Goal: Task Accomplishment & Management: Manage account settings

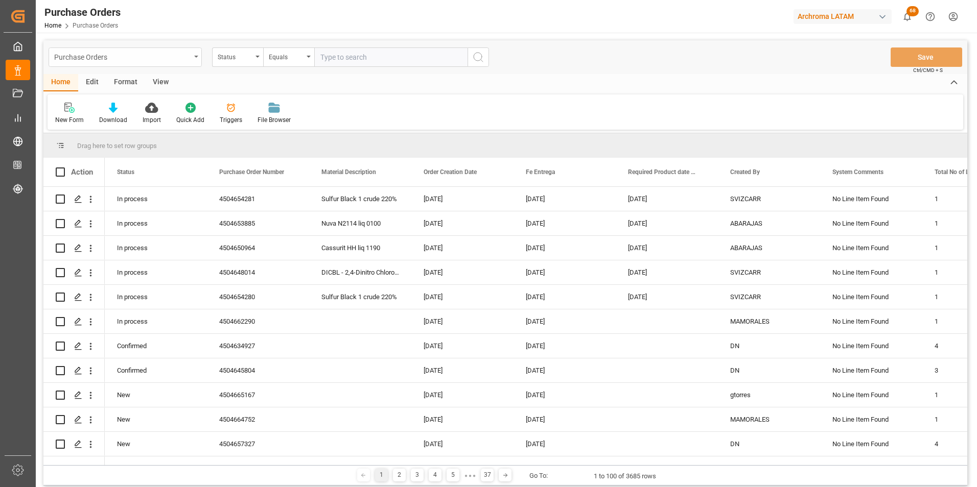
click at [184, 57] on div "Purchase Orders" at bounding box center [122, 56] width 136 height 13
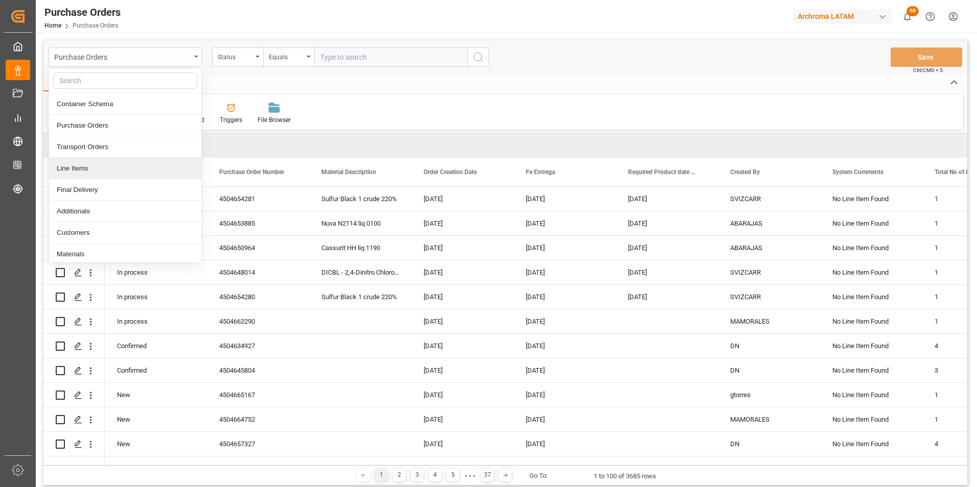
click at [116, 161] on div "Line Items" at bounding box center [125, 168] width 152 height 21
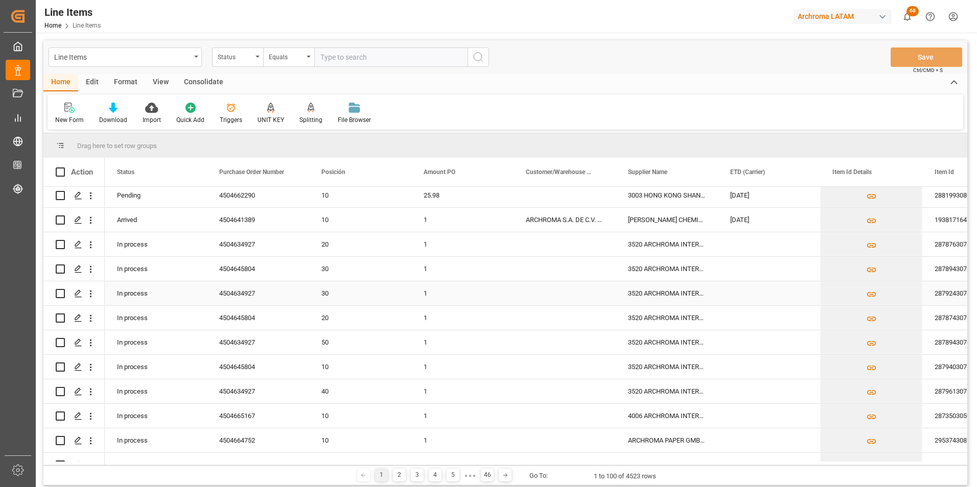
scroll to position [307, 0]
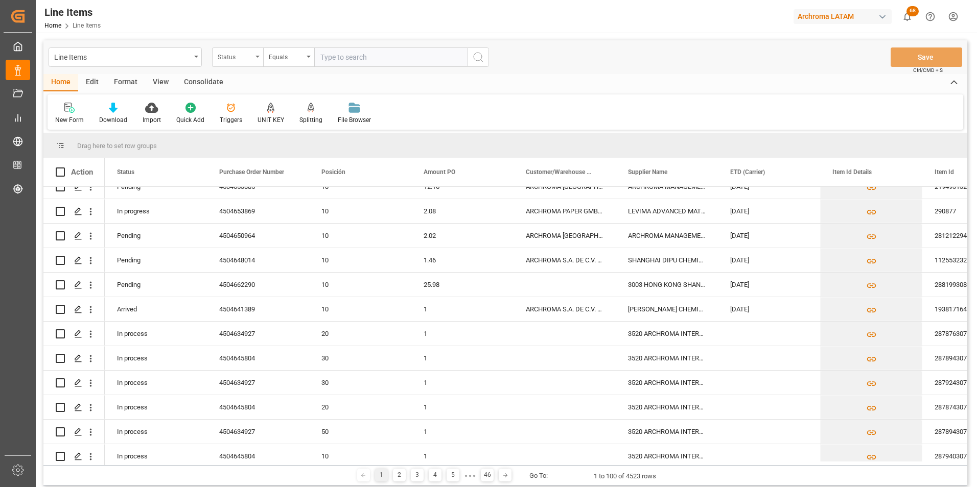
click at [233, 56] on div "Status" at bounding box center [235, 56] width 35 height 12
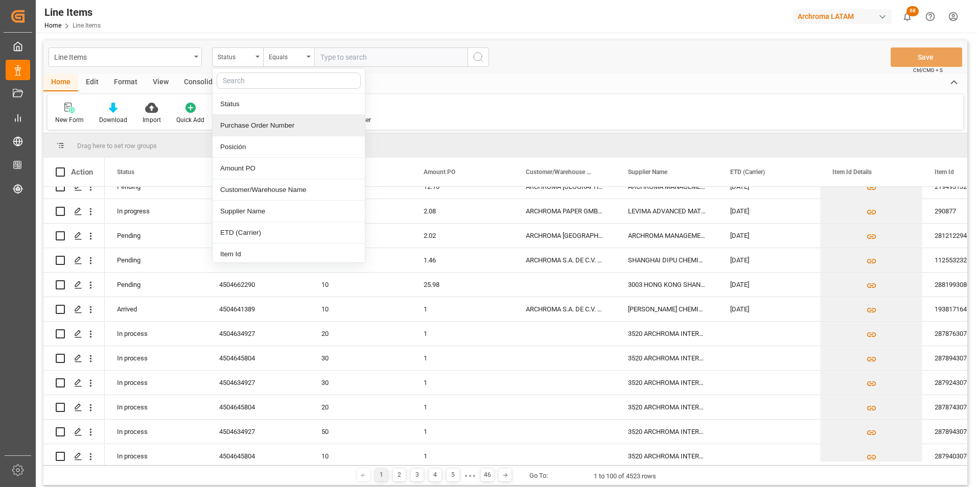
click at [255, 124] on div "Purchase Order Number" at bounding box center [289, 125] width 152 height 21
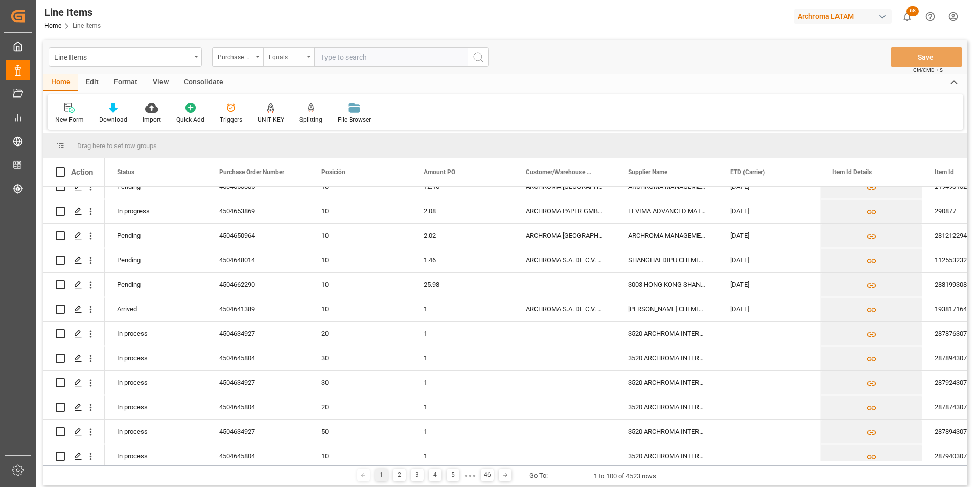
click at [285, 61] on div "Equals" at bounding box center [286, 56] width 35 height 12
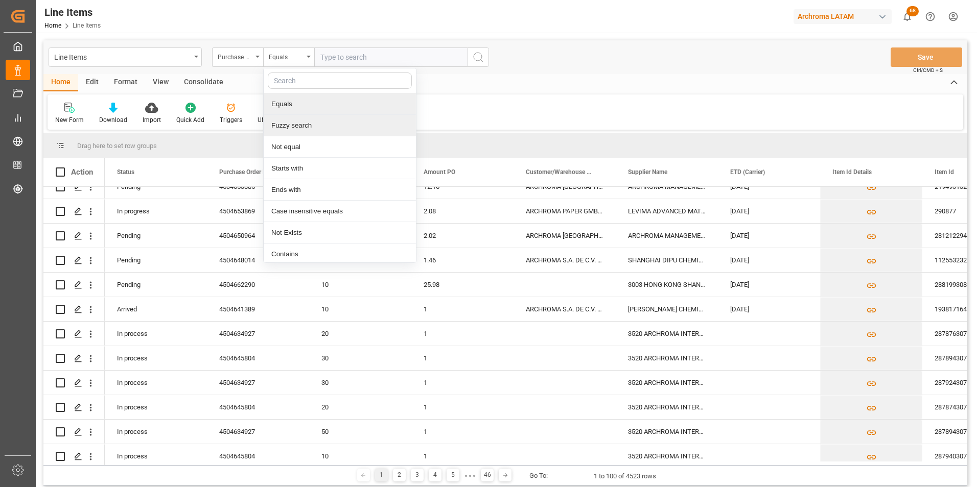
click at [292, 122] on div "Fuzzy search" at bounding box center [340, 125] width 152 height 21
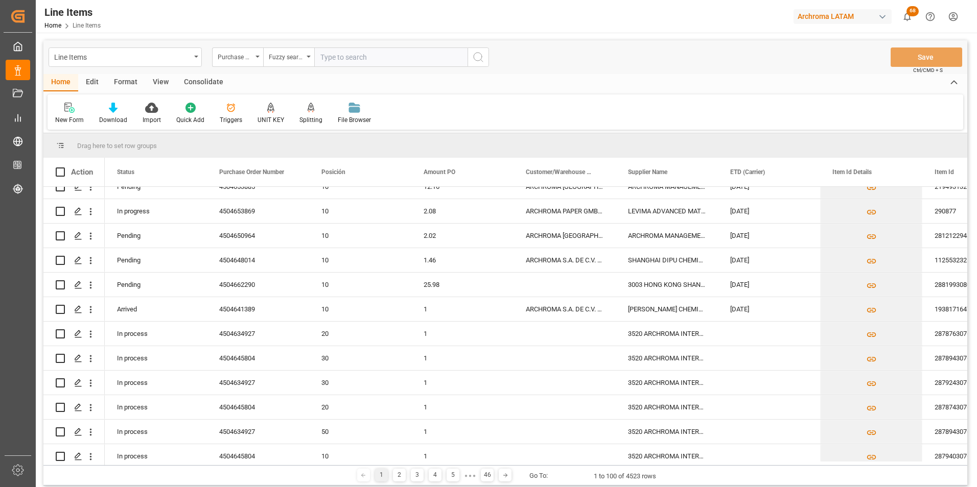
paste input "4504645804"
type input "4504645804"
click at [481, 61] on icon "search button" at bounding box center [478, 57] width 12 height 12
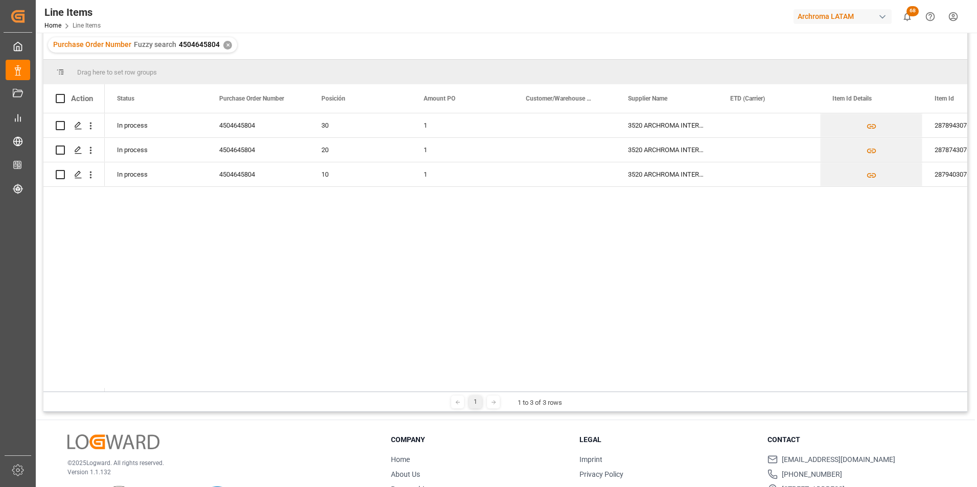
click at [225, 45] on div "✕" at bounding box center [227, 45] width 9 height 9
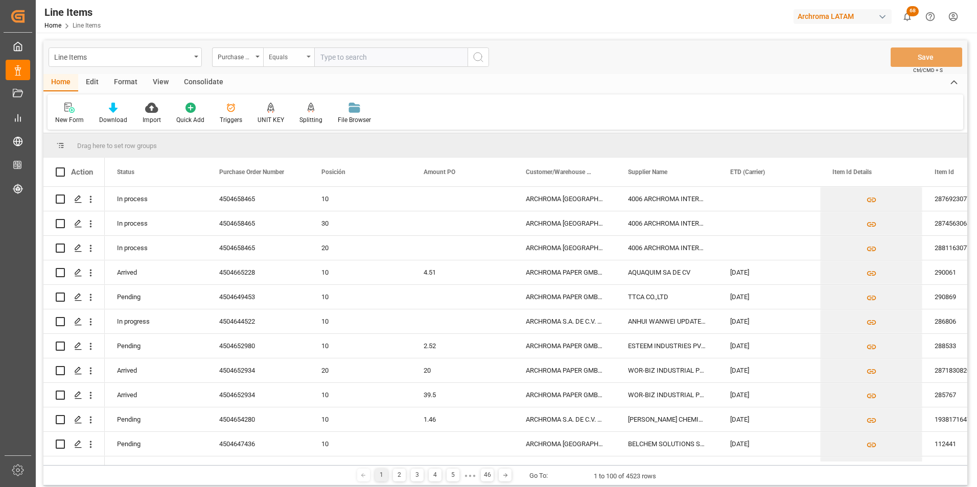
click at [294, 51] on div "Equals" at bounding box center [286, 56] width 35 height 12
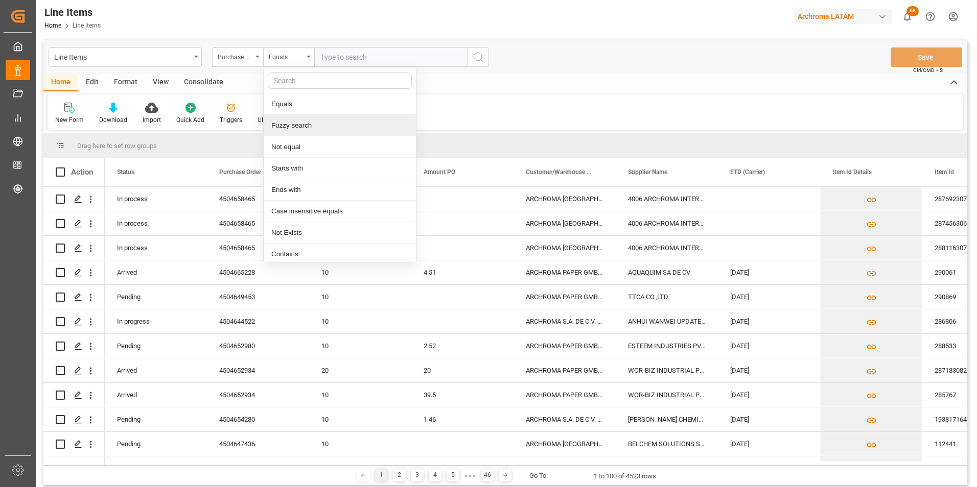
click at [306, 123] on div "Fuzzy search" at bounding box center [340, 125] width 152 height 21
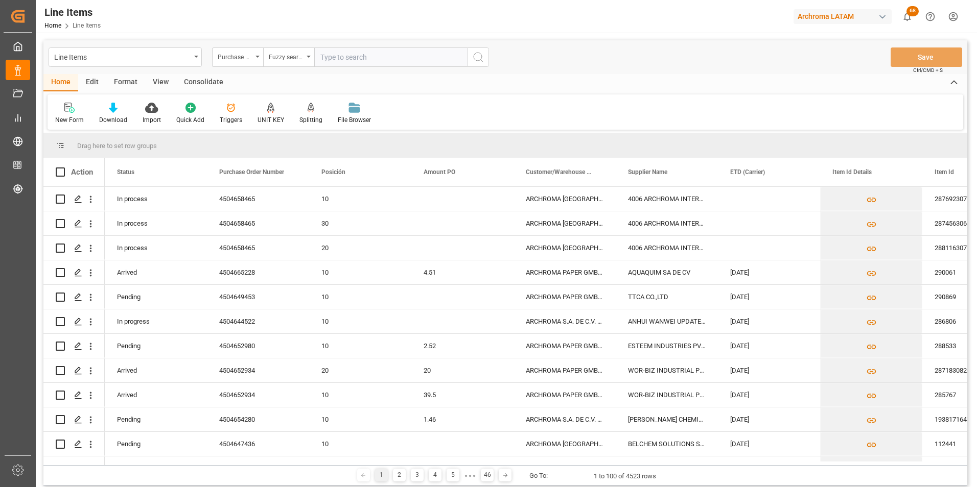
paste input "4504574765"
click at [466, 64] on input "4504574765" at bounding box center [390, 57] width 153 height 19
type input "4504574765"
click at [472, 62] on button "search button" at bounding box center [477, 57] width 21 height 19
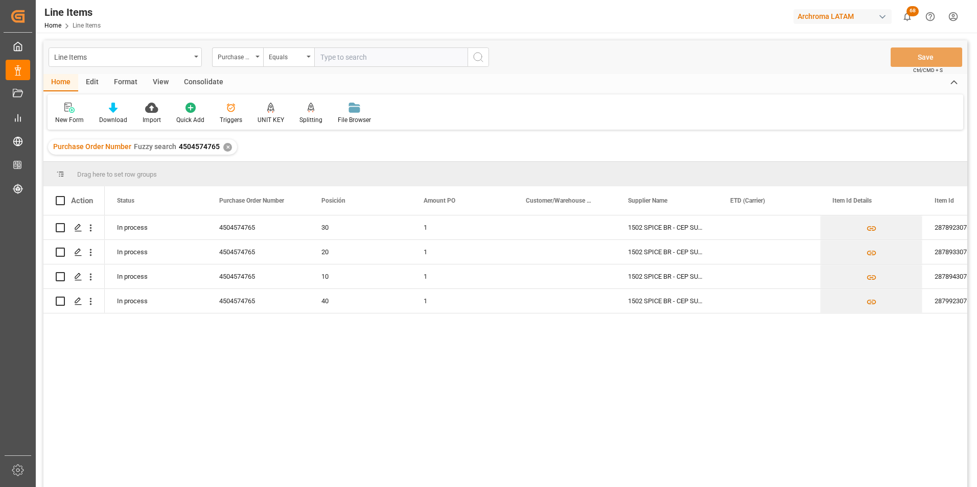
click at [226, 148] on div "✕" at bounding box center [227, 147] width 9 height 9
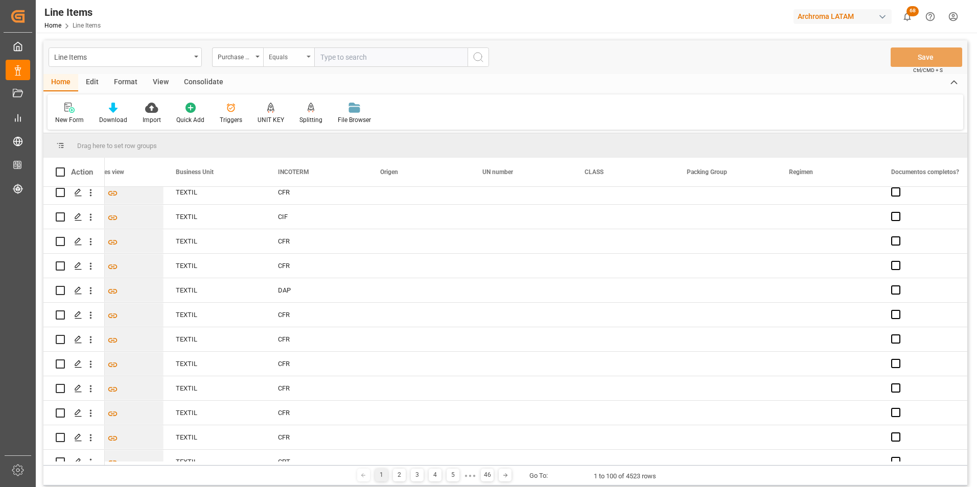
click at [283, 56] on div "Equals" at bounding box center [286, 56] width 35 height 12
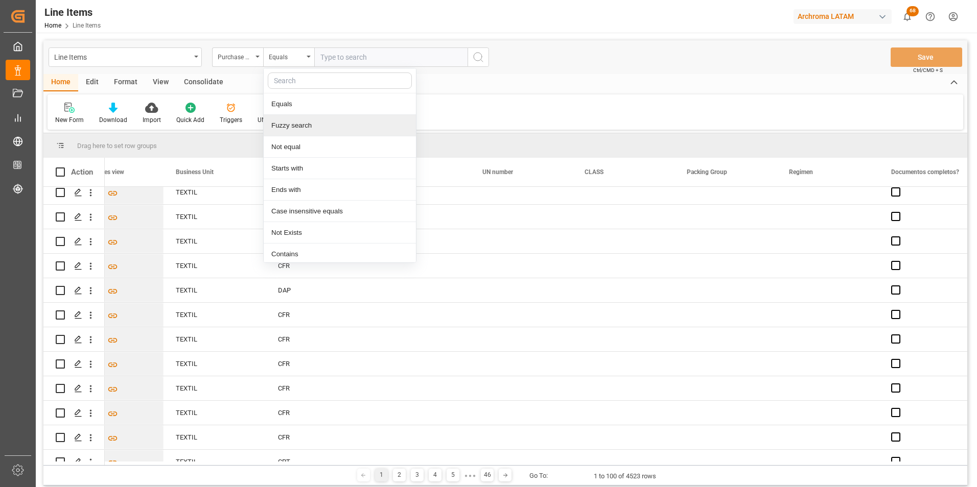
click at [288, 130] on div "Fuzzy search" at bounding box center [340, 125] width 152 height 21
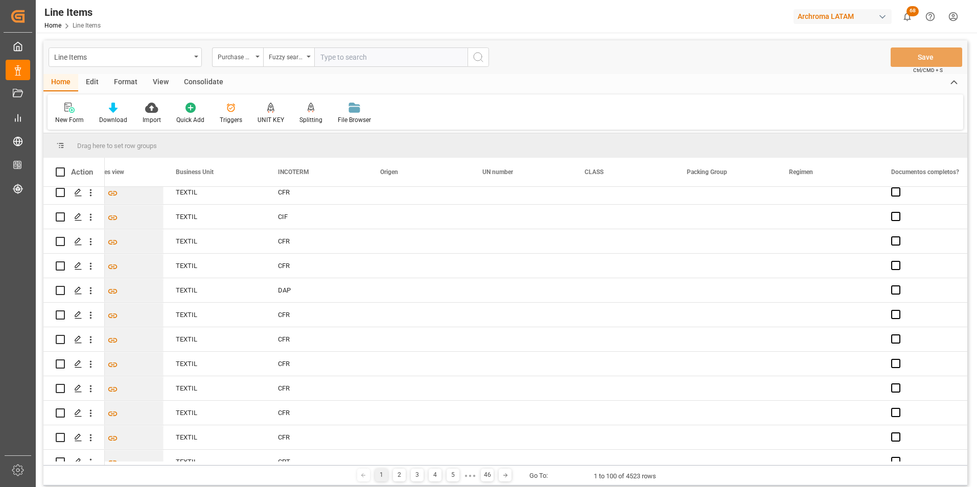
paste input "4504656874"
type input "4504656874"
click at [476, 59] on icon "search button" at bounding box center [478, 57] width 12 height 12
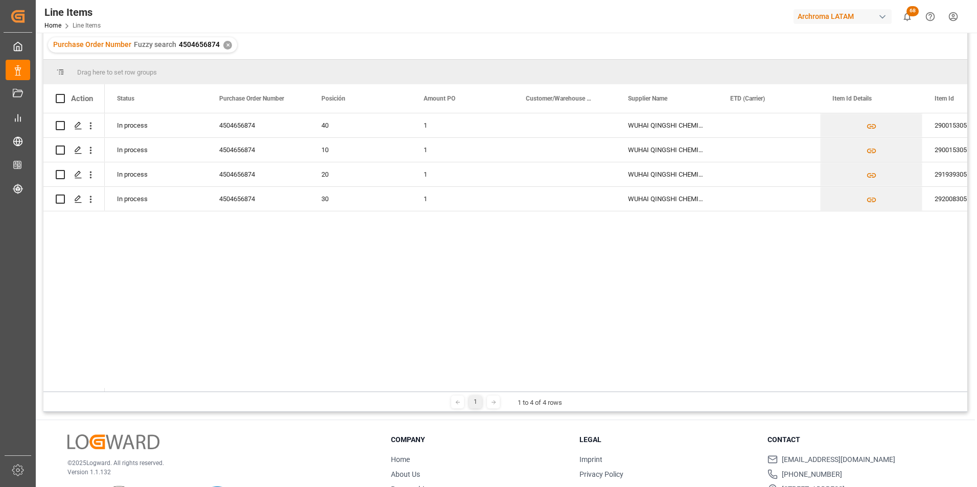
click at [226, 44] on div "✕" at bounding box center [227, 45] width 9 height 9
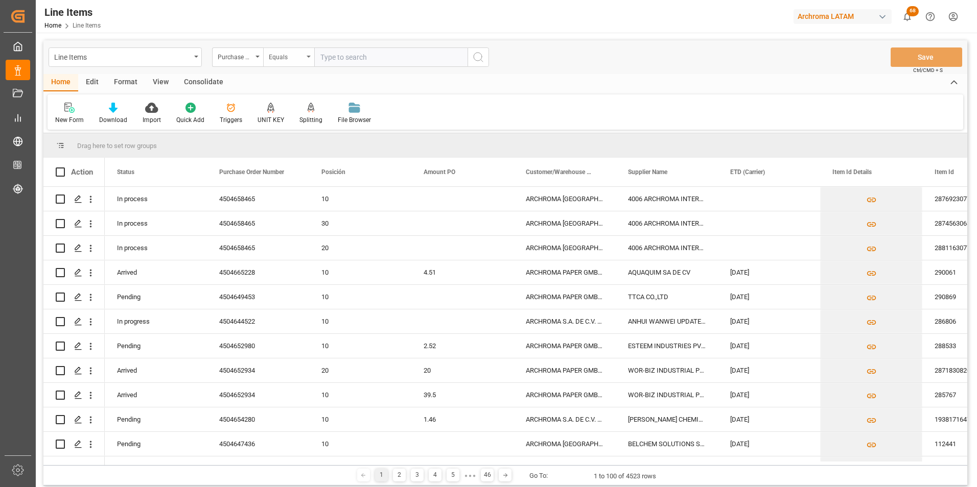
click at [298, 59] on div "Equals" at bounding box center [286, 56] width 35 height 12
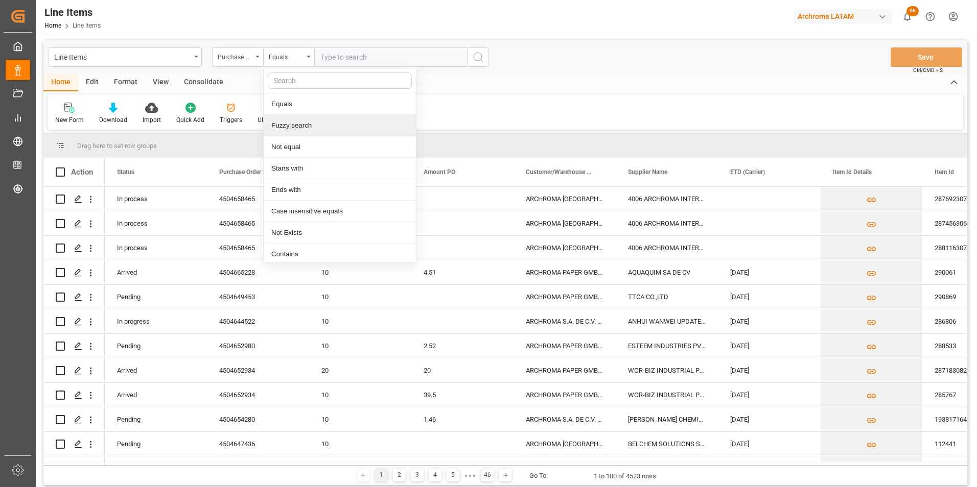
click at [316, 126] on div "Fuzzy search" at bounding box center [340, 125] width 152 height 21
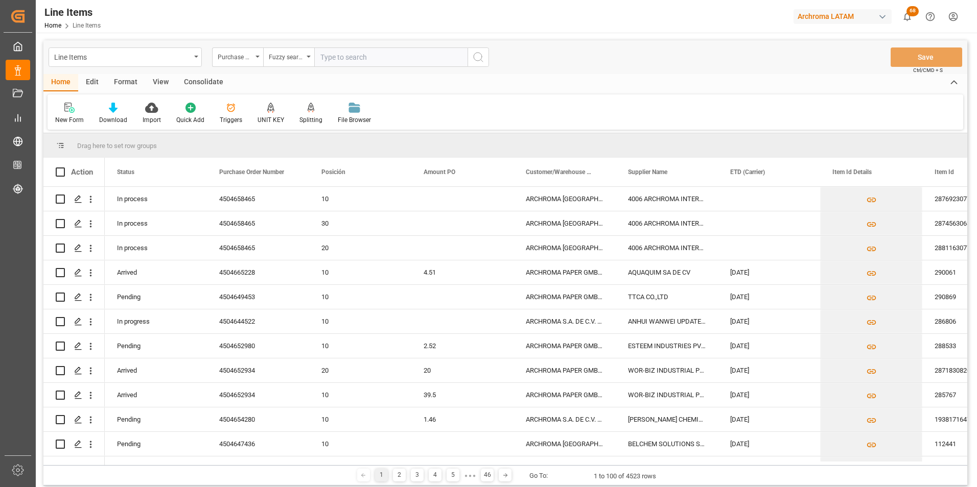
paste input "4504660216"
type input "4504660216"
click at [476, 65] on button "search button" at bounding box center [477, 57] width 21 height 19
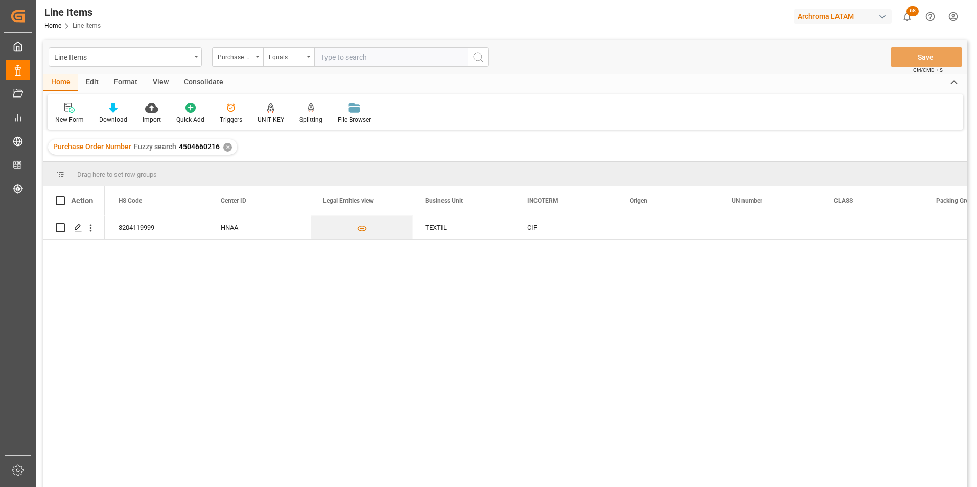
click at [226, 146] on div "✕" at bounding box center [227, 147] width 9 height 9
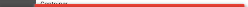
type textarea "4504662290"
type input "259208961"
type input "7d98ce9ea77a"
type input "Priority"
type input "[PERSON_NAME]"
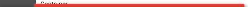
type input "3003 HONG KONG SHANGHAI VOI WH"
type input "Document Sent"
type input "BALBOA"
type input "TEXTIL"
type textarea "PALLET"
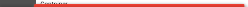
type input "37 PALLET"
type input "Enter customer warehouse"
type input "MASTER"
type input "CPT"
type input "Truck"
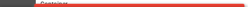
type input "Sea Ship"
type input "Truck"
type input "FCL"
type input "MRSU6703394"
type input "MAEU"
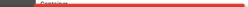
type input "[GEOGRAPHIC_DATA]"
type input "Balboa"
type input "[PERSON_NAME]"
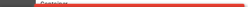
type input "539E"
type textarea "pod"
type textarea "No"
type input "0"
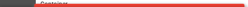
type input "1"
type input "37"
type input "11000"
type input "12266"
type input "Maersk"
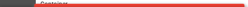
type input "Maersk Line AS"
type input "CNSHA"
type input "PABLB"
type input "9219800"
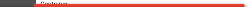
type input "9219800"
type input "0"
type input "[DATE] 16:00"
type input "[DATE]"
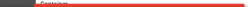
type input "[DATE]"
type input "[DATE] 21:02"
type input "[DATE] 20:57"
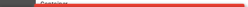
type input "[DATE]"
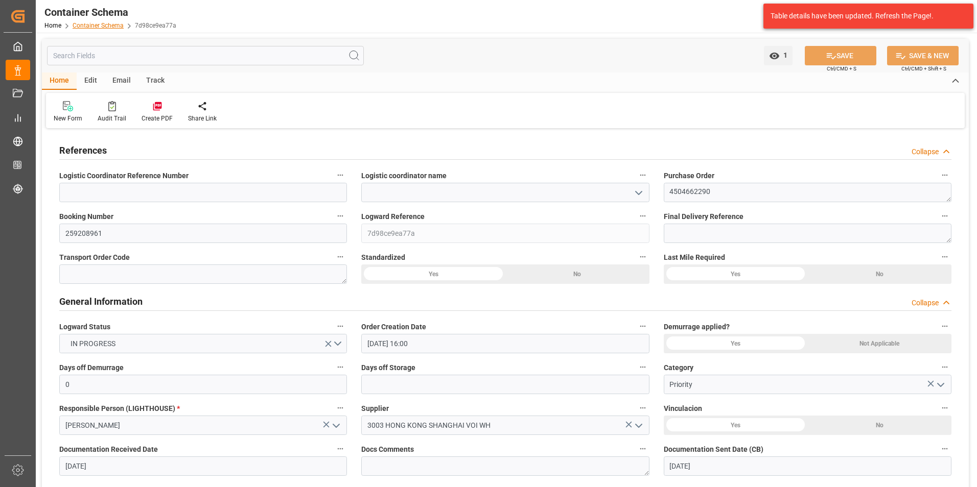
click at [106, 6] on link "Container Schema" at bounding box center [98, 25] width 51 height 7
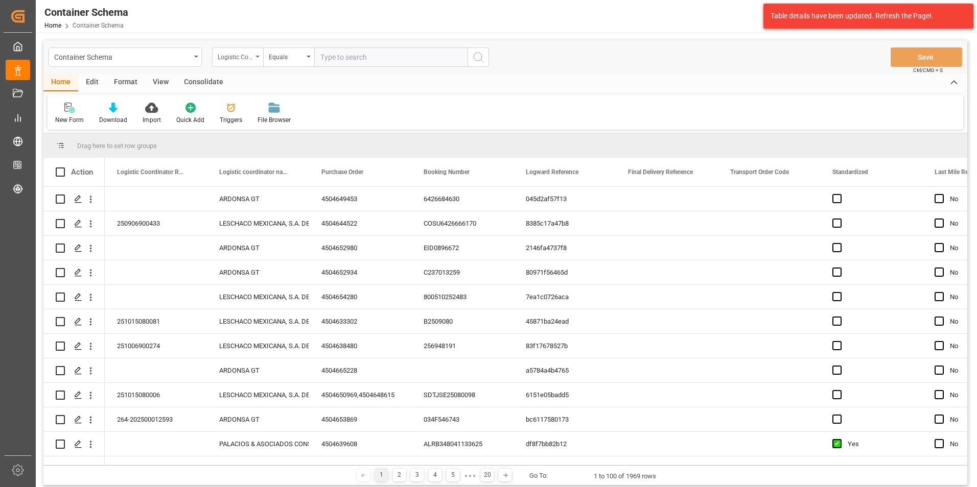
click at [228, 6] on div "Logistic Coordinator Reference Number" at bounding box center [235, 56] width 35 height 12
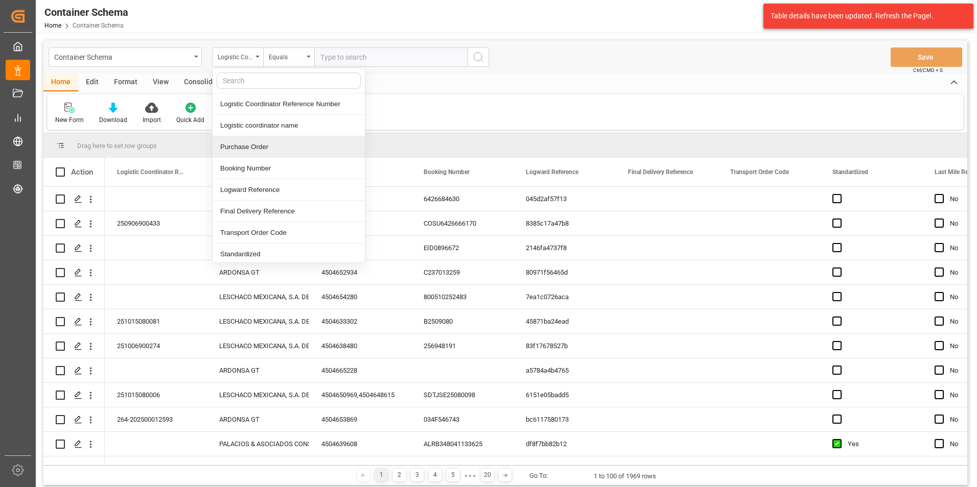
click at [247, 6] on div "Purchase Order" at bounding box center [289, 146] width 152 height 21
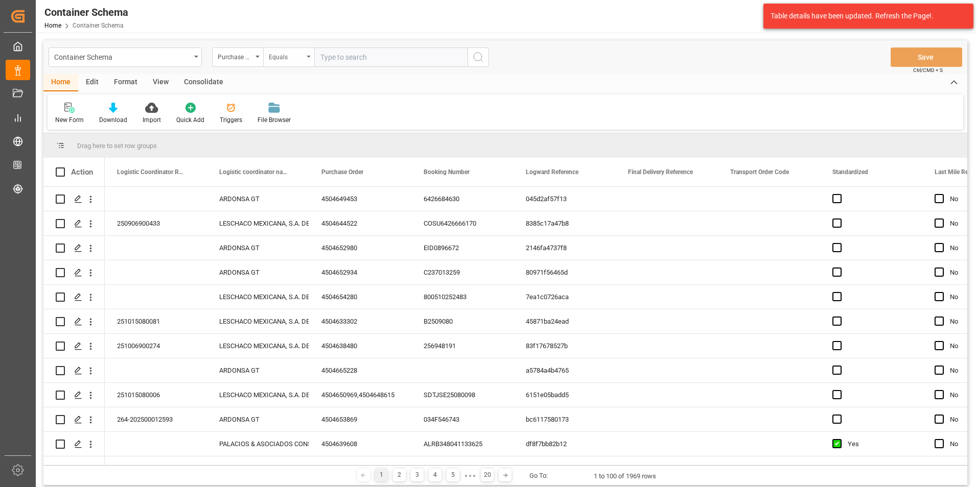
click at [247, 6] on div "Equals" at bounding box center [286, 56] width 35 height 12
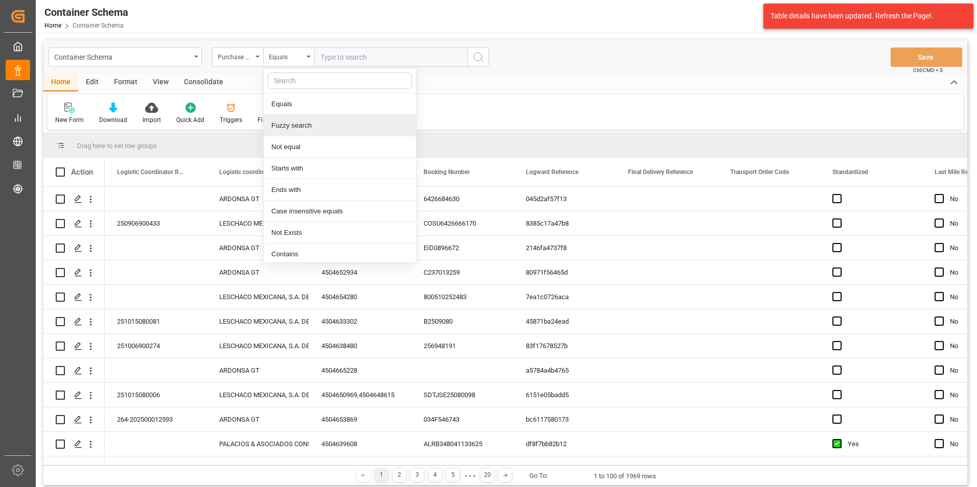
click at [247, 6] on div "Fuzzy search" at bounding box center [340, 125] width 152 height 21
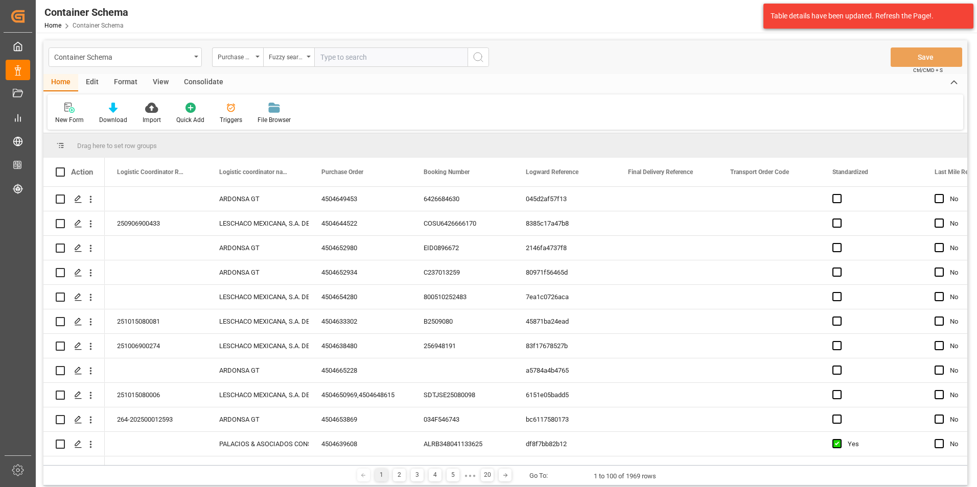
paste input "4504665228"
type input "4504665228"
click at [247, 6] on button "search button" at bounding box center [477, 57] width 21 height 19
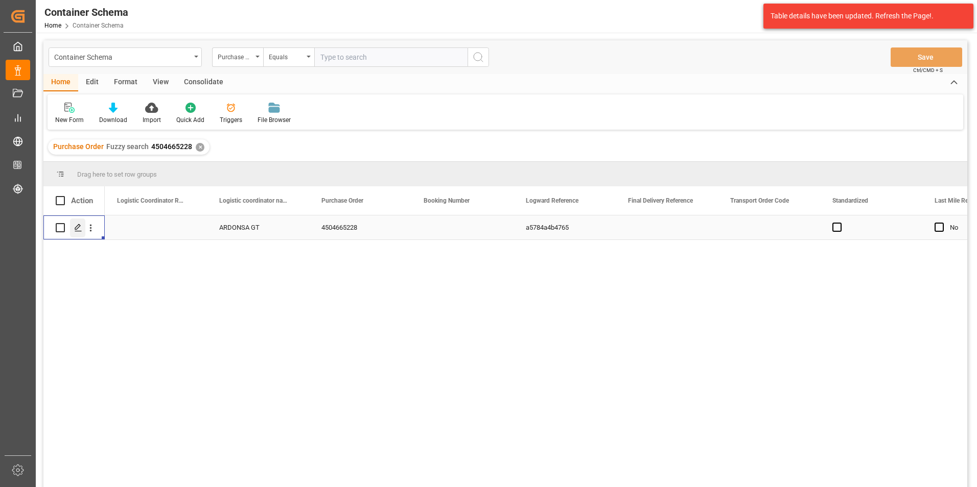
click at [82, 6] on div "Press SPACE to select this row." at bounding box center [77, 228] width 15 height 19
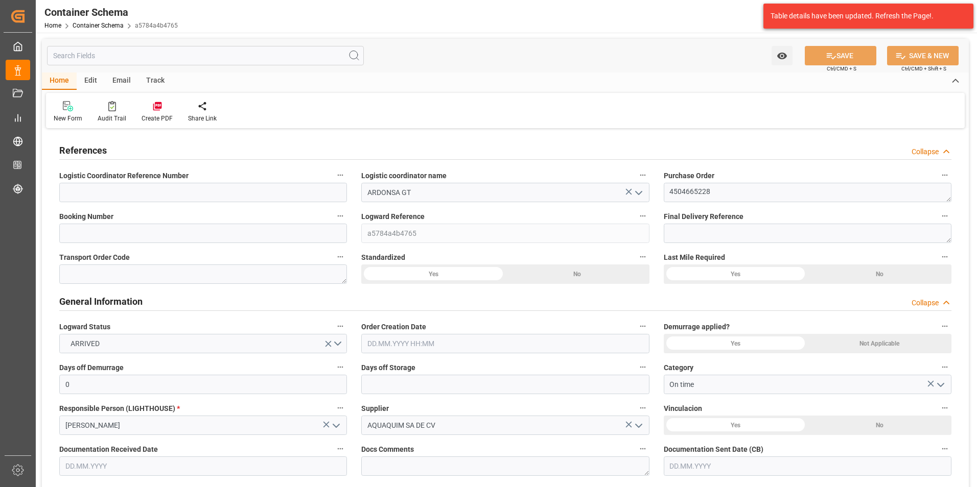
type input "0"
type input "1"
type input "24"
type input "4800"
type input "5094"
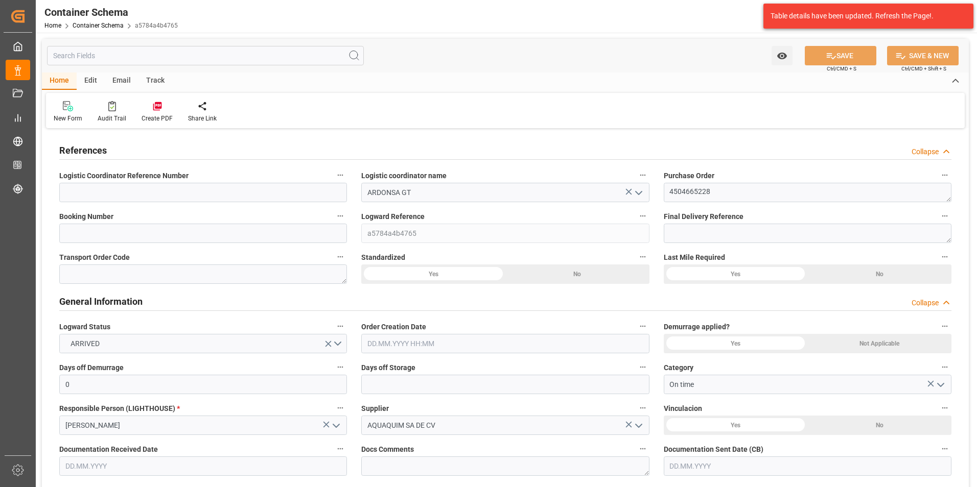
type input "GTTUC"
type input "0"
type input "1"
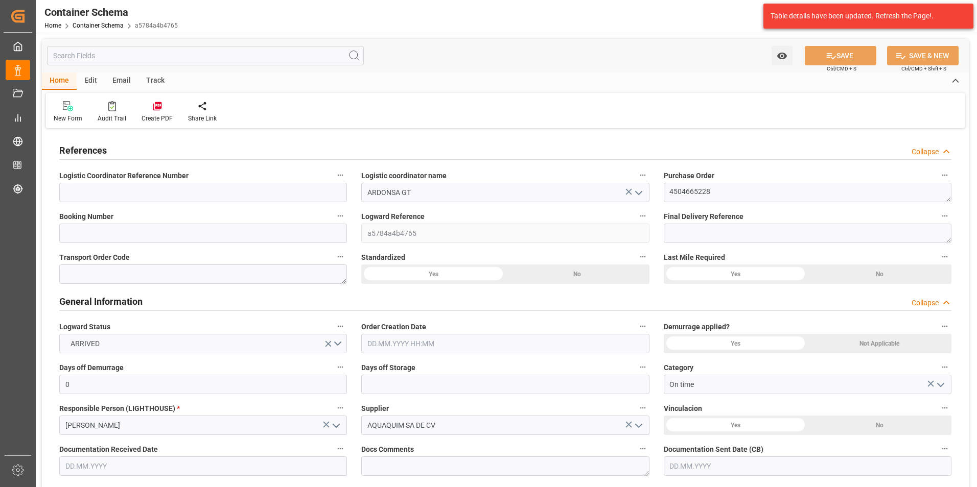
type input "24.09.2025 13:45"
type input "[DATE]"
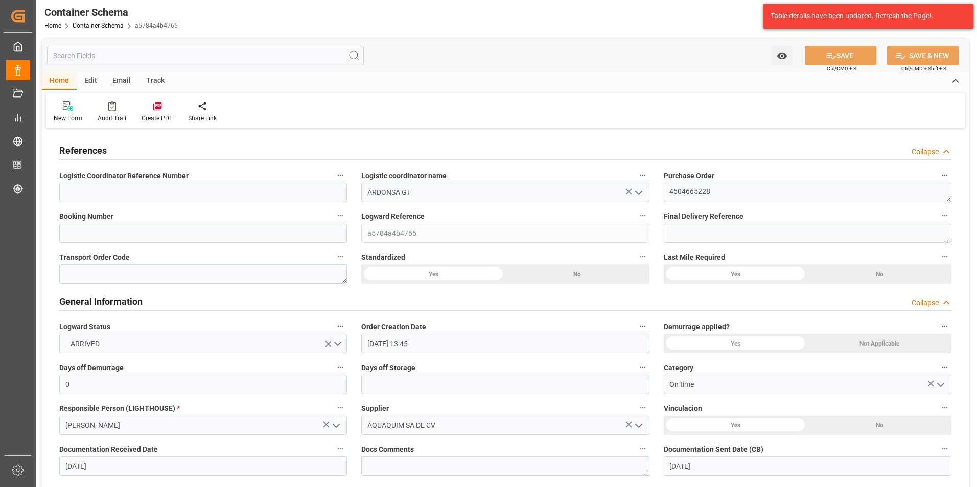
type input "[DATE]"
type input "01.10.2025 00:01"
type input "24.09.2025 18:41"
type input "[DATE]"
drag, startPoint x: 201, startPoint y: 193, endPoint x: 245, endPoint y: 236, distance: 62.1
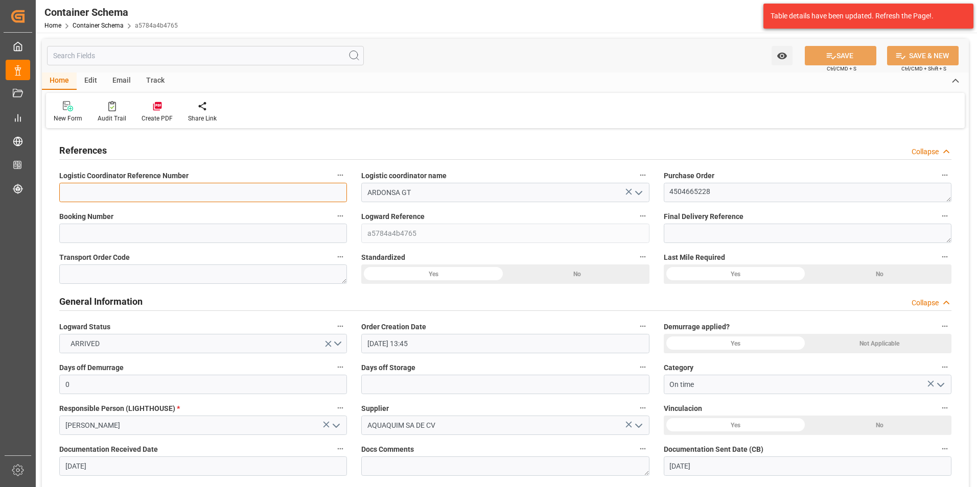
click at [201, 6] on input at bounding box center [203, 192] width 288 height 19
paste input "264-202500013356"
type input "264-202500013356"
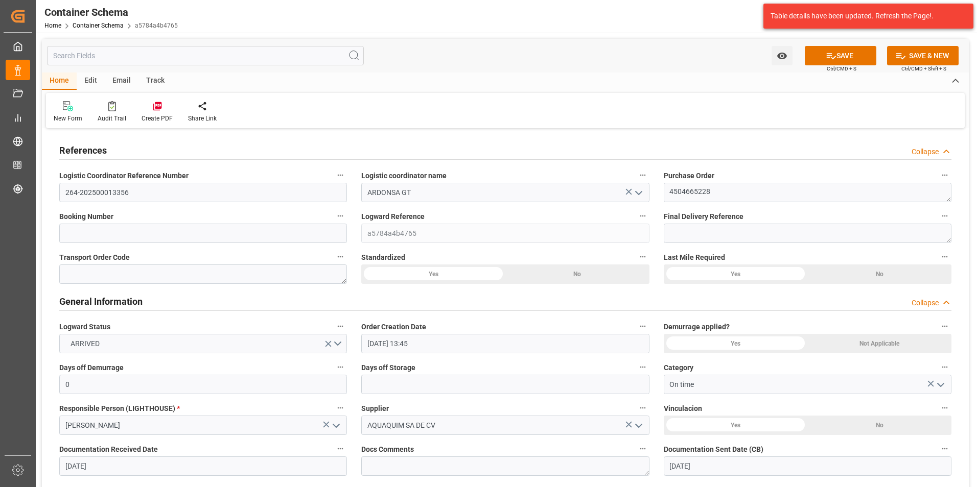
click at [247, 6] on label "Booking Number" at bounding box center [203, 216] width 288 height 14
click at [247, 6] on button "Booking Number" at bounding box center [340, 215] width 13 height 13
click at [247, 6] on input at bounding box center [203, 233] width 288 height 19
paste input "264-202500013356"
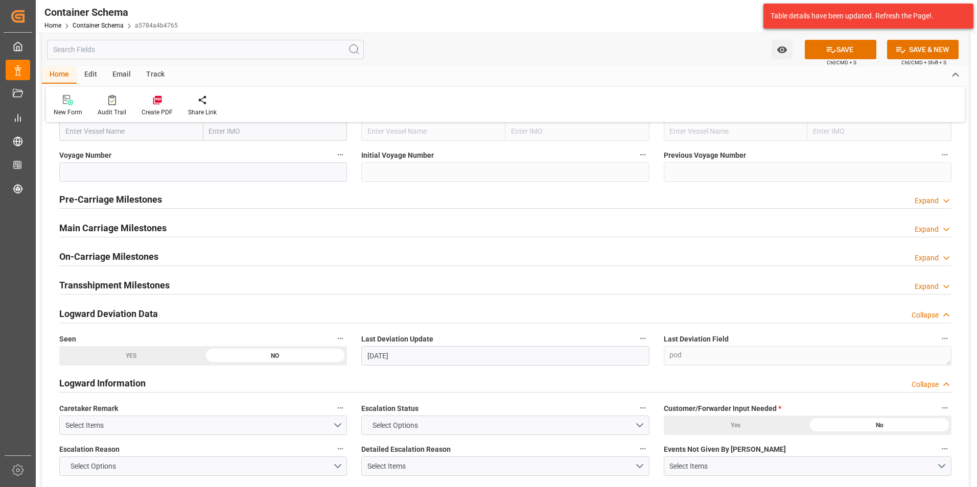
scroll to position [1175, 0]
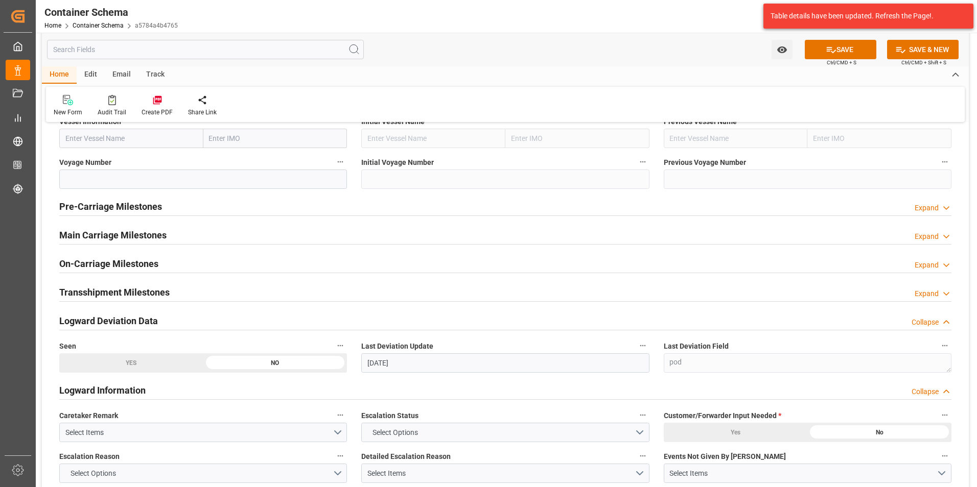
type input "264-202500013356"
click at [128, 6] on h2 "On-Carriage Milestones" at bounding box center [108, 264] width 99 height 14
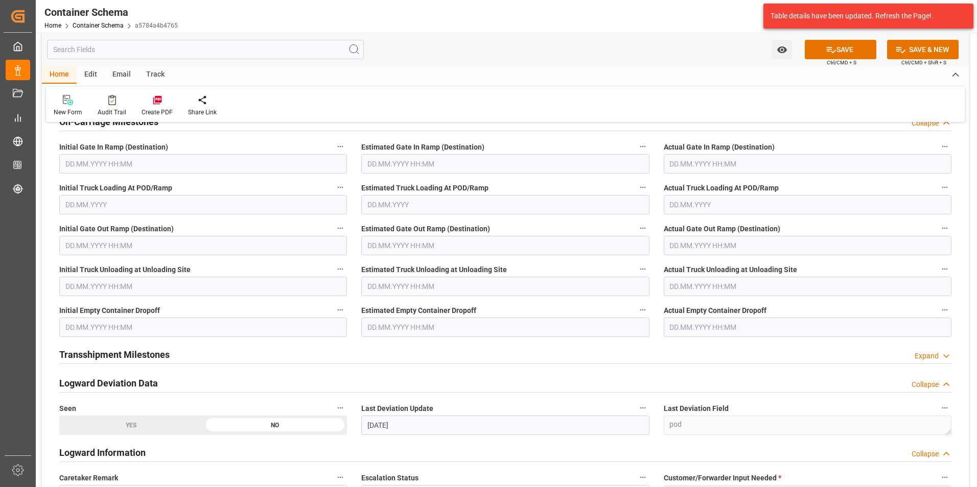
scroll to position [1328, 0]
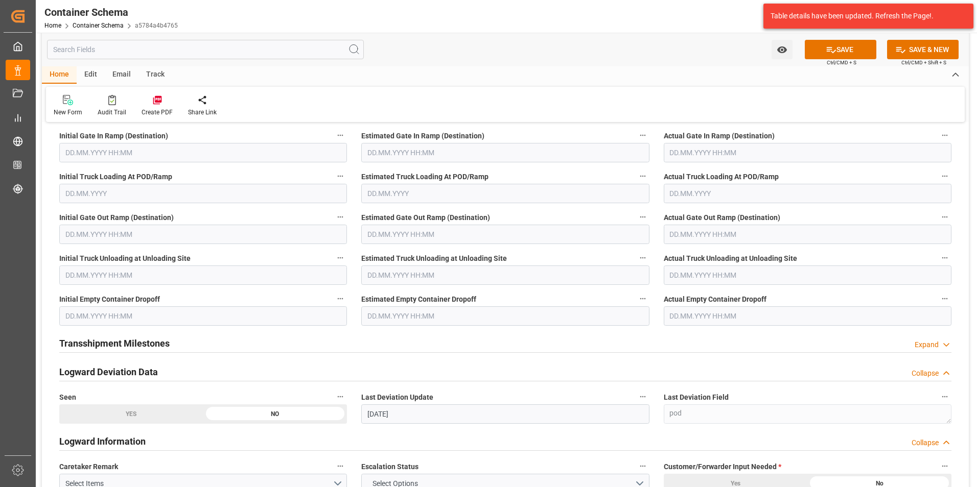
click at [247, 6] on input "text" at bounding box center [808, 316] width 288 height 19
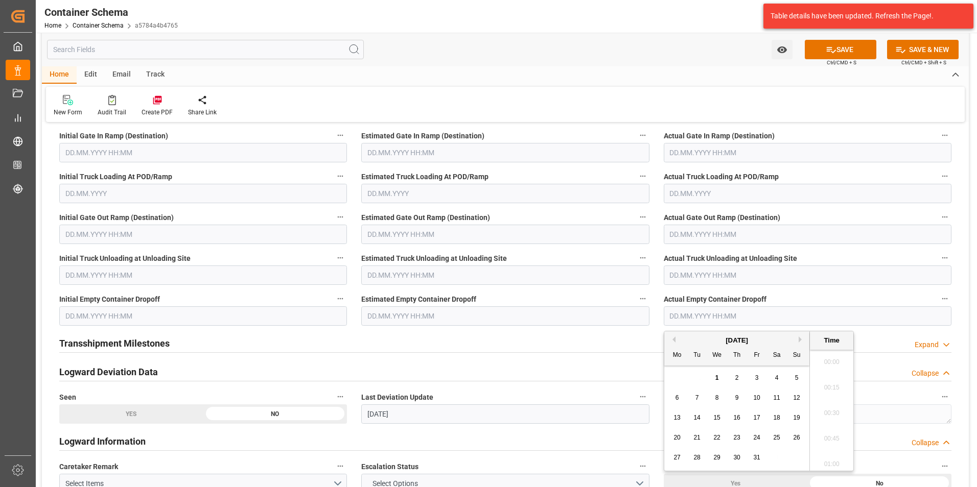
scroll to position [719, 0]
click at [247, 6] on span "1" at bounding box center [717, 377] width 4 height 7
type input "01.10.2025 00:00"
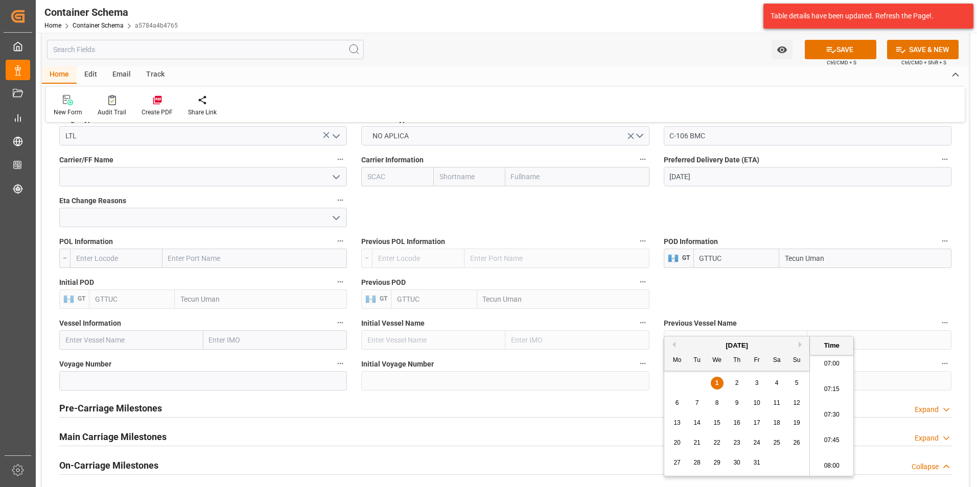
scroll to position [971, 0]
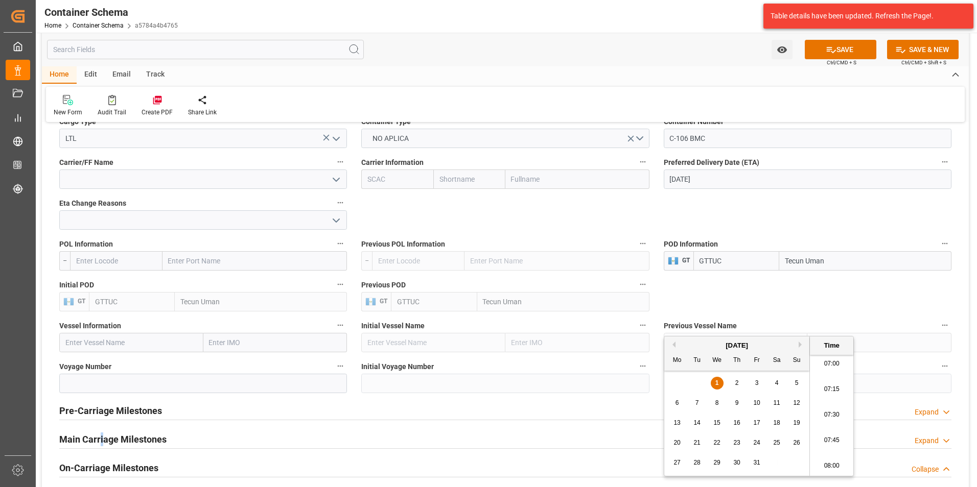
click at [101, 6] on h2 "Main Carriage Milestones" at bounding box center [112, 440] width 107 height 14
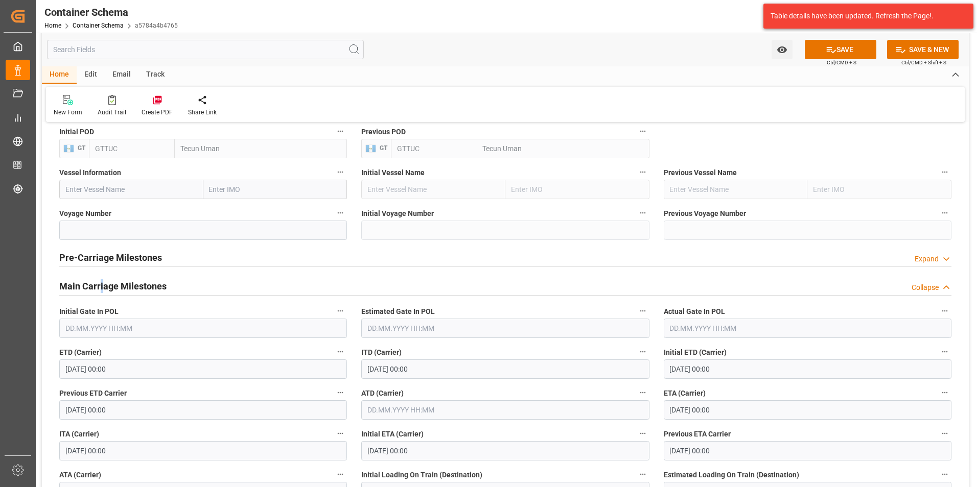
scroll to position [1175, 0]
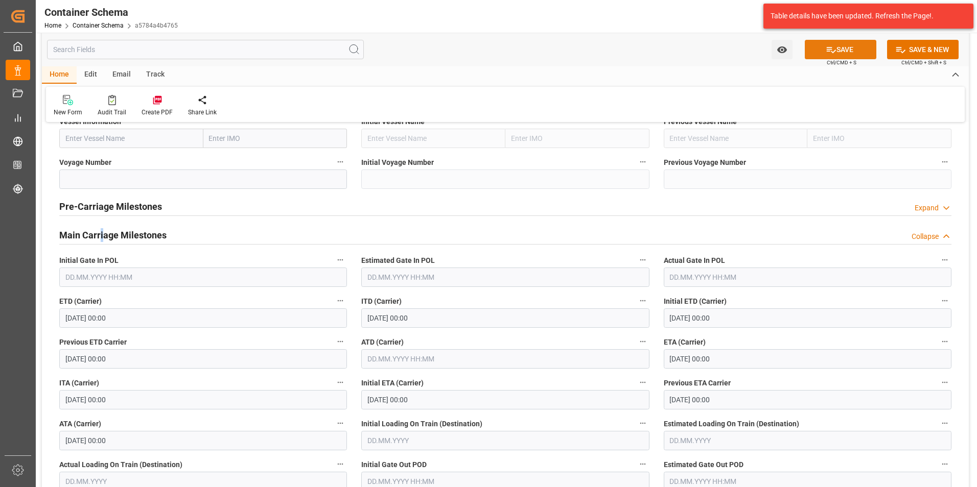
click at [247, 6] on button "SAVE" at bounding box center [841, 49] width 72 height 19
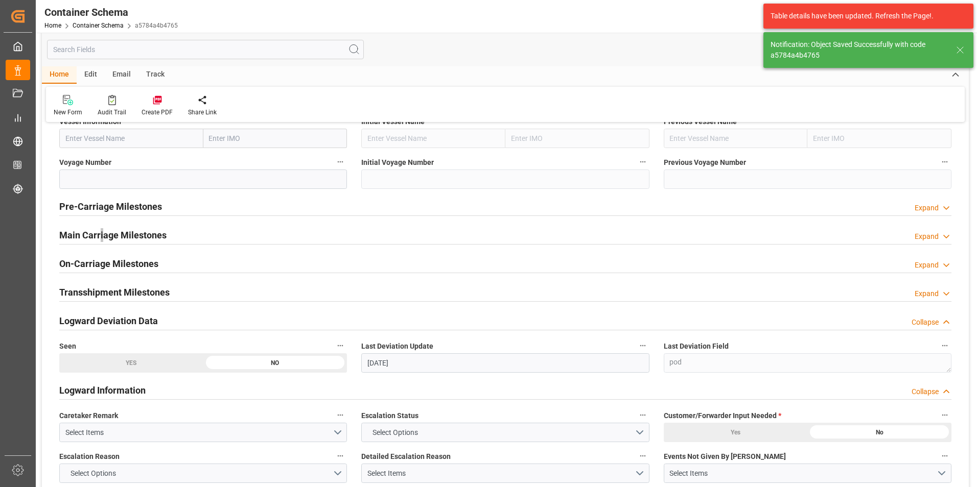
type input "[DATE]"
type input "01.10.2025 12:34"
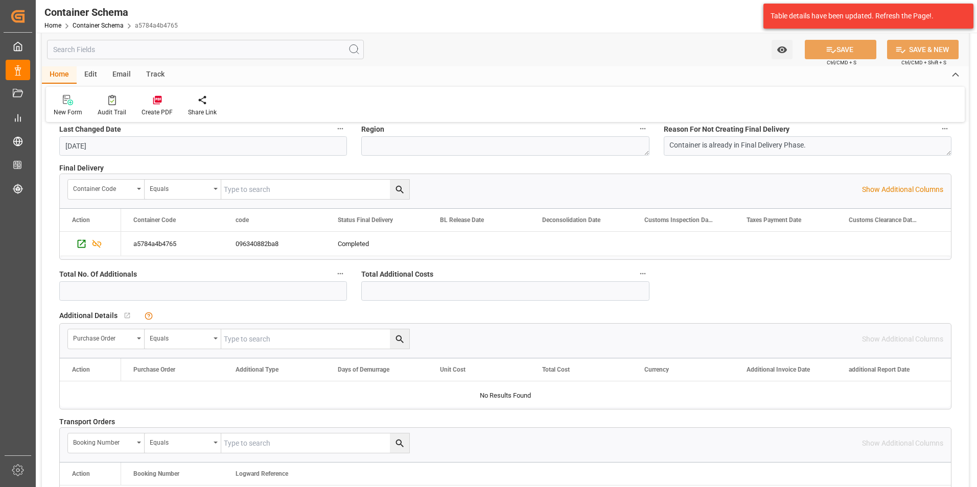
scroll to position [1737, 0]
click at [81, 6] on icon "Press SPACE to select this row." at bounding box center [81, 243] width 11 height 11
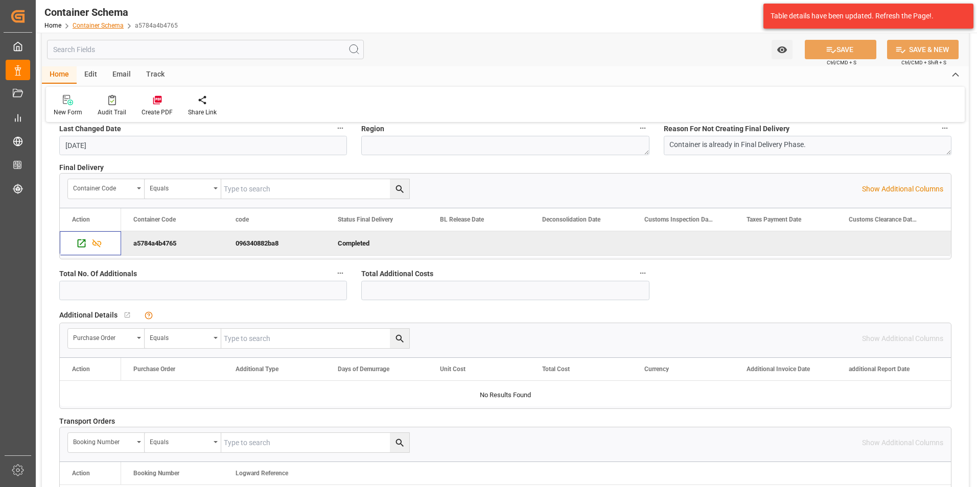
click at [105, 6] on link "Container Schema" at bounding box center [98, 25] width 51 height 7
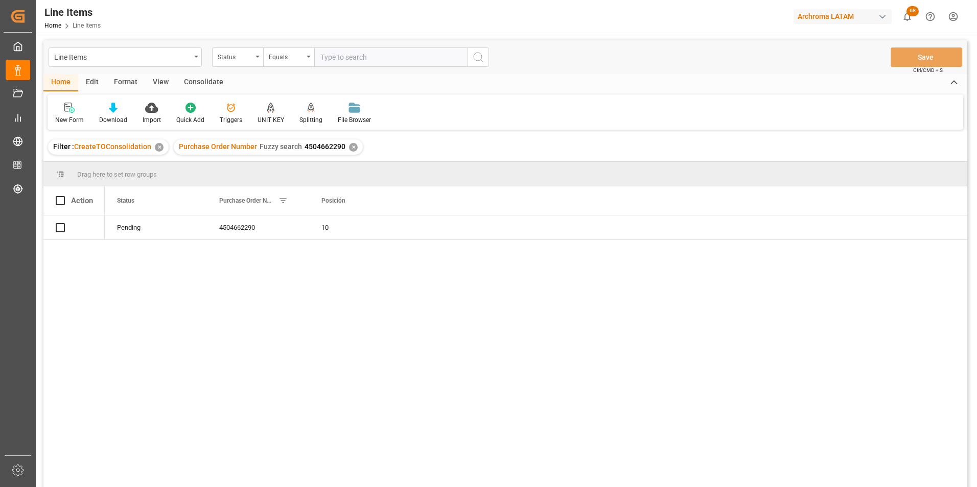
scroll to position [25, 0]
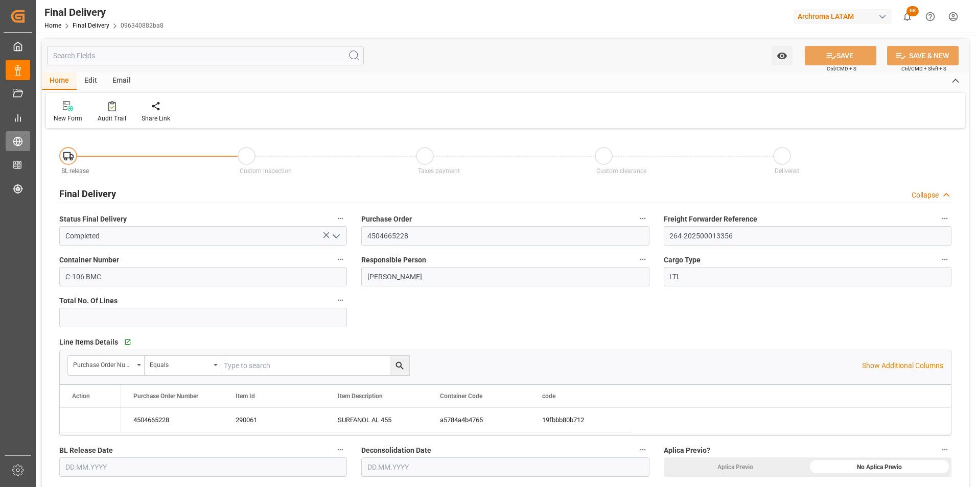
type input "[DATE]"
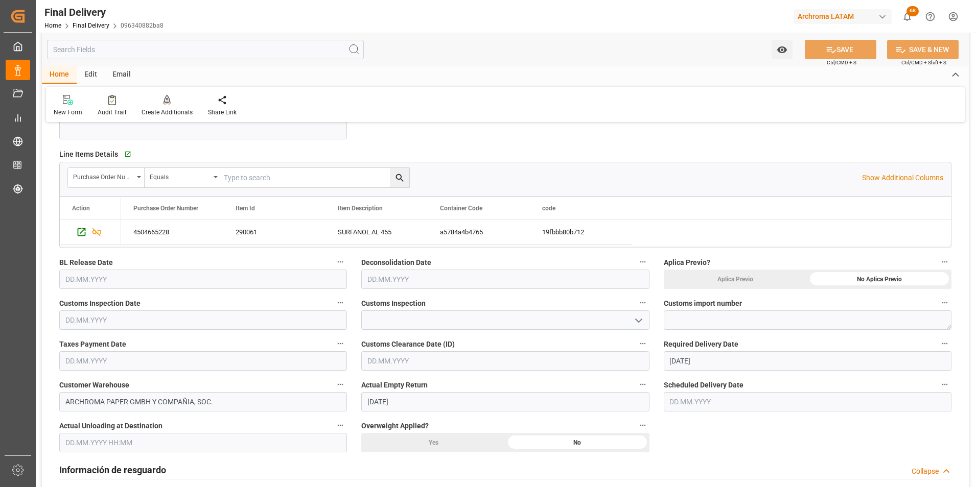
scroll to position [204, 0]
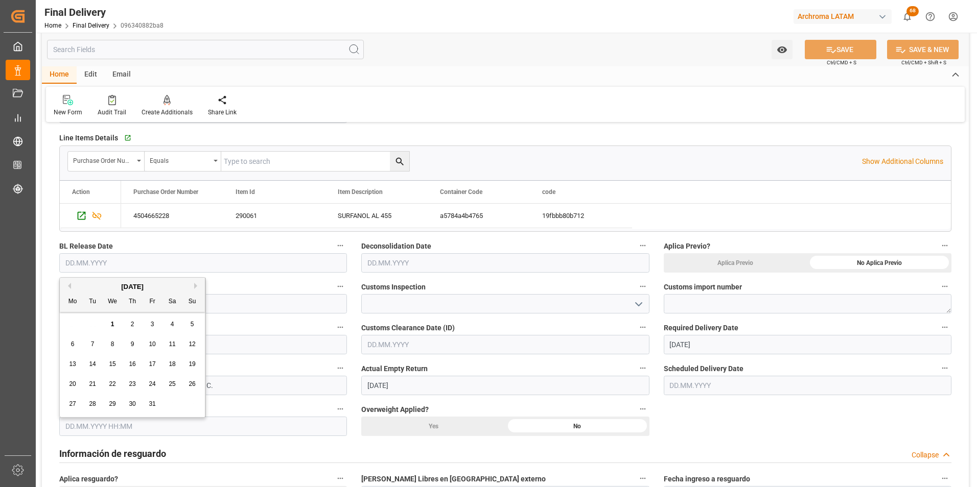
click at [87, 266] on input "text" at bounding box center [203, 262] width 288 height 19
click at [71, 283] on div "October 2025" at bounding box center [132, 287] width 145 height 10
click at [70, 284] on button "Previous Month" at bounding box center [68, 286] width 6 height 6
click at [95, 402] on span "30" at bounding box center [92, 404] width 7 height 7
type input "[DATE]"
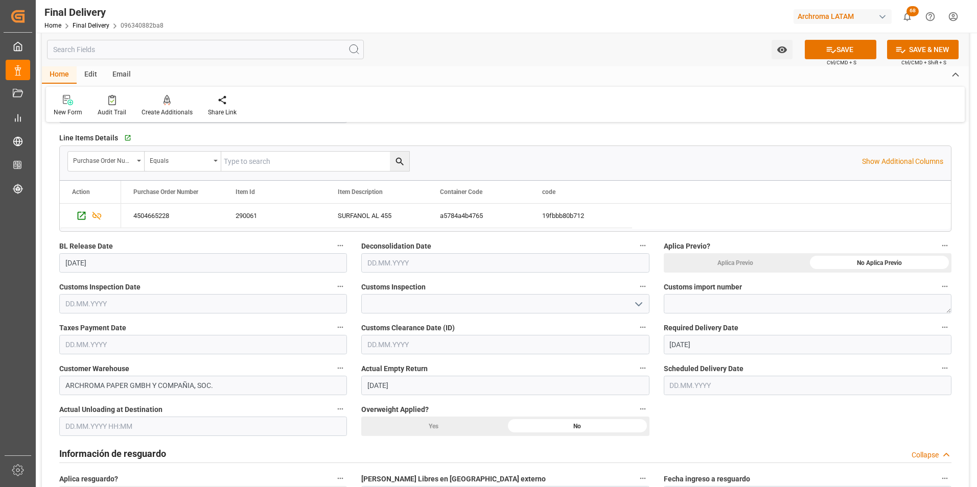
click at [388, 264] on input "text" at bounding box center [505, 262] width 288 height 19
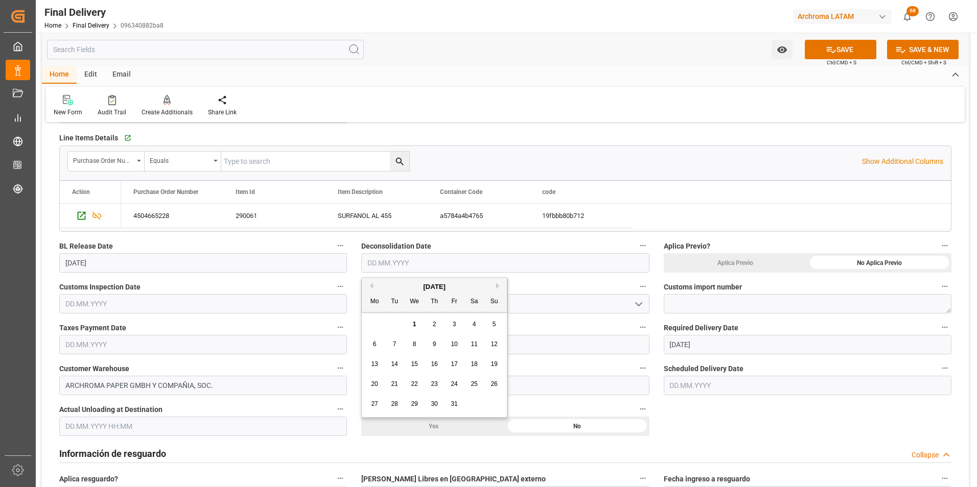
click at [163, 299] on input "text" at bounding box center [203, 303] width 288 height 19
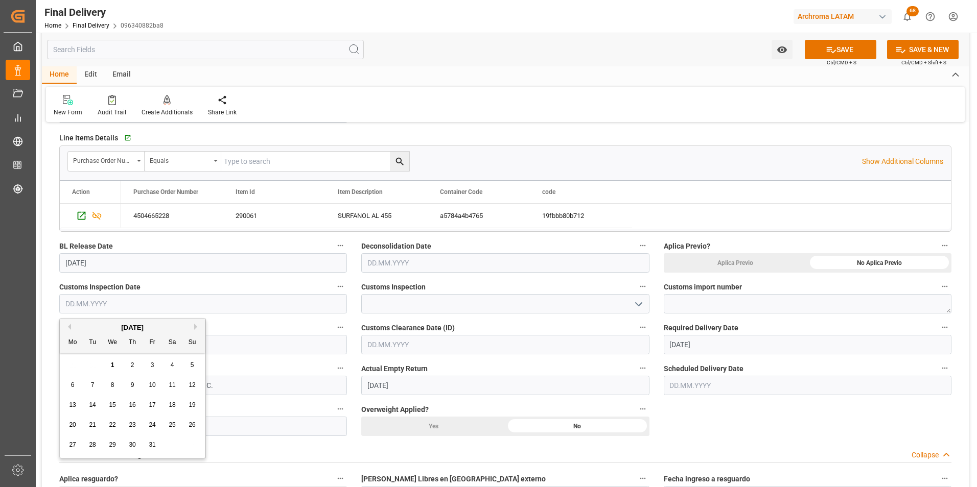
click at [69, 324] on button "Previous Month" at bounding box center [68, 327] width 6 height 6
click at [90, 441] on div "30" at bounding box center [92, 445] width 13 height 12
type input "[DATE]"
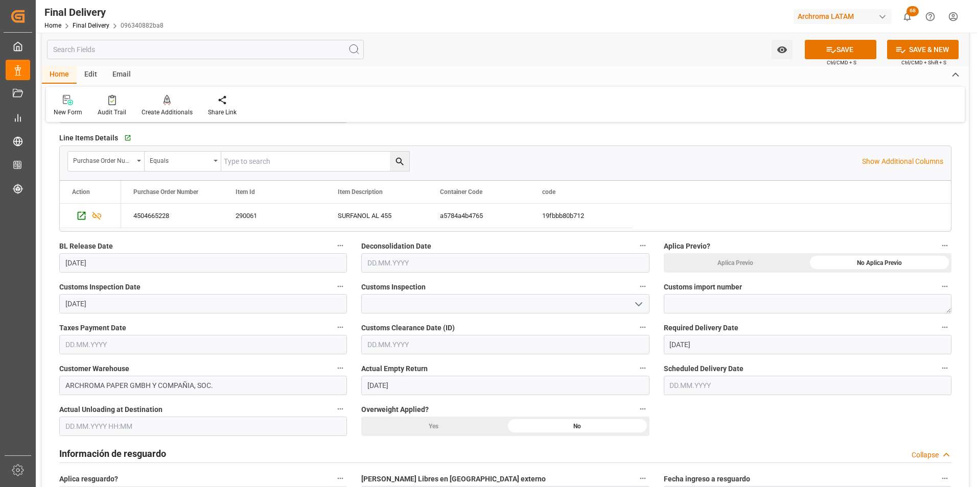
click at [87, 347] on input "text" at bounding box center [203, 344] width 288 height 19
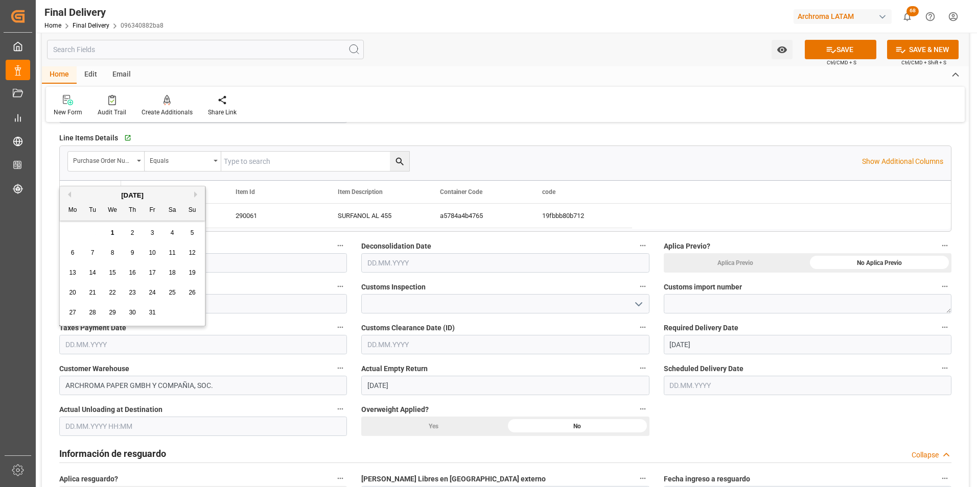
click at [69, 192] on button "Previous Month" at bounding box center [68, 195] width 6 height 6
click at [92, 306] on div "29 30 1 2 3 4 5" at bounding box center [132, 313] width 139 height 20
click at [91, 308] on div "30" at bounding box center [92, 313] width 13 height 12
type input "[DATE]"
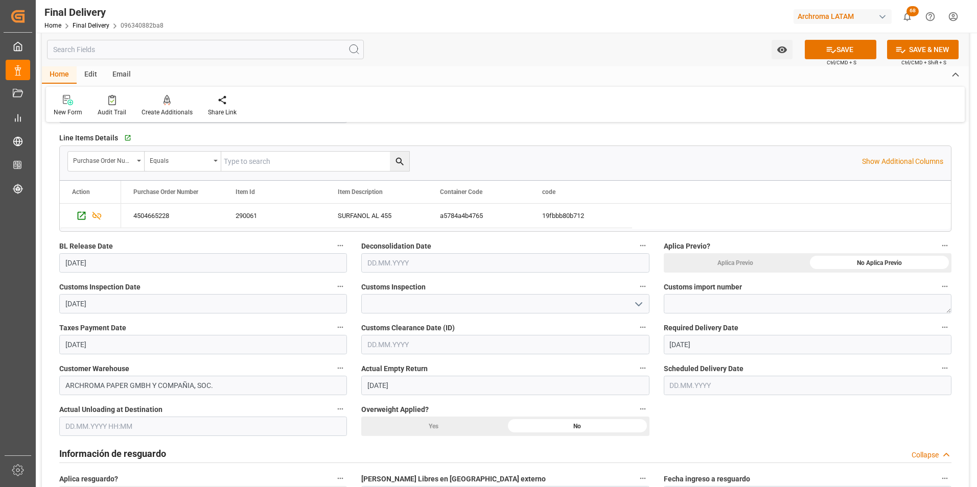
click at [872, 267] on div "No Aplica Previo" at bounding box center [879, 262] width 144 height 19
click at [707, 303] on textarea at bounding box center [808, 303] width 288 height 19
paste textarea "264-202500013356"
type textarea "264-202500013356"
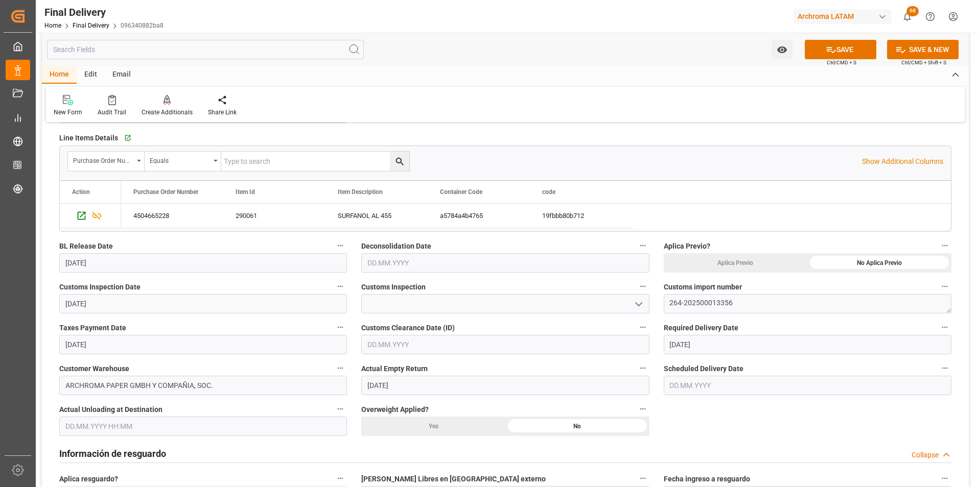
click at [640, 303] on polyline "open menu" at bounding box center [639, 304] width 6 height 3
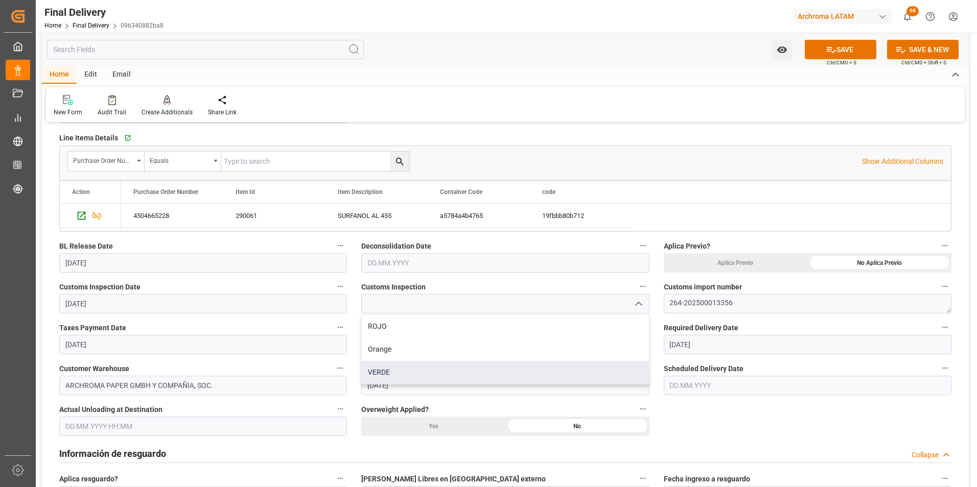
click at [483, 366] on div "VERDE" at bounding box center [505, 372] width 287 height 23
type input "VERDE"
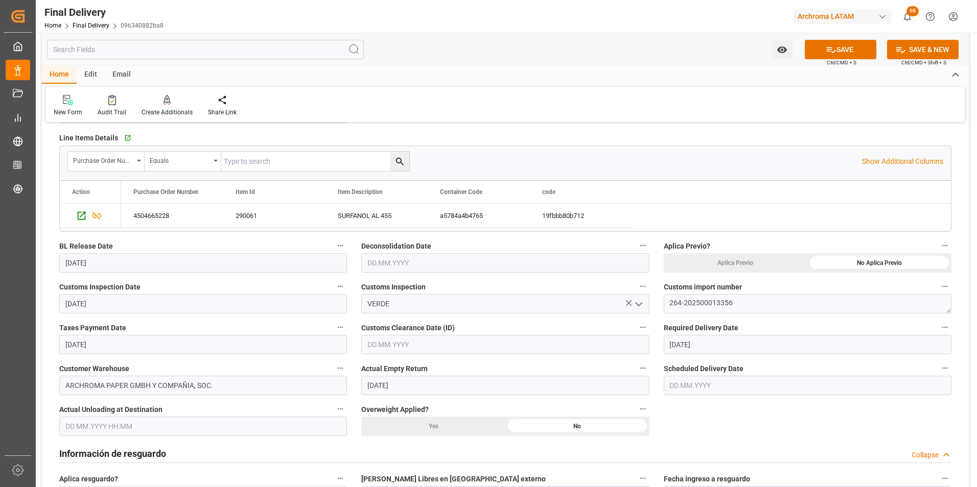
click at [434, 342] on input "text" at bounding box center [505, 344] width 288 height 19
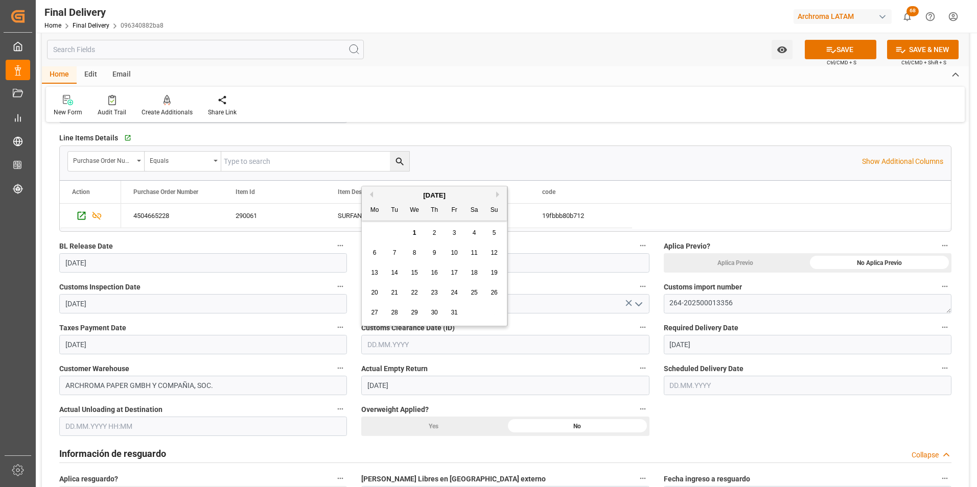
click at [370, 198] on div "October 2025" at bounding box center [434, 196] width 145 height 10
click at [370, 195] on button "Previous Month" at bounding box center [370, 195] width 6 height 6
click at [396, 311] on span "30" at bounding box center [394, 312] width 7 height 7
type input "[DATE]"
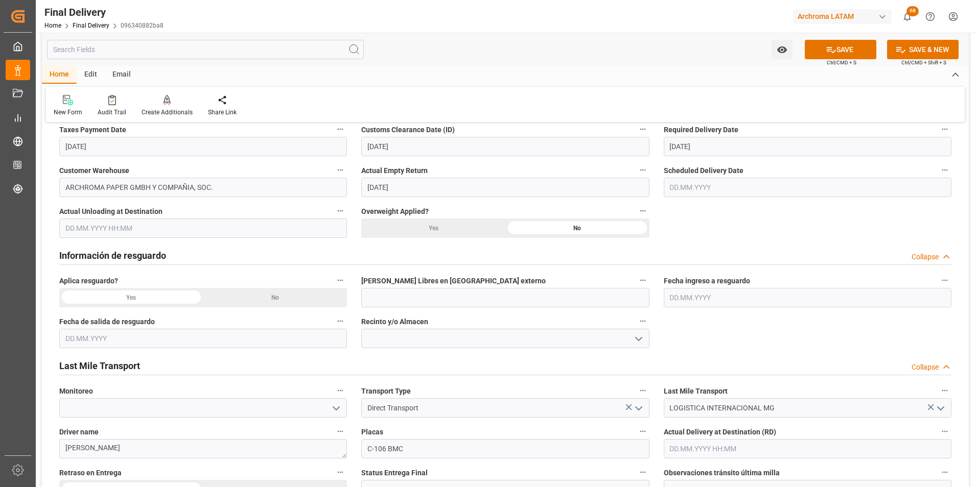
scroll to position [460, 0]
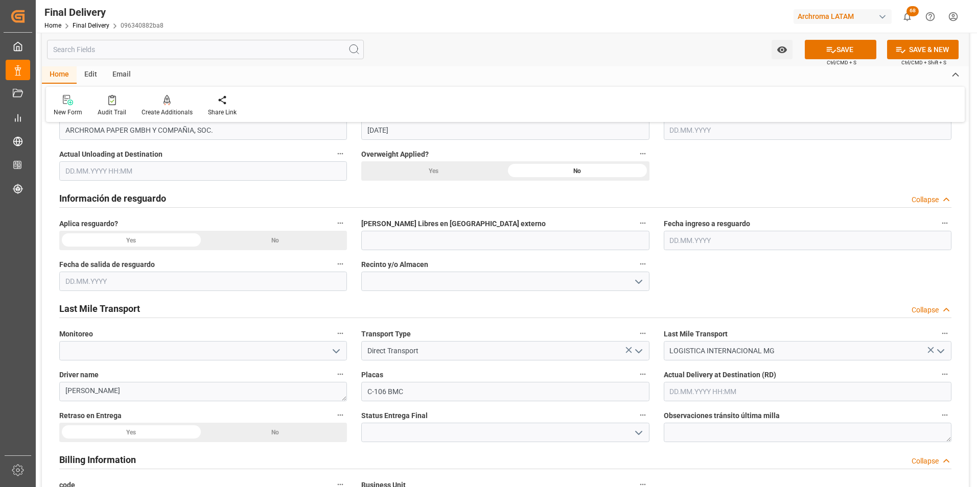
click at [276, 238] on div "No" at bounding box center [275, 240] width 144 height 19
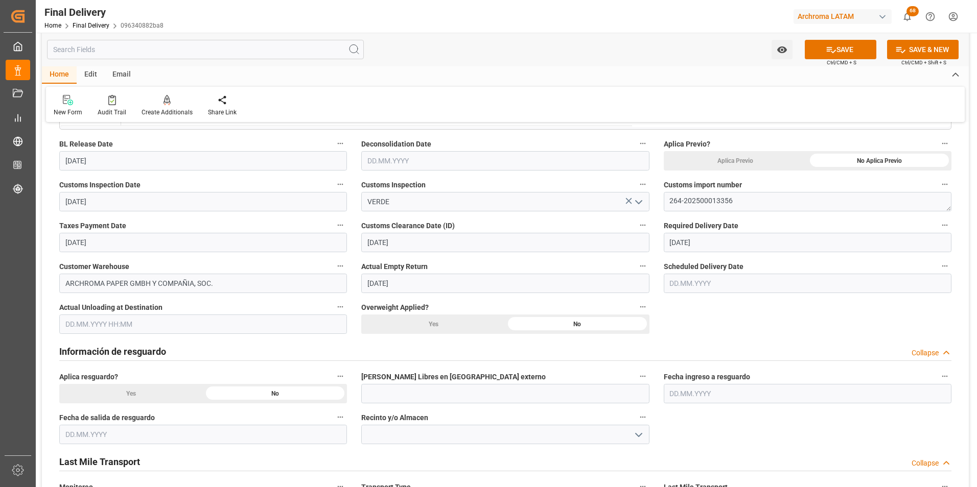
click at [709, 277] on input "text" at bounding box center [808, 283] width 288 height 19
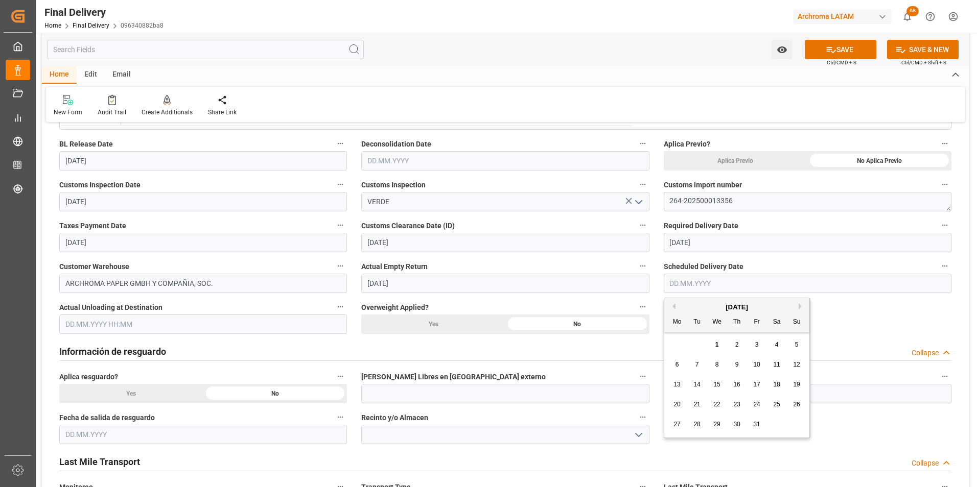
click at [718, 341] on span "1" at bounding box center [717, 344] width 4 height 7
type input "[DATE]"
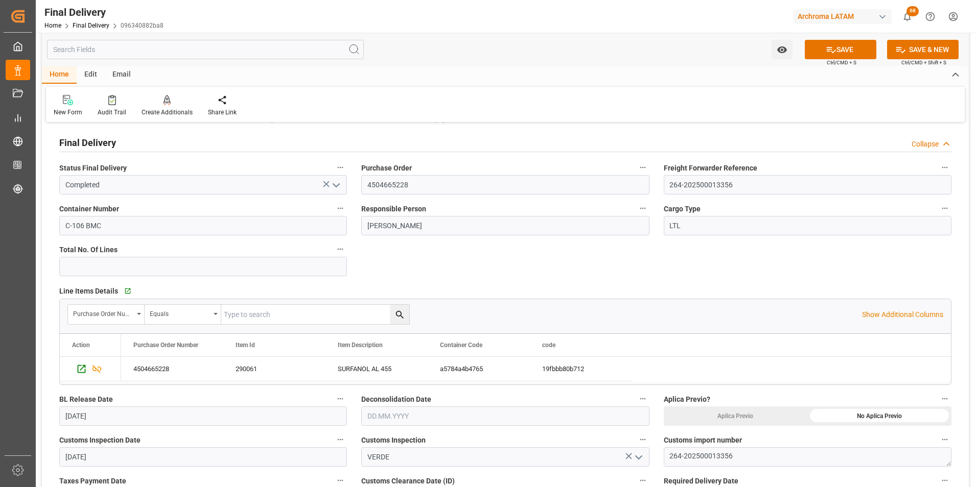
scroll to position [0, 0]
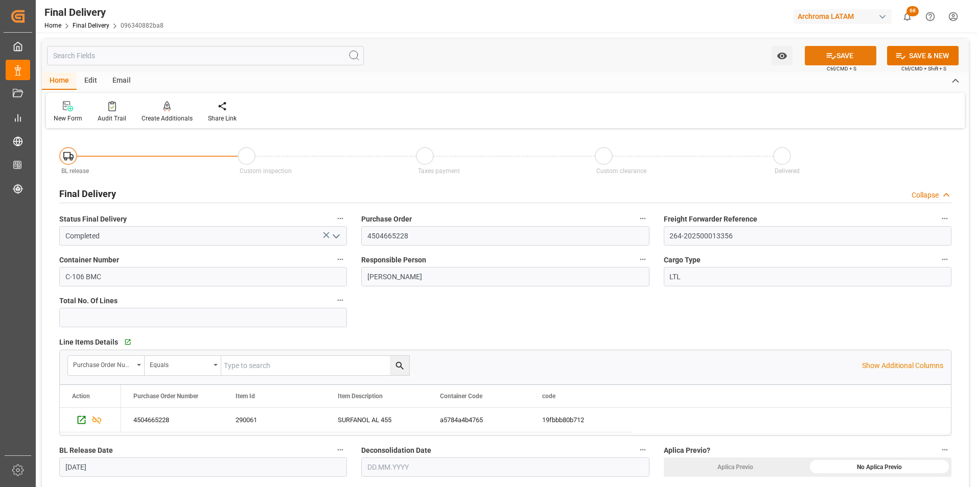
click at [852, 60] on button "SAVE" at bounding box center [841, 55] width 72 height 19
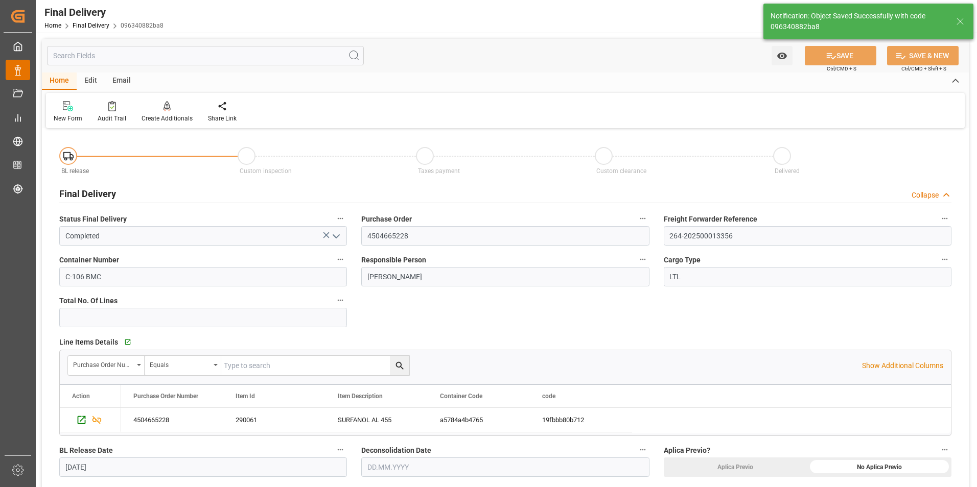
type input "0"
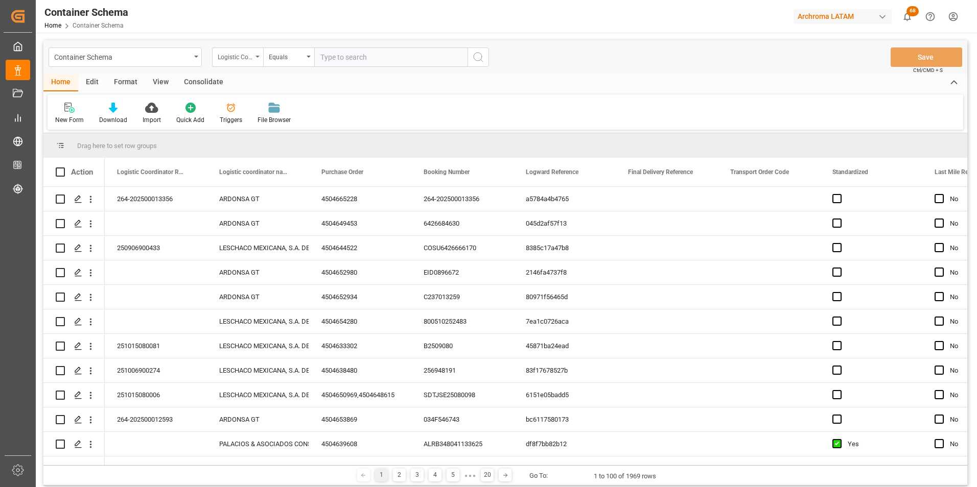
click at [235, 59] on div "Logistic Coordinator Reference Number" at bounding box center [235, 56] width 35 height 12
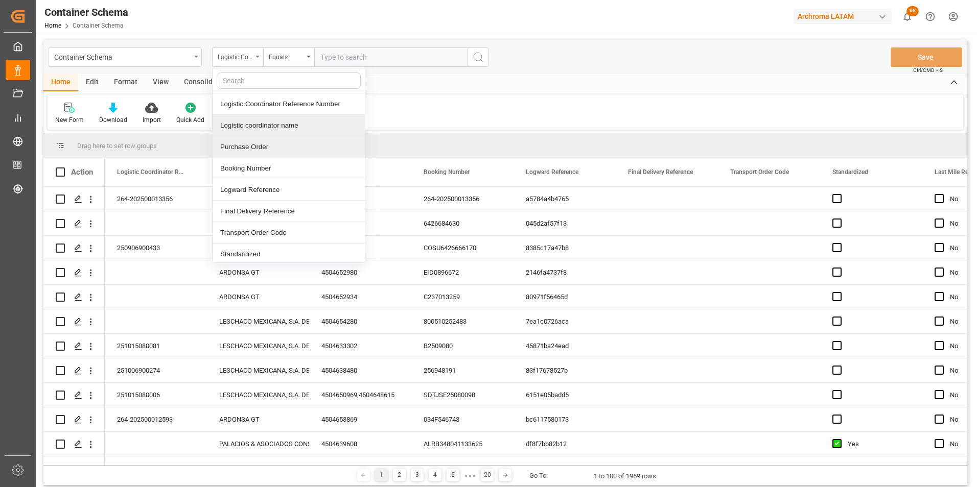
click at [264, 145] on div "Purchase Order" at bounding box center [289, 146] width 152 height 21
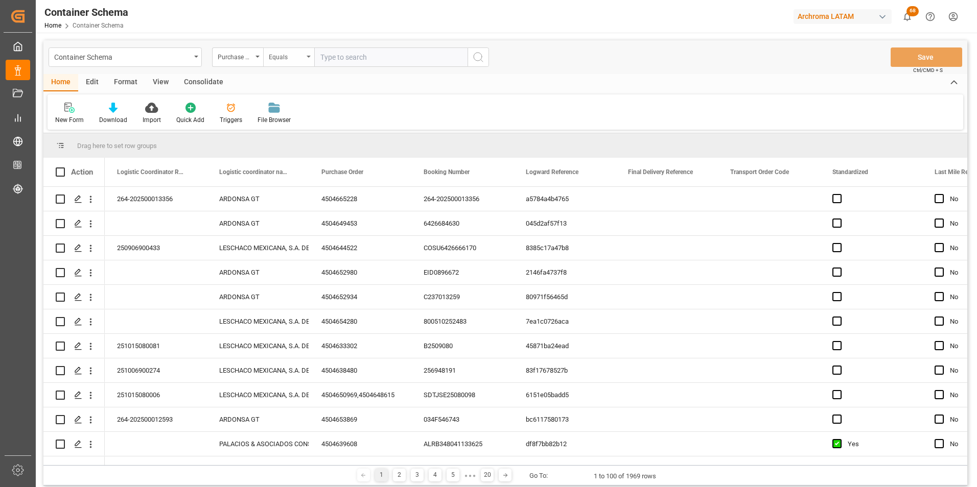
click at [278, 63] on div "Equals" at bounding box center [288, 57] width 51 height 19
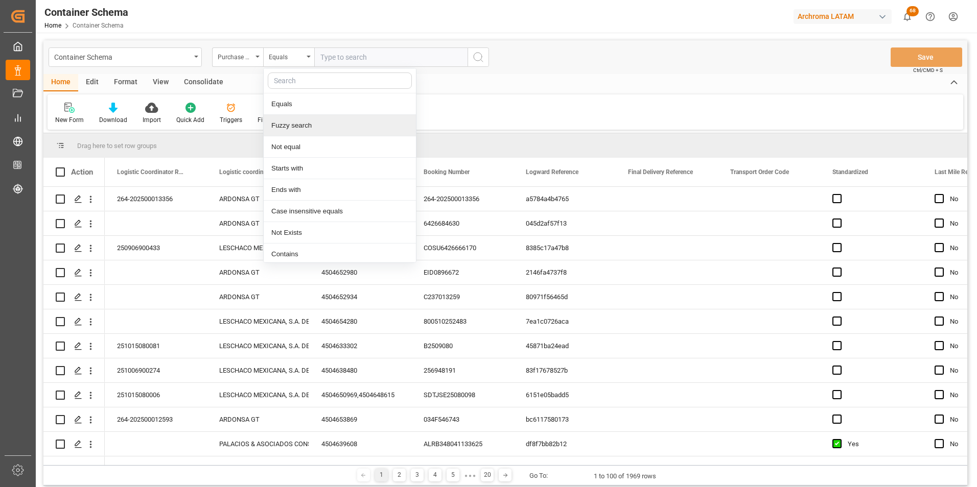
click at [303, 129] on div "Fuzzy search" at bounding box center [340, 125] width 152 height 21
paste input "4504662290"
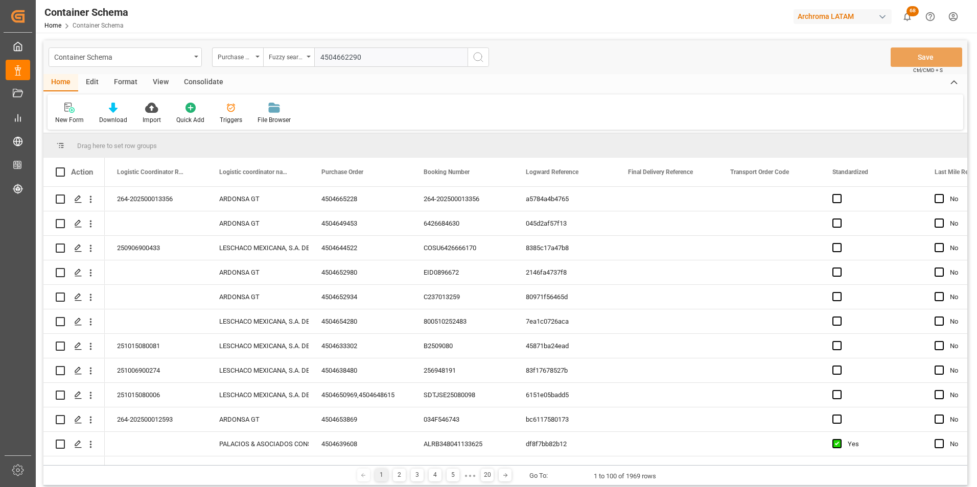
type input "4504662290"
click at [483, 63] on button "search button" at bounding box center [477, 57] width 21 height 19
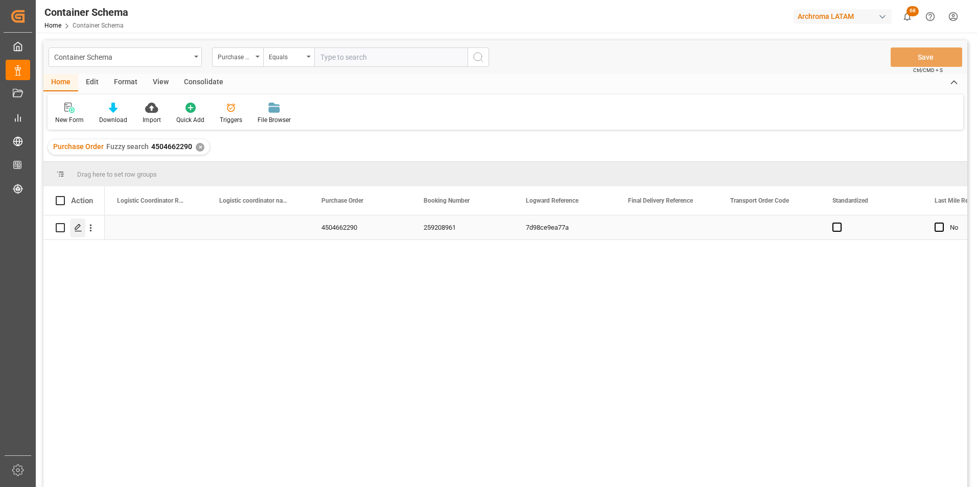
click at [75, 228] on icon "Press SPACE to select this row." at bounding box center [78, 228] width 8 height 8
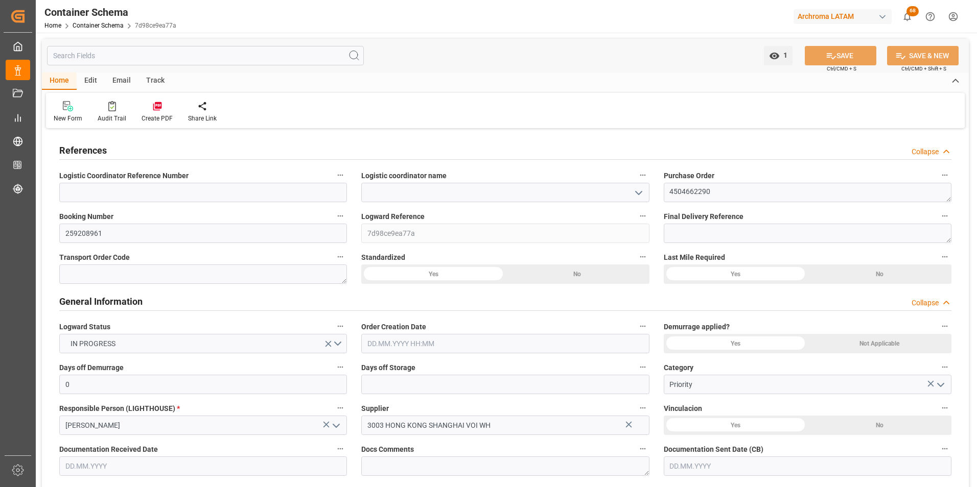
type input "0"
type input "1"
type input "37"
type input "11000"
type input "12266"
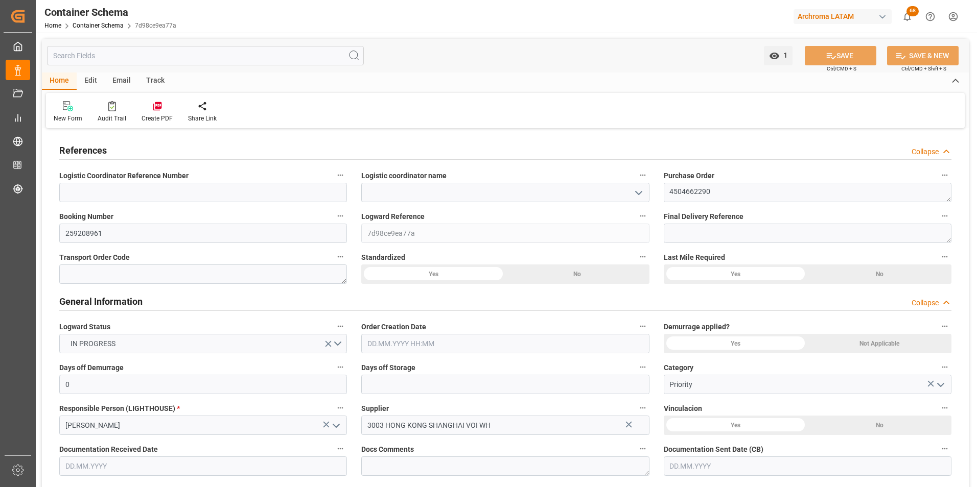
type input "Maersk"
type input "Maersk Line AS"
type input "CNSHA"
type input "PABLB"
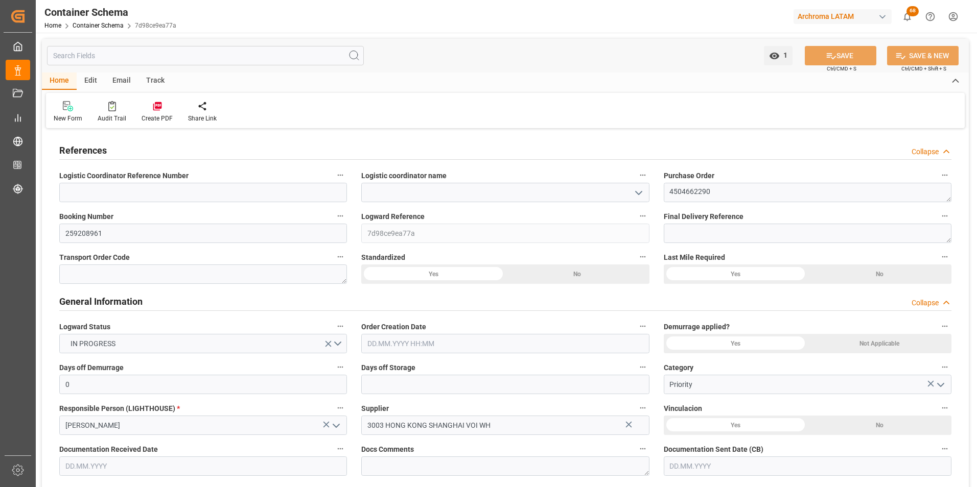
type input "9219800"
type input "0"
type input "[DATE] 16:00"
type input "[DATE]"
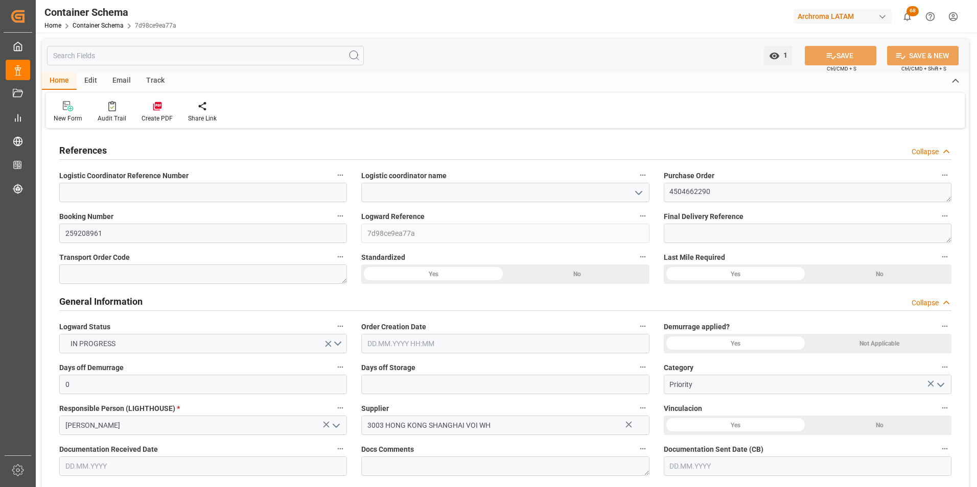
type input "[DATE]"
type input "[DATE] 21:02"
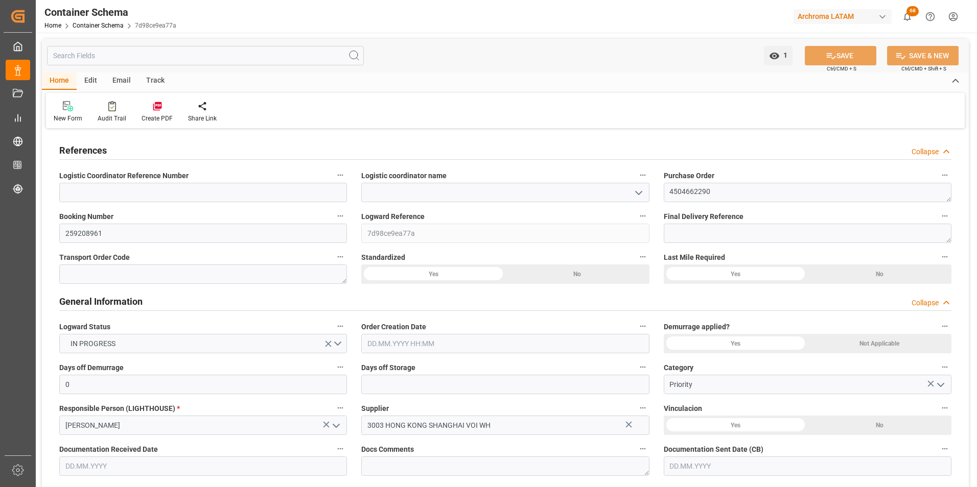
type input "[DATE] 20:57"
type input "[DATE]"
click at [633, 198] on icon "open menu" at bounding box center [638, 193] width 12 height 12
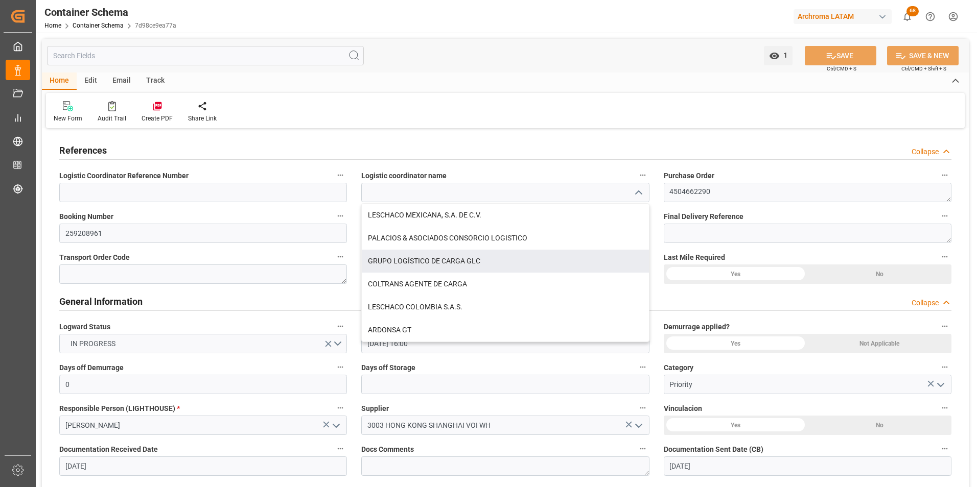
click at [353, 252] on div "Transport Order Code" at bounding box center [203, 267] width 302 height 41
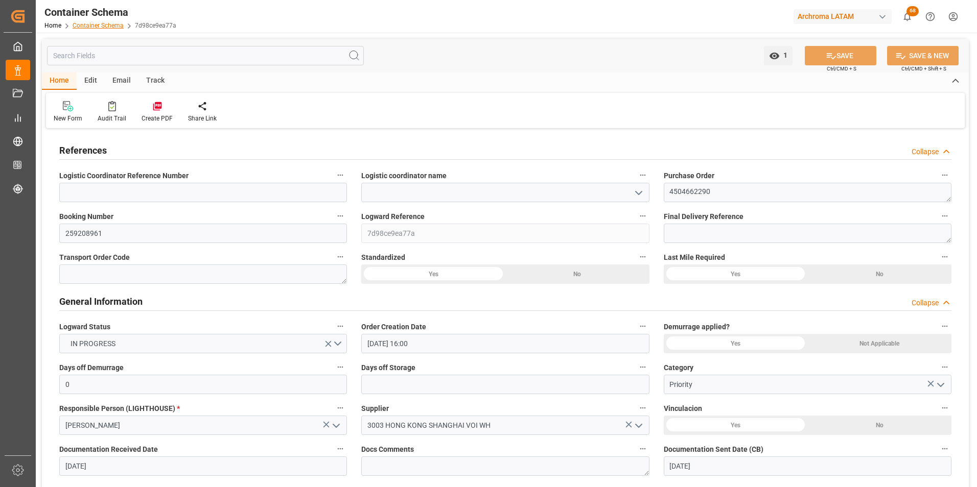
click at [92, 28] on link "Container Schema" at bounding box center [98, 25] width 51 height 7
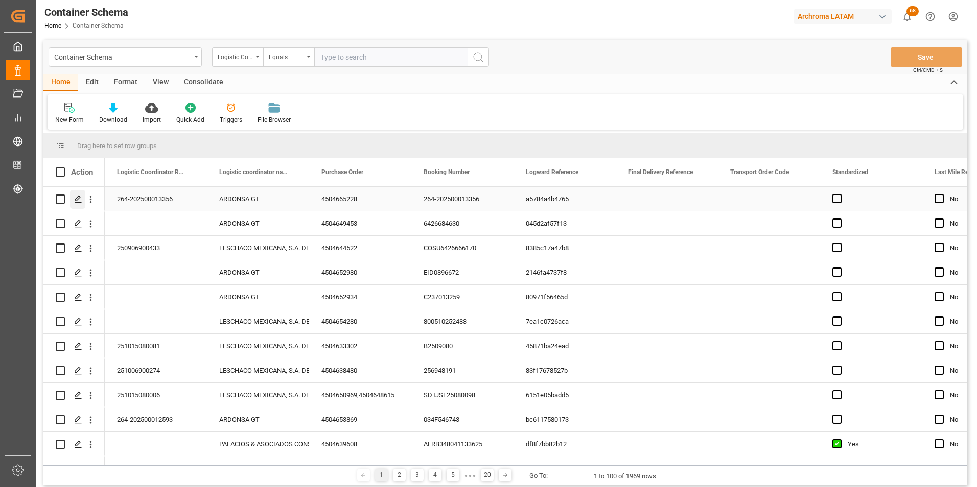
click at [80, 195] on icon "Press SPACE to select this row." at bounding box center [78, 199] width 8 height 8
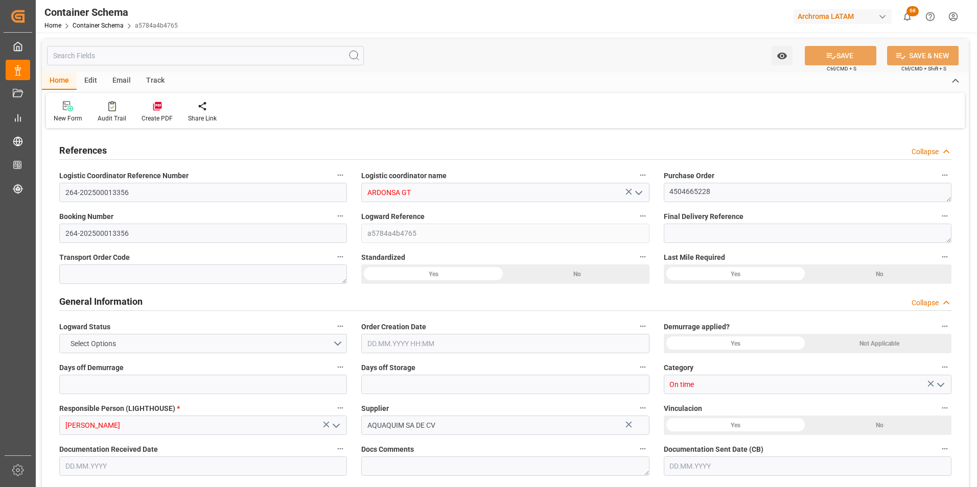
type input "0"
type input "1"
type input "24"
type input "4800"
type input "5094"
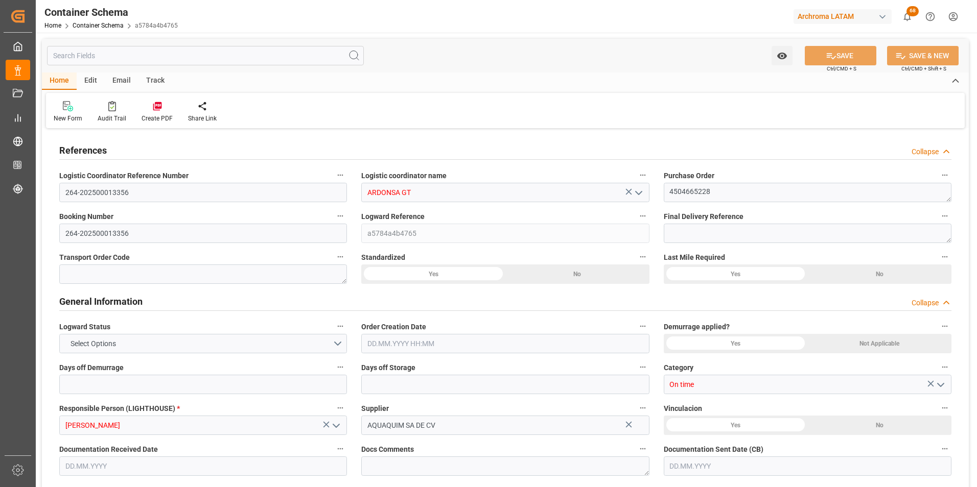
type input "GTTUC"
type input "0"
type input "1"
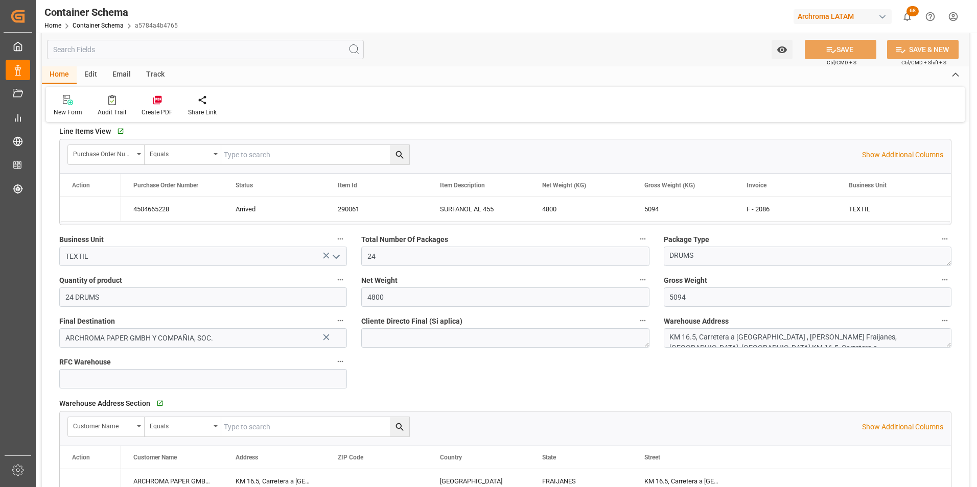
type input "24.09.2025 13:45"
type input "[DATE]"
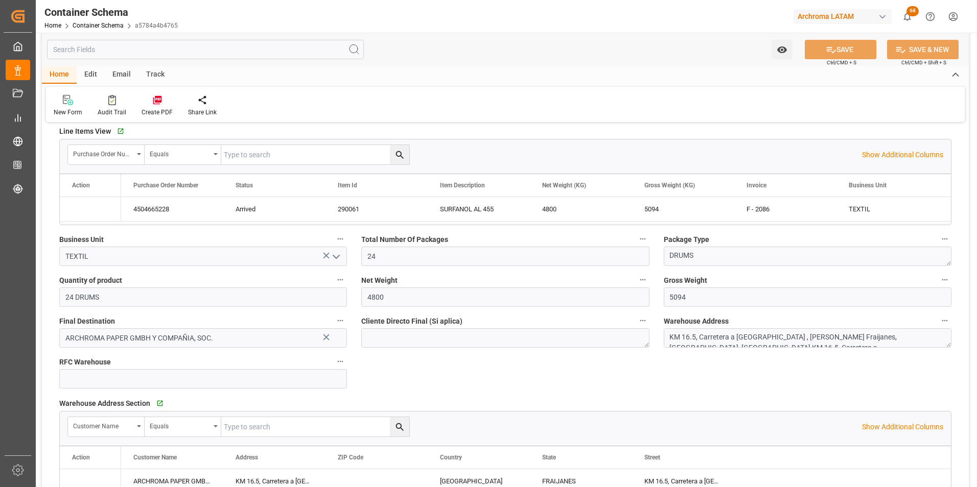
type input "[DATE]"
type input "01.10.2025 12:36"
type input "24.09.2025 18:41"
type input "[DATE]"
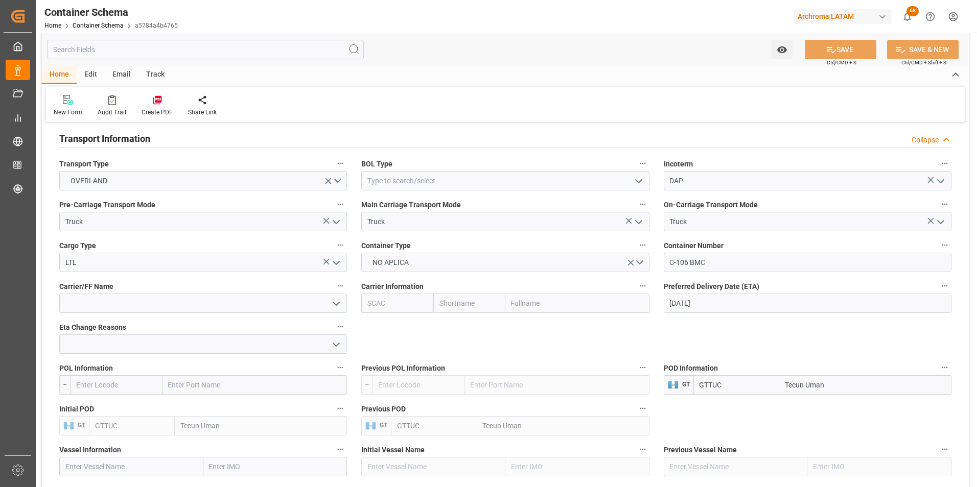
scroll to position [869, 0]
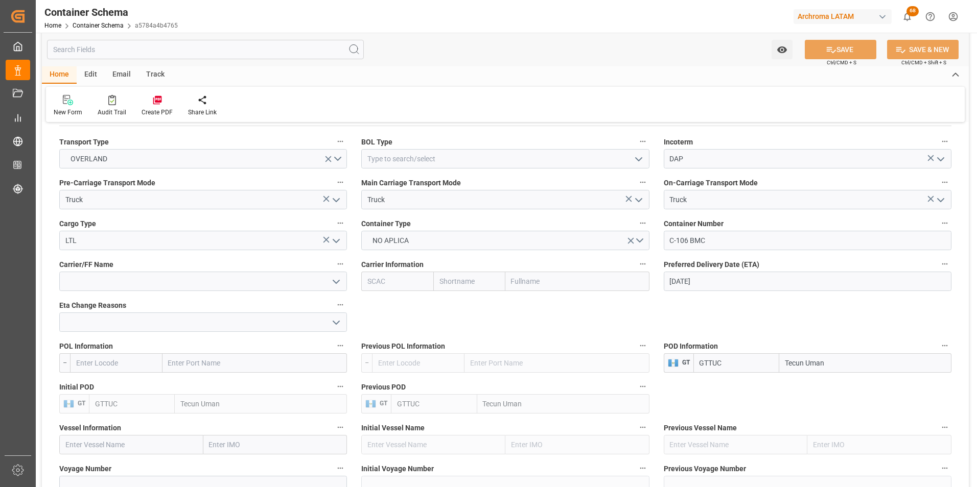
click at [336, 284] on icon "open menu" at bounding box center [336, 282] width 12 height 12
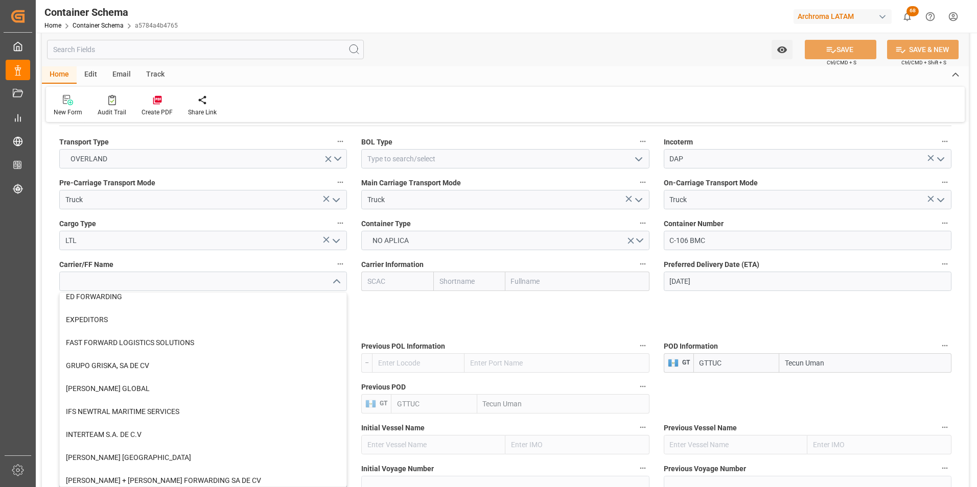
scroll to position [255, 0]
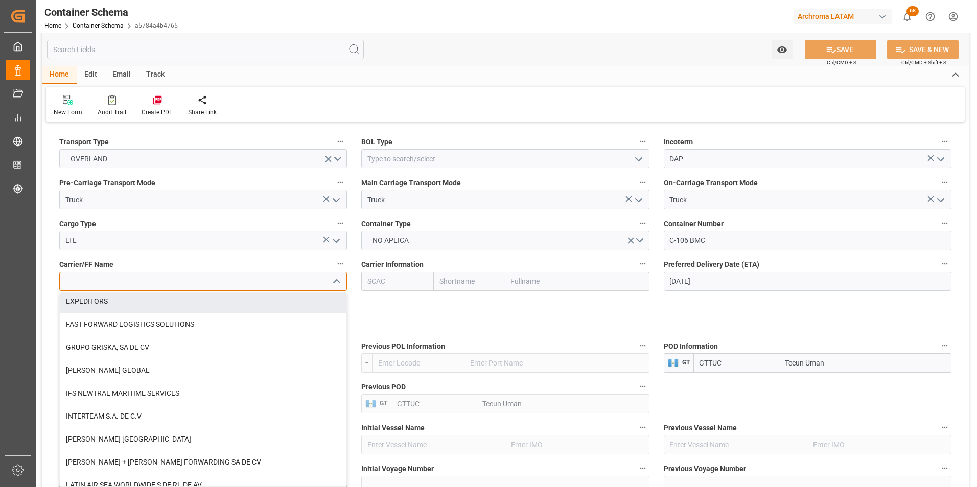
click at [206, 285] on input at bounding box center [203, 281] width 288 height 19
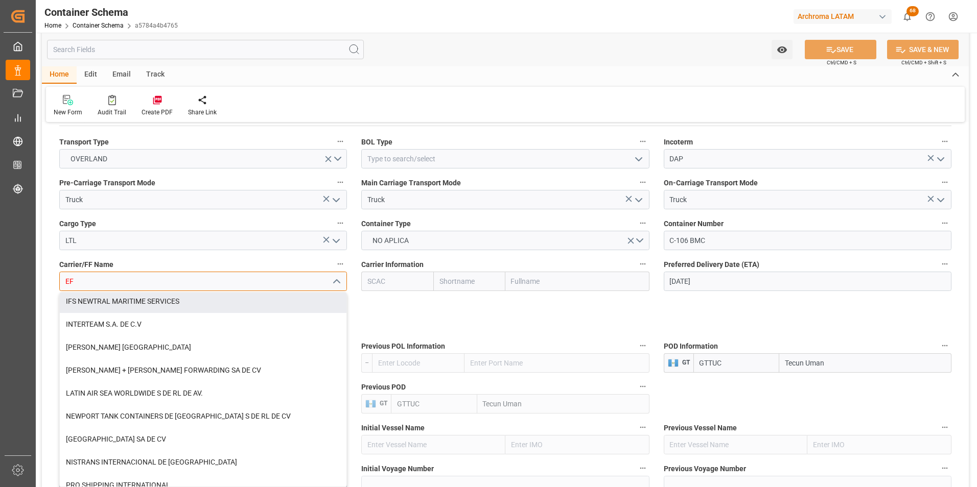
scroll to position [0, 0]
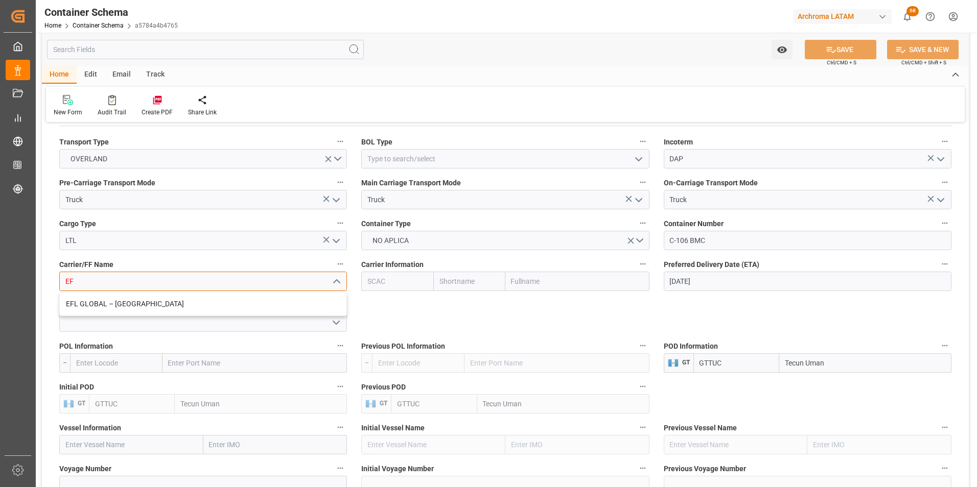
type input "E"
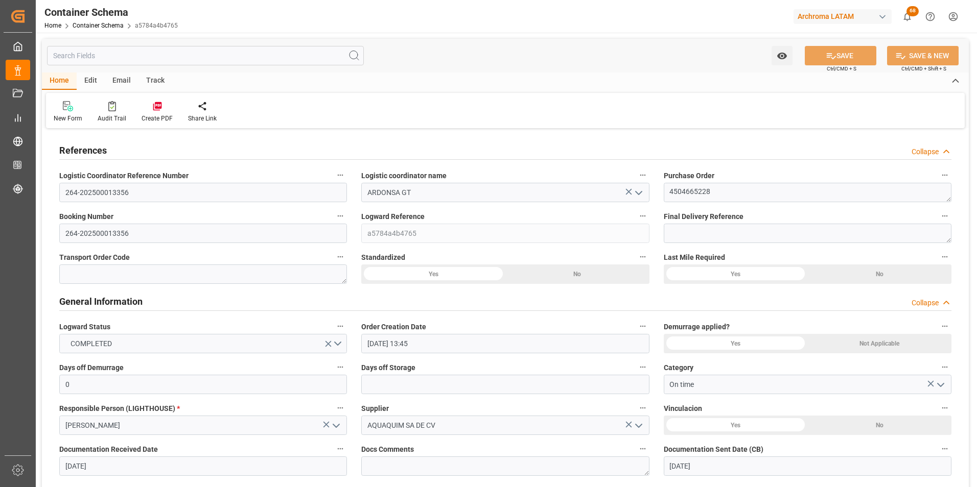
click at [641, 197] on icon "open menu" at bounding box center [638, 193] width 12 height 12
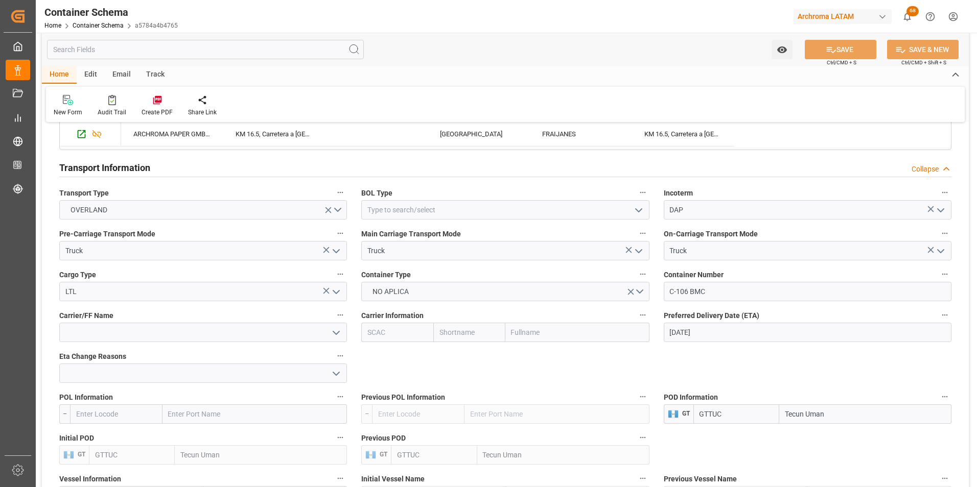
scroll to position [920, 0]
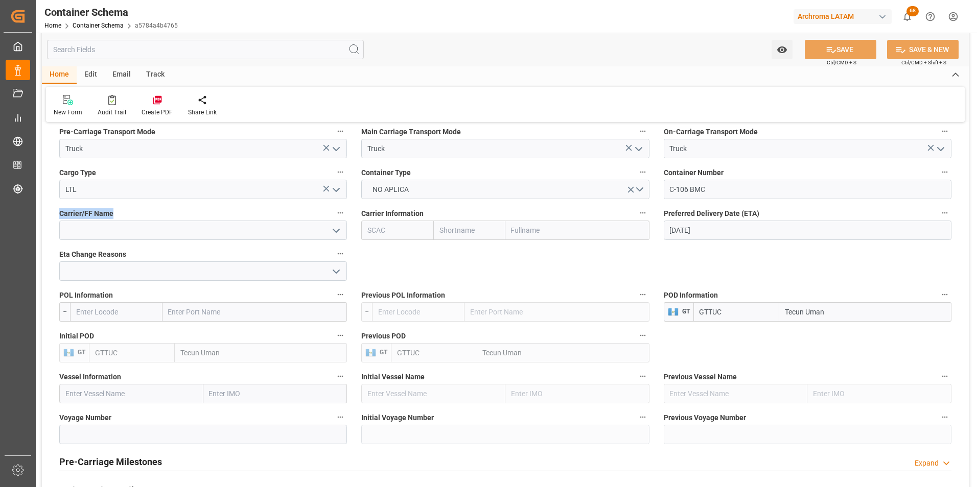
drag, startPoint x: 60, startPoint y: 210, endPoint x: 114, endPoint y: 217, distance: 54.6
click at [114, 217] on label "Carrier/FF Name" at bounding box center [203, 213] width 288 height 14
copy span "Carrier/FF Name"
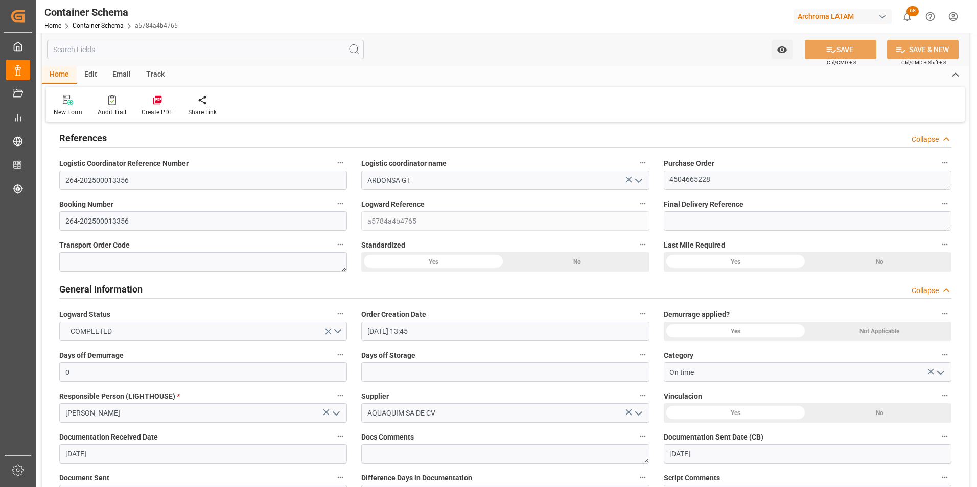
scroll to position [0, 0]
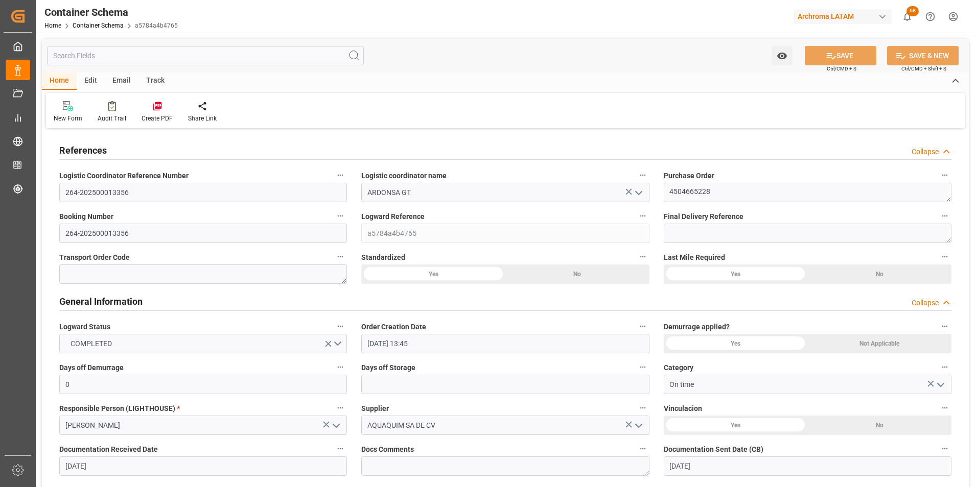
click at [637, 197] on icon "open menu" at bounding box center [638, 193] width 12 height 12
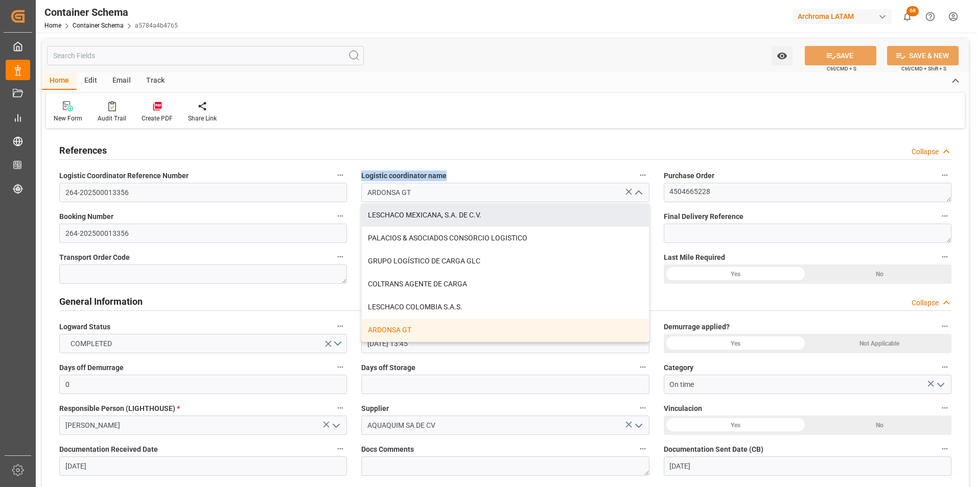
drag, startPoint x: 389, startPoint y: 177, endPoint x: 448, endPoint y: 182, distance: 58.9
click at [448, 182] on div "Logistic coordinator name ARDONSA GT LESCHACO MEXICANA, S.A. DE C.V. PALACIOS &…" at bounding box center [505, 185] width 302 height 41
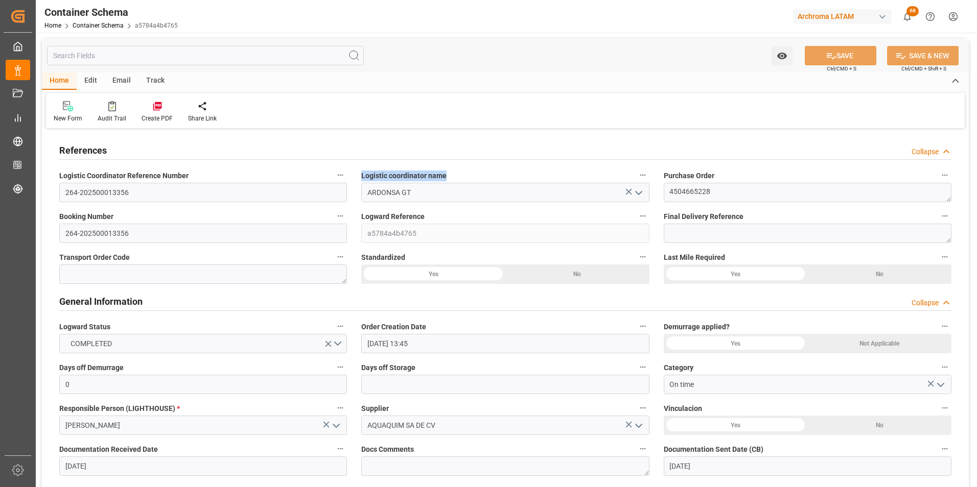
copy span "Logistic coordinator name"
click at [640, 190] on icon "open menu" at bounding box center [638, 193] width 12 height 12
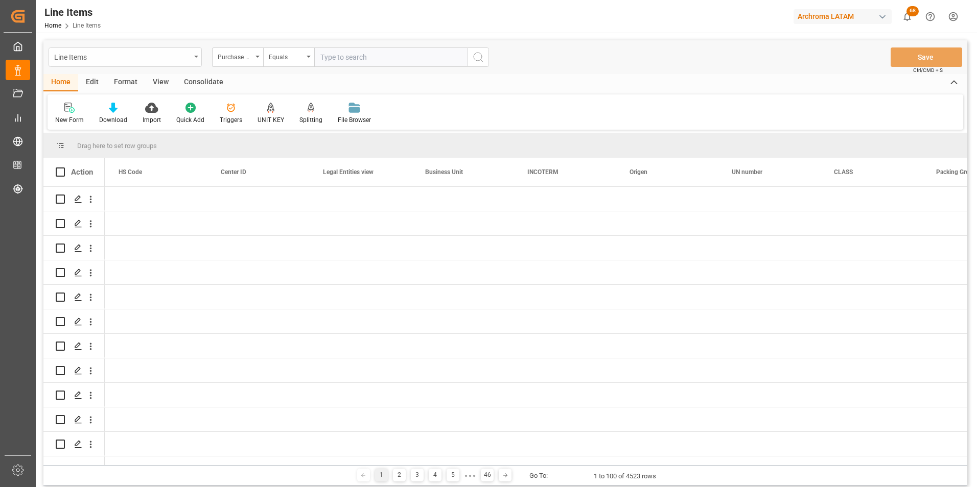
drag, startPoint x: 0, startPoint y: 0, endPoint x: 176, endPoint y: 55, distance: 184.5
click at [175, 55] on div "Line Items" at bounding box center [122, 56] width 136 height 13
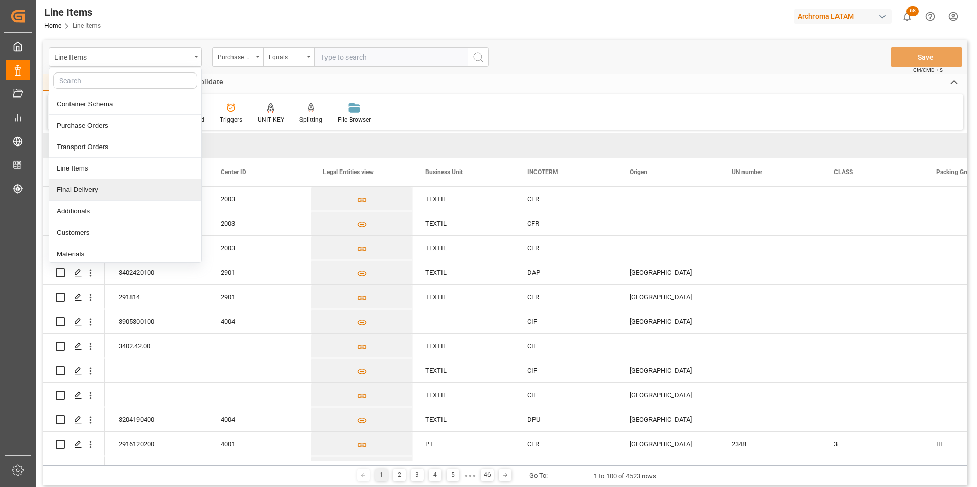
click at [81, 185] on div "Final Delivery" at bounding box center [125, 189] width 152 height 21
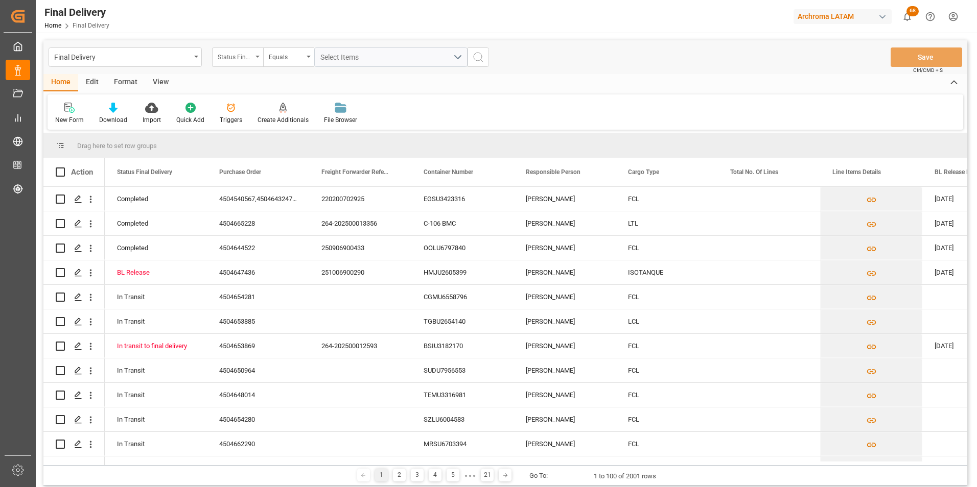
click at [260, 58] on div "Status Final Delivery" at bounding box center [237, 57] width 51 height 19
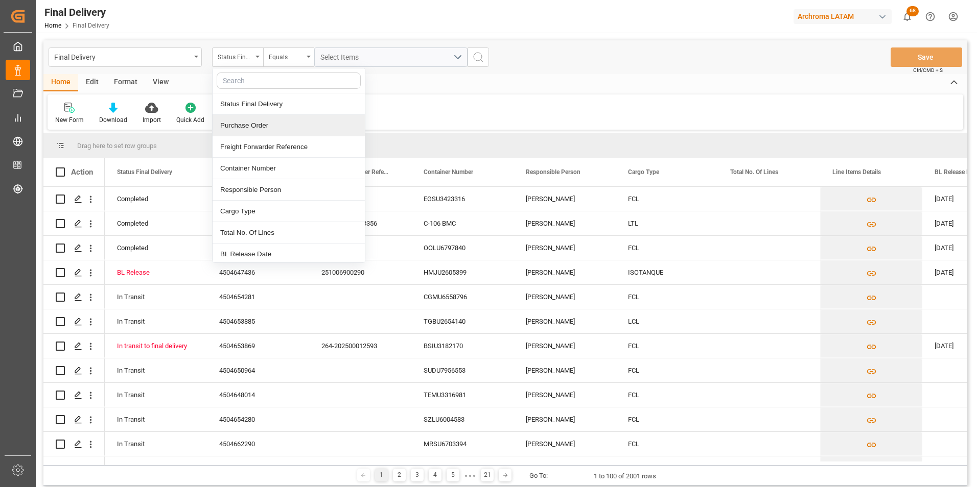
click at [271, 121] on div "Purchase Order" at bounding box center [289, 125] width 152 height 21
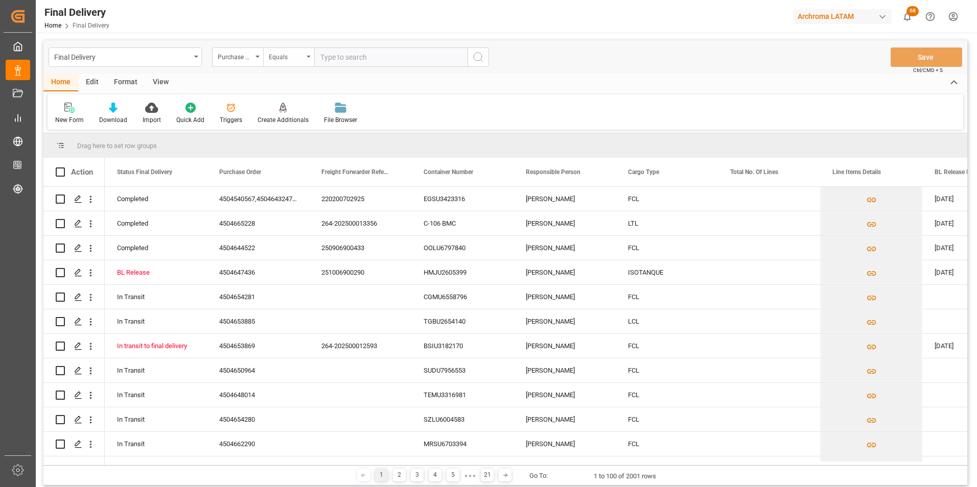
click at [284, 56] on div "Equals" at bounding box center [286, 56] width 35 height 12
type input "4504620323 |"
click at [307, 52] on div "Equals" at bounding box center [288, 57] width 51 height 19
click at [298, 52] on div "Equals" at bounding box center [286, 56] width 35 height 12
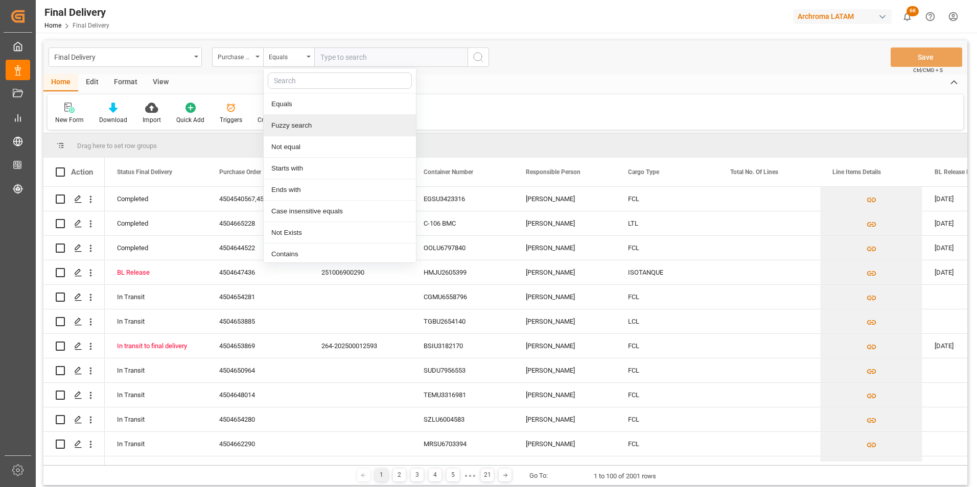
click at [301, 122] on div "Fuzzy search" at bounding box center [340, 125] width 152 height 21
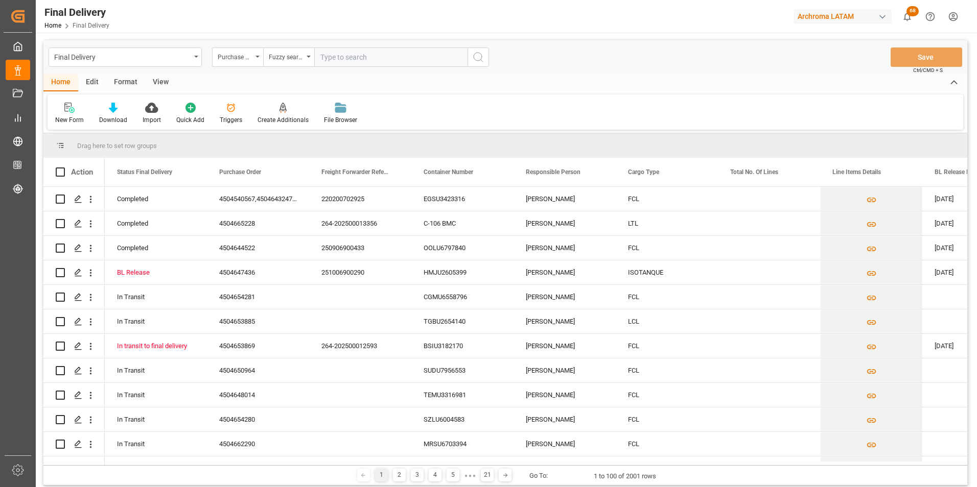
paste input "4504620323 |"
type input "4504620323"
click at [480, 58] on icon "search button" at bounding box center [478, 57] width 12 height 12
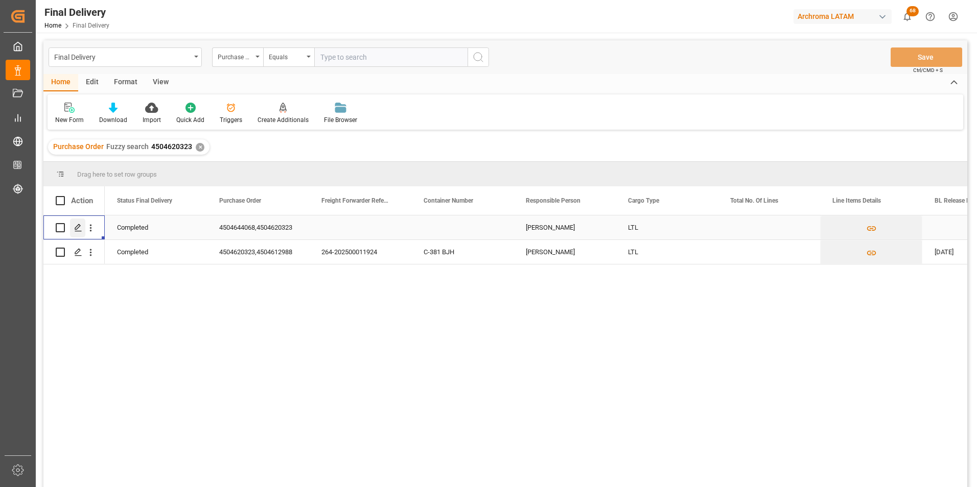
click at [79, 231] on icon "Press SPACE to select this row." at bounding box center [78, 228] width 8 height 8
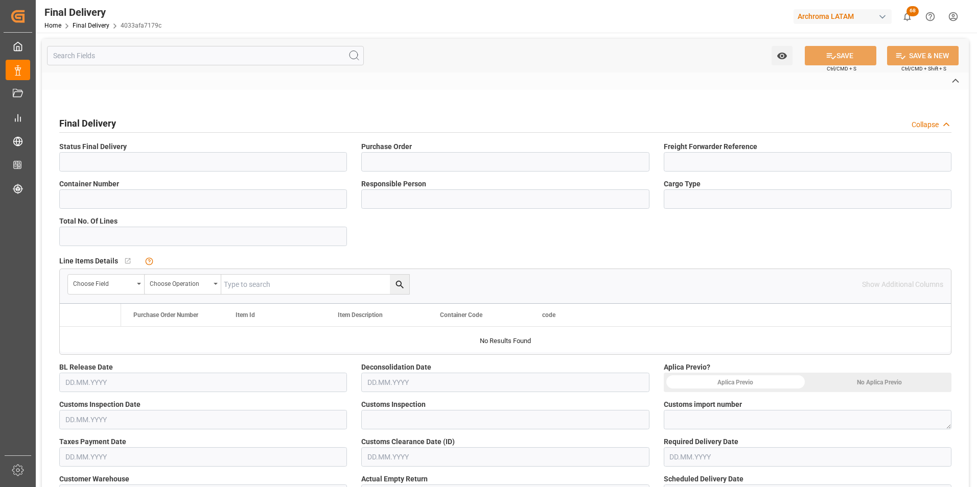
type input "Completed"
type input "4504644068,4504620323"
type input "[PERSON_NAME]"
type input "LTL"
type input "ARCHROMA PAPER GMBH Y COMPAÑIA, SOC."
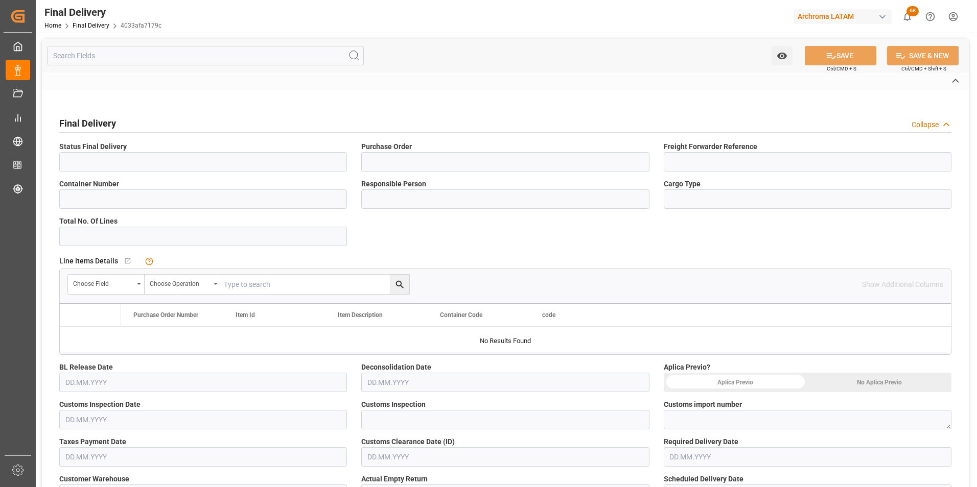
type input "Not Assigned"
type input "4033afa7179c"
type input "TEXTIL"
type input "3176b01dce44"
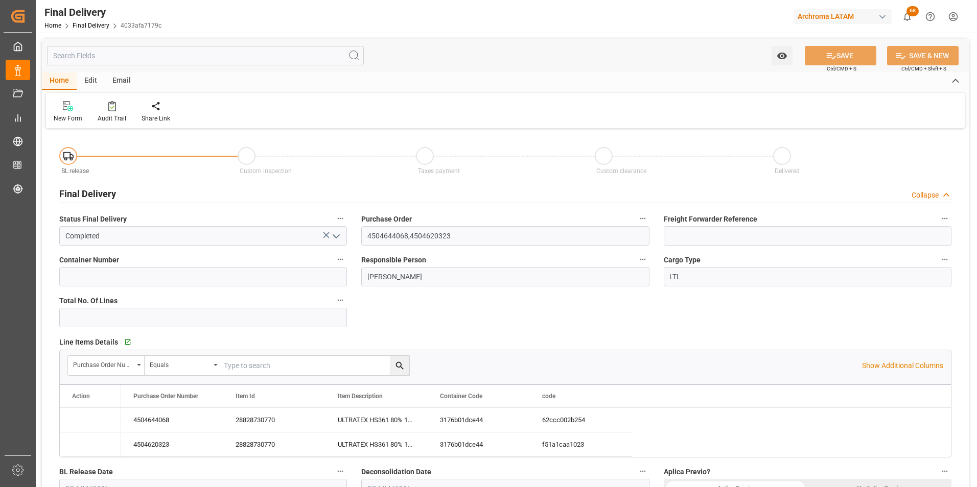
type input "16.09.2025"
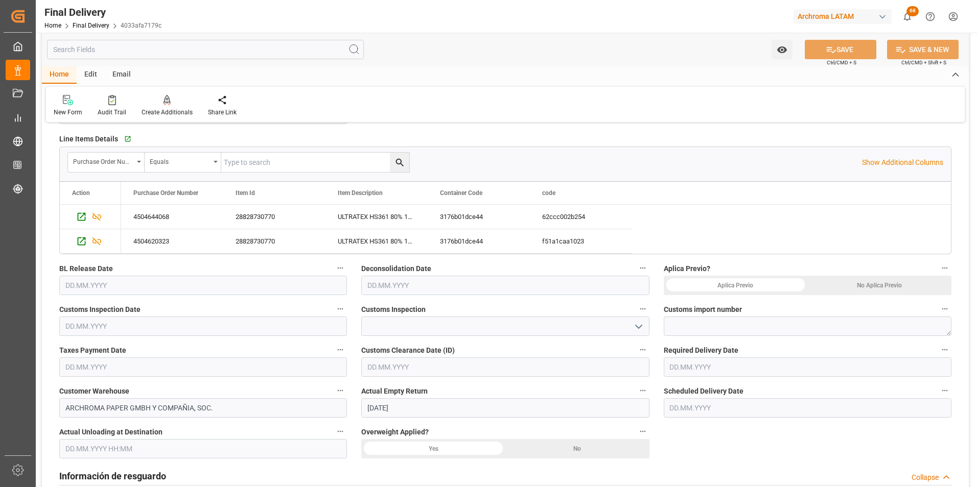
scroll to position [204, 0]
click at [692, 412] on input "text" at bounding box center [808, 406] width 288 height 19
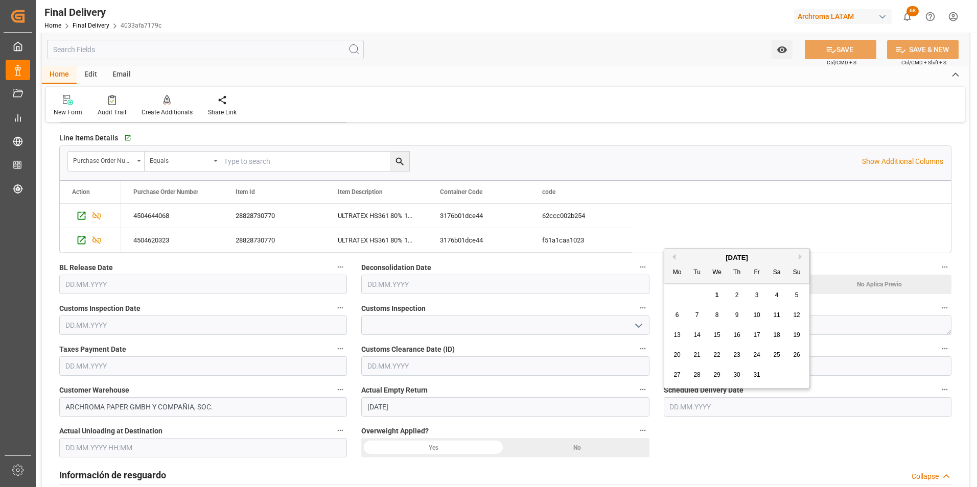
click at [716, 295] on span "1" at bounding box center [717, 295] width 4 height 7
type input "[DATE]"
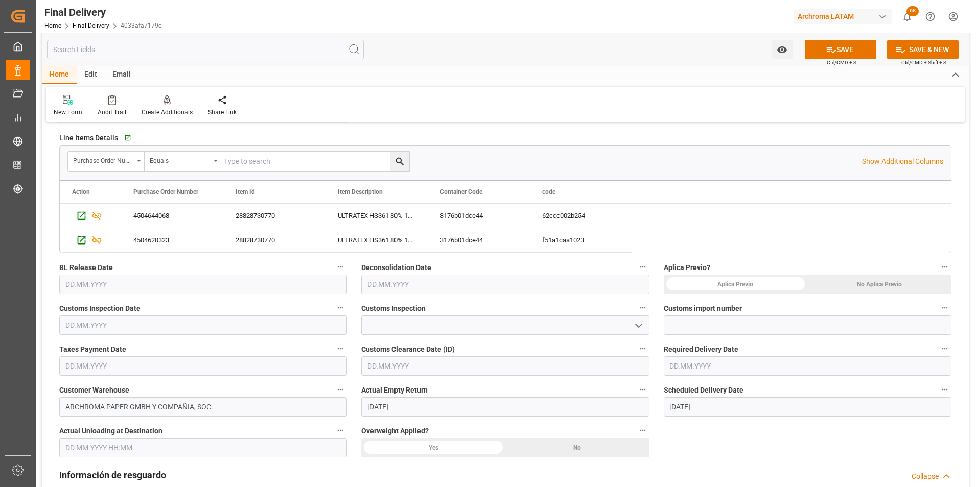
click at [689, 369] on input "text" at bounding box center [808, 366] width 288 height 19
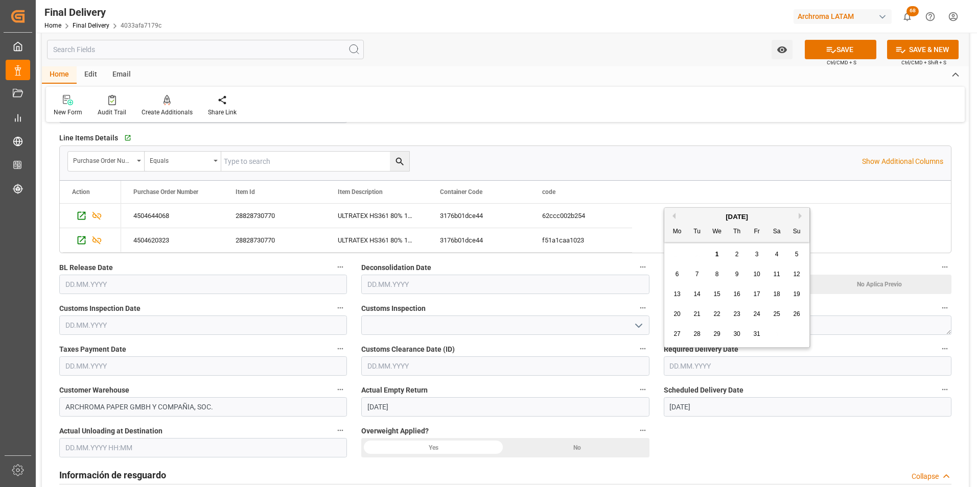
click at [716, 256] on span "1" at bounding box center [717, 254] width 4 height 7
type input "[DATE]"
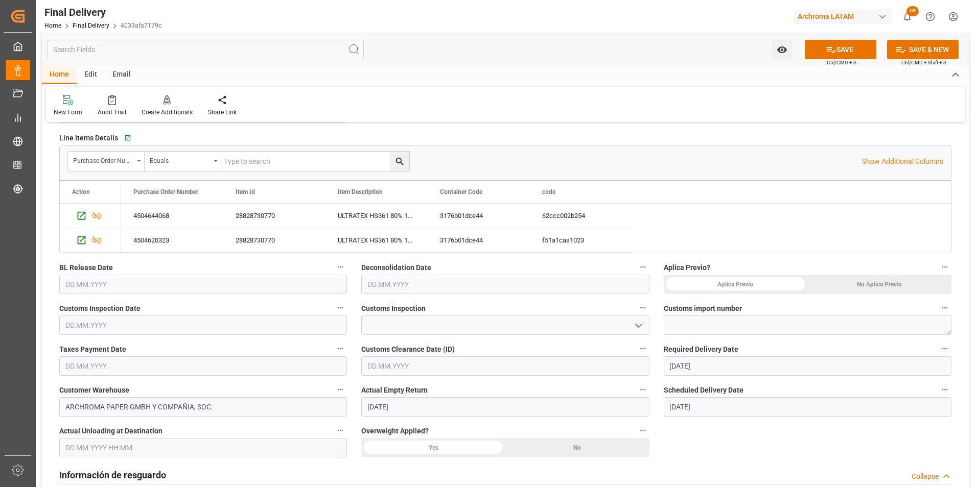
click at [866, 289] on div "No Aplica Previo" at bounding box center [879, 284] width 144 height 19
click at [585, 452] on div "No" at bounding box center [577, 447] width 144 height 19
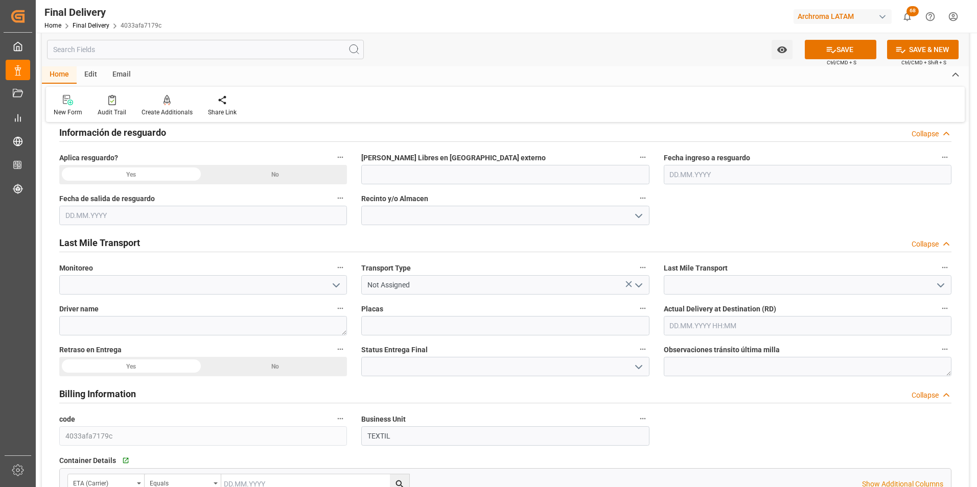
scroll to position [562, 0]
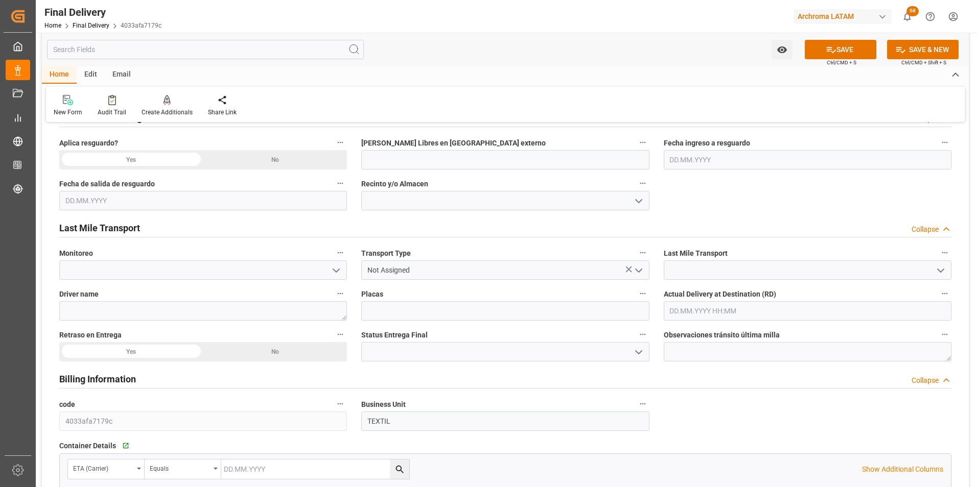
click at [643, 270] on icon "open menu" at bounding box center [638, 271] width 12 height 12
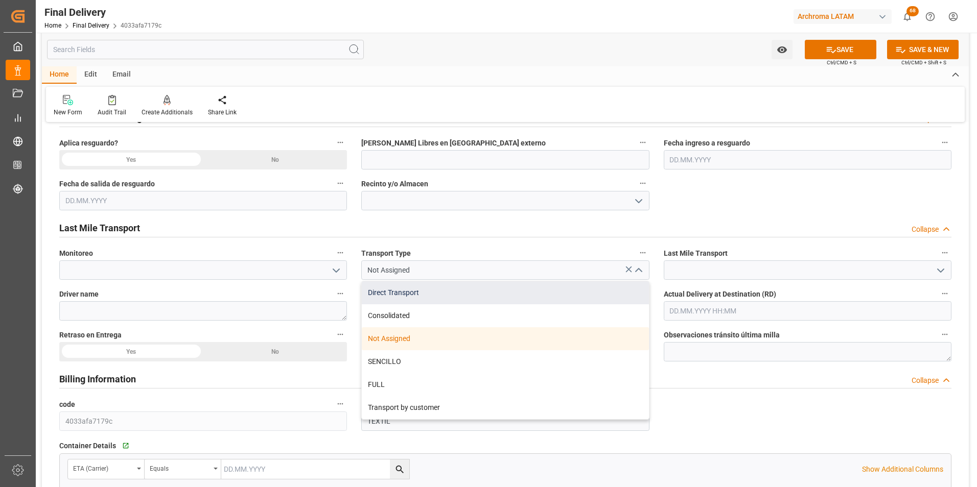
click at [556, 297] on div "Direct Transport" at bounding box center [505, 292] width 287 height 23
type input "Direct Transport"
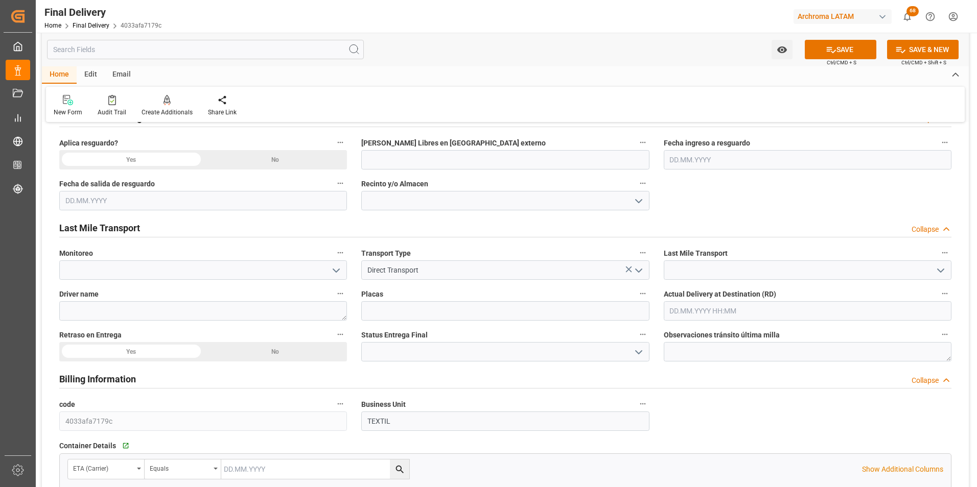
click at [937, 267] on icon "open menu" at bounding box center [940, 271] width 12 height 12
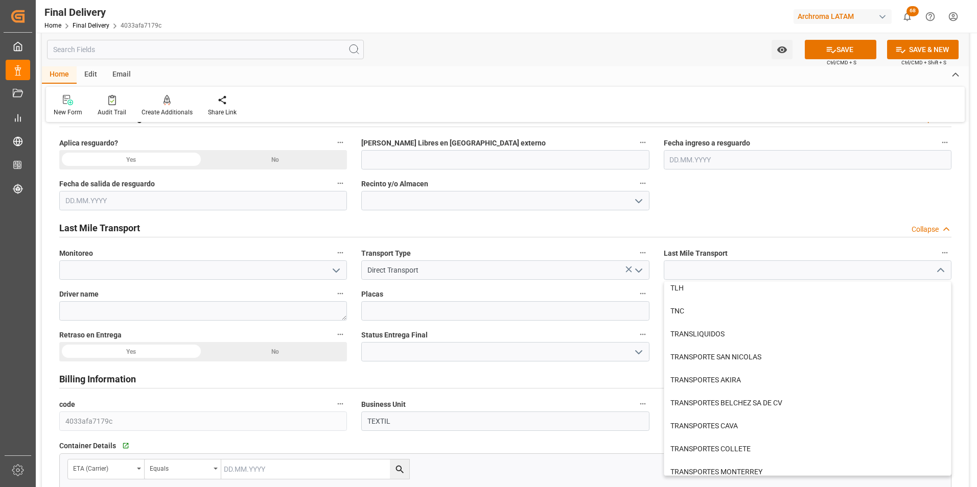
scroll to position [511, 0]
click at [774, 347] on div "TRANSPORTE SAN NICOLAS" at bounding box center [807, 356] width 287 height 23
type input "TRANSPORTE SAN NICOLAS"
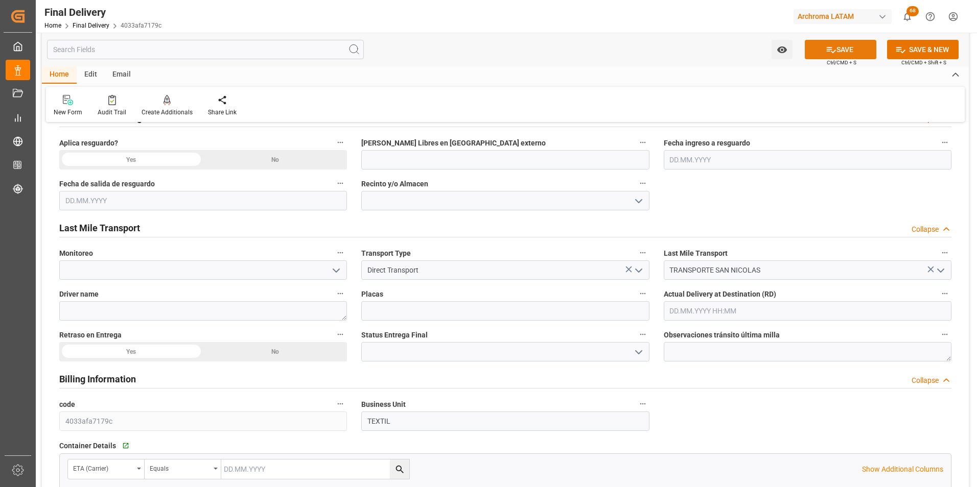
click at [842, 56] on button "SAVE" at bounding box center [841, 49] width 72 height 19
click at [106, 30] on div "Home Final Delivery 4033afa7179c" at bounding box center [102, 25] width 117 height 11
click at [102, 26] on link "Final Delivery" at bounding box center [91, 25] width 37 height 7
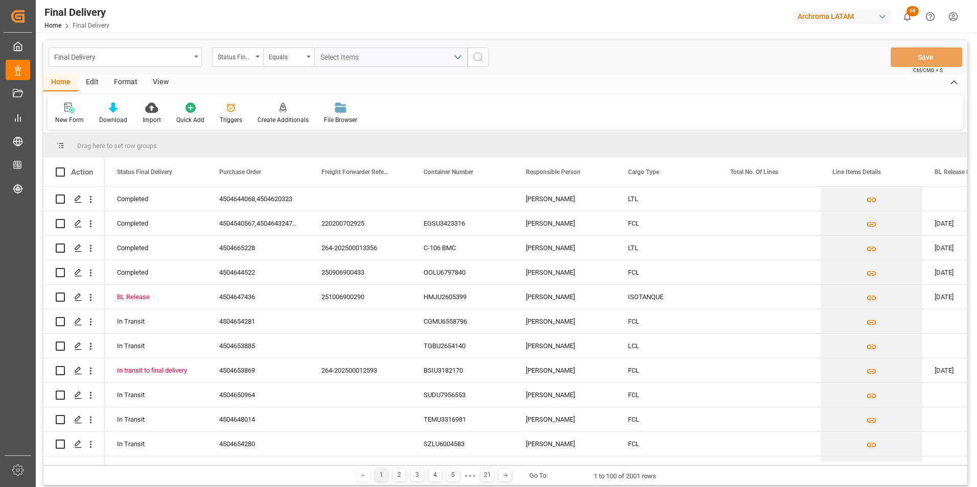
click at [176, 51] on div "Final Delivery" at bounding box center [122, 56] width 136 height 13
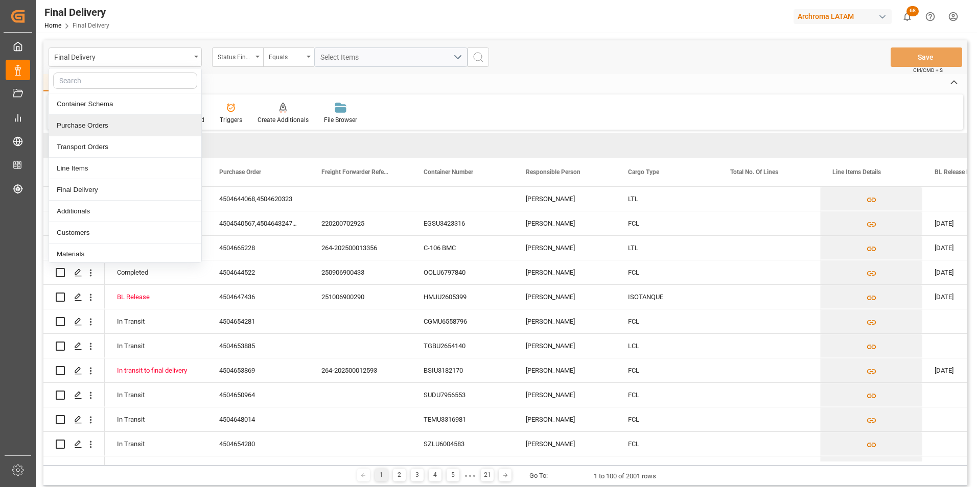
click at [130, 119] on div "Purchase Orders" at bounding box center [125, 125] width 152 height 21
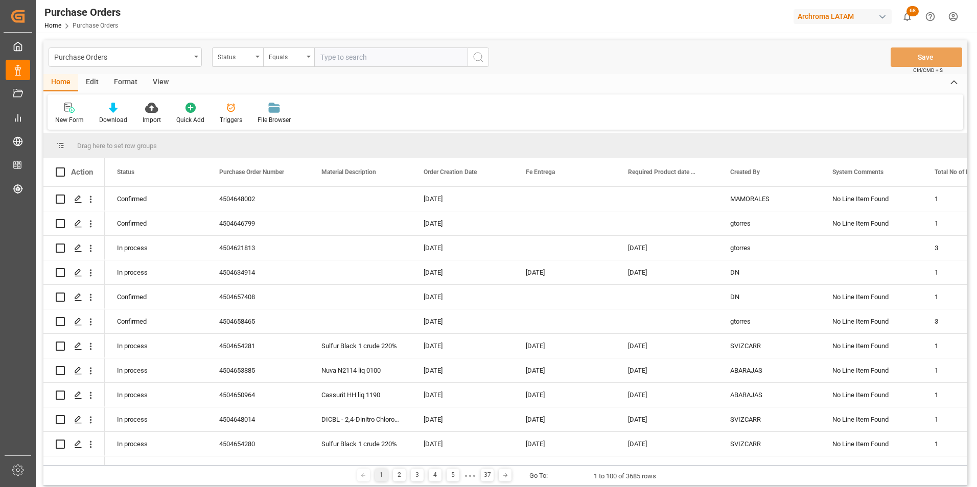
click at [249, 58] on div "Status" at bounding box center [235, 56] width 35 height 12
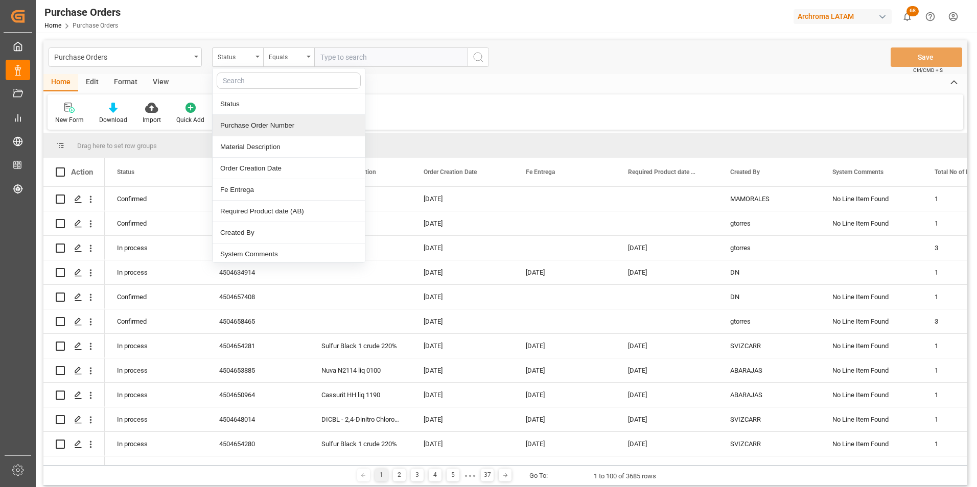
click at [259, 123] on div "Purchase Order Number" at bounding box center [289, 125] width 152 height 21
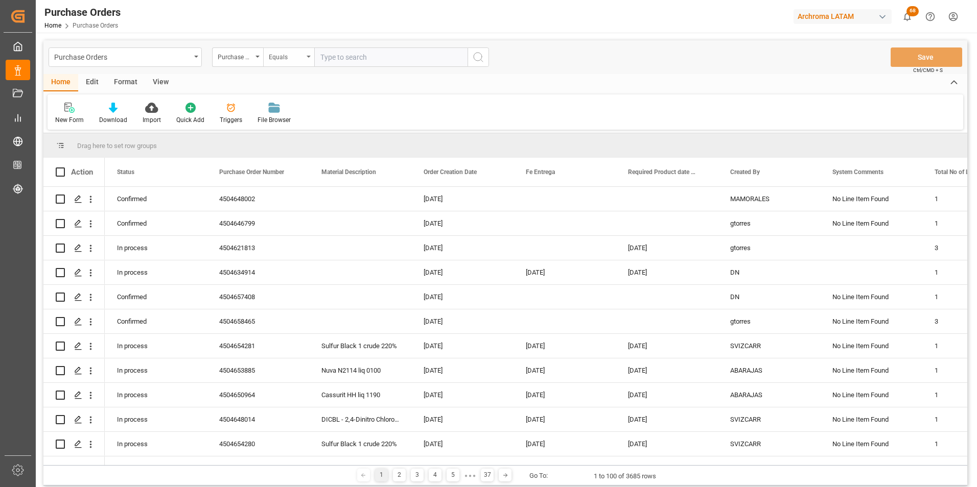
click at [286, 63] on div "Equals" at bounding box center [288, 57] width 51 height 19
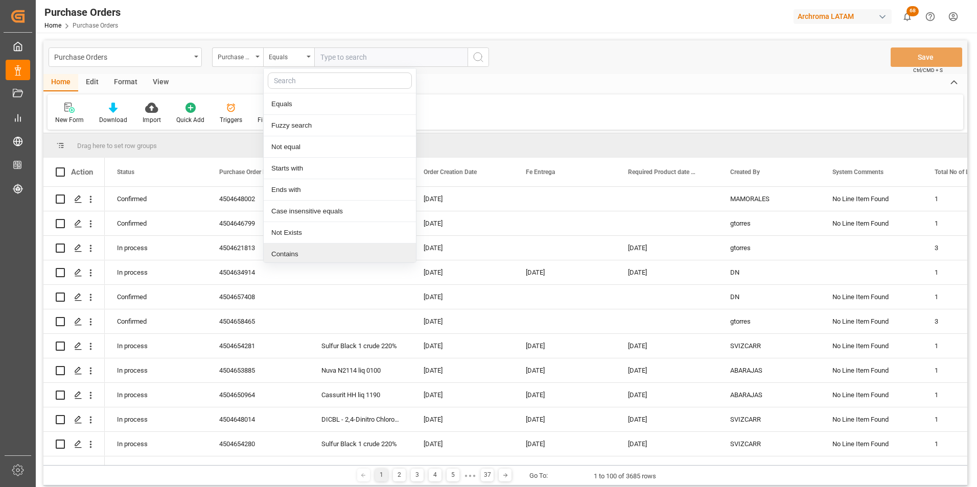
click at [301, 255] on div "Contains" at bounding box center [340, 254] width 152 height 21
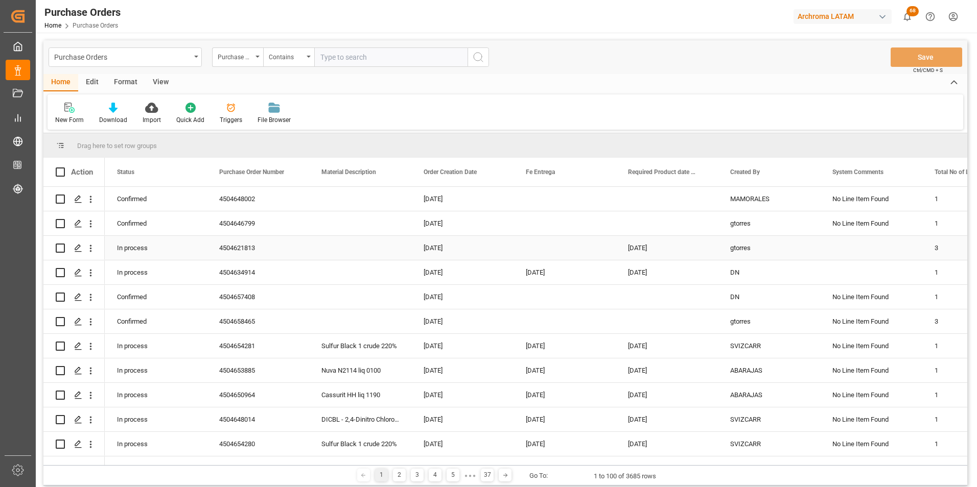
paste input "4504653887, 4504658019, 4504660216"
click at [366, 58] on input "4504653887, 4504658019, 4504660216" at bounding box center [390, 57] width 153 height 19
click at [365, 57] on input "4504653887, 4504658019, 4504660216" at bounding box center [390, 57] width 153 height 19
click at [407, 61] on input "4504653887,4504658019, 4504660216" at bounding box center [390, 57] width 153 height 19
click at [447, 59] on input "4504653887,4504658019,4504660216" at bounding box center [390, 57] width 153 height 19
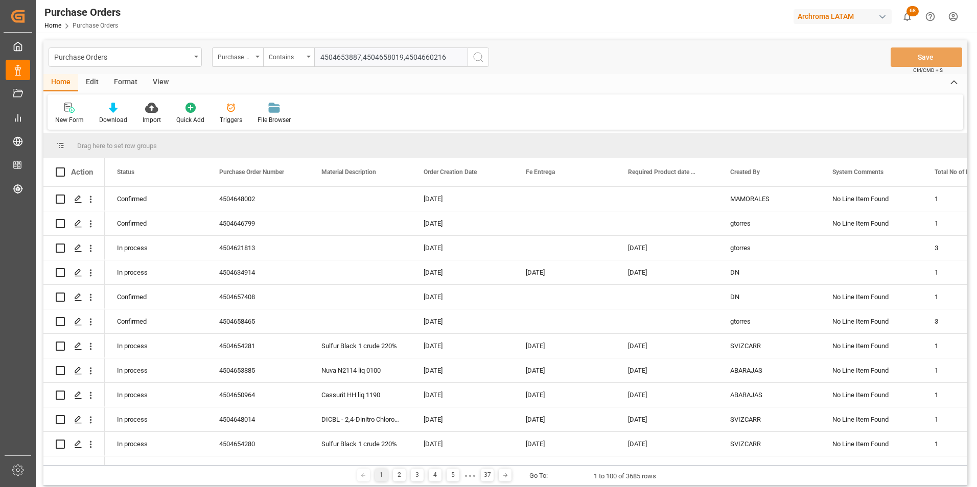
type input "4504653887,4504658019,4504660216"
click at [477, 59] on icon "search button" at bounding box center [478, 57] width 12 height 12
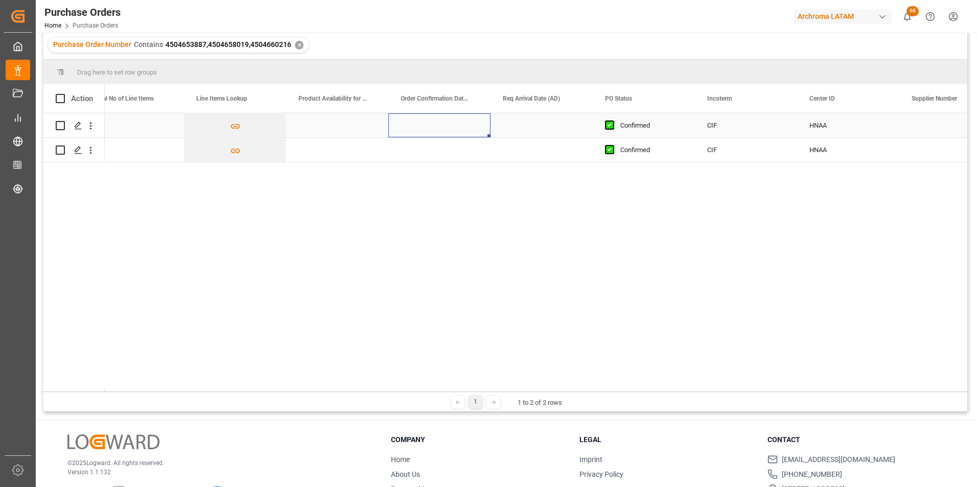
click at [434, 124] on div "Press SPACE to select this row." at bounding box center [439, 125] width 102 height 24
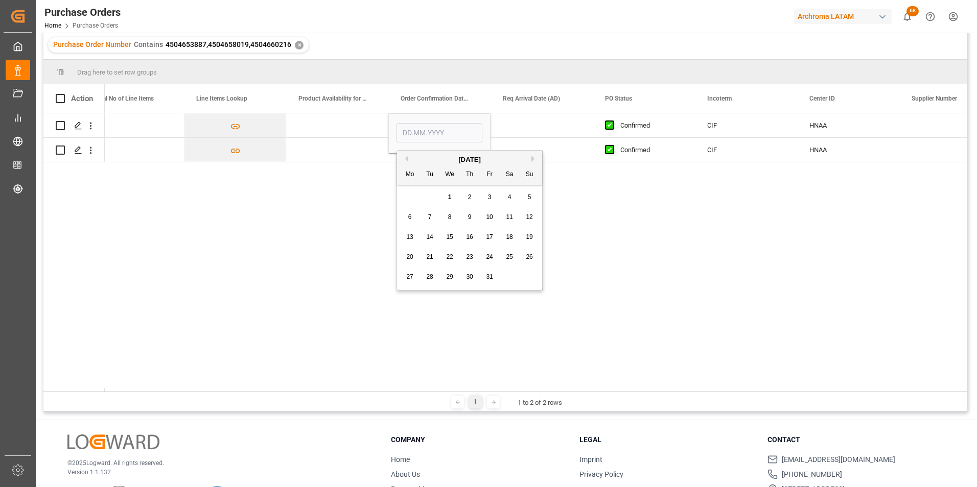
click at [453, 198] on div "1" at bounding box center [449, 198] width 13 height 12
type input "[DATE]"
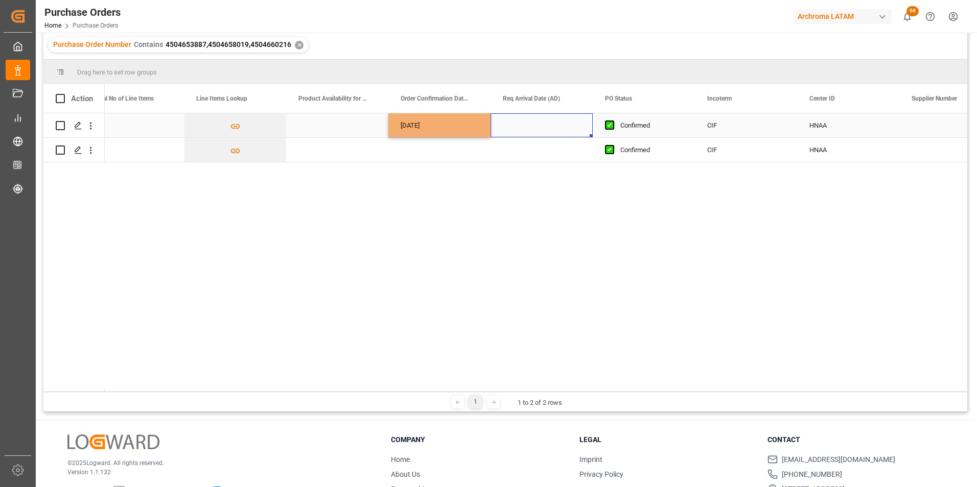
click at [536, 128] on div "Press SPACE to select this row." at bounding box center [541, 125] width 102 height 24
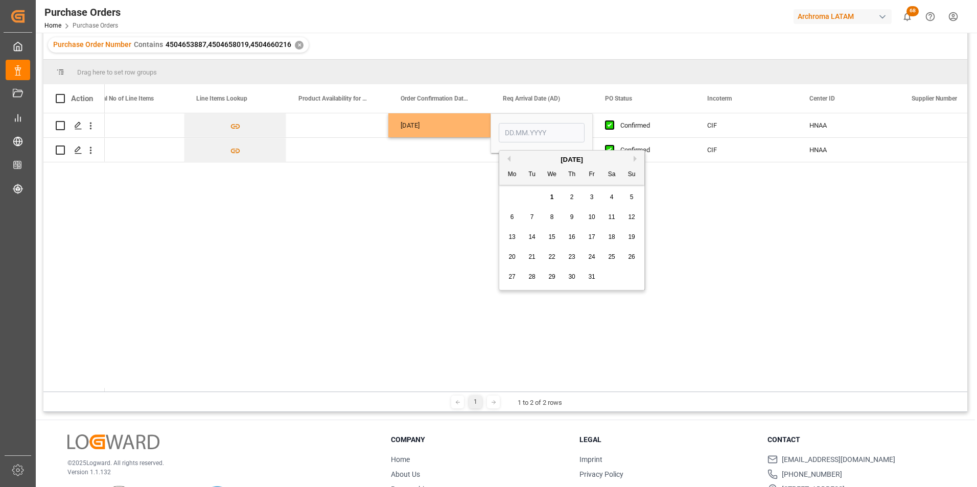
click at [613, 220] on span "11" at bounding box center [611, 217] width 7 height 7
type input "[DATE]"
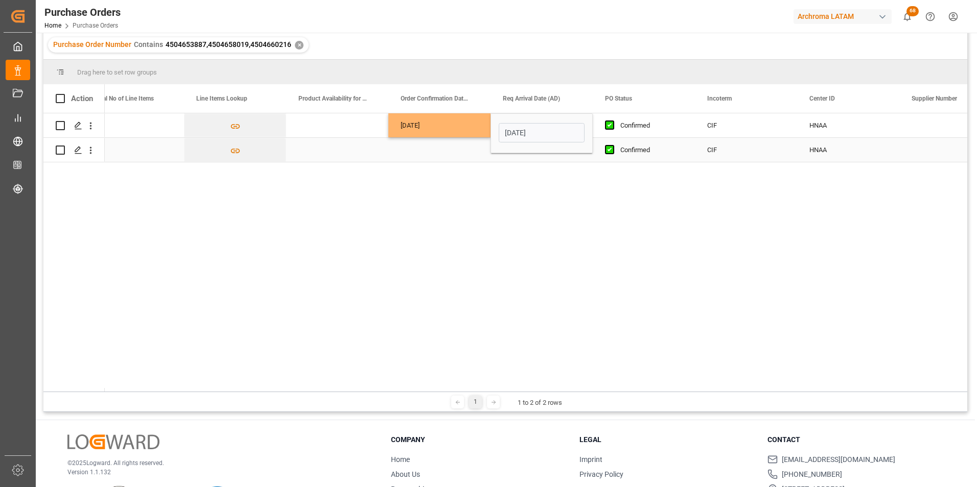
click at [440, 126] on div "[DATE]" at bounding box center [439, 125] width 102 height 24
drag, startPoint x: 488, startPoint y: 136, endPoint x: 489, endPoint y: 148, distance: 11.8
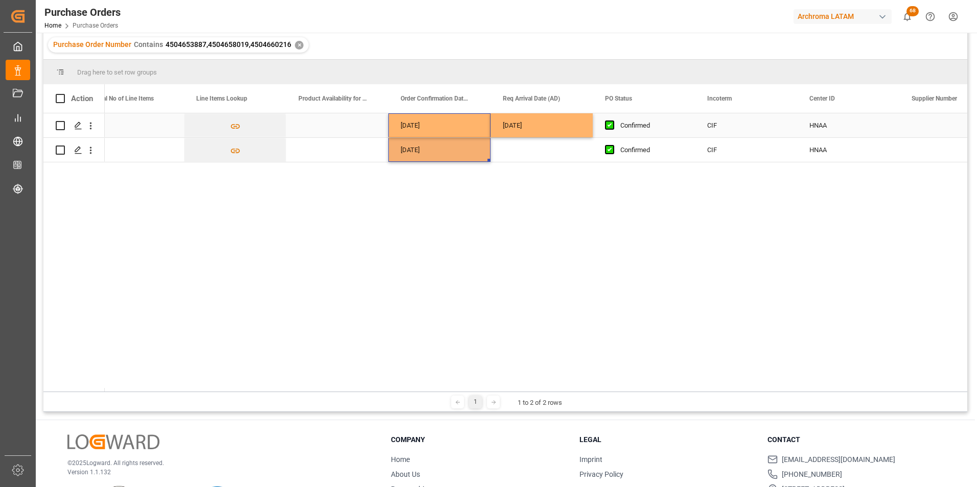
click at [512, 131] on div "[DATE]" at bounding box center [541, 125] width 102 height 24
drag, startPoint x: 592, startPoint y: 135, endPoint x: 592, endPoint y: 146, distance: 11.2
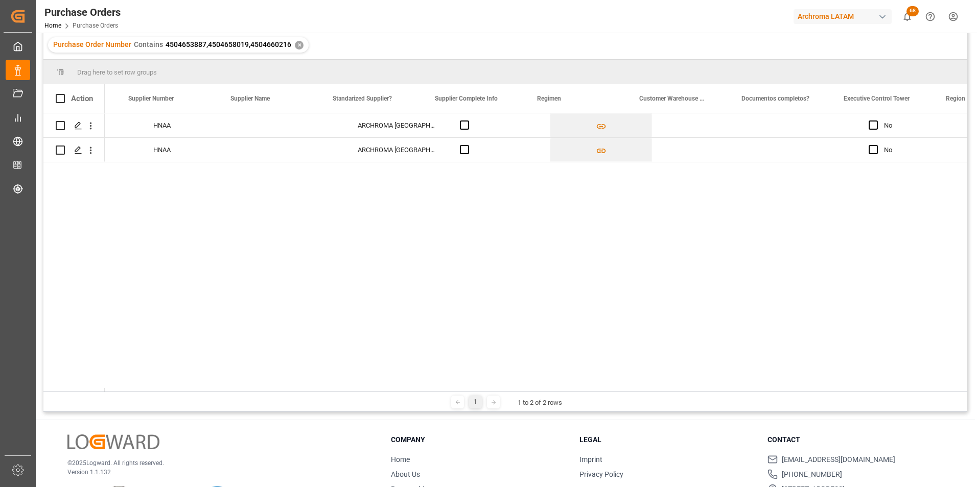
scroll to position [0, 1626]
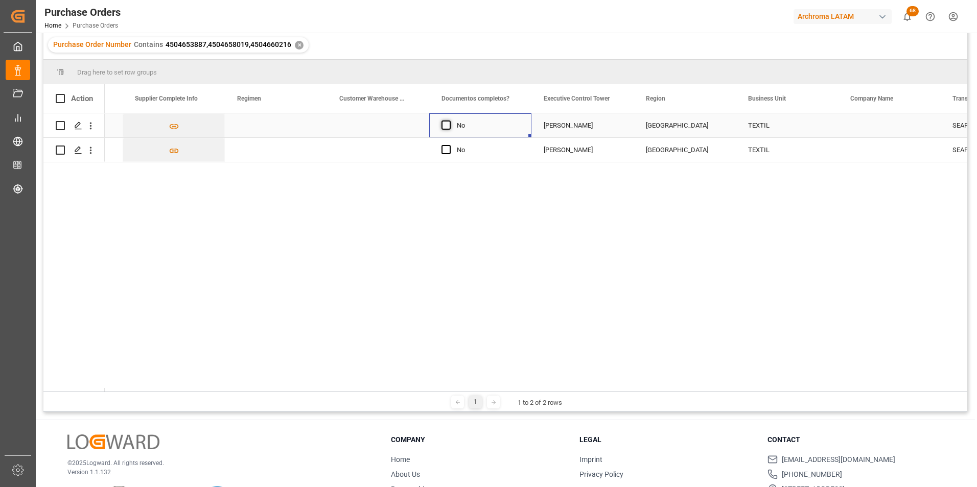
click at [449, 125] on span "Press SPACE to select this row." at bounding box center [445, 125] width 9 height 9
click at [449, 121] on input "Press SPACE to select this row." at bounding box center [449, 121] width 0 height 0
click at [446, 148] on span "Press SPACE to select this row." at bounding box center [445, 149] width 9 height 9
click at [449, 145] on input "Press SPACE to select this row." at bounding box center [449, 145] width 0 height 0
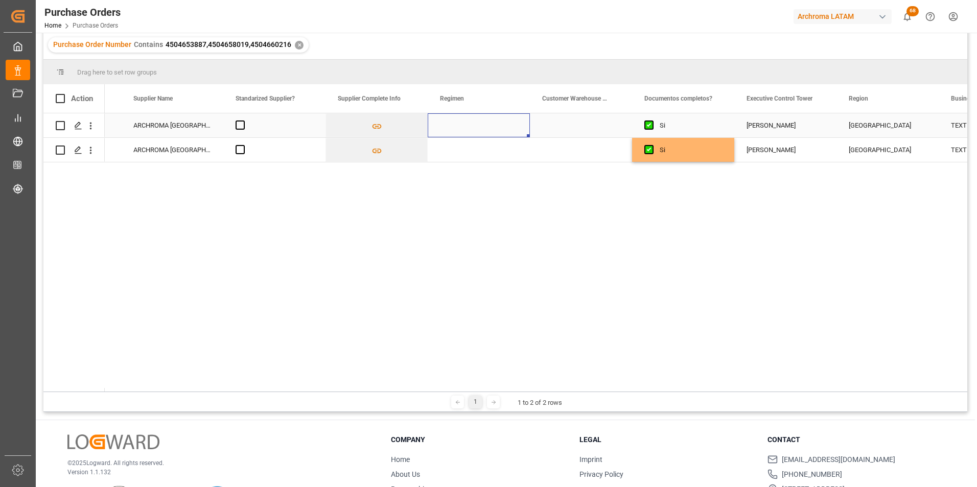
click at [476, 126] on div "Press SPACE to select this row." at bounding box center [479, 125] width 102 height 24
click at [507, 132] on icon "open menu" at bounding box center [511, 132] width 12 height 12
click at [479, 193] on div "Definitivo" at bounding box center [478, 196] width 85 height 36
type input "Definitivo"
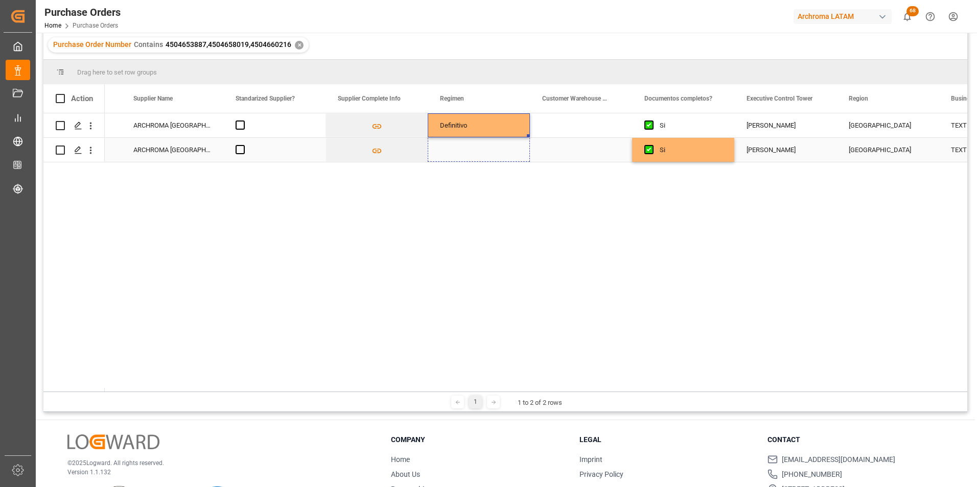
drag, startPoint x: 528, startPoint y: 135, endPoint x: 526, endPoint y: 146, distance: 11.4
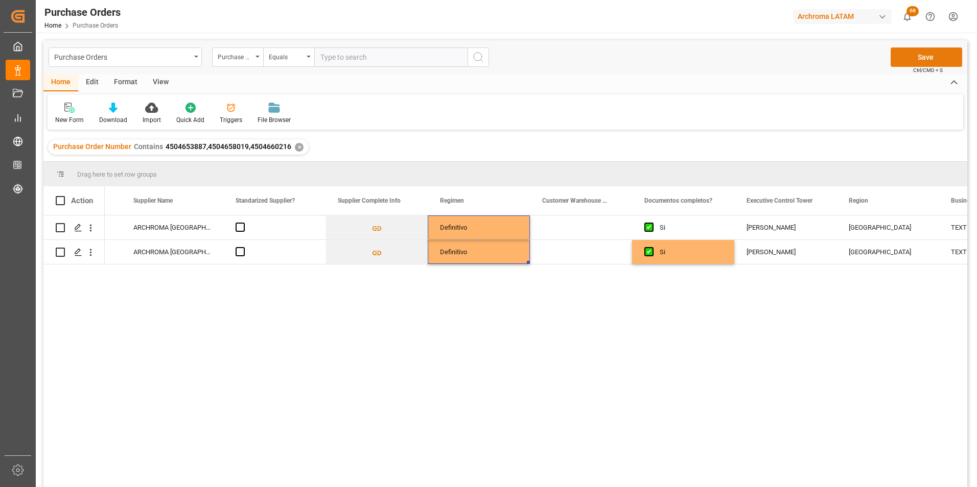
click at [917, 58] on button "Save" at bounding box center [926, 57] width 72 height 19
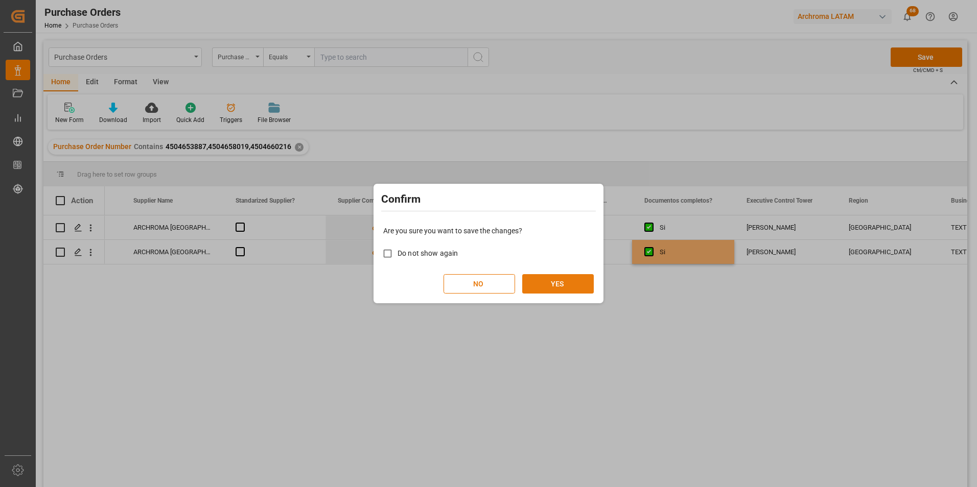
click at [573, 279] on button "YES" at bounding box center [558, 283] width 72 height 19
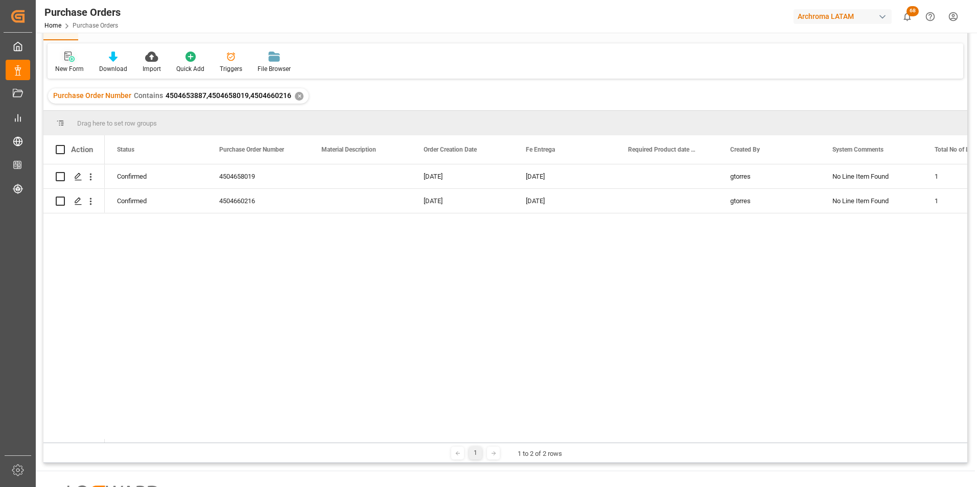
click at [64, 67] on div "New Form" at bounding box center [69, 68] width 29 height 9
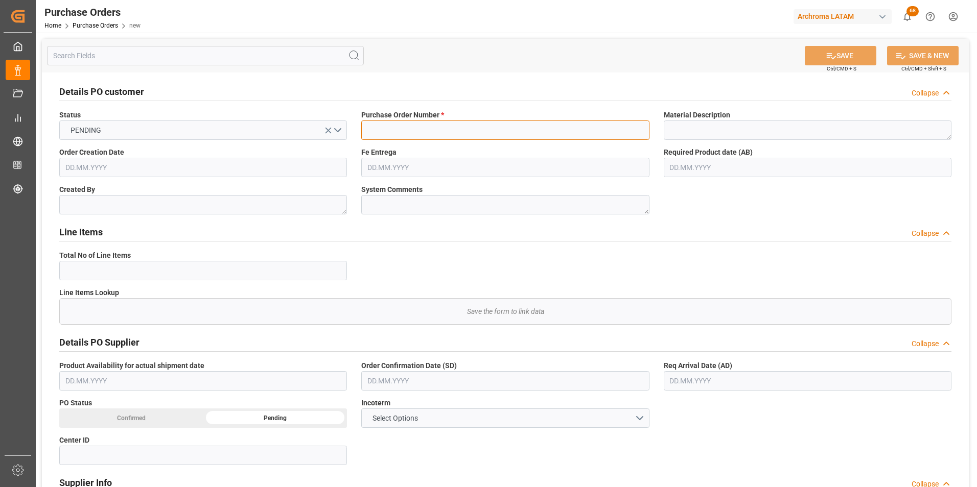
click at [383, 135] on input at bounding box center [505, 130] width 288 height 19
paste input "4504653887"
type input "4504653887"
click at [406, 384] on input "text" at bounding box center [505, 380] width 288 height 19
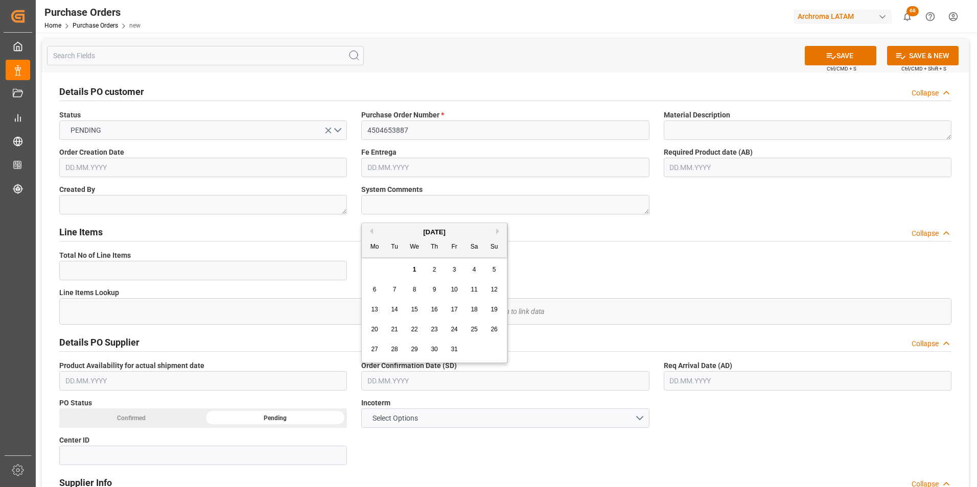
click at [370, 276] on div "29 30 1 2 3 4 5" at bounding box center [434, 270] width 139 height 20
click at [415, 271] on span "1" at bounding box center [415, 269] width 4 height 7
type input "[DATE]"
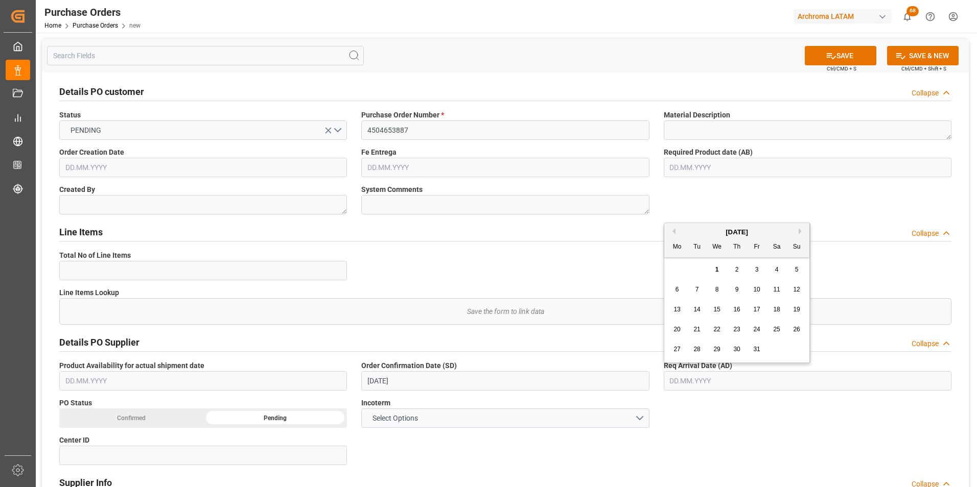
click at [726, 375] on input "text" at bounding box center [808, 380] width 288 height 19
drag, startPoint x: 668, startPoint y: 272, endPoint x: 683, endPoint y: 279, distance: 16.2
click at [668, 272] on div "29 30 1 2 3 4 5" at bounding box center [736, 270] width 139 height 20
click at [774, 293] on span "11" at bounding box center [776, 289] width 7 height 7
type input "[DATE]"
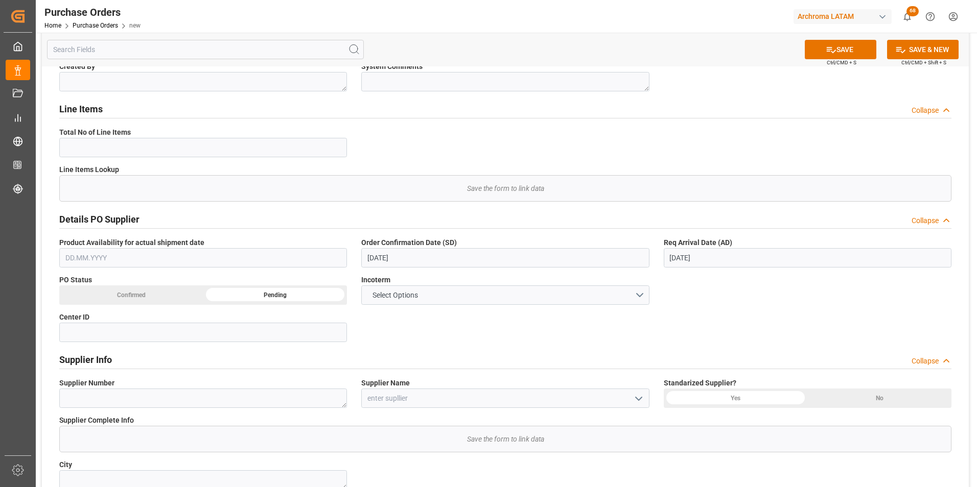
scroll to position [204, 0]
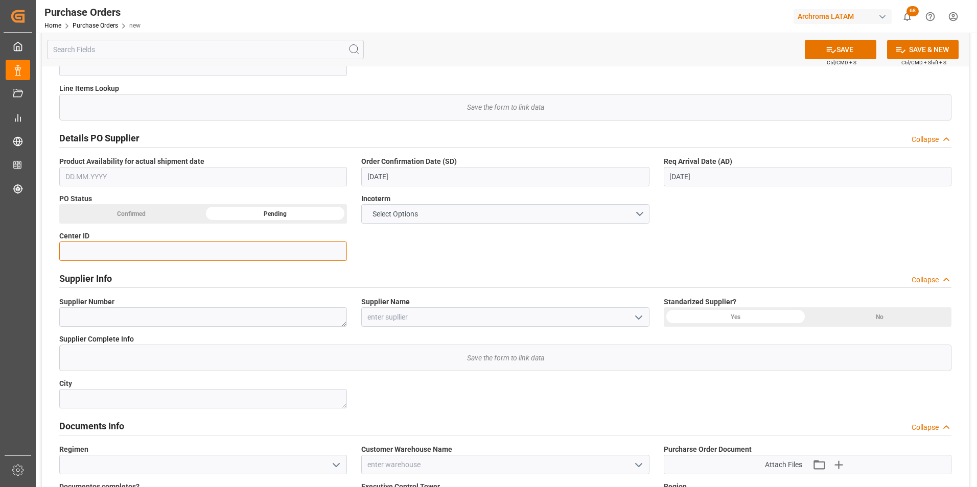
click at [327, 254] on input at bounding box center [203, 251] width 288 height 19
type input "HNAA"
click at [425, 314] on input at bounding box center [505, 317] width 288 height 19
paste input "Archroma Colombia S A S"
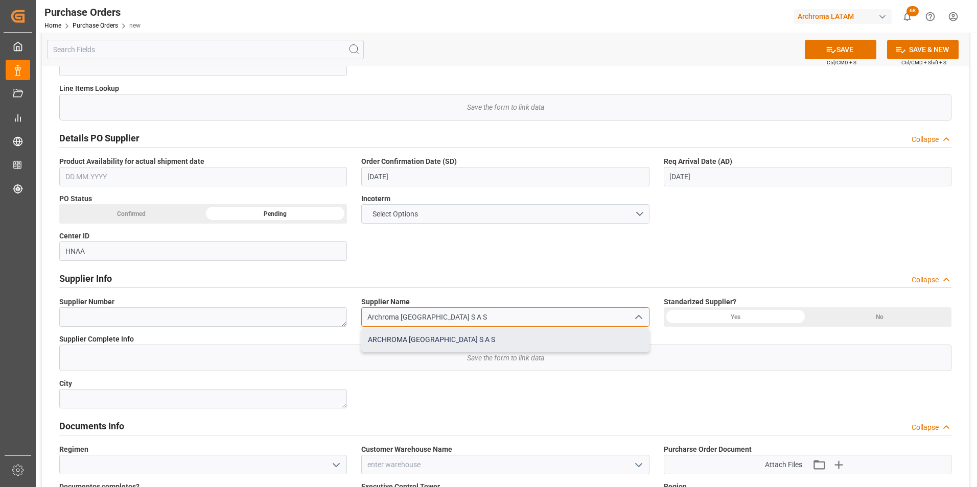
click at [478, 337] on div "ARCHROMA [GEOGRAPHIC_DATA] S A S" at bounding box center [505, 339] width 287 height 23
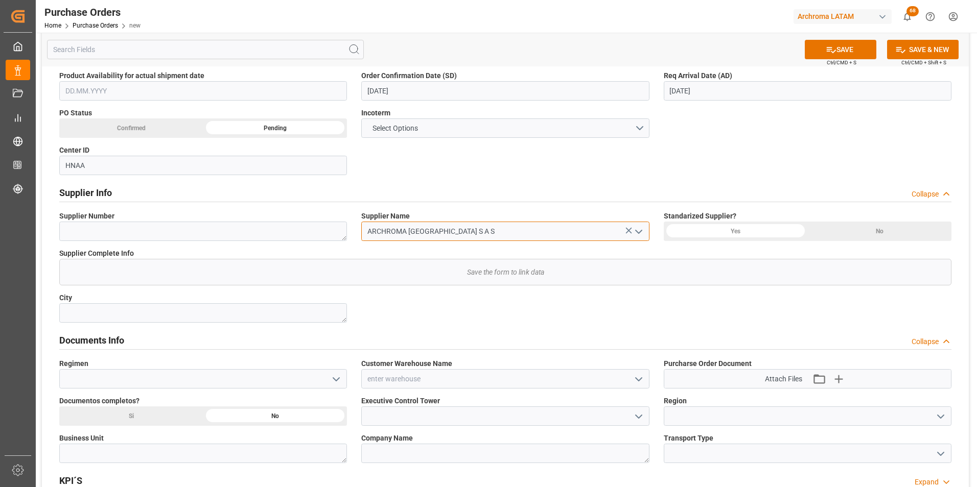
scroll to position [307, 0]
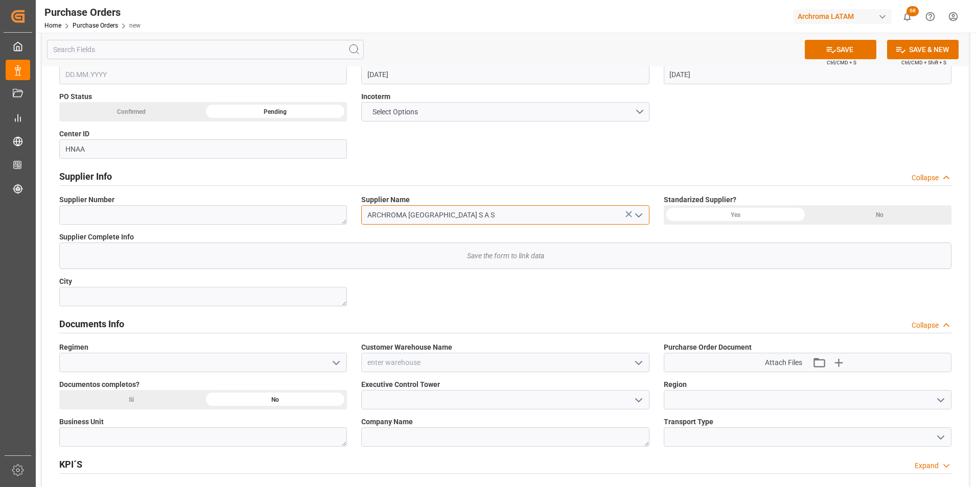
type input "ARCHROMA [GEOGRAPHIC_DATA] S A S"
click at [340, 363] on icon "open menu" at bounding box center [336, 363] width 12 height 12
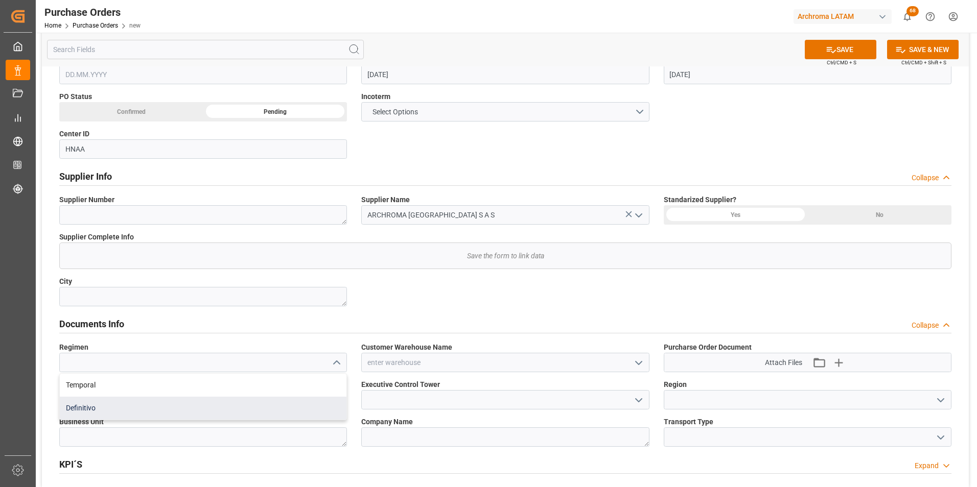
click at [249, 408] on div "Definitivo" at bounding box center [203, 408] width 287 height 23
type input "Definitivo"
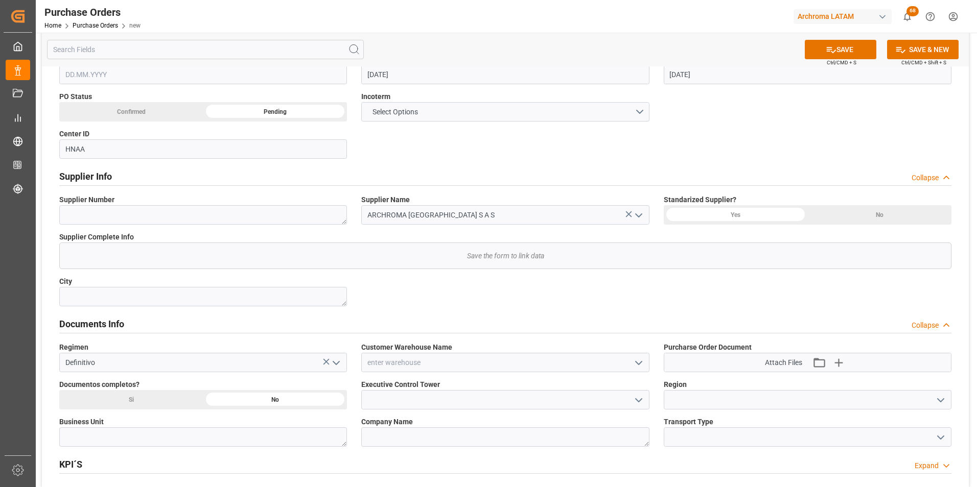
click at [145, 404] on div "Si" at bounding box center [131, 399] width 144 height 19
click at [218, 440] on textarea at bounding box center [203, 437] width 288 height 19
type textarea "TEXTIL"
click at [943, 402] on icon "open menu" at bounding box center [940, 400] width 12 height 12
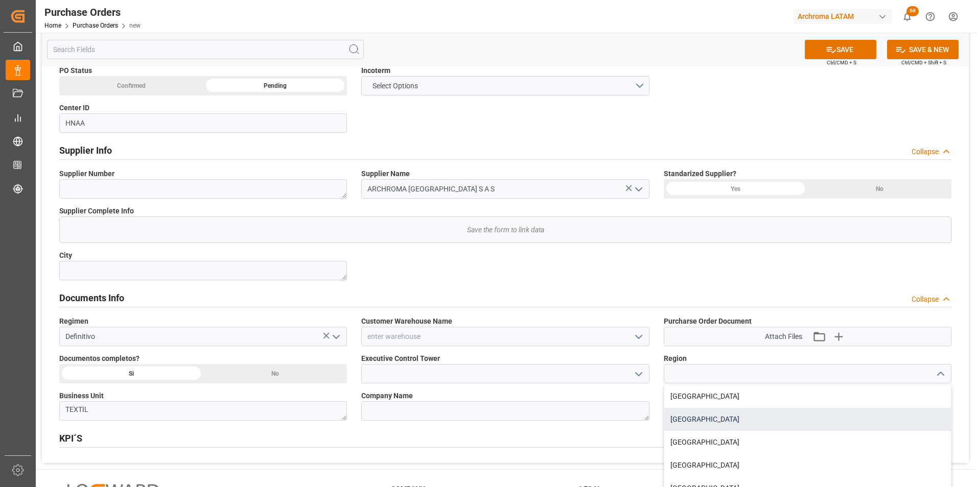
scroll to position [358, 0]
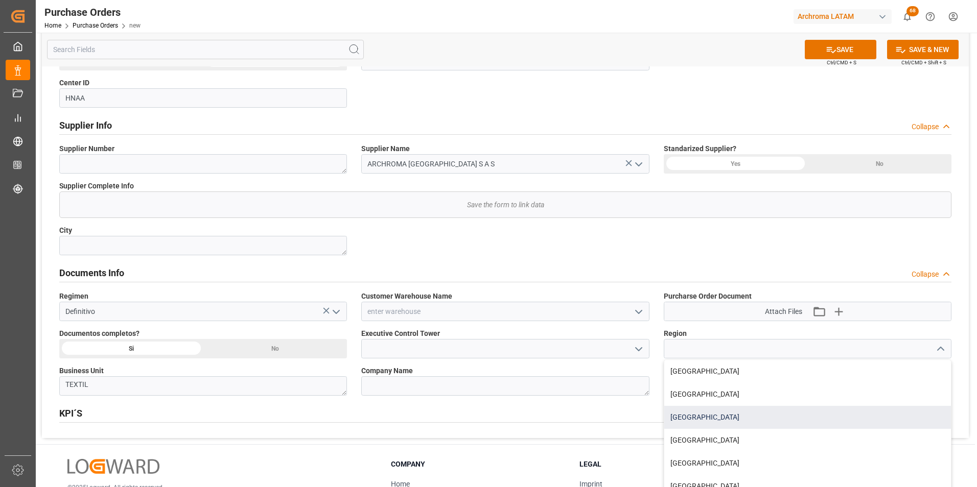
click at [763, 424] on div "HONDURAS" at bounding box center [807, 417] width 287 height 23
type input "HONDURAS"
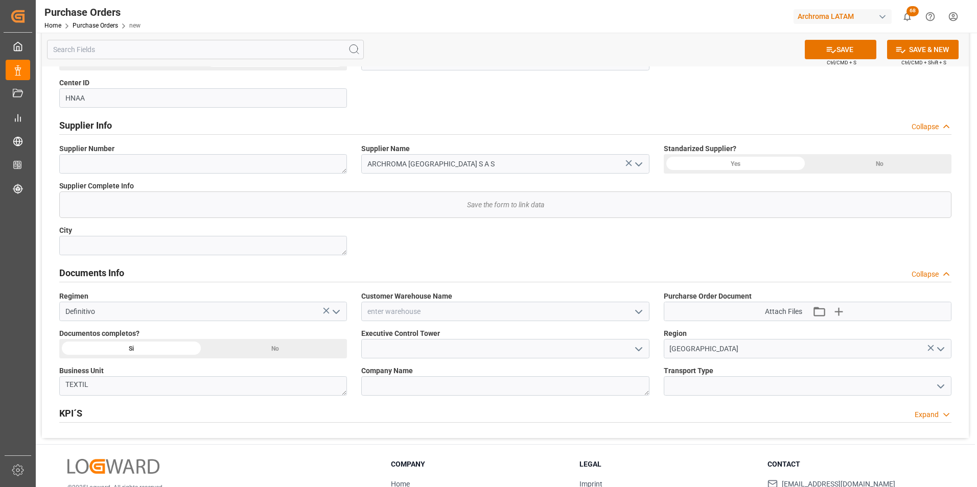
click at [944, 384] on icon "open menu" at bounding box center [940, 387] width 12 height 12
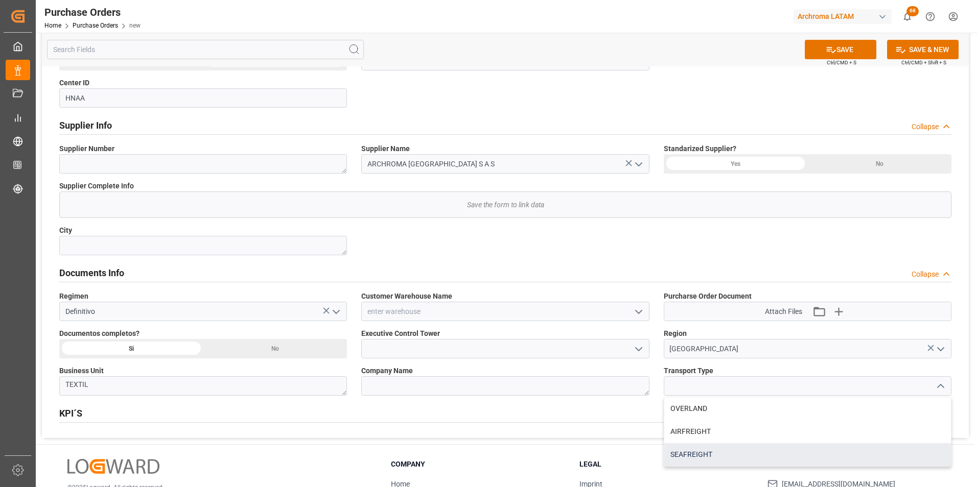
click at [793, 452] on div "SEAFREIGHT" at bounding box center [807, 454] width 287 height 23
type input "SEAFREIGHT"
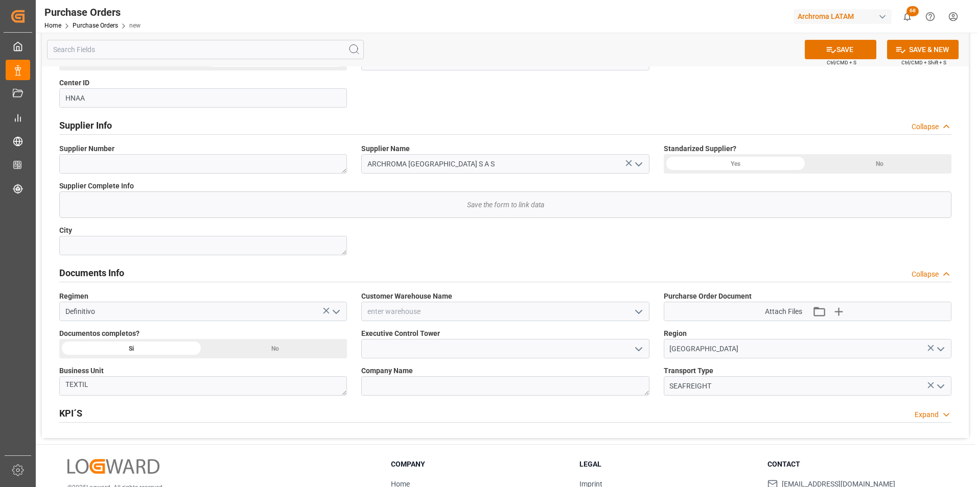
click at [642, 351] on icon "open menu" at bounding box center [638, 349] width 12 height 12
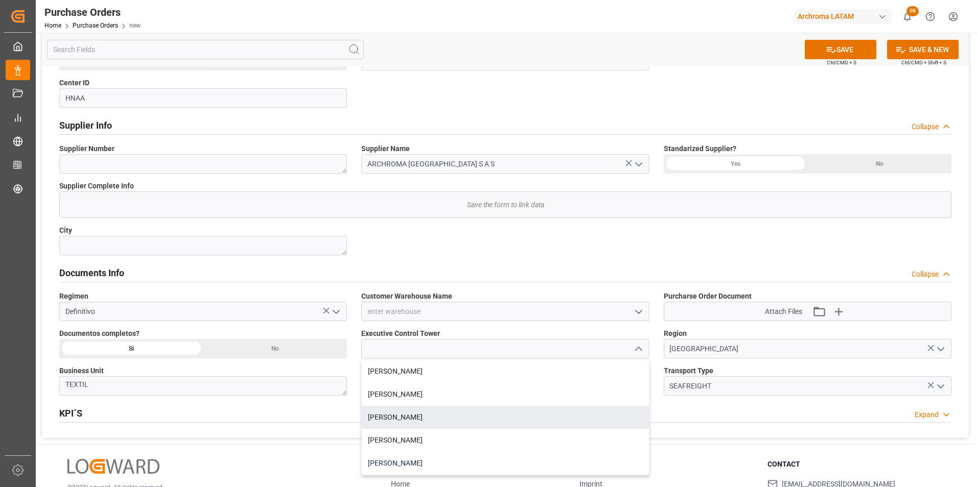
scroll to position [409, 0]
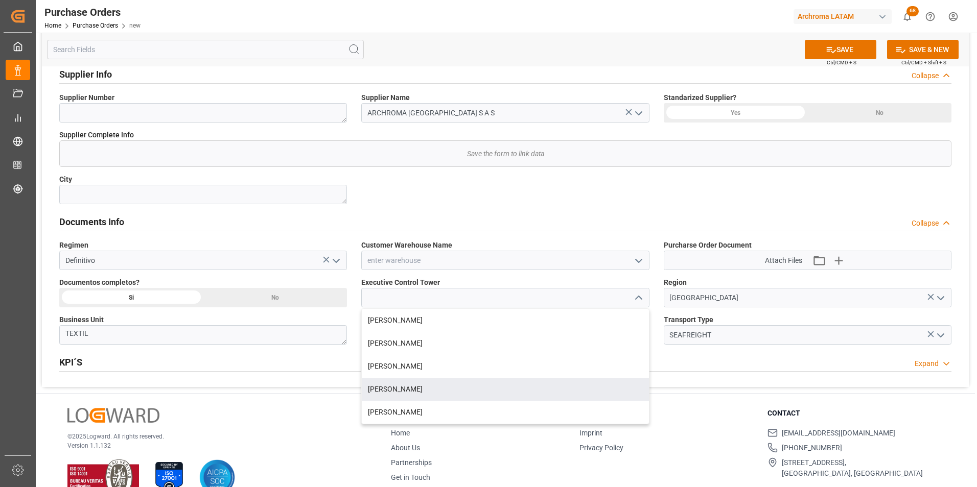
click at [479, 372] on div "[PERSON_NAME]" at bounding box center [505, 366] width 287 height 23
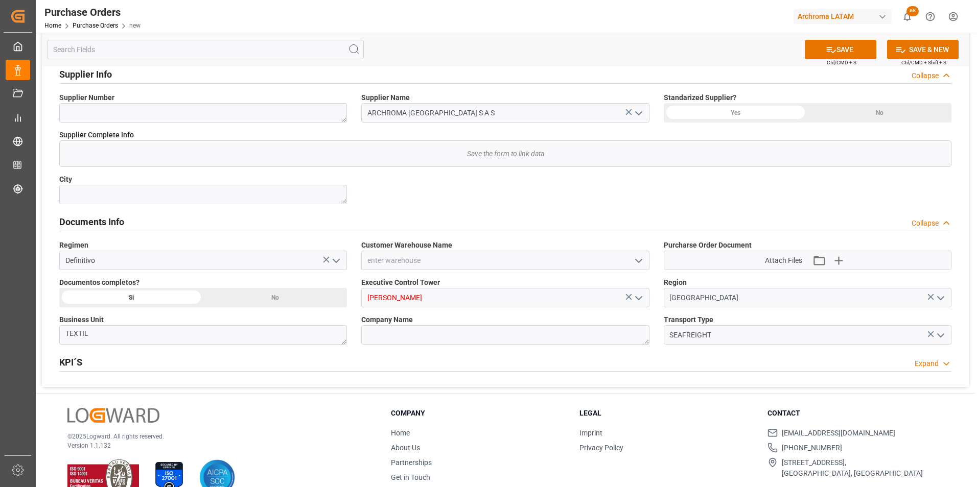
type input "[PERSON_NAME]"
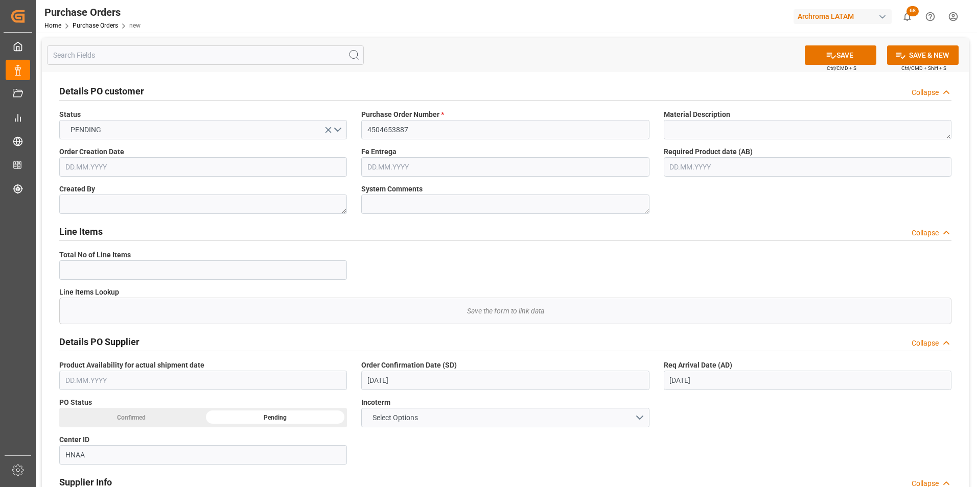
scroll to position [0, 0]
click at [378, 165] on input "text" at bounding box center [505, 167] width 288 height 19
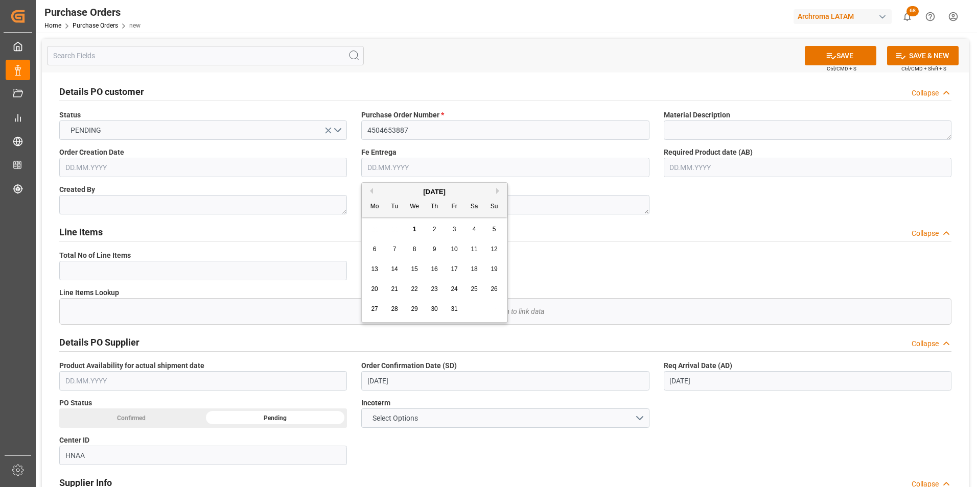
click at [372, 224] on div "29 30 1 2 3 4 5" at bounding box center [434, 230] width 139 height 20
click at [370, 191] on button "Previous Month" at bounding box center [370, 191] width 6 height 6
click at [437, 286] on span "25" at bounding box center [434, 289] width 7 height 7
type input "25.09.2025"
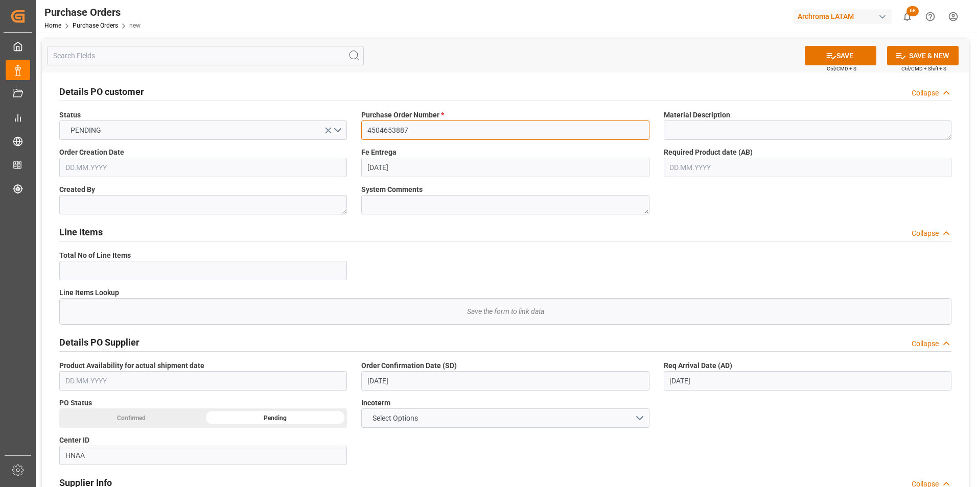
click at [376, 131] on input "4504653887" at bounding box center [505, 130] width 288 height 19
click at [377, 131] on input "4504653887" at bounding box center [505, 130] width 288 height 19
click at [173, 212] on textarea at bounding box center [203, 204] width 288 height 19
paste textarea "gtorres"
type textarea "gtorres"
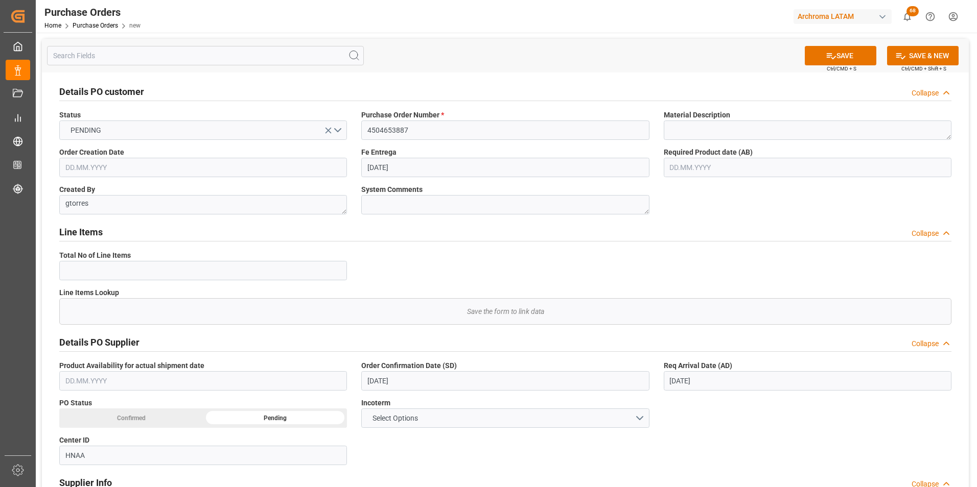
click at [146, 166] on input "text" at bounding box center [203, 167] width 288 height 19
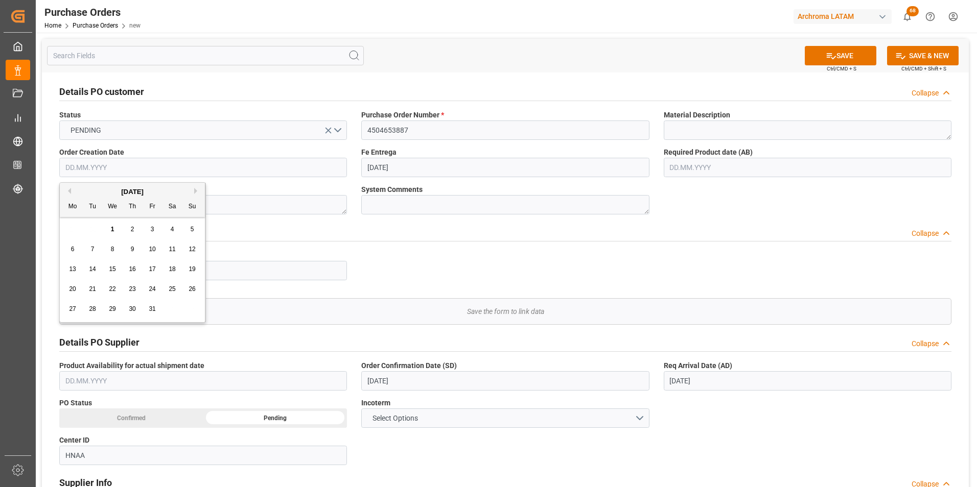
paste input "11/08/2025"
type input "08.11.2025"
click at [417, 237] on div "Line Items Collapse" at bounding box center [505, 231] width 892 height 19
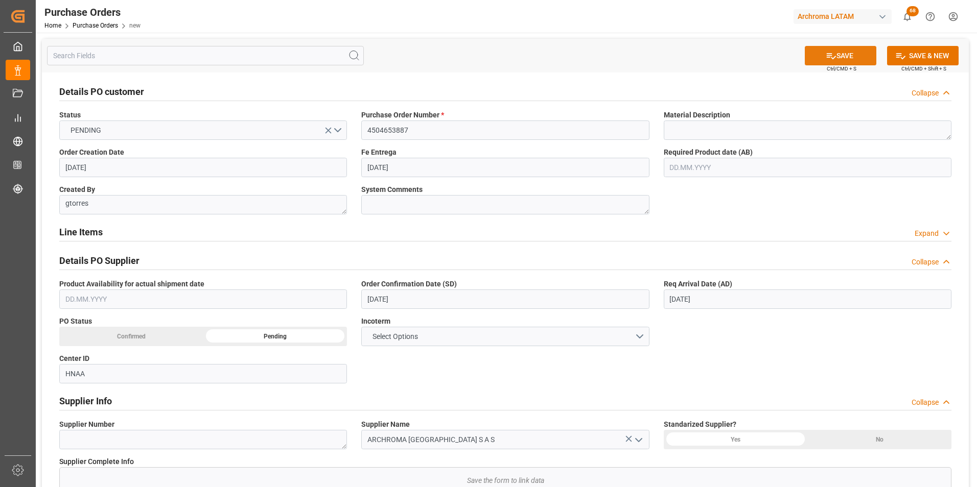
click at [832, 56] on icon at bounding box center [831, 56] width 11 height 11
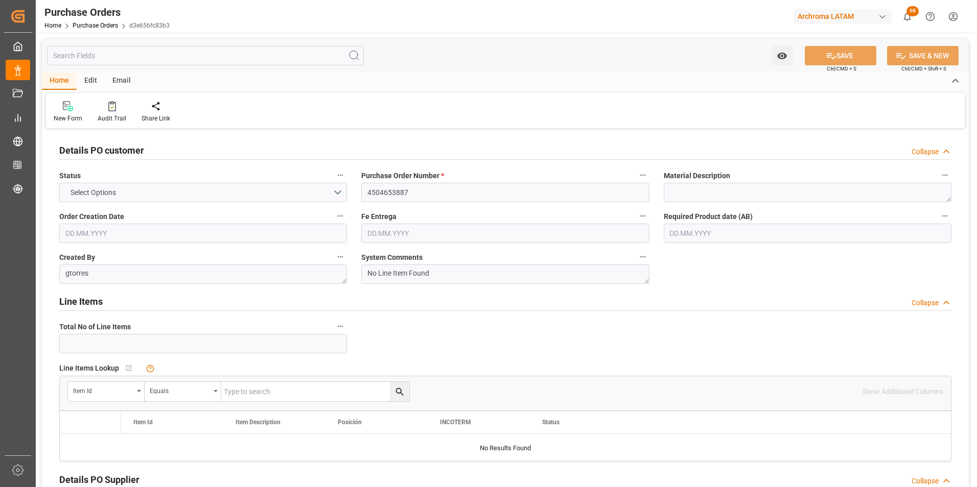
type input "0"
type input "[DATE]"
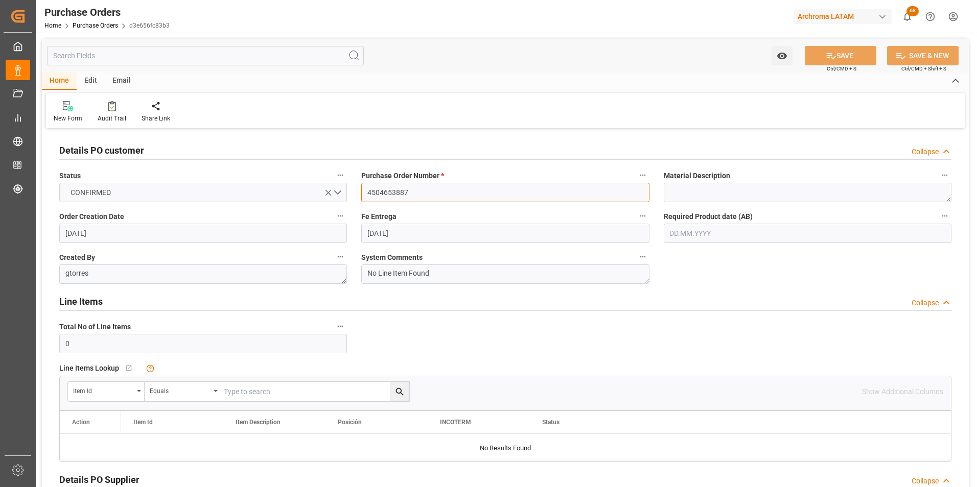
click at [381, 187] on input "4504653887" at bounding box center [505, 192] width 288 height 19
click at [83, 25] on link "Purchase Orders" at bounding box center [95, 25] width 45 height 7
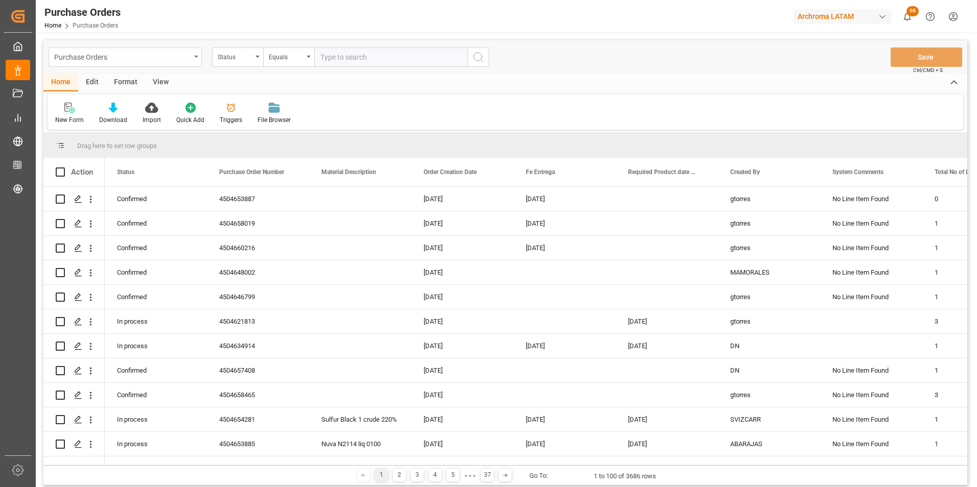
click at [191, 61] on div "Purchase Orders" at bounding box center [125, 57] width 153 height 19
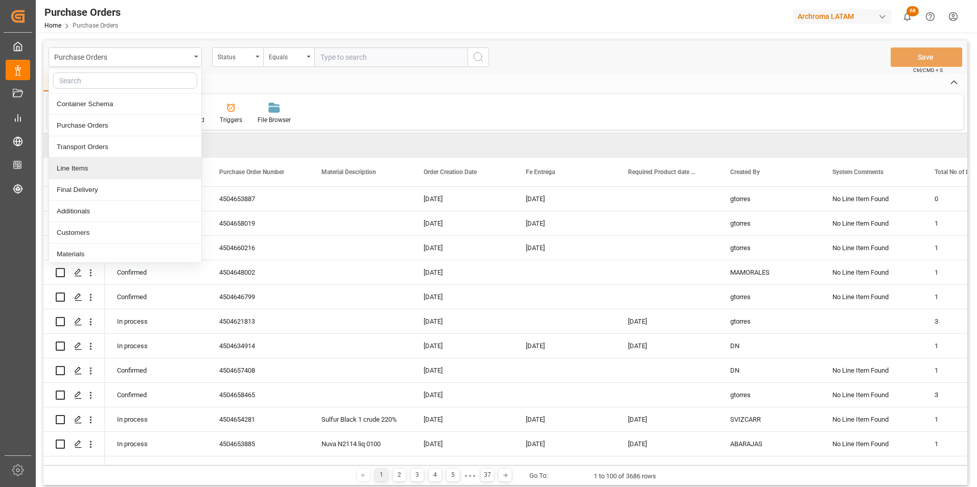
click at [113, 174] on div "Line Items" at bounding box center [125, 168] width 152 height 21
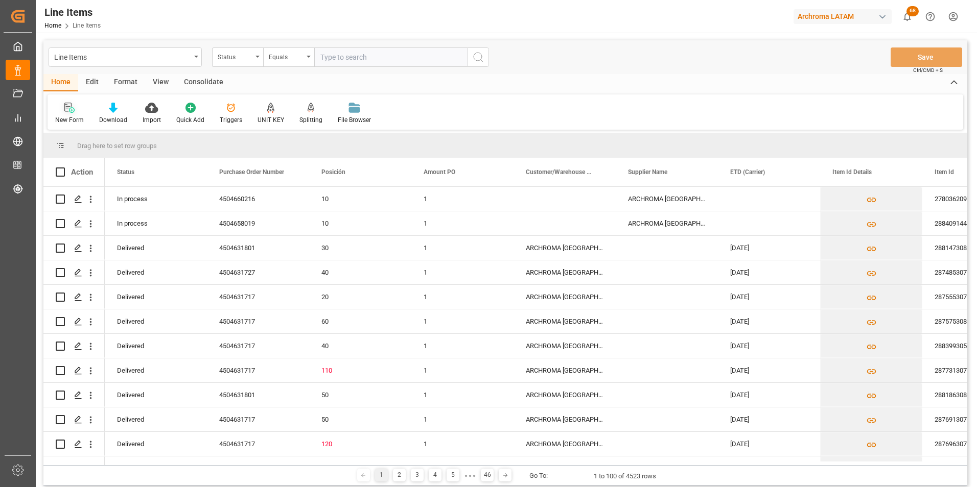
click at [72, 110] on icon at bounding box center [72, 110] width 6 height 6
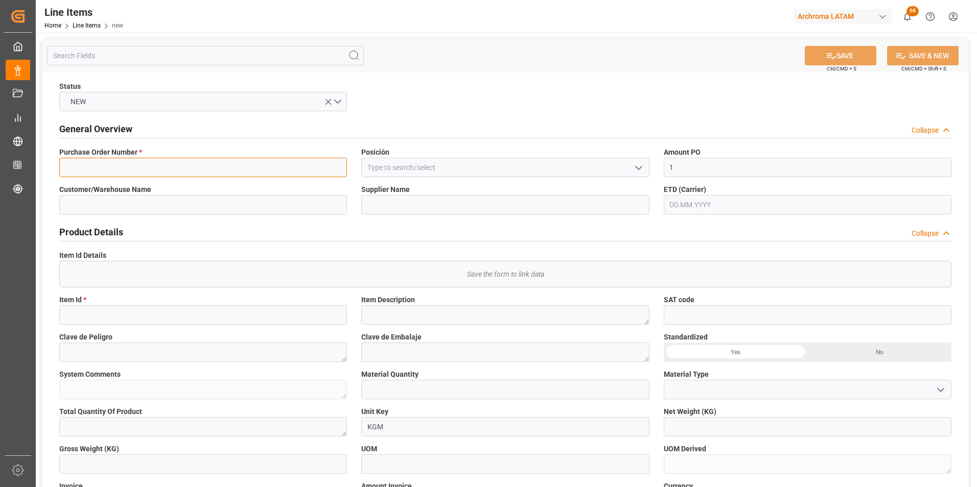
click at [246, 170] on input at bounding box center [203, 167] width 288 height 19
paste input "4504653887"
type input "4504653887"
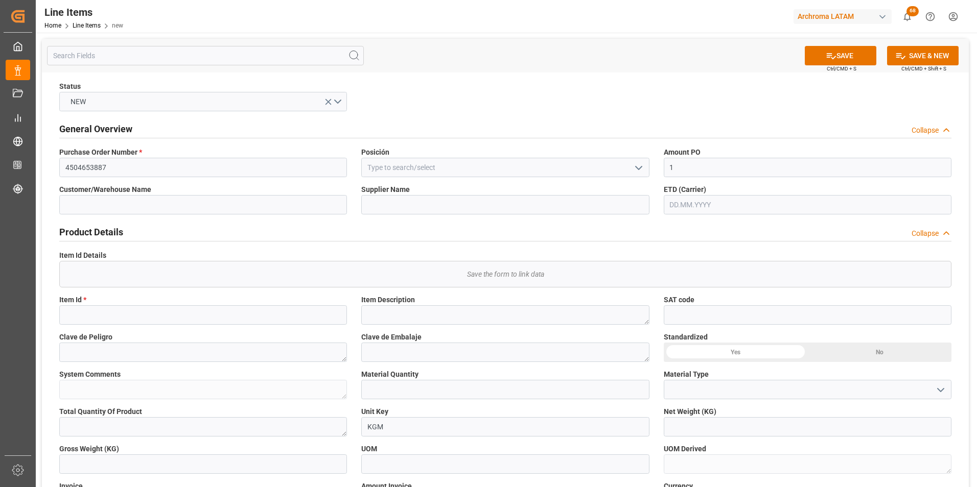
click at [636, 169] on icon "open menu" at bounding box center [638, 168] width 12 height 12
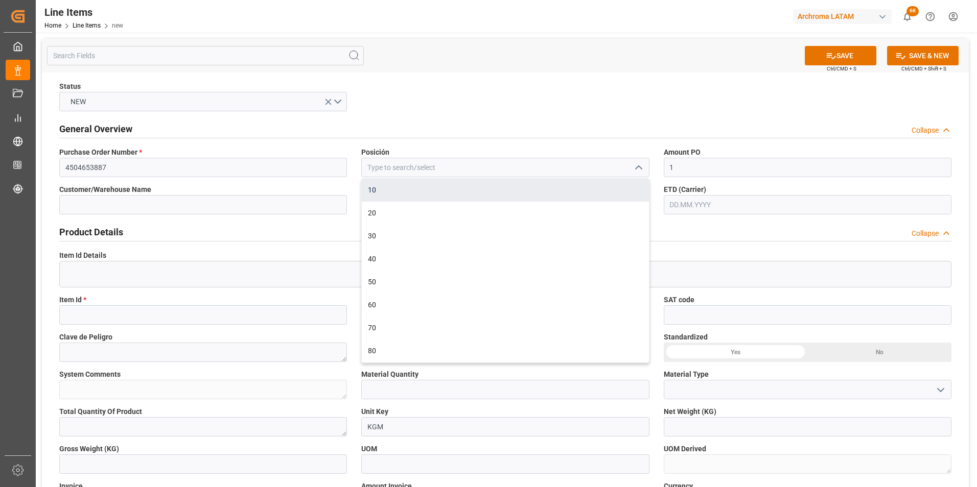
click at [398, 195] on div "10" at bounding box center [505, 190] width 287 height 23
type input "10"
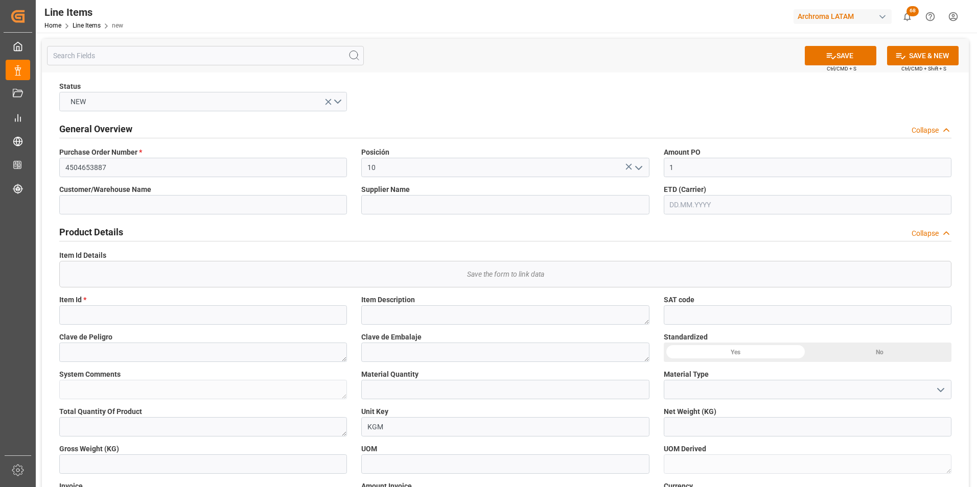
click at [684, 210] on input "text" at bounding box center [808, 204] width 288 height 19
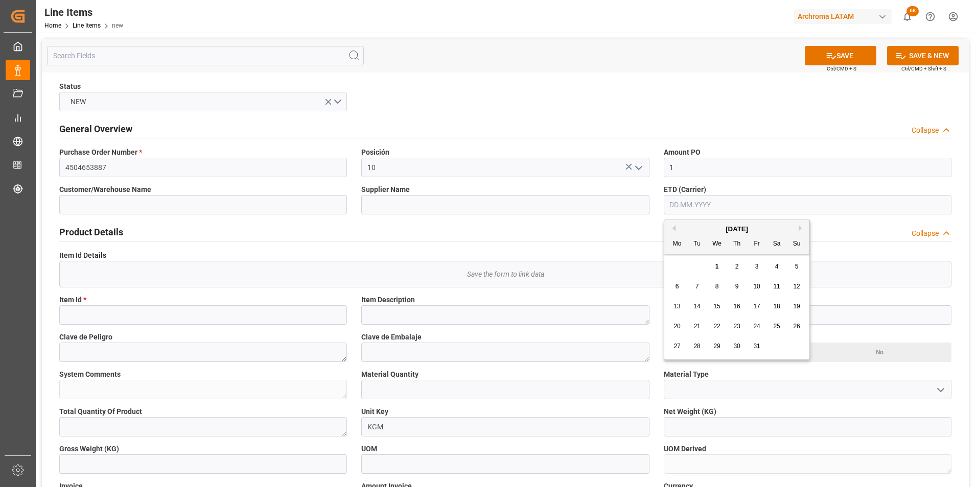
click at [674, 260] on div "29 30 1 2 3 4 5" at bounding box center [736, 267] width 139 height 20
click at [716, 267] on span "1" at bounding box center [717, 266] width 4 height 7
type input "[DATE]"
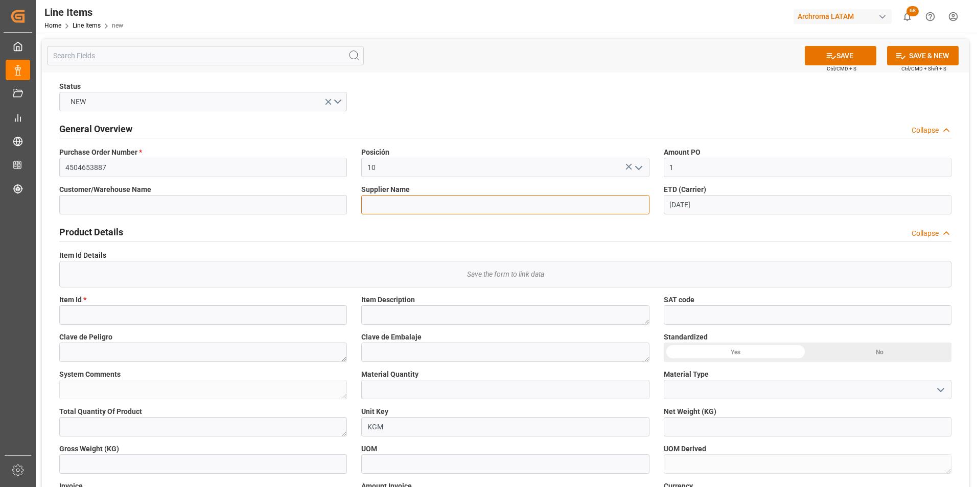
click at [400, 207] on input at bounding box center [505, 204] width 288 height 19
paste input "Archroma Colombia S A S"
type input "Archroma Colombia S A S"
click at [220, 321] on input at bounding box center [203, 315] width 288 height 19
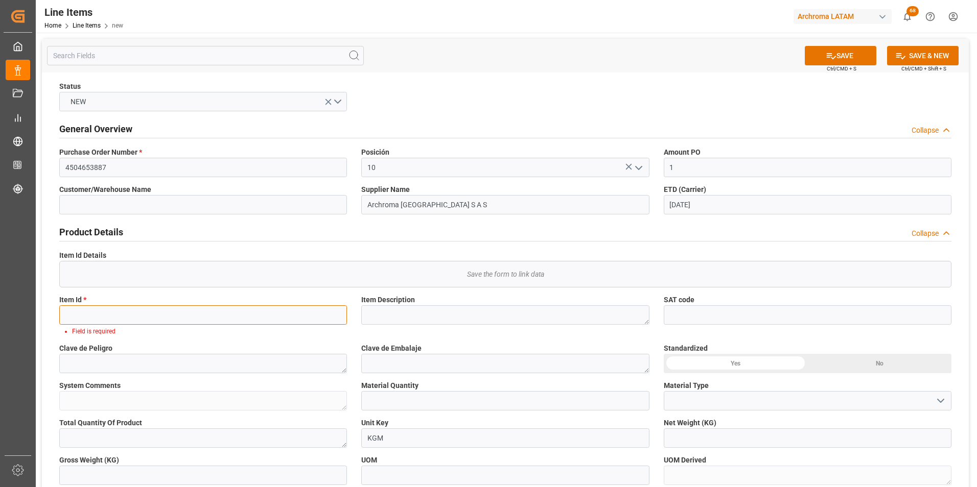
paste input "10205027286"
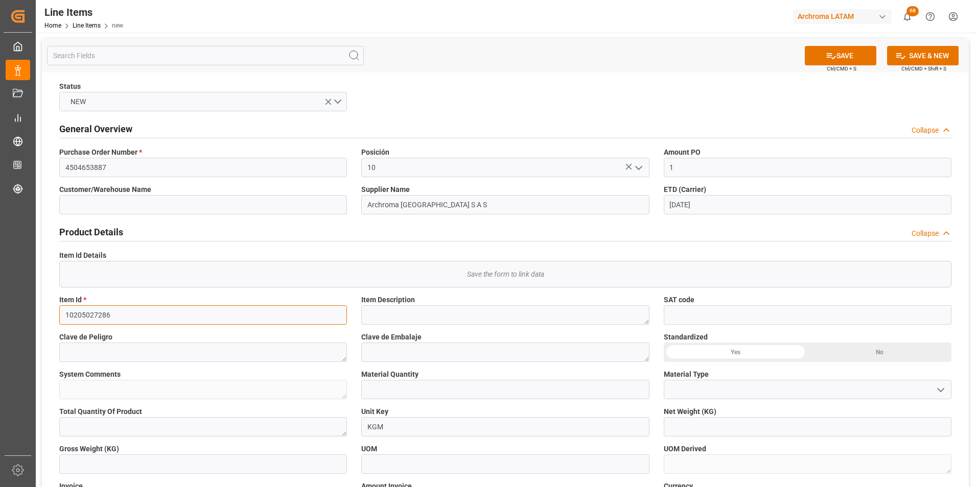
type input "10205027286"
click at [505, 390] on input "text" at bounding box center [505, 389] width 288 height 19
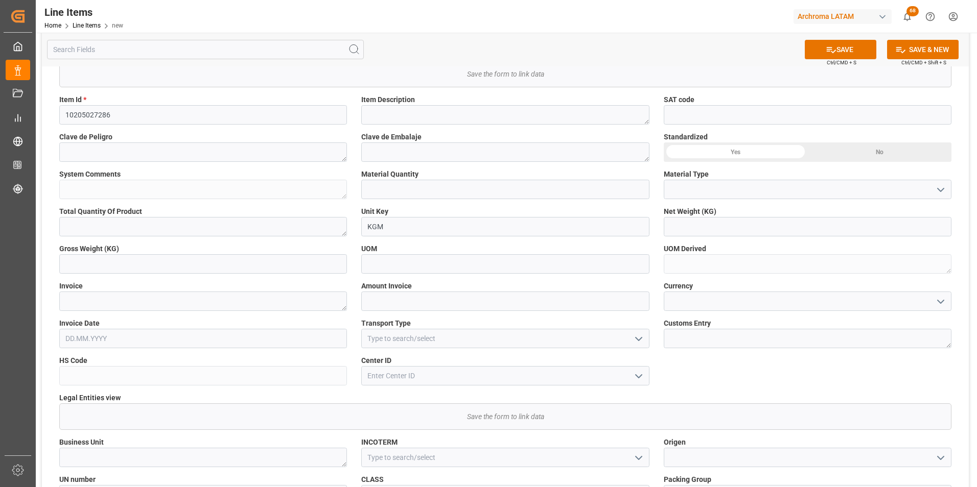
scroll to position [255, 0]
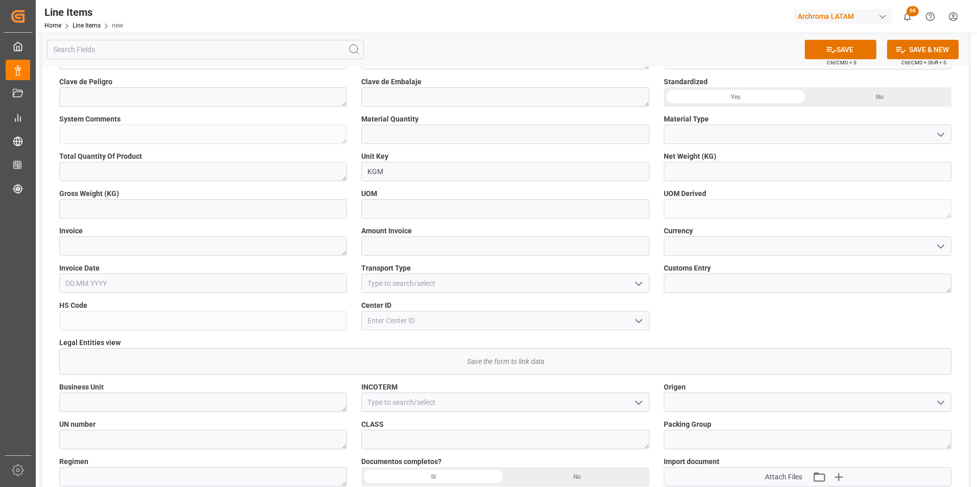
click at [638, 403] on icon "open menu" at bounding box center [638, 403] width 12 height 12
click at [419, 481] on div "CIF" at bounding box center [505, 481] width 287 height 23
type input "CIF"
click at [638, 286] on icon "open menu" at bounding box center [638, 284] width 12 height 12
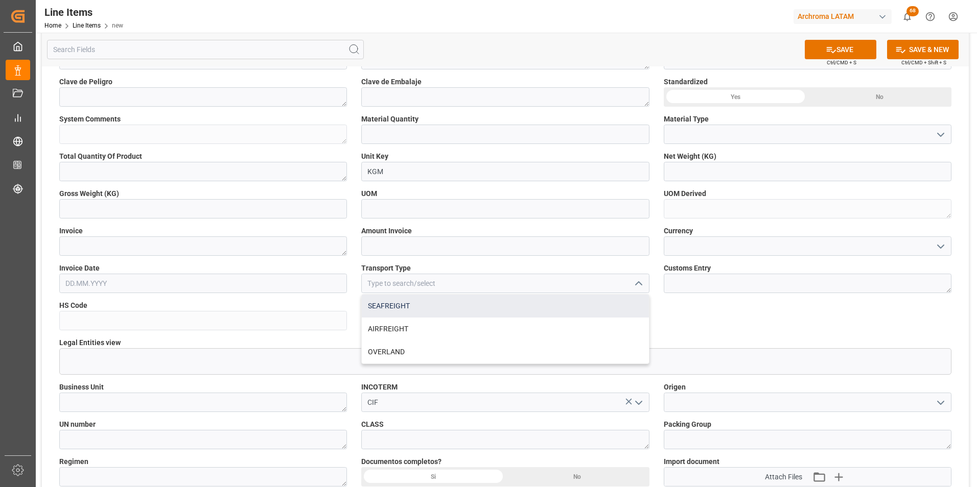
click at [489, 312] on div "SEAFREIGHT" at bounding box center [505, 306] width 287 height 23
type input "SEAFREIGHT"
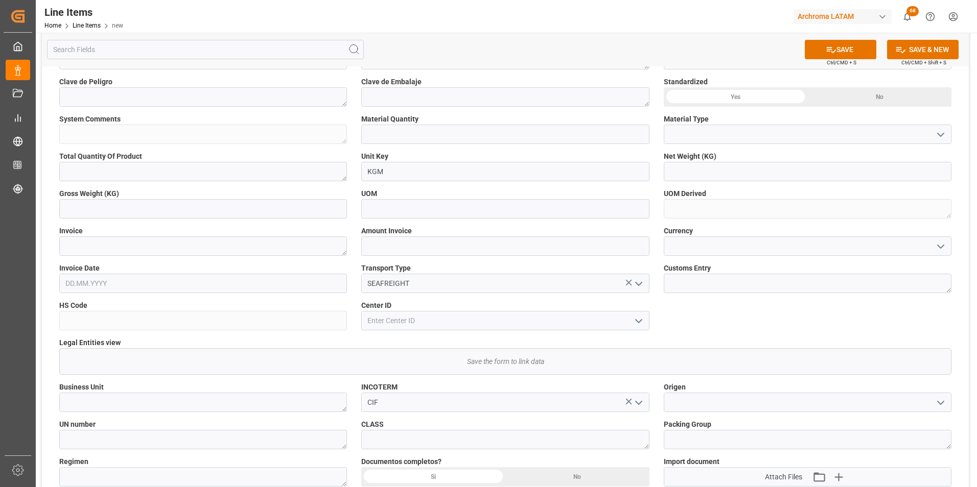
scroll to position [0, 0]
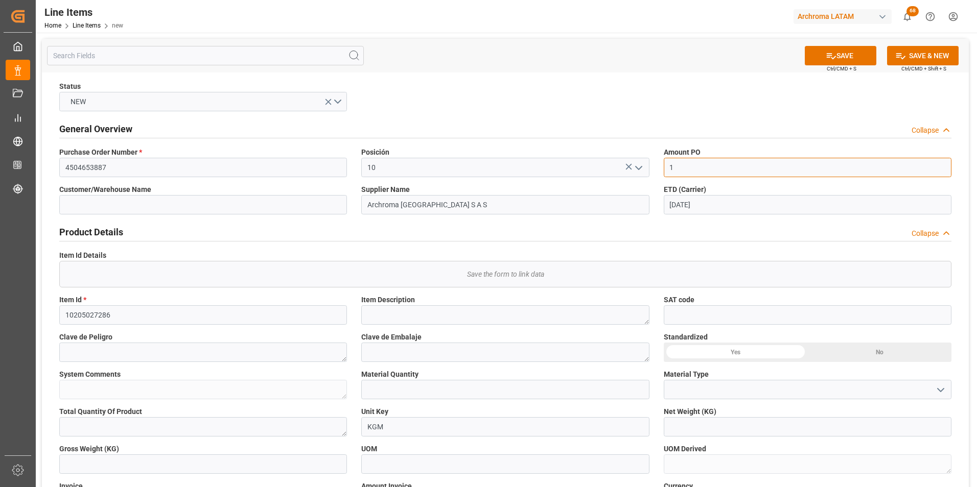
drag, startPoint x: 684, startPoint y: 174, endPoint x: 664, endPoint y: 167, distance: 21.8
click at [664, 167] on input "1" at bounding box center [808, 167] width 288 height 19
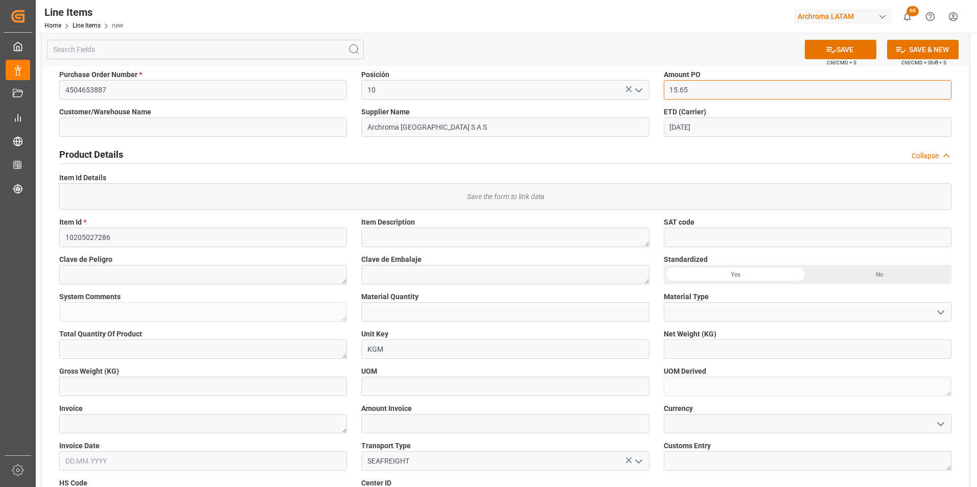
scroll to position [102, 0]
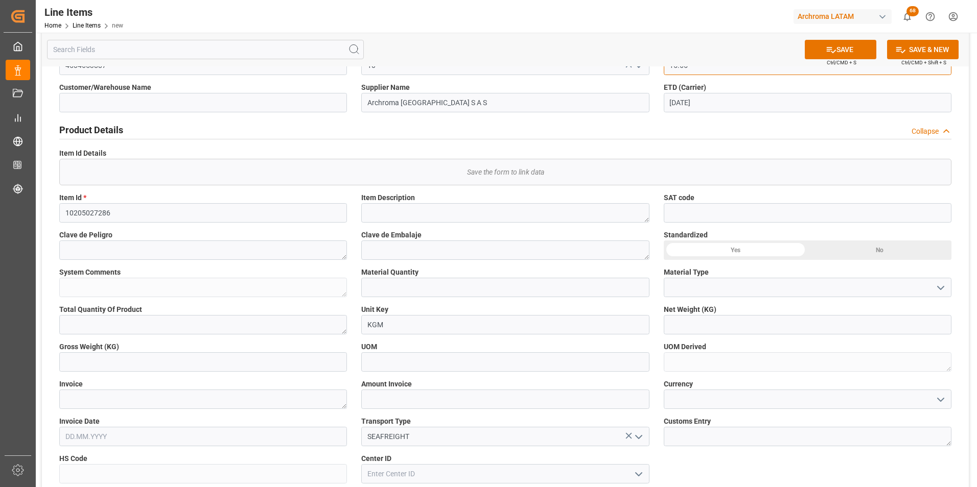
type input "15.65"
click at [216, 400] on textarea at bounding box center [203, 399] width 288 height 19
click at [390, 397] on input "text" at bounding box center [505, 399] width 288 height 19
type input "1565"
click at [941, 401] on icon "open menu" at bounding box center [940, 400] width 12 height 12
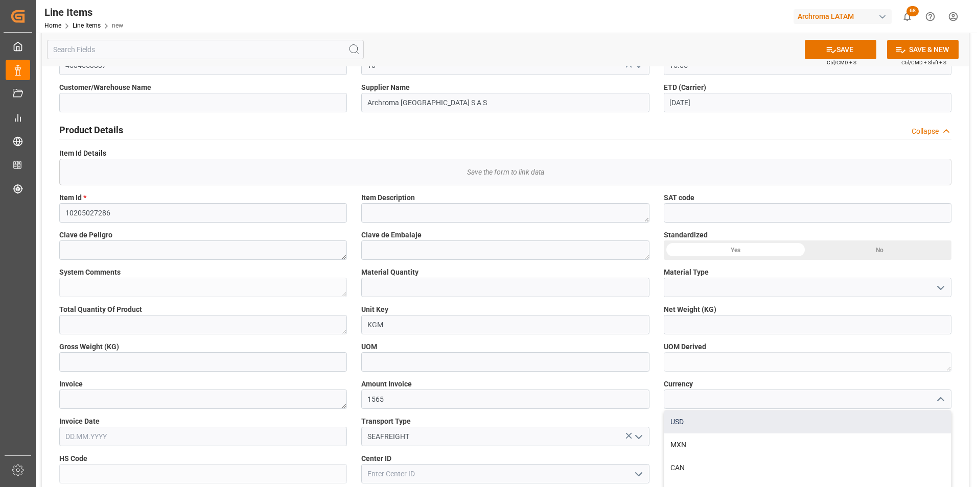
click at [857, 420] on div "USD" at bounding box center [807, 422] width 287 height 23
type input "USD"
click at [699, 320] on input "text" at bounding box center [808, 324] width 288 height 19
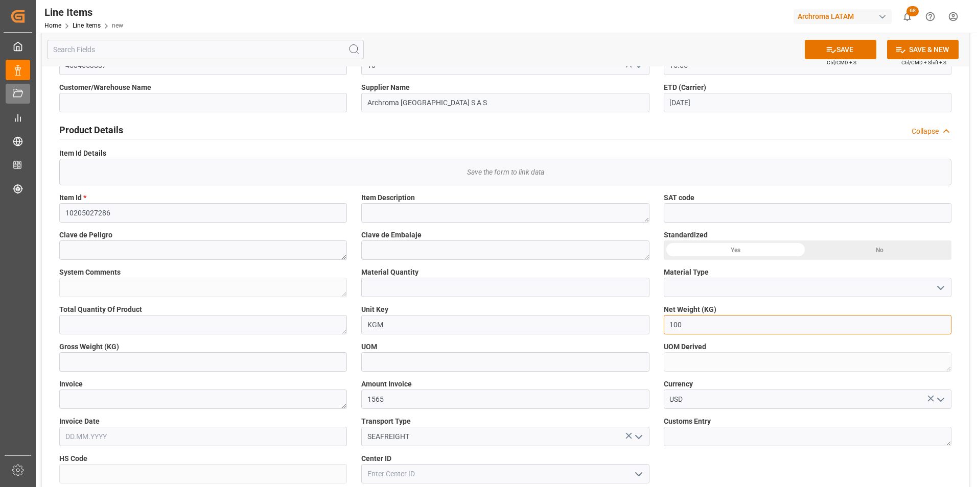
type input "100"
click at [222, 363] on input "text" at bounding box center [203, 362] width 288 height 19
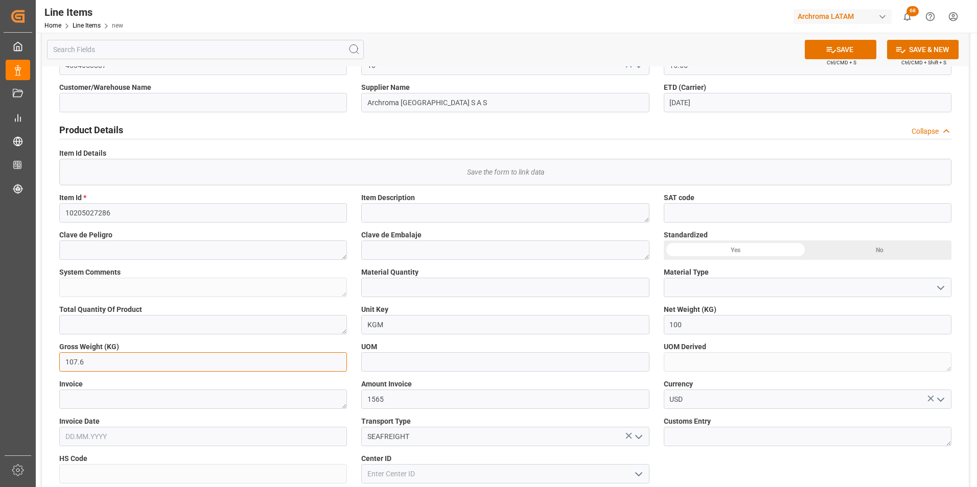
type input "107.6"
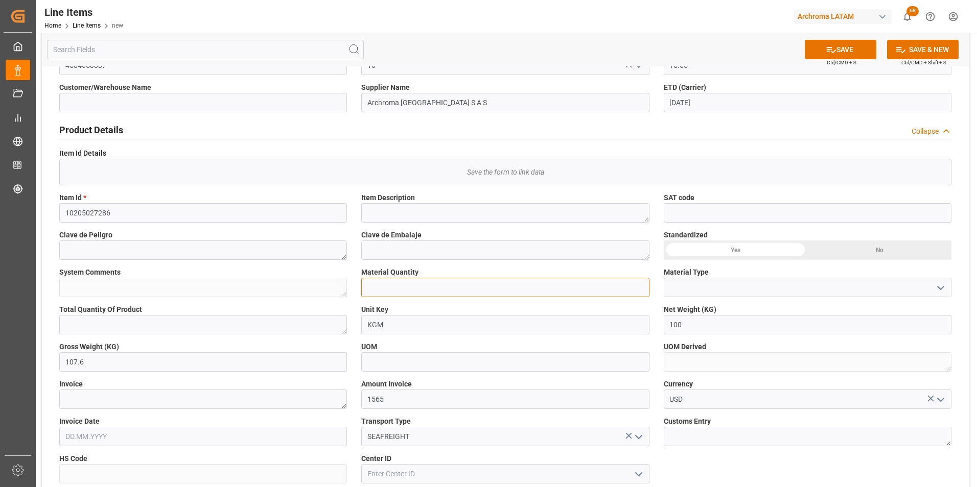
click at [432, 289] on input "text" at bounding box center [505, 287] width 288 height 19
type input "5"
click at [944, 283] on icon "open menu" at bounding box center [940, 288] width 12 height 12
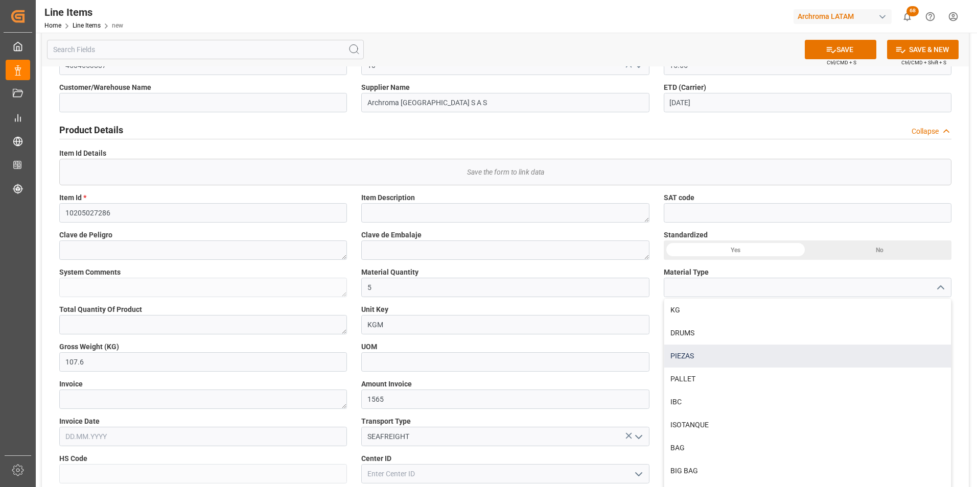
click at [811, 354] on div "PIEZAS" at bounding box center [807, 356] width 287 height 23
type input "PIEZAS"
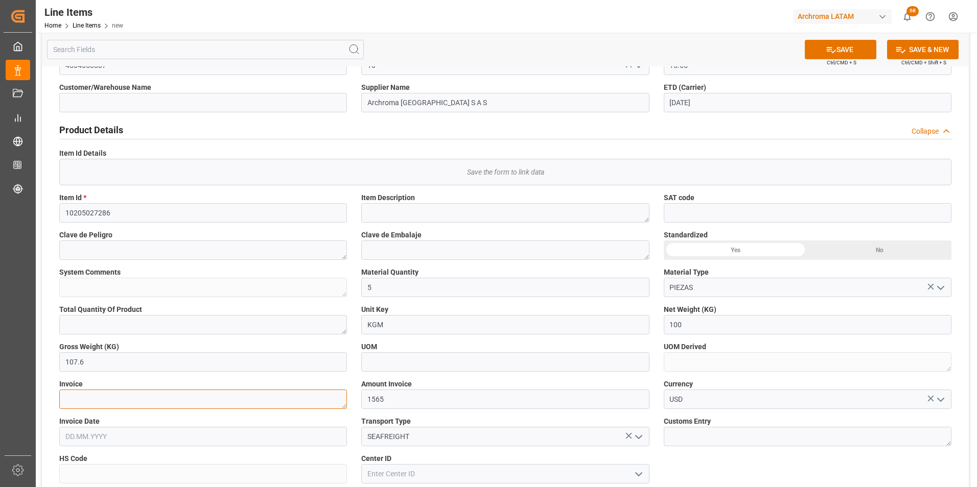
click at [228, 400] on textarea at bounding box center [203, 399] width 288 height 19
paste textarea "979-0028413"
type textarea "979-0028413"
click at [132, 433] on input "text" at bounding box center [203, 436] width 288 height 19
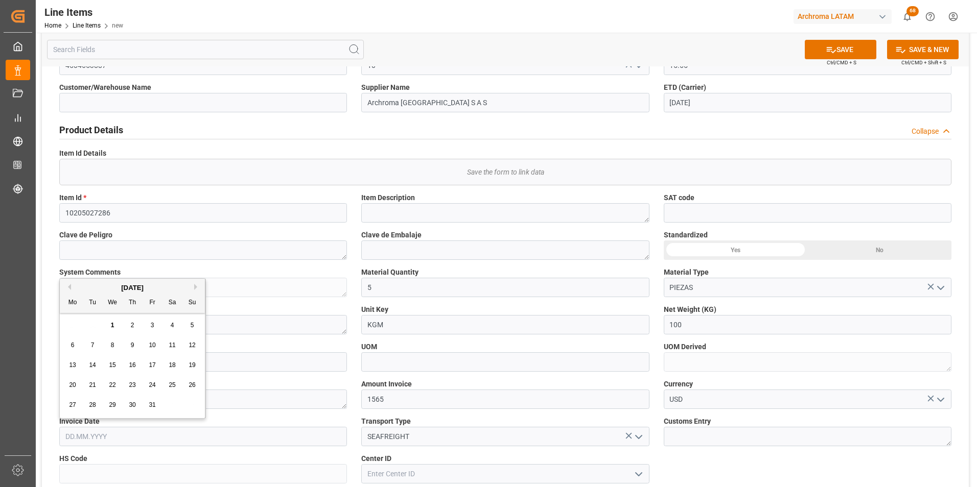
click at [69, 290] on div "Previous Month Next Month October 2025 Mo Tu We Th Fr Sa Su 29 30 1 2 3 4 5 6 7…" at bounding box center [132, 348] width 147 height 140
click at [69, 287] on button "Previous Month" at bounding box center [68, 287] width 6 height 6
click at [96, 363] on span "16" at bounding box center [92, 365] width 7 height 7
type input "16.09.2025"
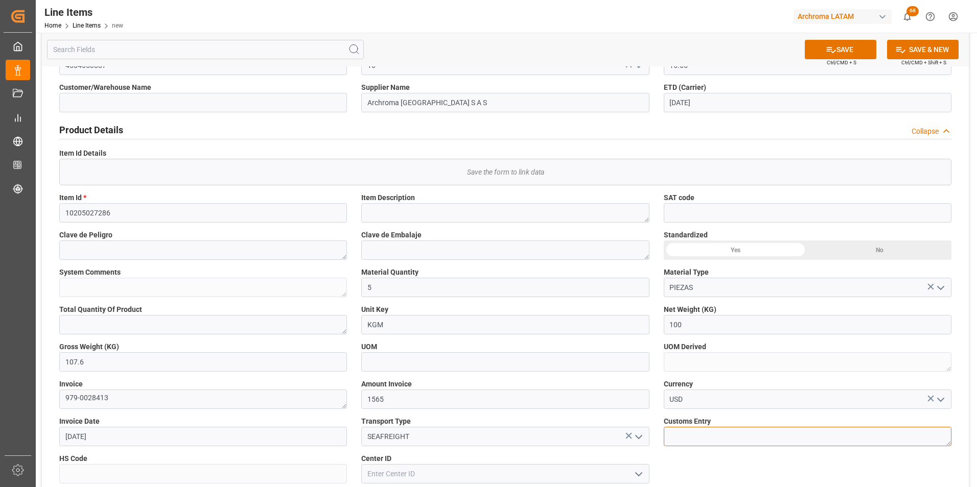
click at [886, 428] on textarea at bounding box center [808, 436] width 288 height 19
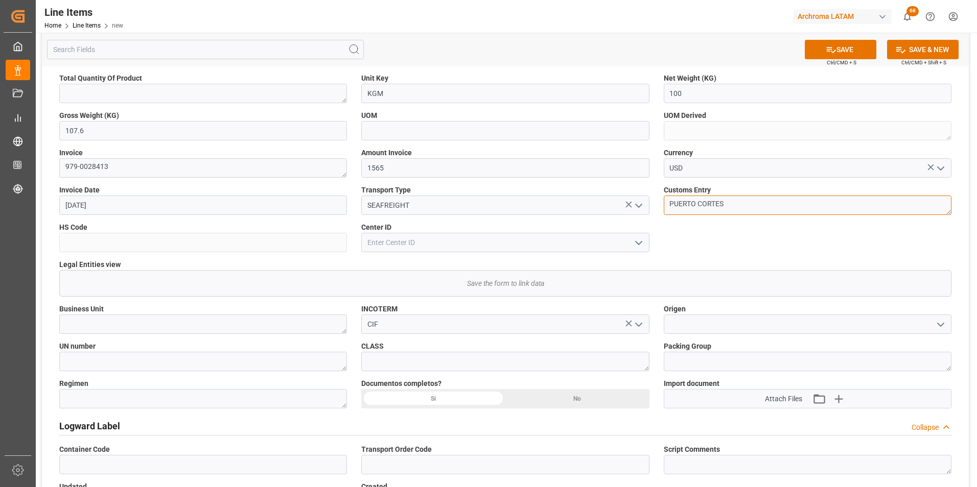
scroll to position [358, 0]
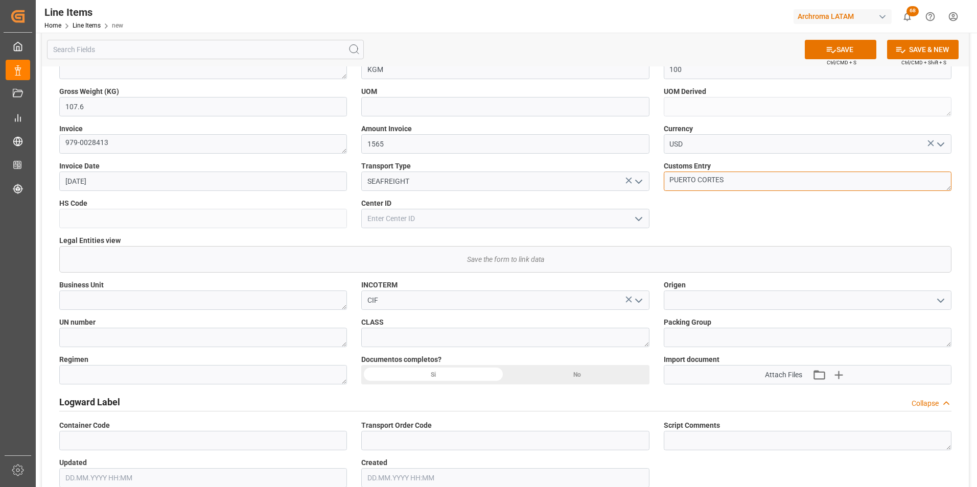
type textarea "PUERTO CORTES"
click at [701, 302] on input at bounding box center [808, 300] width 288 height 19
click at [460, 375] on div "Si" at bounding box center [433, 374] width 144 height 19
click at [837, 379] on icon "button" at bounding box center [838, 375] width 16 height 16
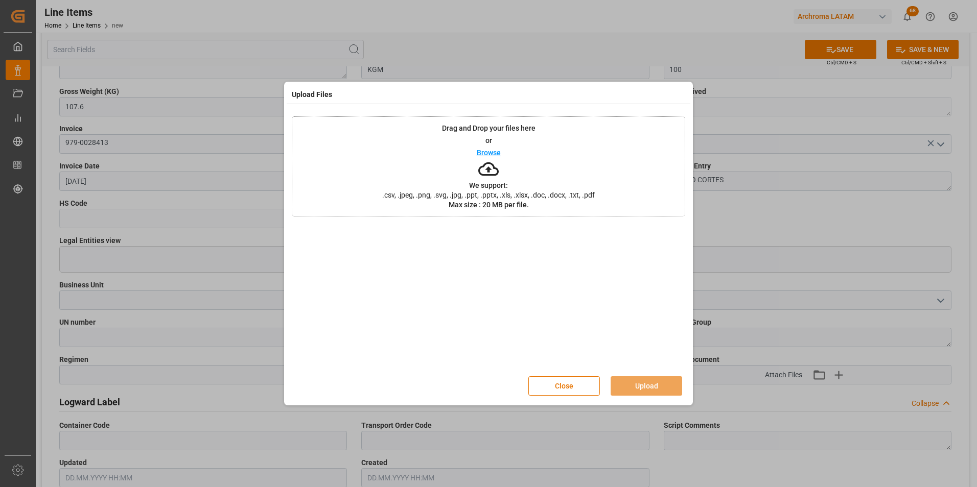
click at [579, 201] on div "Drag and Drop your files here or Browse We support: .csv, .jpeg, .png, .svg, .j…" at bounding box center [488, 166] width 393 height 100
click at [659, 383] on button "Upload" at bounding box center [647, 386] width 72 height 19
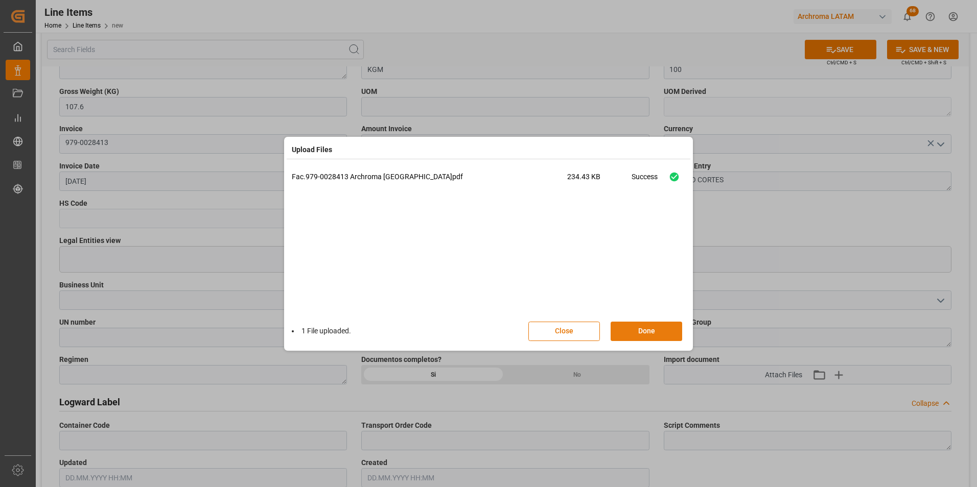
click at [649, 332] on button "Done" at bounding box center [647, 331] width 72 height 19
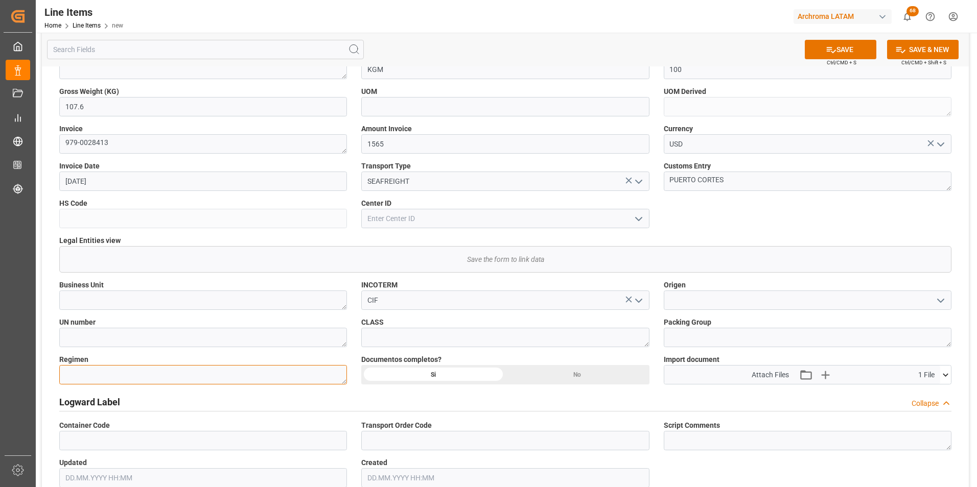
click at [186, 373] on textarea at bounding box center [203, 374] width 288 height 19
type textarea "Definitivo"
click at [190, 313] on div "Status NEW General Overview Collapse Purchase Order Number * 4504653887 Posició…" at bounding box center [505, 420] width 927 height 1411
drag, startPoint x: 189, startPoint y: 311, endPoint x: 187, endPoint y: 305, distance: 6.3
click at [187, 305] on textarea at bounding box center [203, 300] width 288 height 19
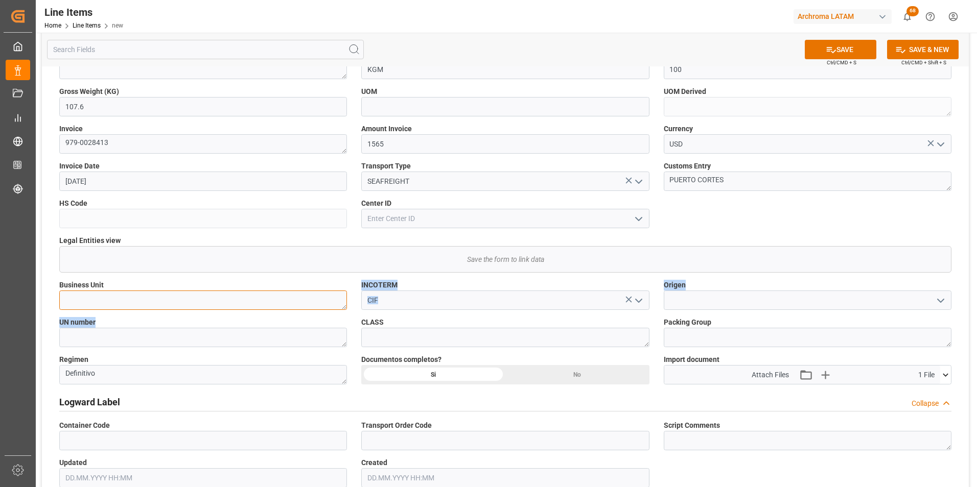
click at [185, 303] on textarea at bounding box center [203, 300] width 288 height 19
click at [181, 299] on textarea at bounding box center [203, 300] width 288 height 19
click at [138, 301] on textarea at bounding box center [203, 300] width 288 height 19
type textarea "TEXTIL"
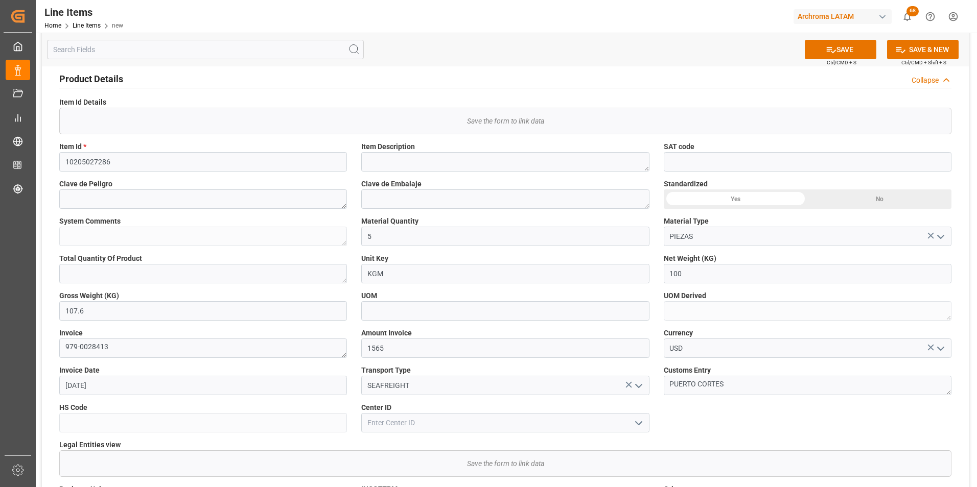
scroll to position [0, 0]
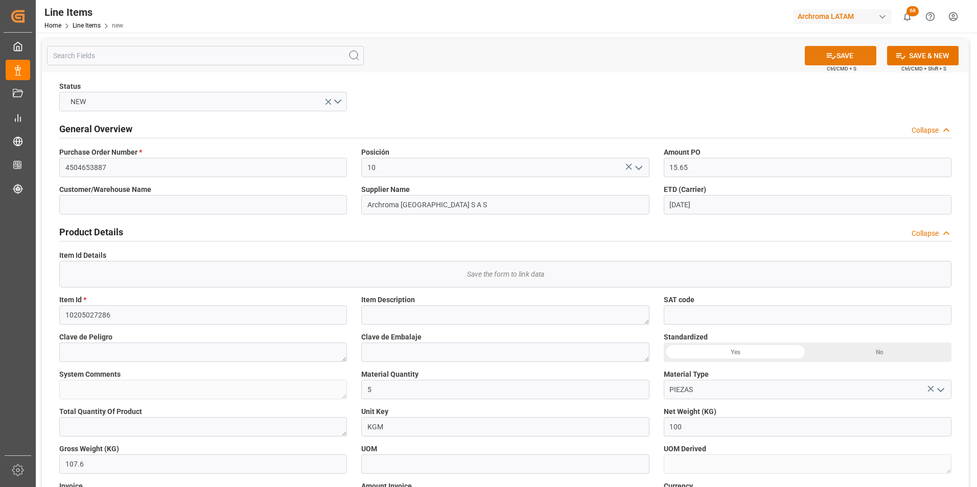
click at [828, 57] on icon at bounding box center [831, 56] width 11 height 11
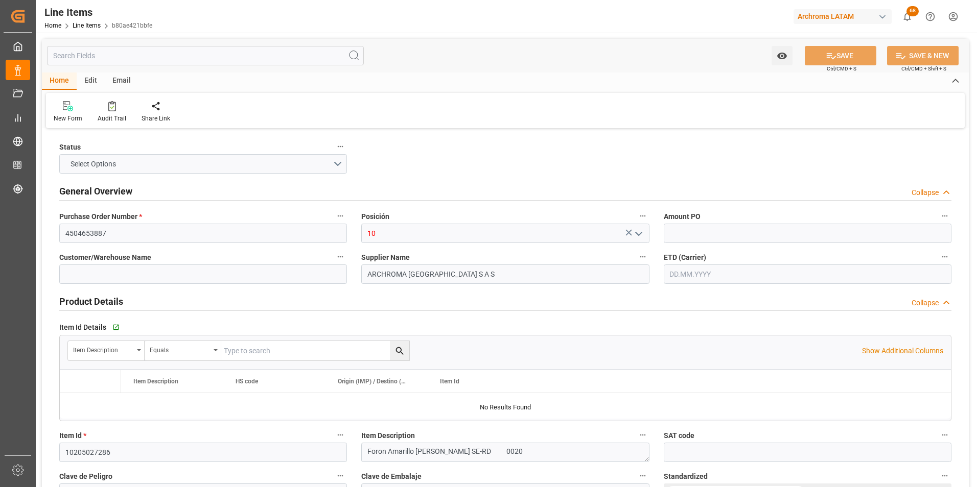
type input "15.65"
type input "12171700"
type input "5"
type input "100"
type input "107.6"
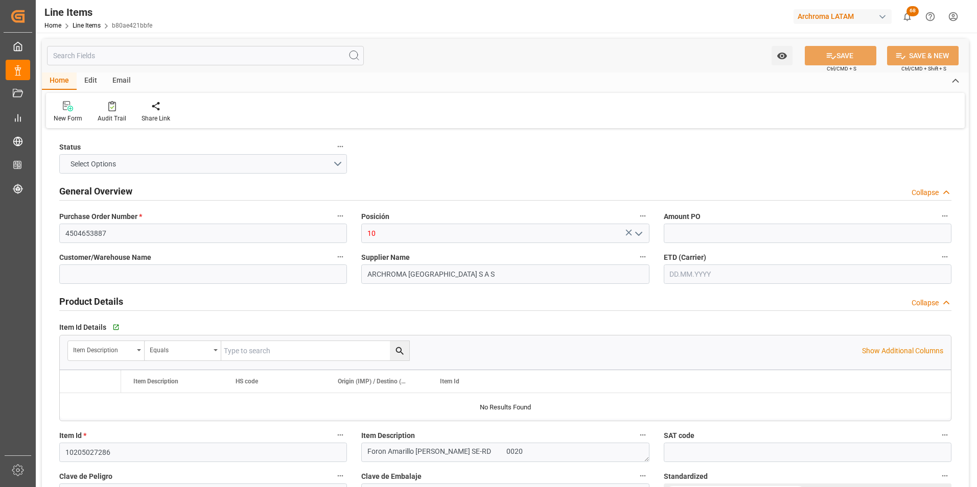
type input "1565"
type input "3204119999"
type input "[DATE]"
type input "[DATE] 14:20"
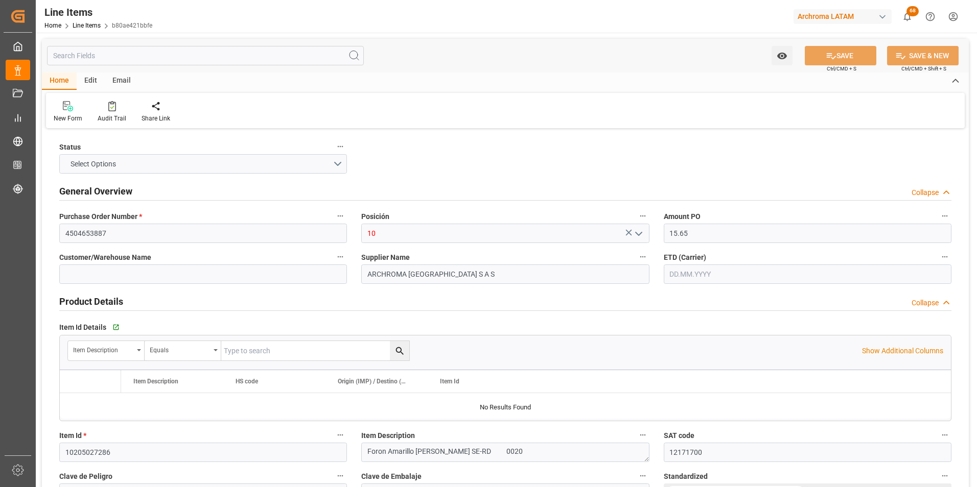
type input "[DATE] 14:20"
type input "[DATE]"
click at [89, 26] on link "Line Items" at bounding box center [87, 25] width 28 height 7
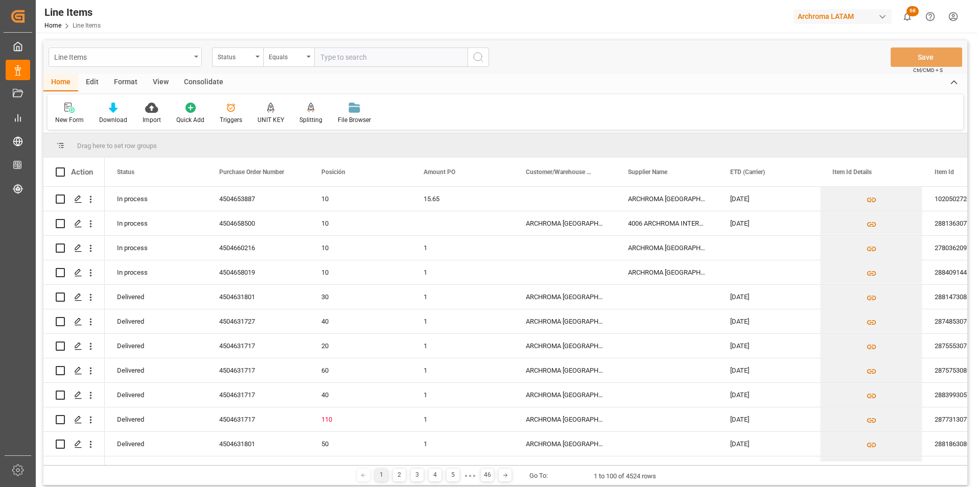
click at [186, 59] on div "Line Items" at bounding box center [122, 56] width 136 height 13
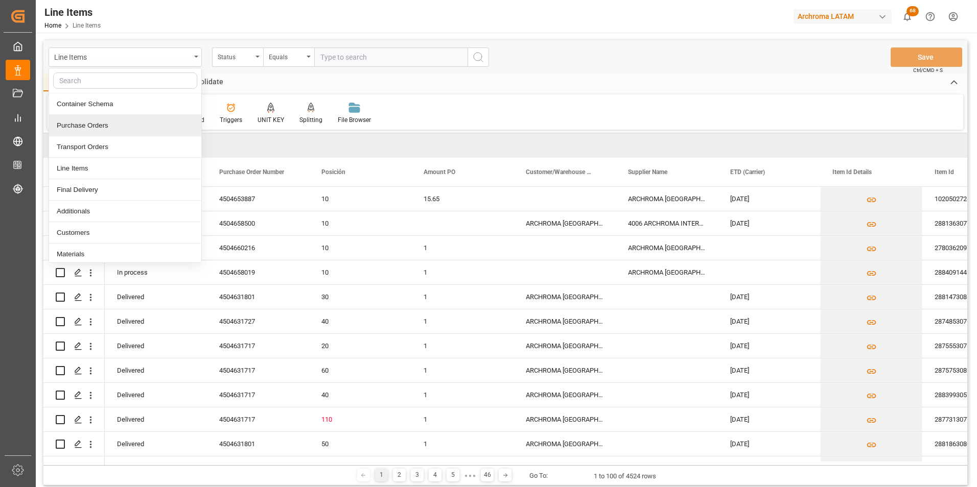
click at [114, 127] on div "Purchase Orders" at bounding box center [125, 125] width 152 height 21
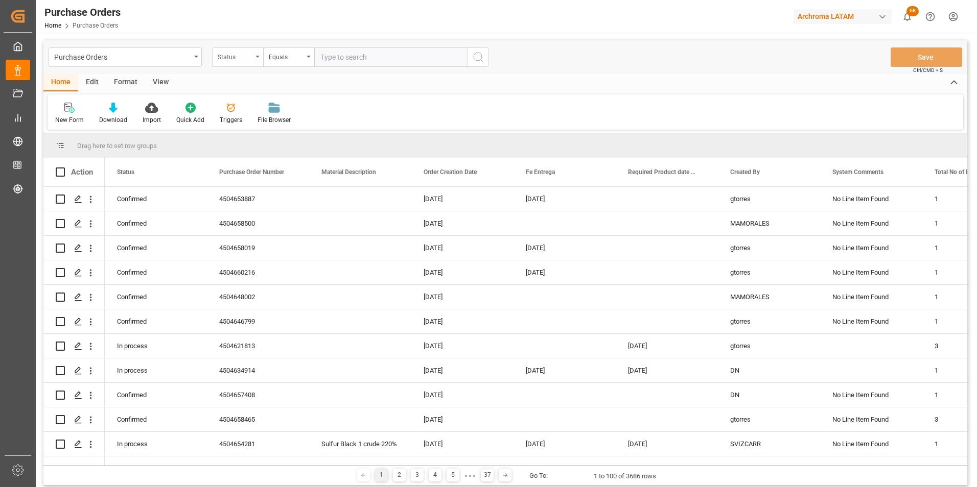
click at [262, 60] on div "Status" at bounding box center [237, 57] width 51 height 19
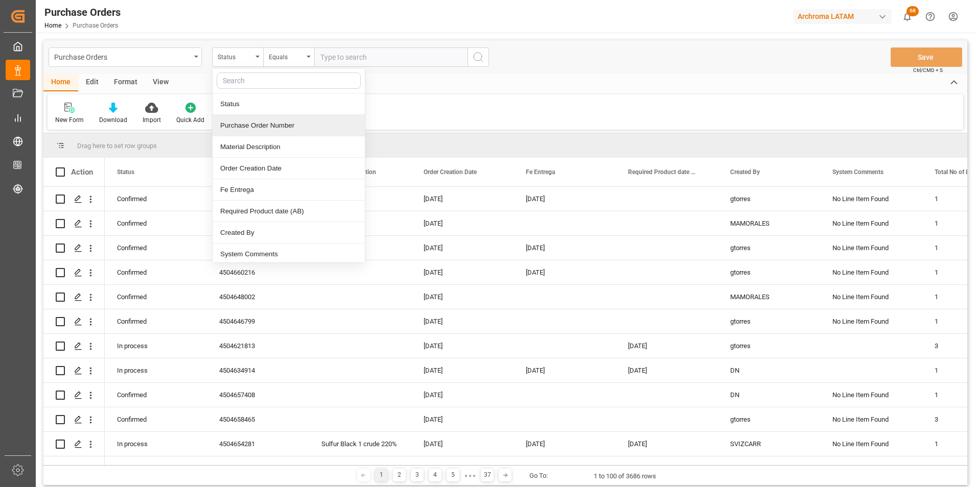
drag, startPoint x: 259, startPoint y: 122, endPoint x: 263, endPoint y: 116, distance: 7.4
click at [260, 122] on div "Purchase Order Number" at bounding box center [289, 125] width 152 height 21
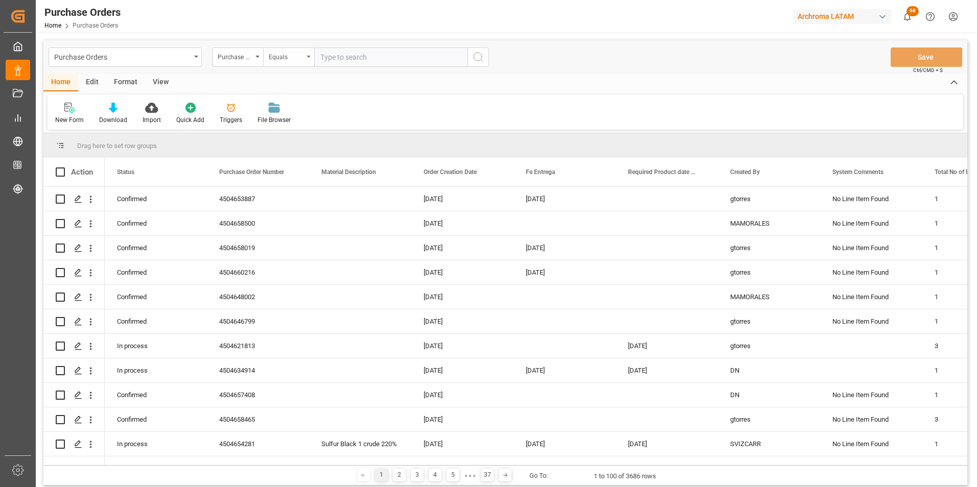
drag, startPoint x: 293, startPoint y: 69, endPoint x: 293, endPoint y: 59, distance: 10.7
click at [293, 69] on div "Purchase Orders Purchase Order Number Equals Save Ctrl/CMD + S" at bounding box center [505, 57] width 924 height 34
click at [293, 58] on div "Equals" at bounding box center [286, 56] width 35 height 12
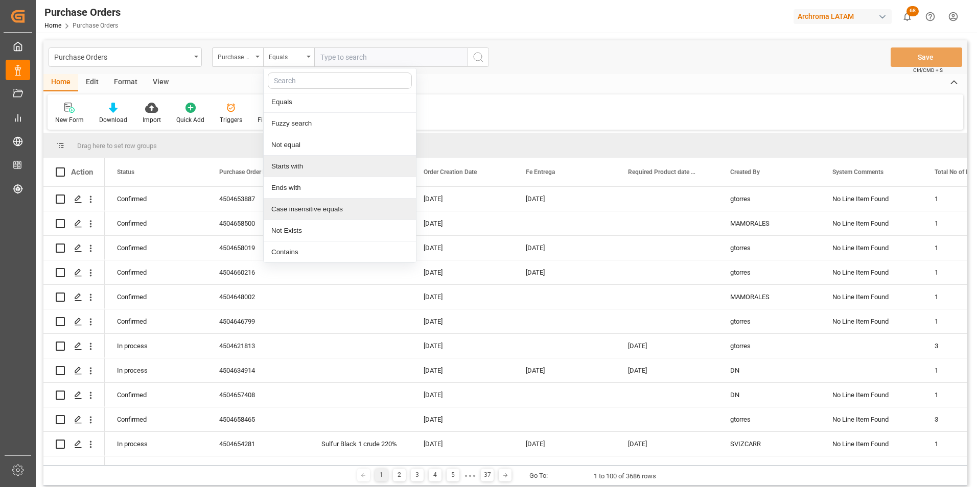
scroll to position [3, 0]
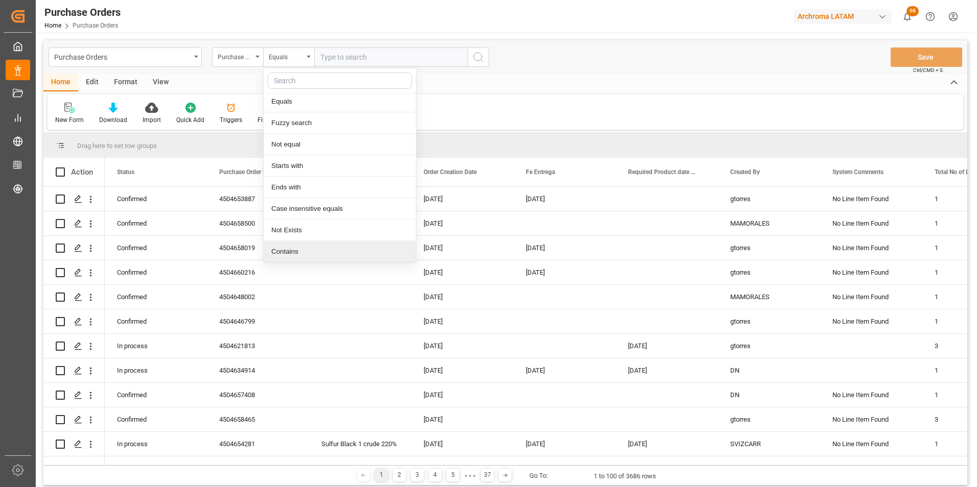
click at [291, 245] on div "Contains" at bounding box center [340, 251] width 152 height 21
paste input "4504653887, 4504658019, 4504660216"
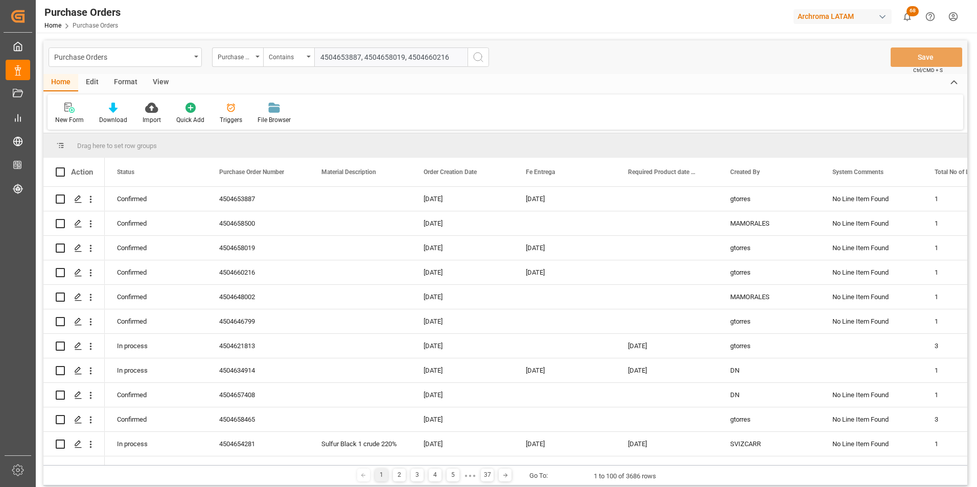
click at [363, 60] on input "4504653887, 4504658019, 4504660216" at bounding box center [390, 57] width 153 height 19
click at [406, 60] on input "4504653887,4504658019, 4504660216" at bounding box center [390, 57] width 153 height 19
click at [446, 57] on input "4504653887,4504658019,4504660216" at bounding box center [390, 57] width 153 height 19
type input "4504653887,4504658019,4504660216"
click at [479, 58] on icon "search button" at bounding box center [478, 57] width 12 height 12
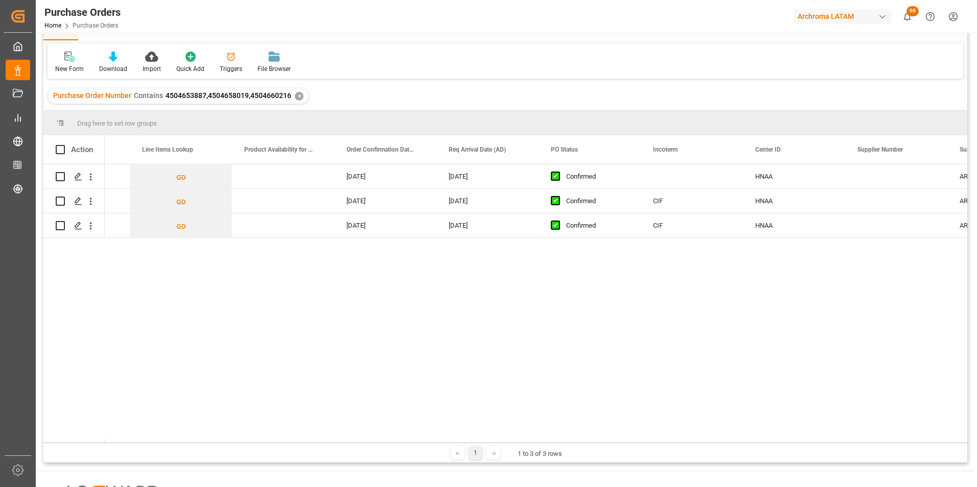
scroll to position [0, 906]
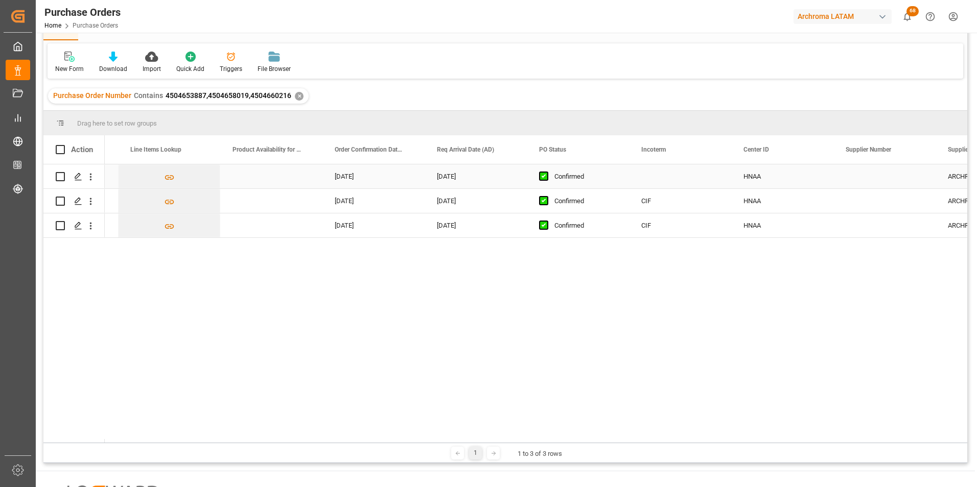
click at [677, 198] on div "CIF" at bounding box center [680, 201] width 102 height 24
click at [729, 212] on div "CIF" at bounding box center [680, 201] width 102 height 24
drag, startPoint x: 729, startPoint y: 212, endPoint x: 720, endPoint y: 181, distance: 32.4
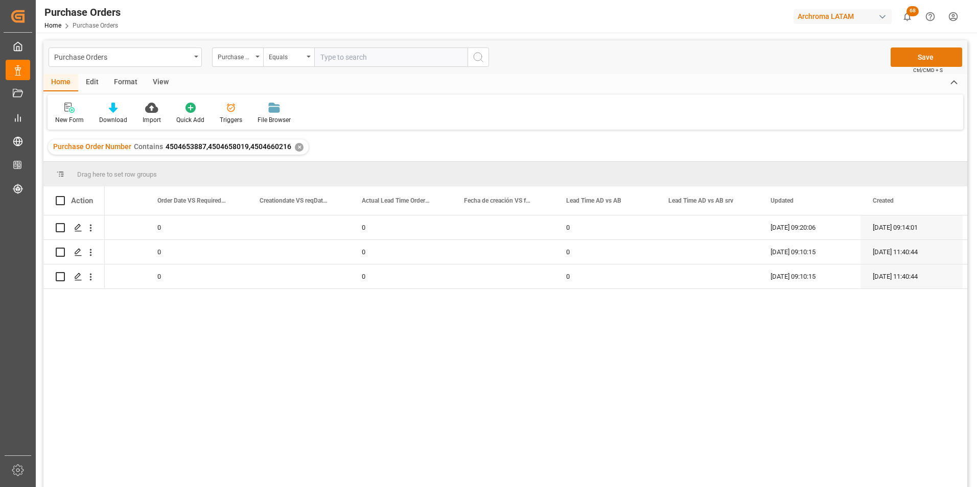
click at [937, 55] on button "Save" at bounding box center [926, 57] width 72 height 19
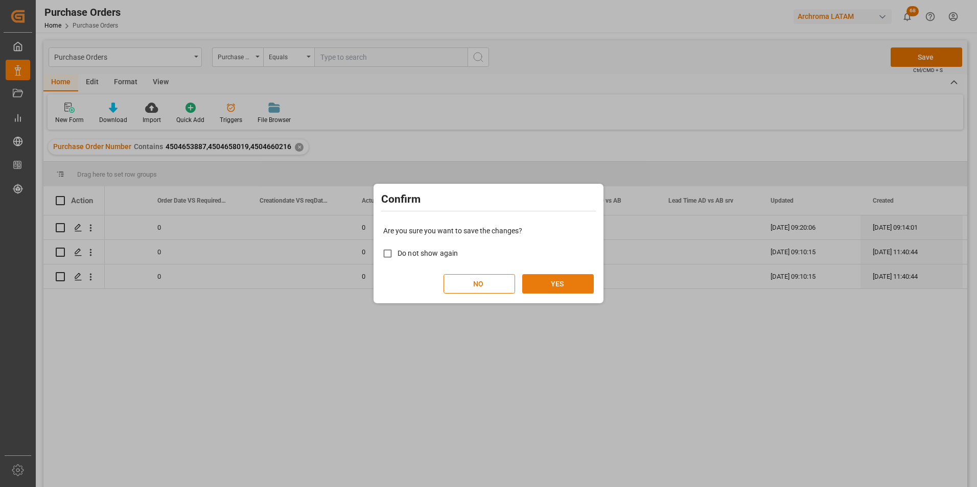
click at [569, 276] on button "YES" at bounding box center [558, 283] width 72 height 19
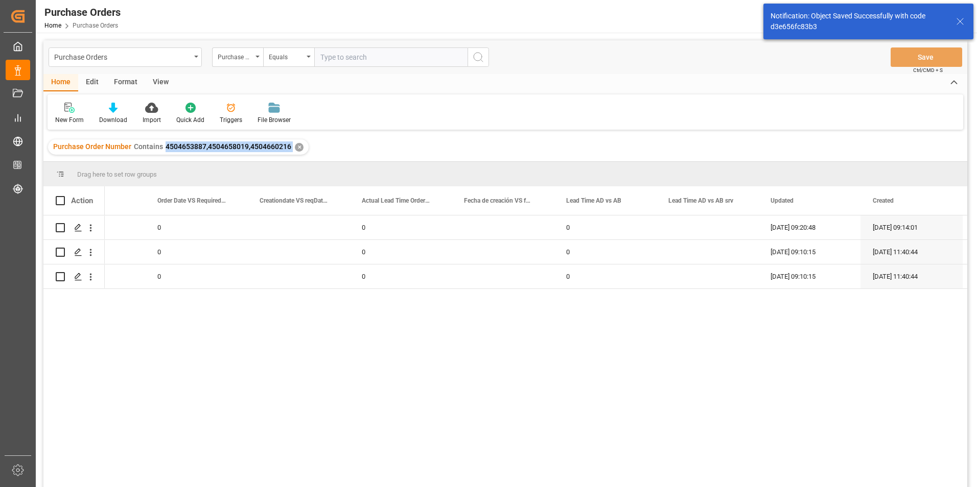
drag, startPoint x: 163, startPoint y: 147, endPoint x: 290, endPoint y: 151, distance: 126.8
click at [291, 151] on div "Purchase Order Number Contains 4504653887,4504658019,4504660216 ✕" at bounding box center [178, 146] width 261 height 15
copy span "4504653887,4504658019,4504660216"
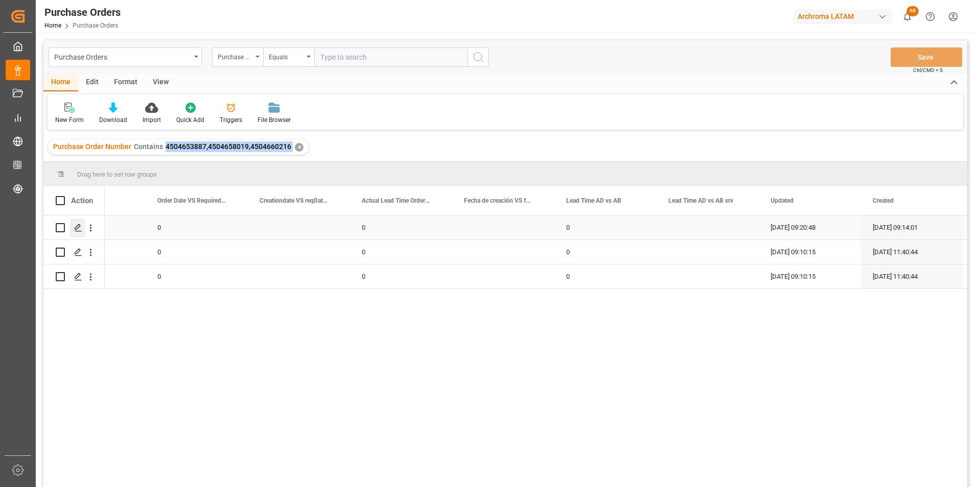
click at [77, 230] on polygon "Press SPACE to select this row." at bounding box center [77, 227] width 5 height 5
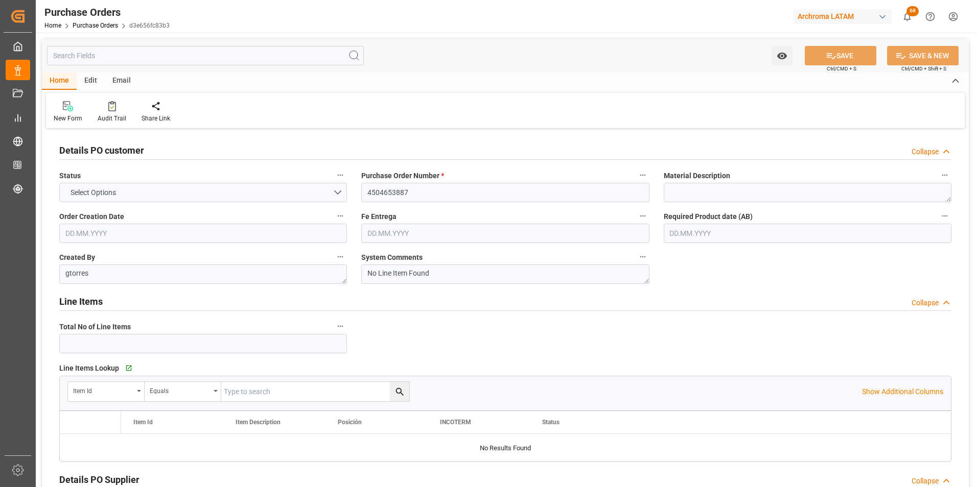
type input "1"
type input "08.11.2025"
type input "25.09.2025"
type input "[DATE]"
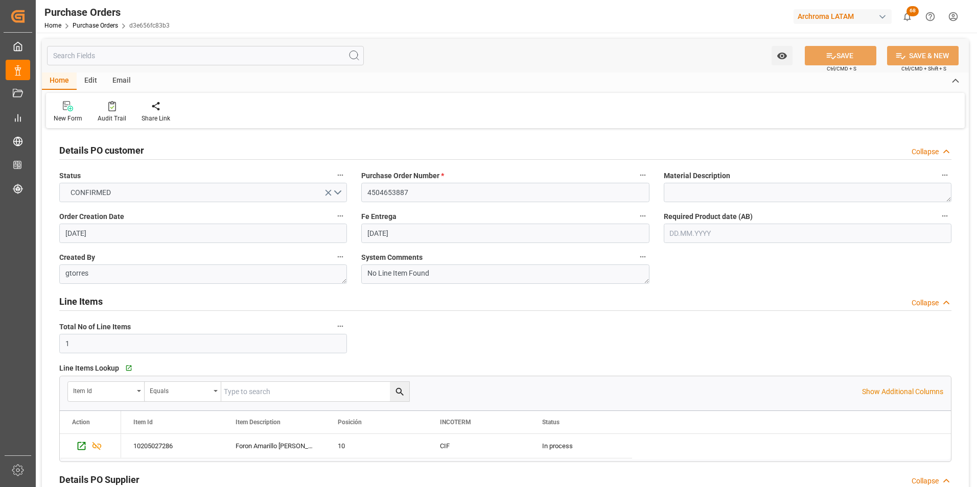
click at [121, 82] on div "Email" at bounding box center [122, 81] width 34 height 17
click at [61, 123] on div "Send Email" at bounding box center [69, 118] width 31 height 9
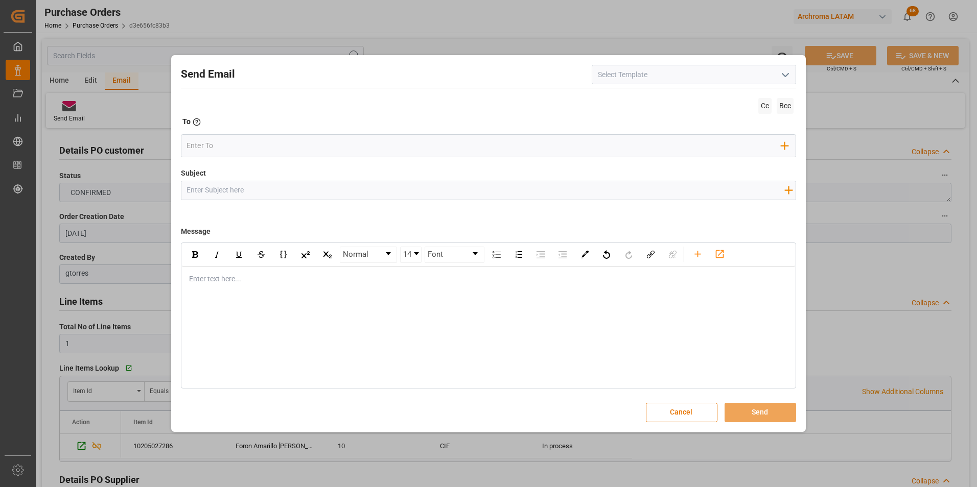
click at [223, 190] on input "Subject" at bounding box center [485, 190] width 608 height 18
paste input "4504653887,4504658019,4504660216"
type input "4504653887,4504658019,4504660216"
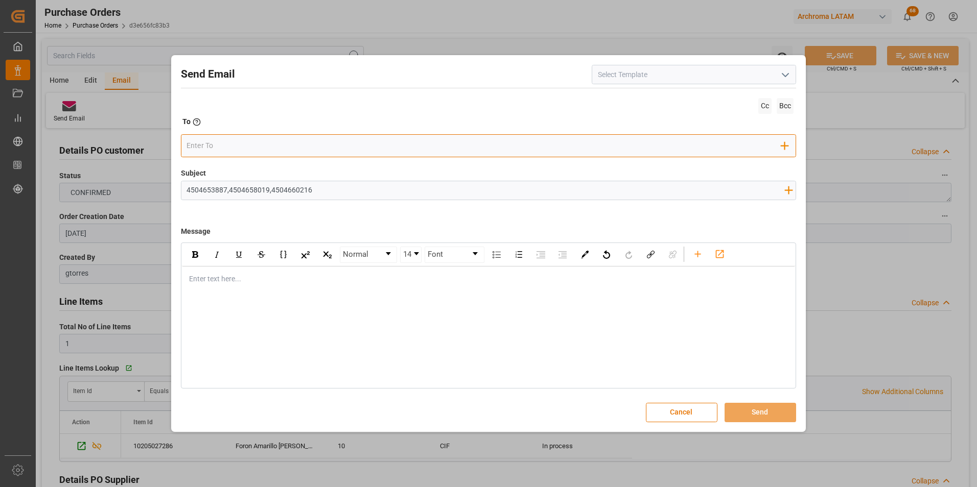
click at [229, 147] on input "email" at bounding box center [483, 145] width 595 height 15
type input "nancy.castellanos@archroma.com"
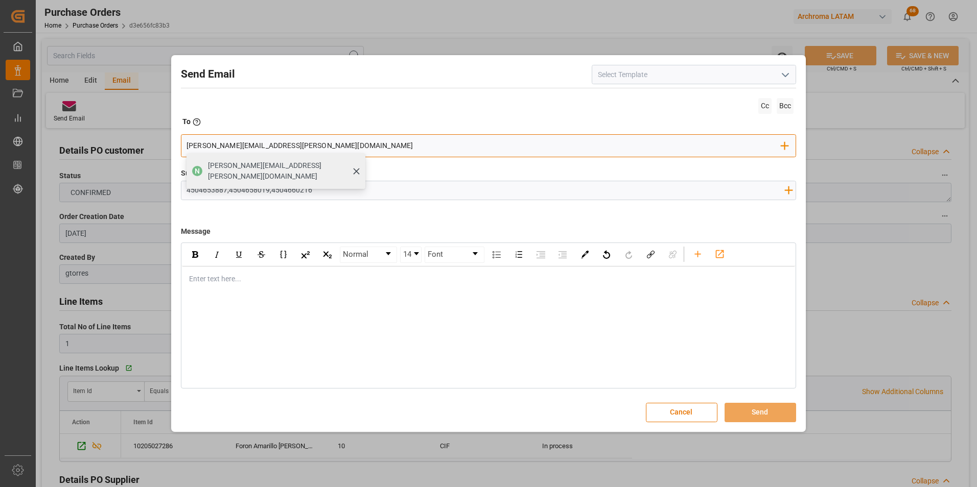
click at [234, 172] on div "nancy.castellanos@archroma.com" at bounding box center [282, 171] width 157 height 29
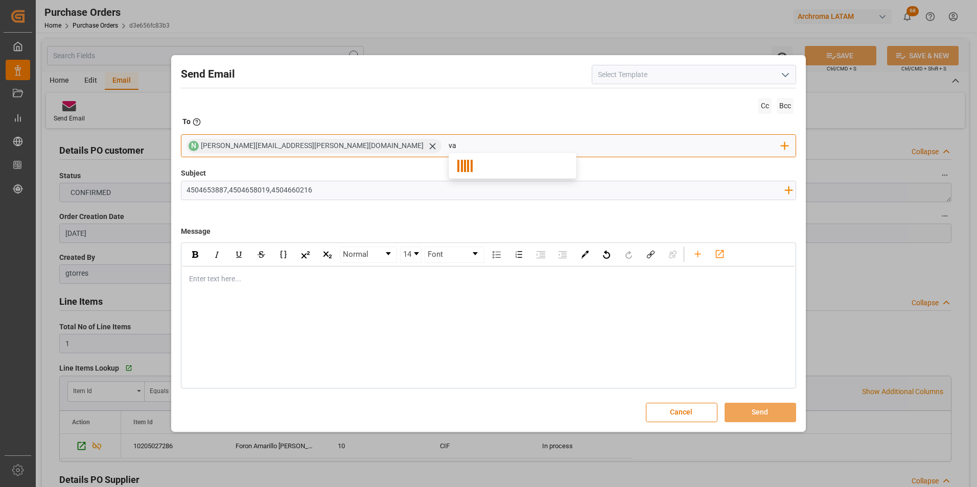
type input "valer"
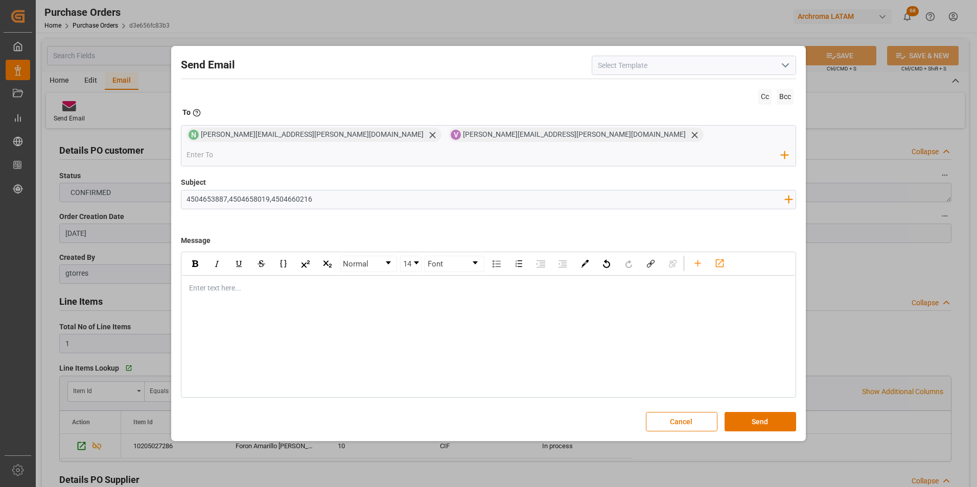
click at [188, 192] on input "4504653887,4504658019,4504660216" at bounding box center [485, 200] width 608 height 18
paste input "GT || ZARPE || PO XXX ||"
click at [204, 191] on input "GT || ZARPE || PO XXX ||4504653887,4504658019,4504660216" at bounding box center [485, 200] width 608 height 18
drag, startPoint x: 290, startPoint y: 190, endPoint x: 284, endPoint y: 190, distance: 6.1
click at [284, 191] on input "GT || STATUS ZARPE || PO XXX ||4504653887,4504658019,4504660216" at bounding box center [485, 200] width 608 height 18
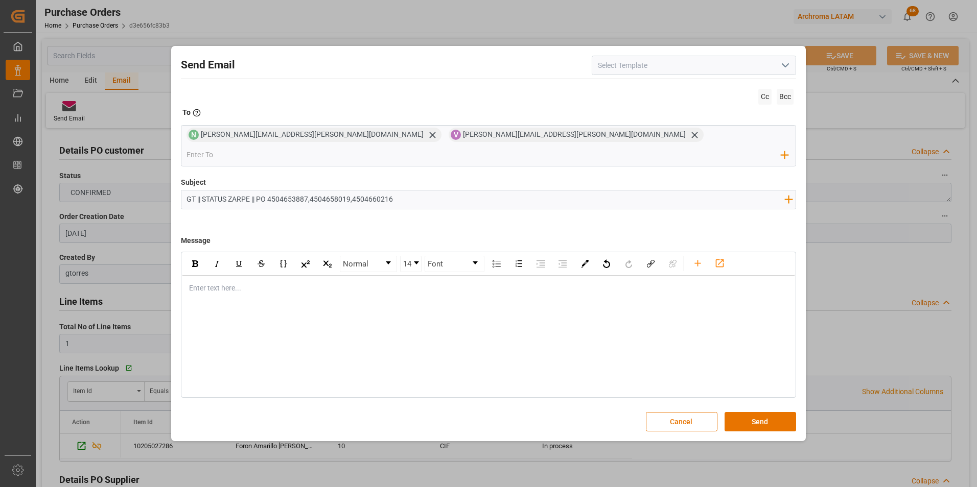
click at [407, 191] on input "GT || STATUS ZARPE || PO 4504653887,4504658019,4504660216" at bounding box center [485, 200] width 608 height 18
click at [404, 191] on input "GT || STATUS ZARPE || PO 4504653887,4504658019,4504660216" at bounding box center [485, 200] width 608 height 18
paste input "|| Contenedor XXXX || Bodega XXX|| SEA XXX"
click at [453, 191] on input "GT || STATUS ZARPE || PO 4504653887,4504658019,4504660216 || Contenedor XXXX ||…" at bounding box center [485, 200] width 608 height 18
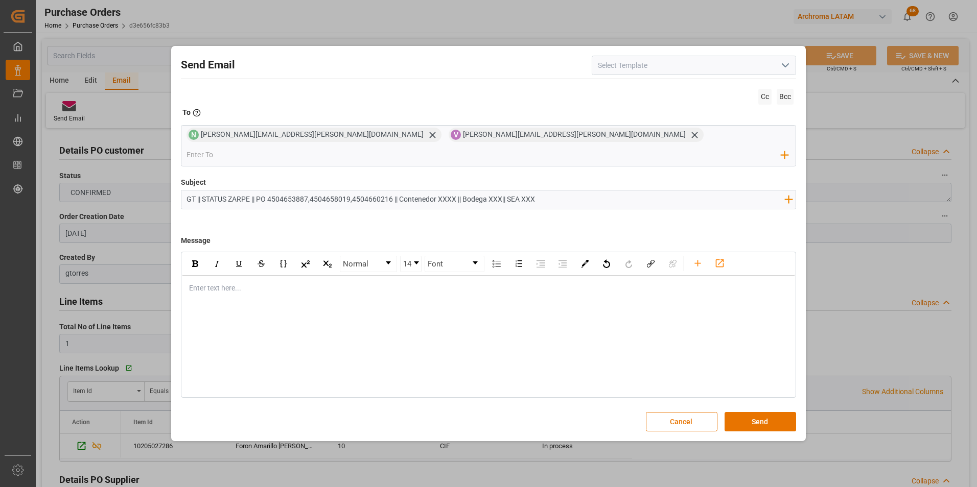
paste input "UACU 3875180"
click at [463, 191] on input "GT || STATUS ZARPE || PO 4504653887,4504658019,4504660216 || Contenedor UACU 38…" at bounding box center [485, 200] width 608 height 18
click at [190, 191] on input "GT || STATUS ZARPE || PO 4504653887,4504658019,4504660216 || Contenedor UACU387…" at bounding box center [485, 200] width 608 height 18
drag, startPoint x: 497, startPoint y: 190, endPoint x: 542, endPoint y: 190, distance: 44.4
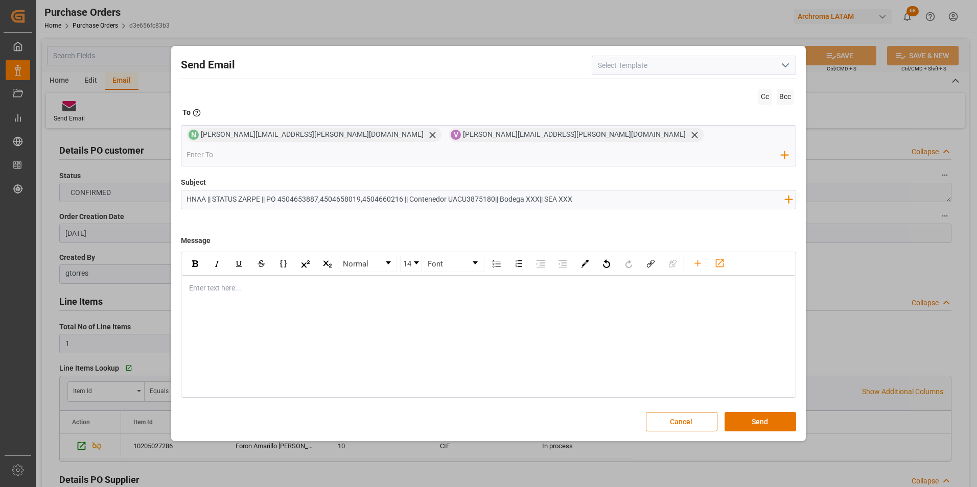
click at [542, 191] on input "HNAA || STATUS ZARPE || PO 4504653887,4504658019,4504660216 || Contenedor UACU3…" at bounding box center [485, 200] width 608 height 18
drag, startPoint x: 539, startPoint y: 189, endPoint x: 519, endPoint y: 190, distance: 20.5
click at [519, 191] on input "HNAA || STATUS ZARPE || PO 4504653887,4504658019,4504660216 || Contenedor UACU3…" at bounding box center [485, 200] width 608 height 18
type input "HNAA || STATUS ZARPE || PO 4504653887,4504658019,4504660216 || Contenedor UACU3…"
click at [209, 283] on div "rdw-editor" at bounding box center [489, 288] width 599 height 11
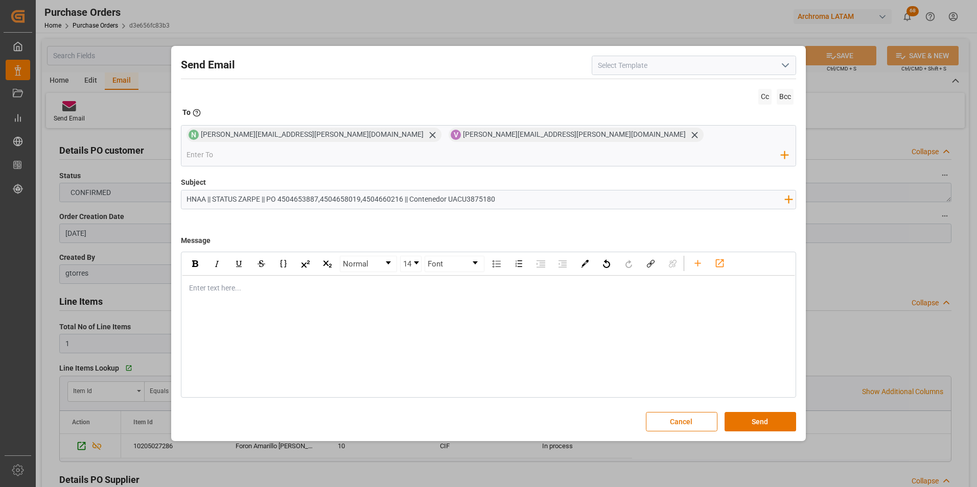
click at [271, 283] on div "rdw-editor" at bounding box center [489, 288] width 599 height 11
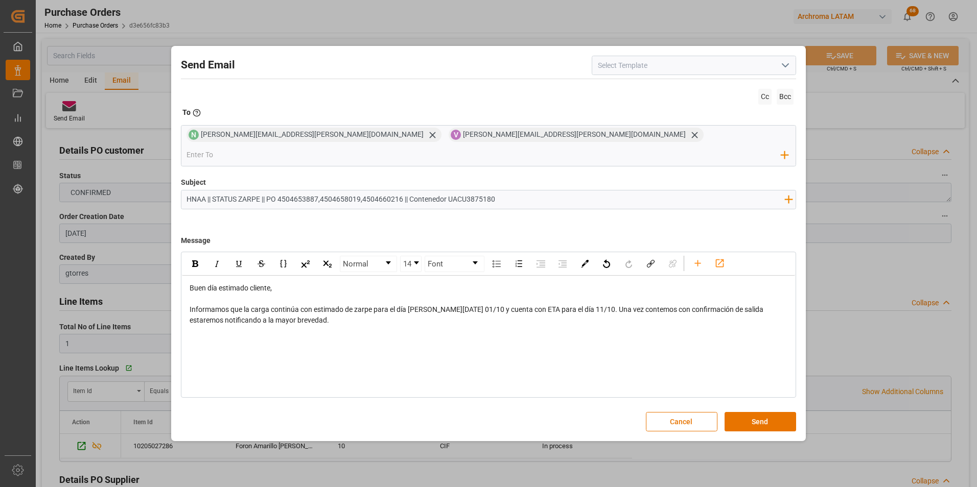
click at [249, 342] on div "Normal 14 Font Buen día estimado cliente, Informamos que la carga continúa con …" at bounding box center [489, 325] width 616 height 146
click at [234, 326] on div "Normal 14 Font Buen día estimado cliente, Informamos que la carga continúa con …" at bounding box center [489, 325] width 616 height 146
click at [261, 314] on div "Informamos que la carga continúa con estimado de zarpe para el día de hoy 01/10…" at bounding box center [489, 314] width 599 height 21
click at [748, 412] on button "Send" at bounding box center [760, 421] width 72 height 19
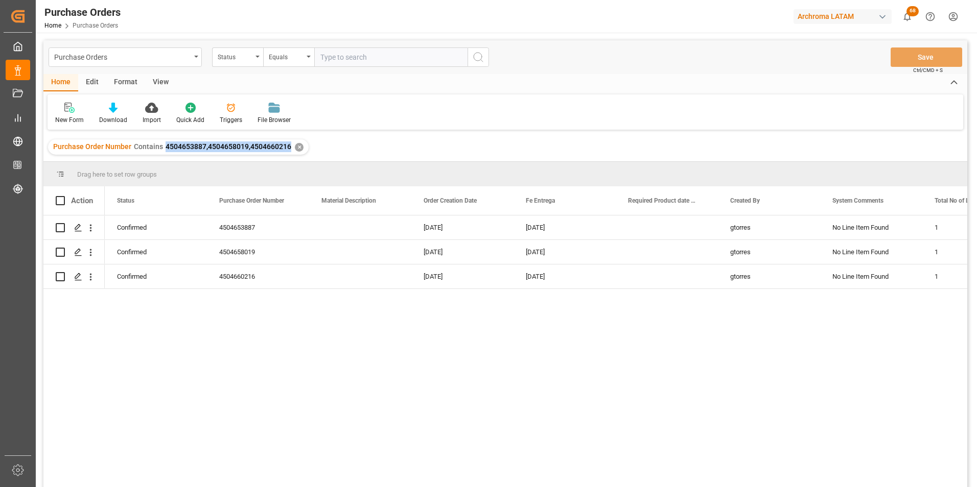
drag, startPoint x: 163, startPoint y: 146, endPoint x: 289, endPoint y: 149, distance: 125.2
click at [289, 149] on div "Purchase Order Number Contains 4504653887,4504658019,4504660216" at bounding box center [172, 147] width 238 height 11
copy span "4504653887,4504658019,4504660216"
click at [185, 56] on div "Purchase Orders" at bounding box center [122, 56] width 136 height 13
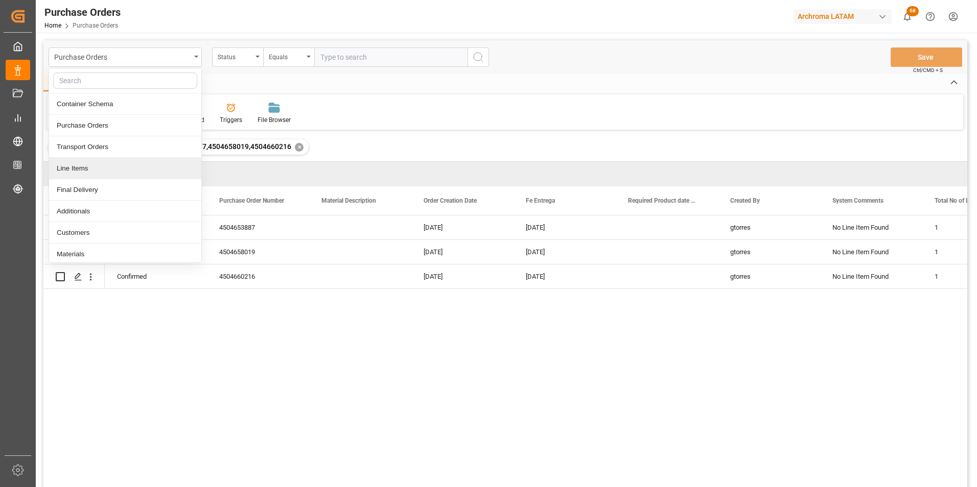
click at [99, 162] on div "Line Items" at bounding box center [125, 168] width 152 height 21
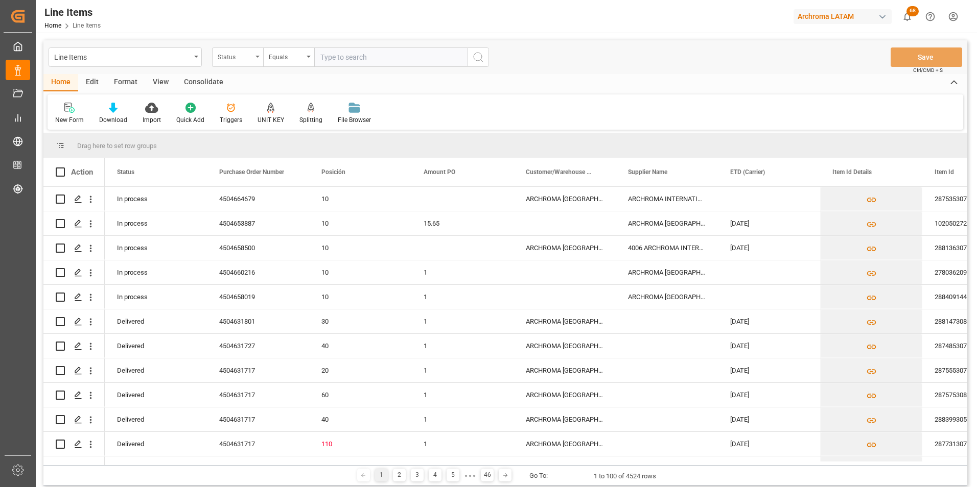
click at [248, 58] on div "Status" at bounding box center [235, 56] width 35 height 12
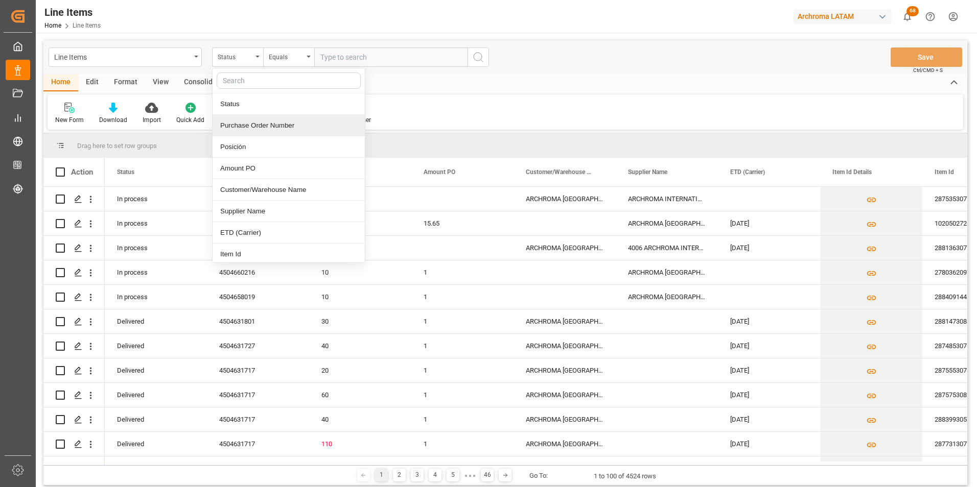
click at [250, 119] on div "Purchase Order Number" at bounding box center [289, 125] width 152 height 21
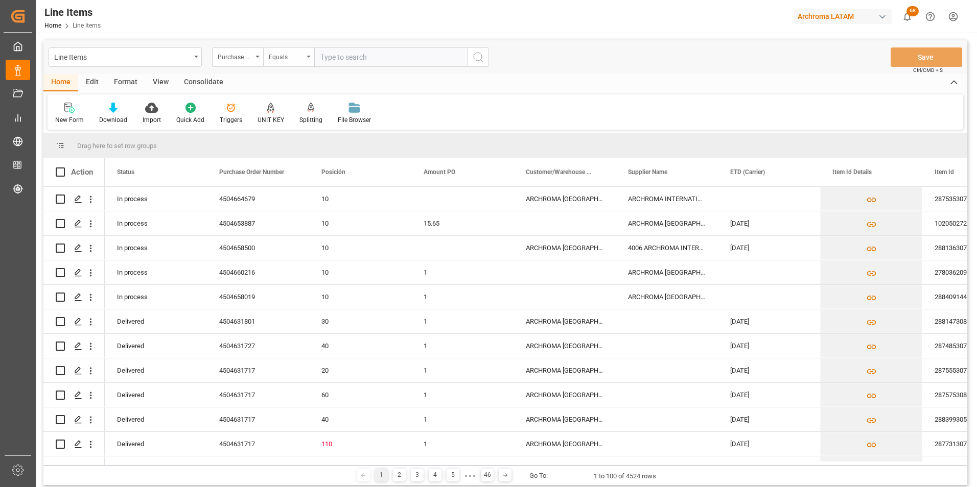
click at [276, 58] on div "Equals" at bounding box center [286, 56] width 35 height 12
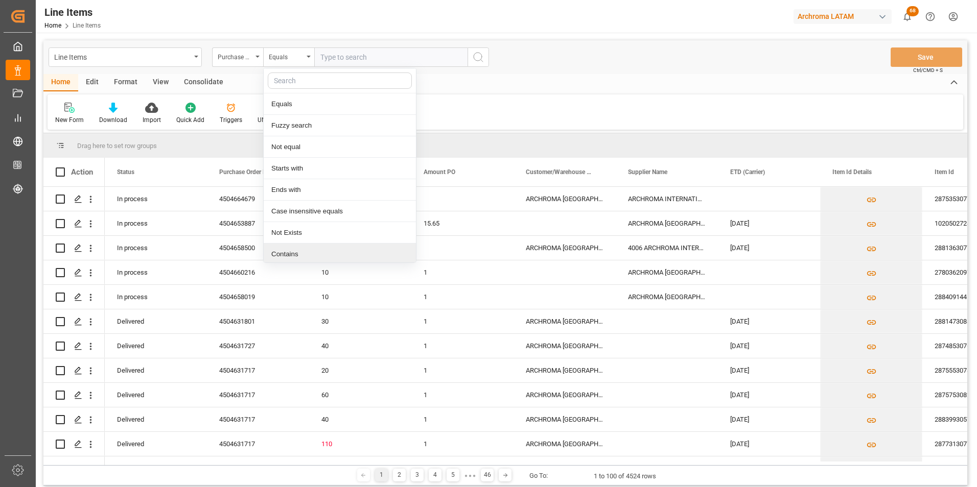
click at [312, 245] on div "Contains" at bounding box center [340, 254] width 152 height 21
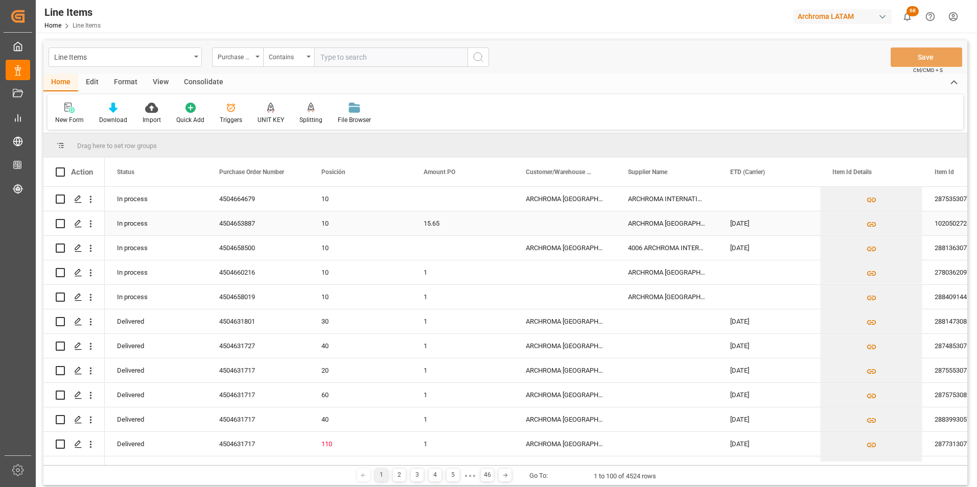
paste input "4504653887,4504658019,4504660216"
type input "4504653887,4504658019,4504660216"
click at [473, 59] on icon "search button" at bounding box center [478, 57] width 12 height 12
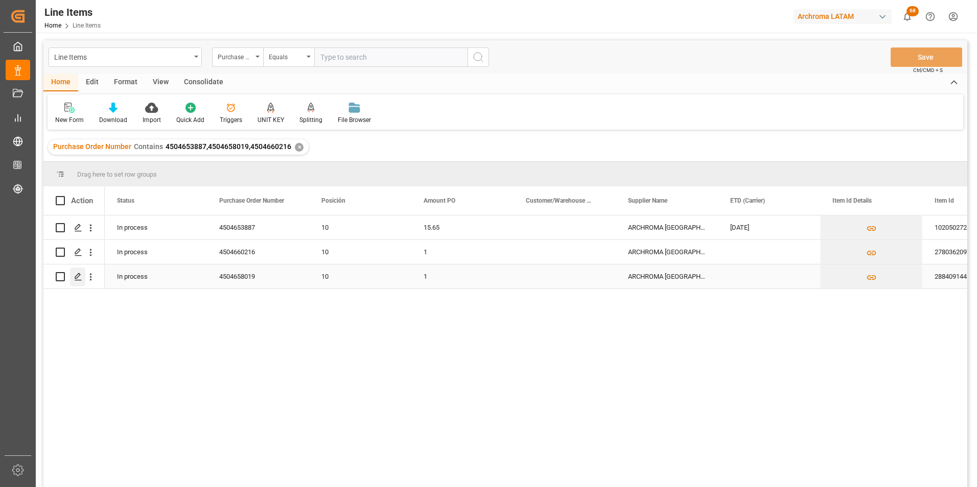
click at [82, 279] on icon "Press SPACE to select this row." at bounding box center [78, 277] width 8 height 8
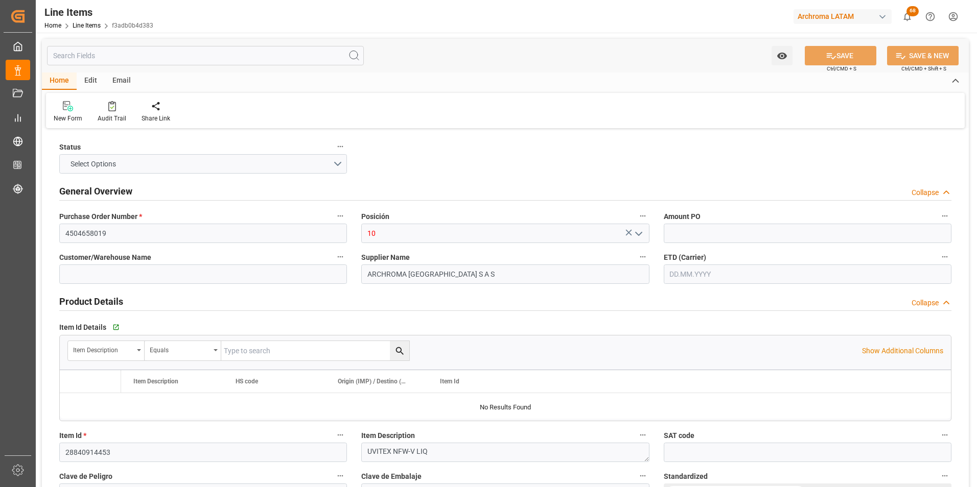
type input "1"
type input "12164600"
type input "180"
type input "3204209900"
type input "01.10.2025 14:10"
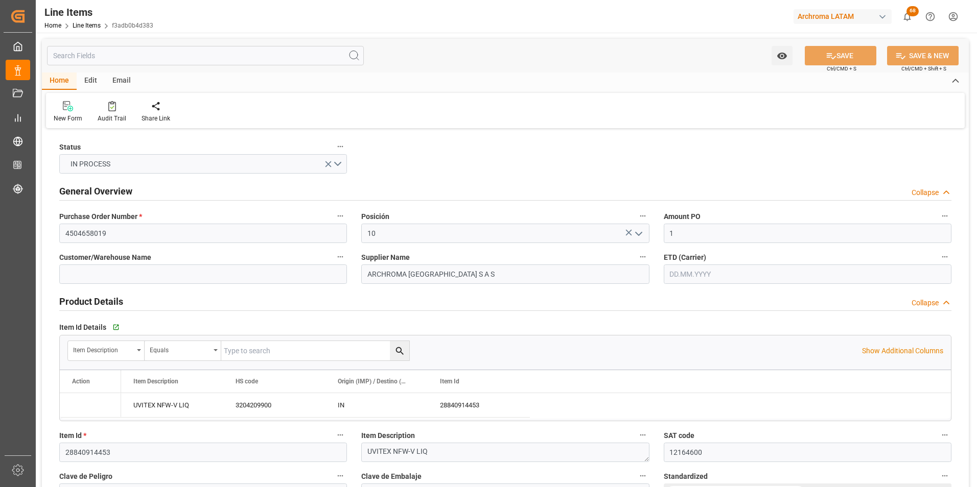
type input "30.09.2025 17:20"
type input "21.08.2025"
type input "[DATE]"
drag, startPoint x: 683, startPoint y: 237, endPoint x: 666, endPoint y: 233, distance: 17.7
click at [666, 233] on input "1" at bounding box center [808, 233] width 288 height 19
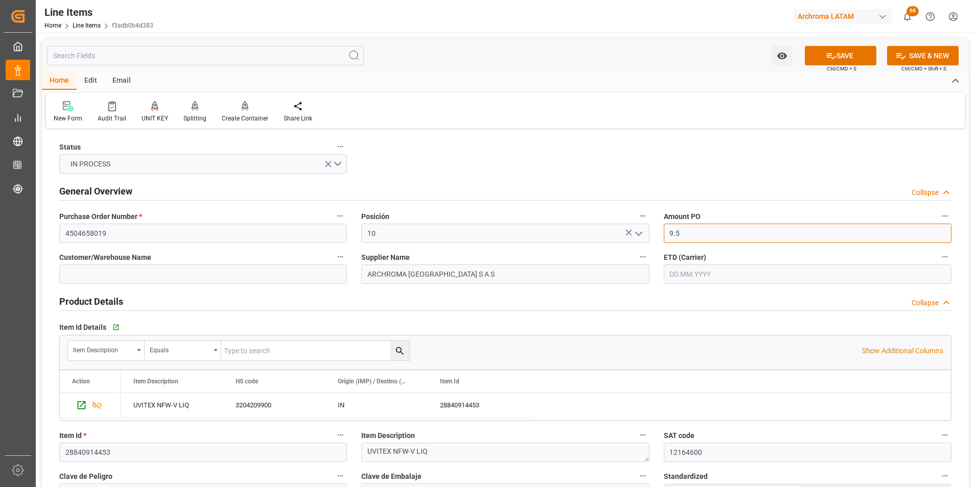
type input "9.5"
click at [674, 272] on input "text" at bounding box center [808, 274] width 288 height 19
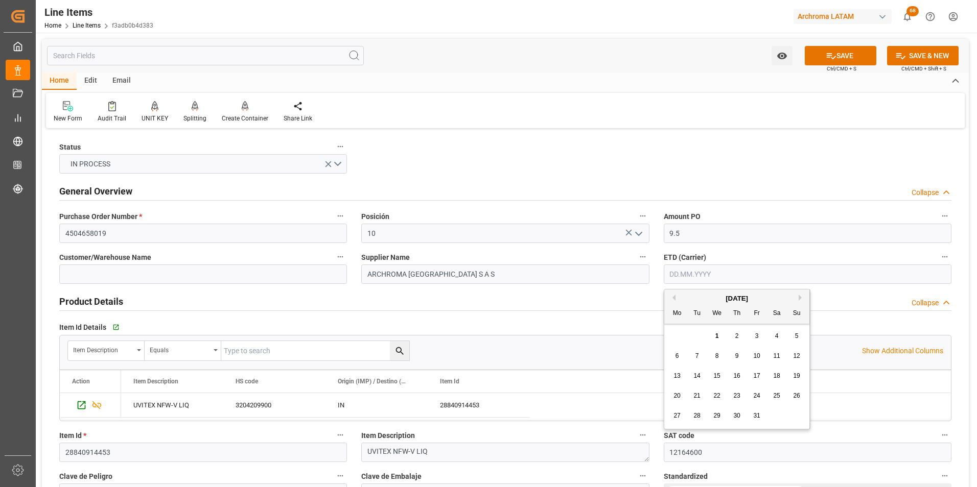
click at [672, 331] on div "29 30 1 2 3 4 5" at bounding box center [736, 336] width 139 height 20
click at [718, 333] on span "1" at bounding box center [717, 336] width 4 height 7
type input "[DATE]"
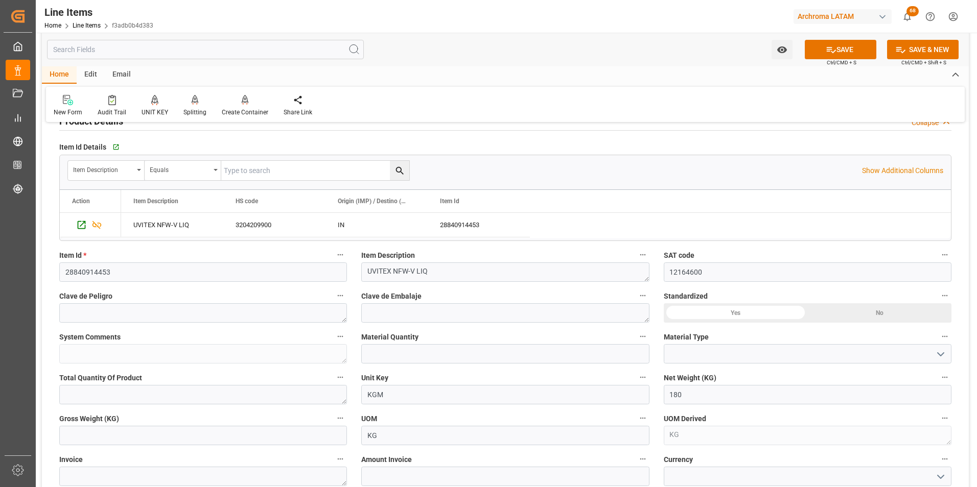
scroll to position [204, 0]
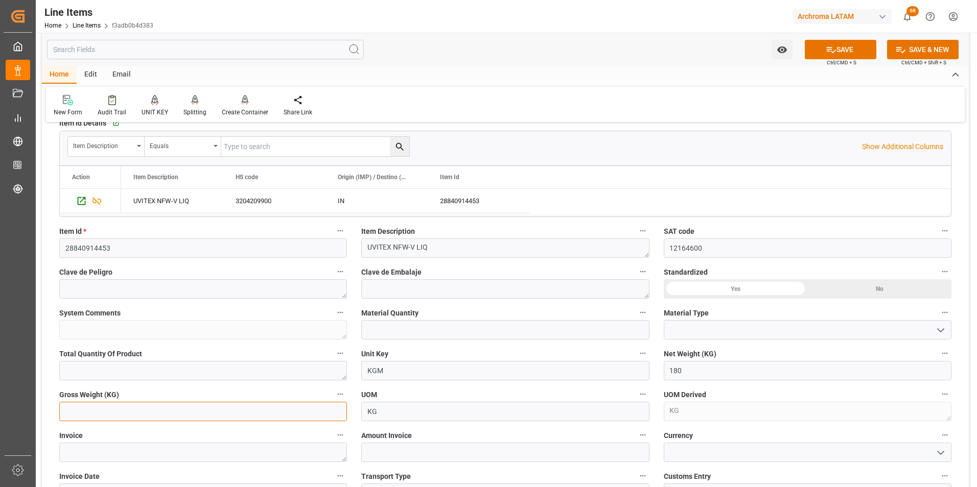
click at [253, 409] on input "text" at bounding box center [203, 411] width 288 height 19
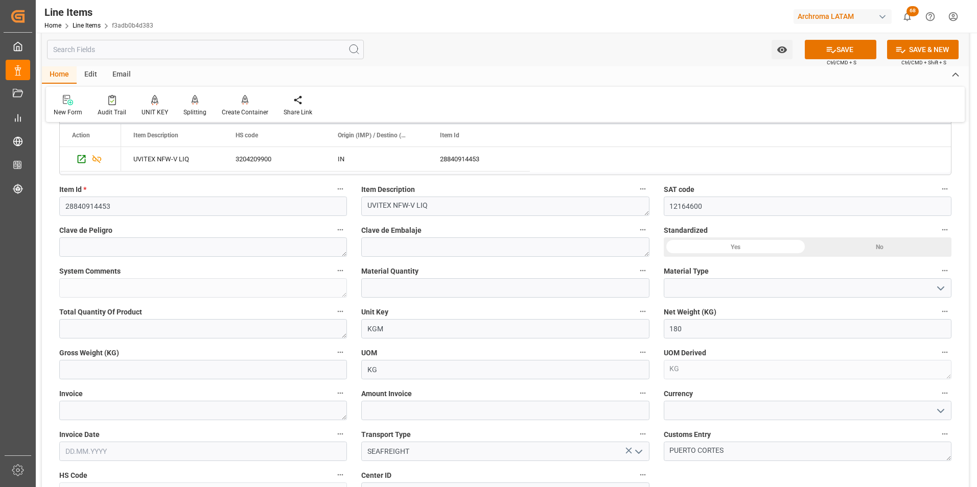
scroll to position [255, 0]
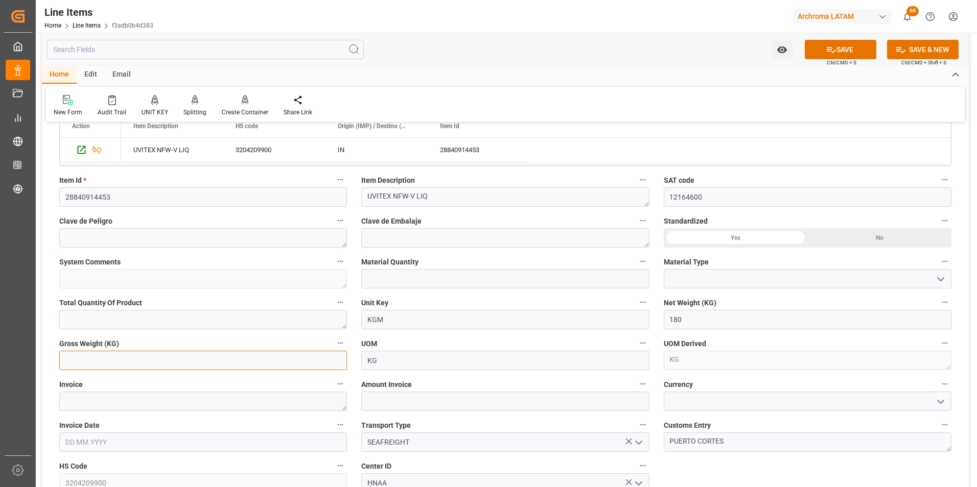
click at [317, 361] on input "text" at bounding box center [203, 360] width 288 height 19
type input "189.54"
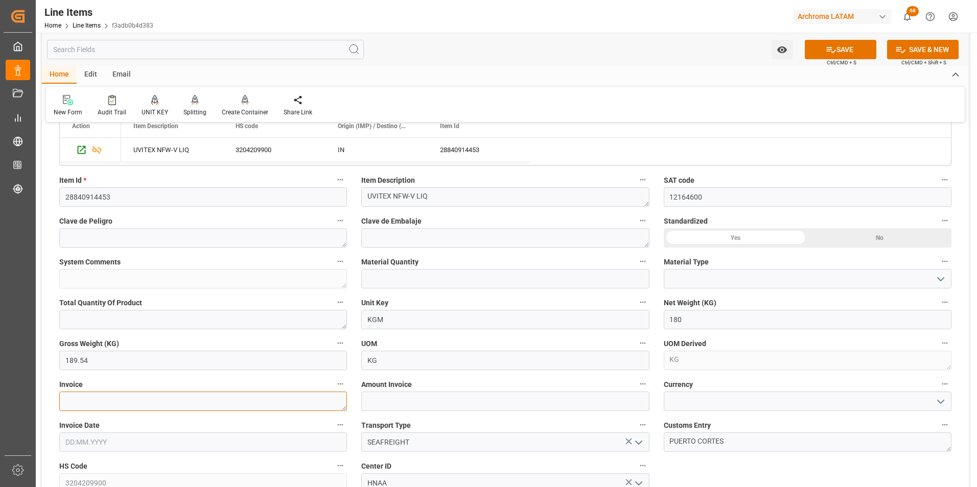
click at [205, 403] on textarea at bounding box center [203, 401] width 288 height 19
paste textarea "979-0028412"
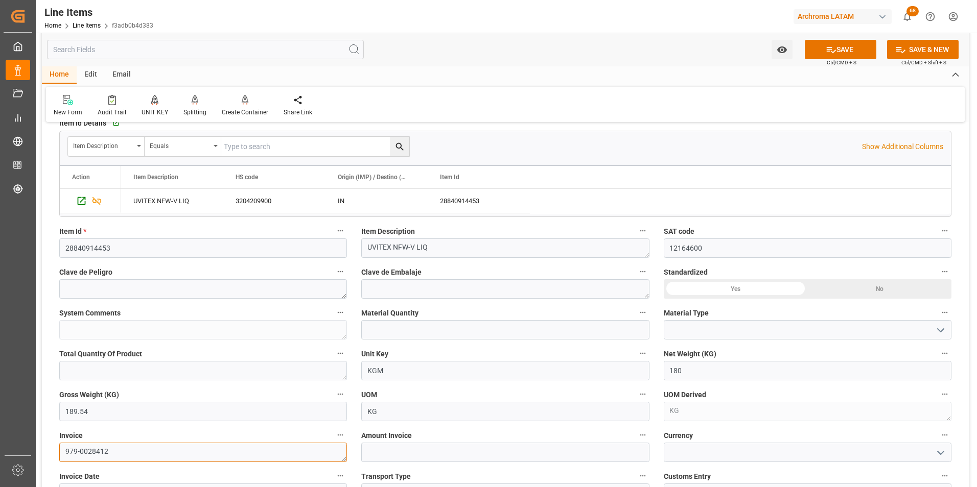
scroll to position [307, 0]
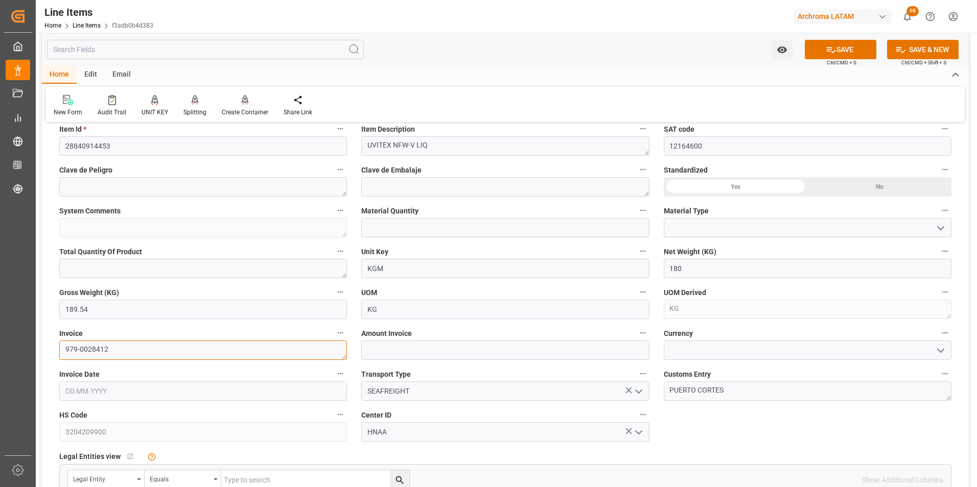
type textarea "979-0028412"
click at [100, 392] on input "text" at bounding box center [203, 391] width 288 height 19
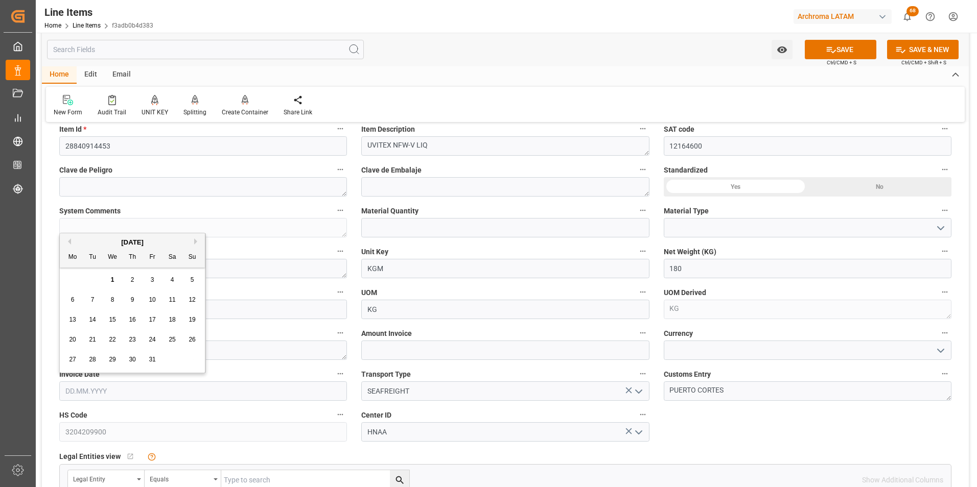
click at [63, 310] on div "6 7 8 9 10 11 12" at bounding box center [132, 300] width 139 height 20
click at [135, 318] on span "16" at bounding box center [132, 319] width 7 height 7
type input "16.10.2025"
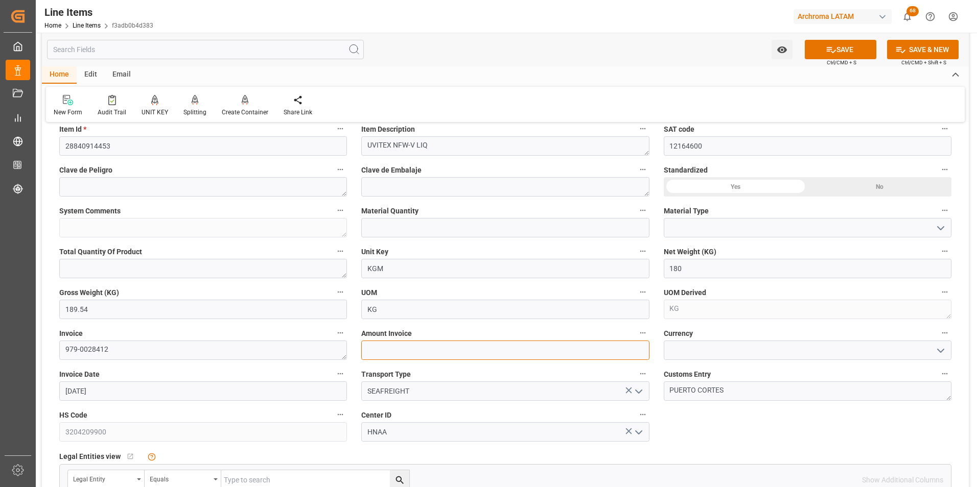
click at [407, 354] on input "text" at bounding box center [505, 350] width 288 height 19
drag, startPoint x: 366, startPoint y: 348, endPoint x: 337, endPoint y: 345, distance: 29.3
type input "1940.16"
click at [938, 355] on icon "open menu" at bounding box center [940, 351] width 12 height 12
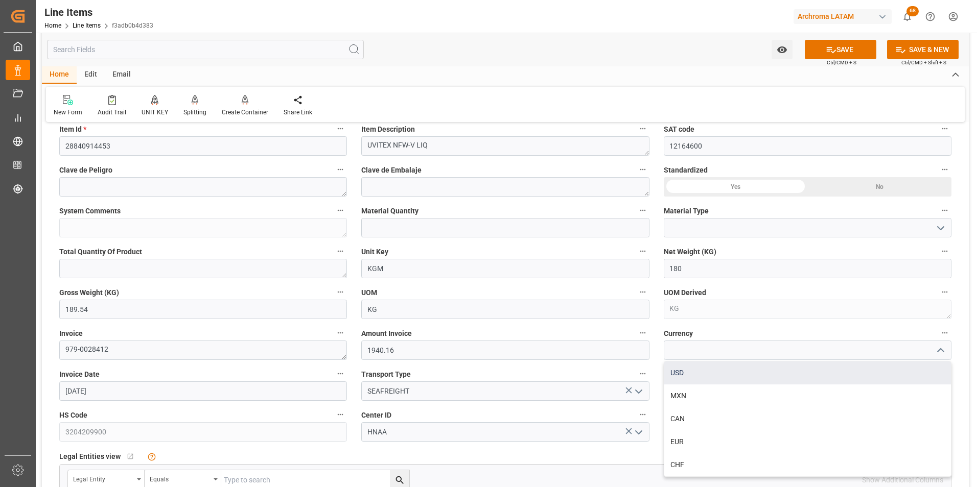
click at [881, 368] on div "USD" at bounding box center [807, 373] width 287 height 23
type input "USD"
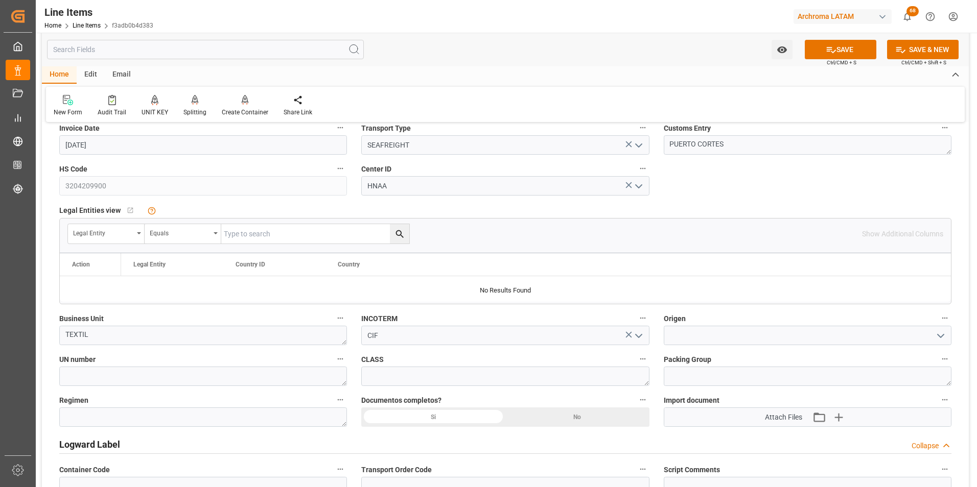
scroll to position [562, 0]
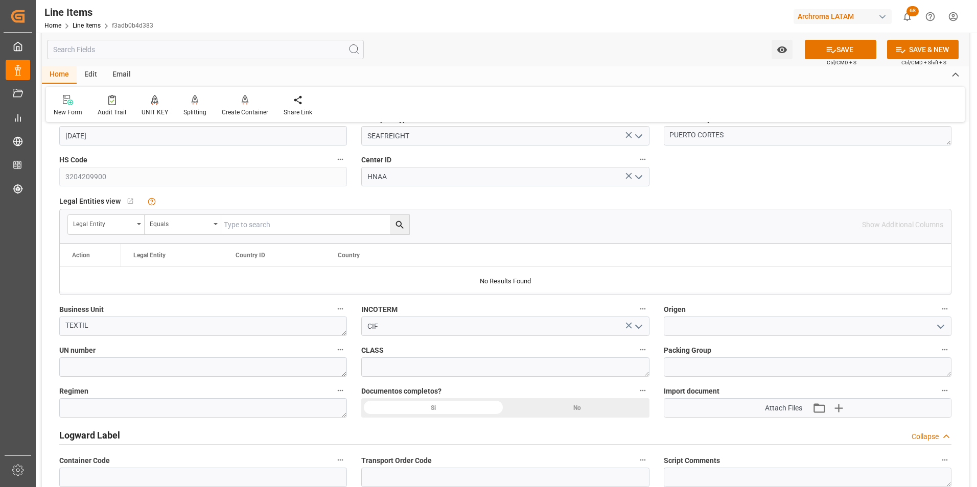
click at [443, 408] on div "Si" at bounding box center [433, 407] width 144 height 19
click at [290, 409] on textarea at bounding box center [203, 407] width 288 height 19
type textarea "Definitivo"
click at [844, 412] on icon "button" at bounding box center [838, 408] width 16 height 16
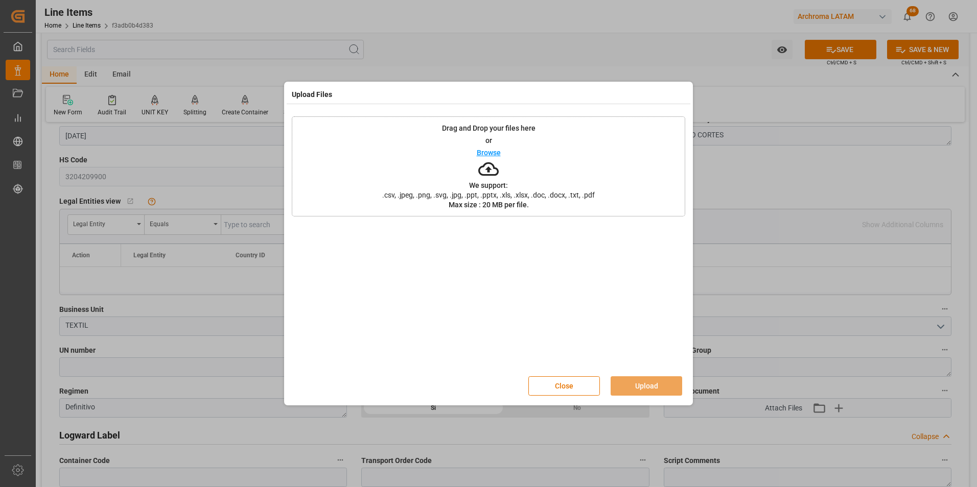
click at [541, 197] on span ".csv, .jpeg, .png, .svg, .jpg, .ppt, .pptx, .xls, .xlsx, .doc, .docx, .txt, .pdf" at bounding box center [488, 195] width 226 height 7
click at [551, 166] on div "Drag and Drop your files here or Browse We support: .csv, .jpeg, .png, .svg, .j…" at bounding box center [488, 166] width 393 height 100
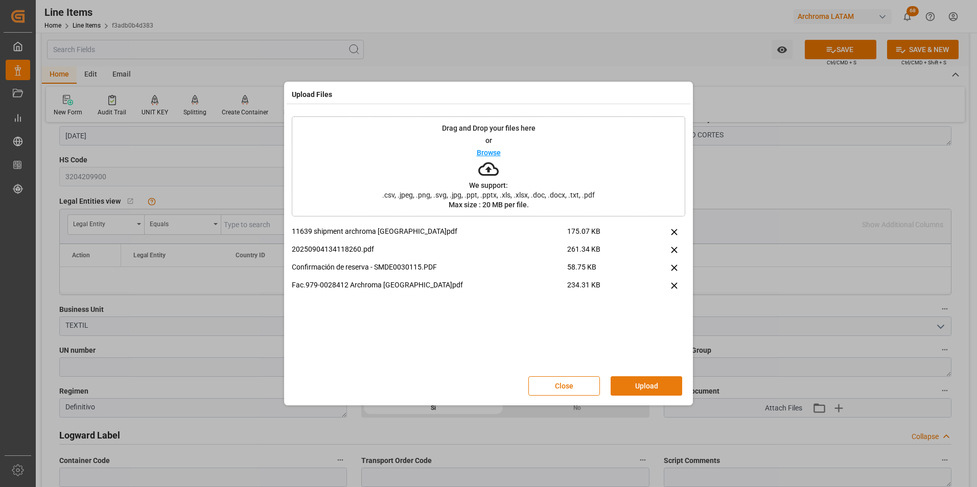
click at [648, 382] on button "Upload" at bounding box center [647, 386] width 72 height 19
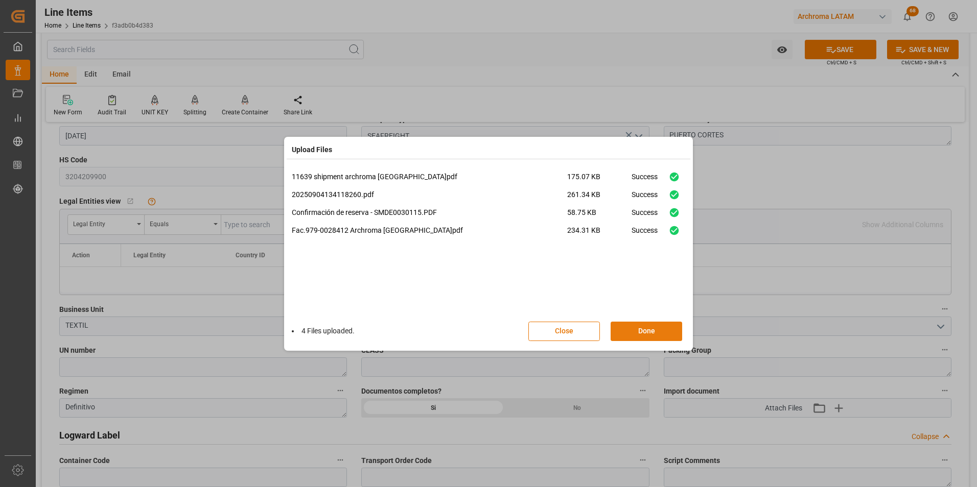
click at [658, 333] on button "Done" at bounding box center [647, 331] width 72 height 19
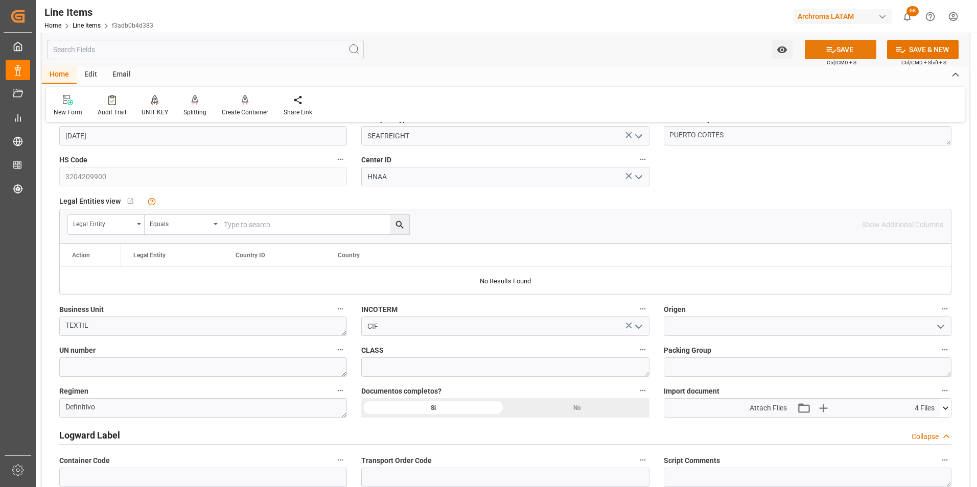
click at [845, 50] on button "SAVE" at bounding box center [841, 49] width 72 height 19
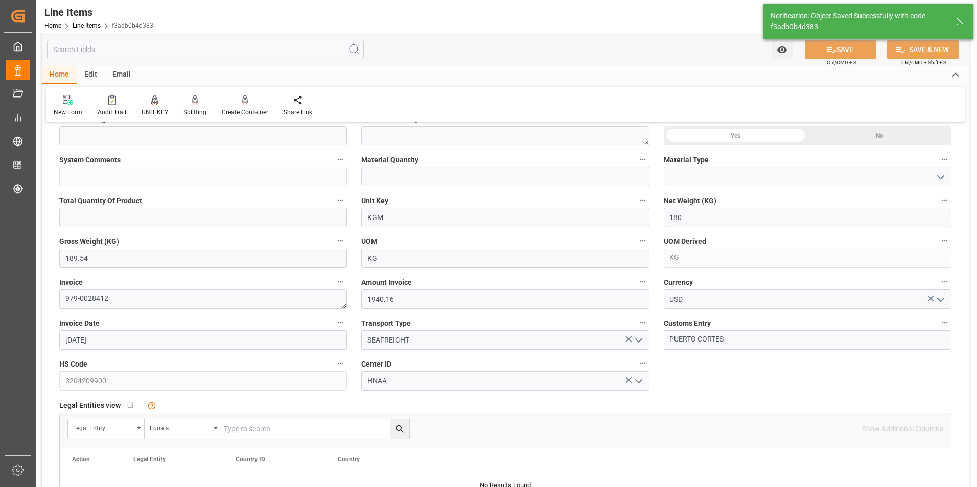
type input "01.10.2025 14:26"
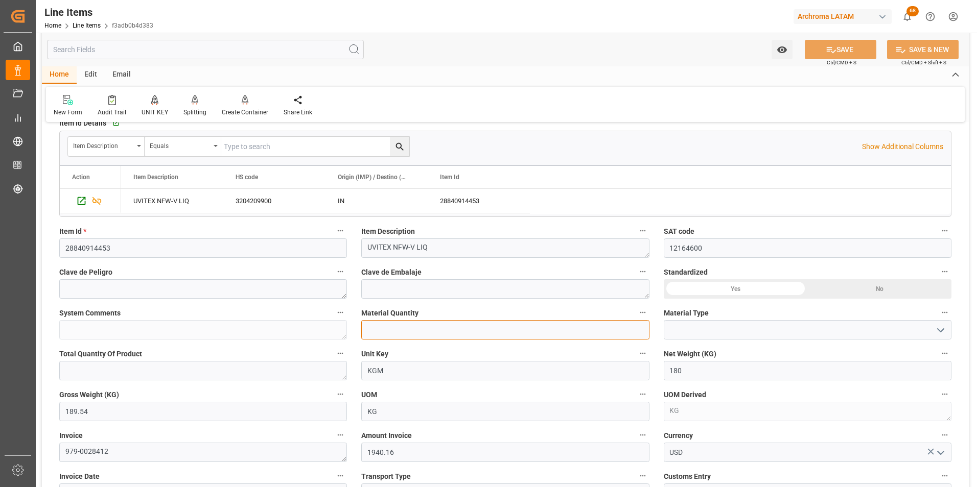
click at [572, 335] on input "text" at bounding box center [505, 329] width 288 height 19
type input "3"
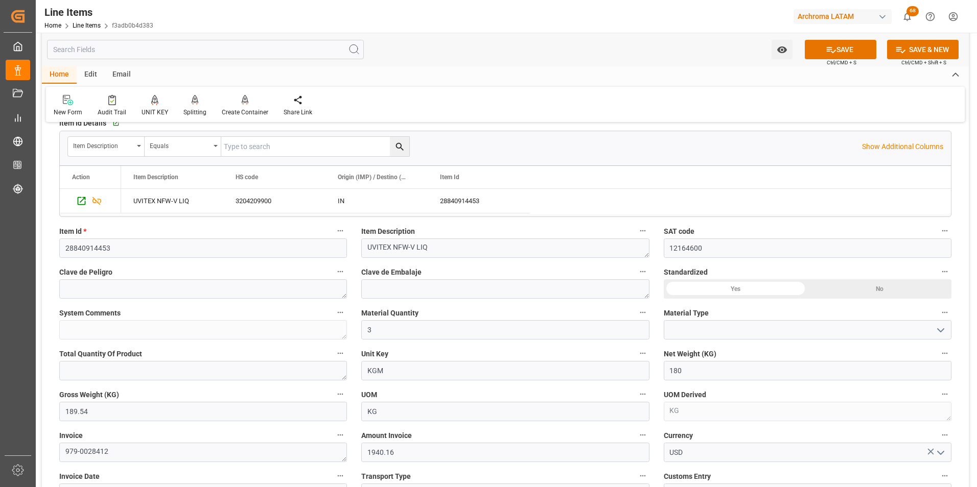
click at [939, 332] on icon "open menu" at bounding box center [940, 330] width 12 height 12
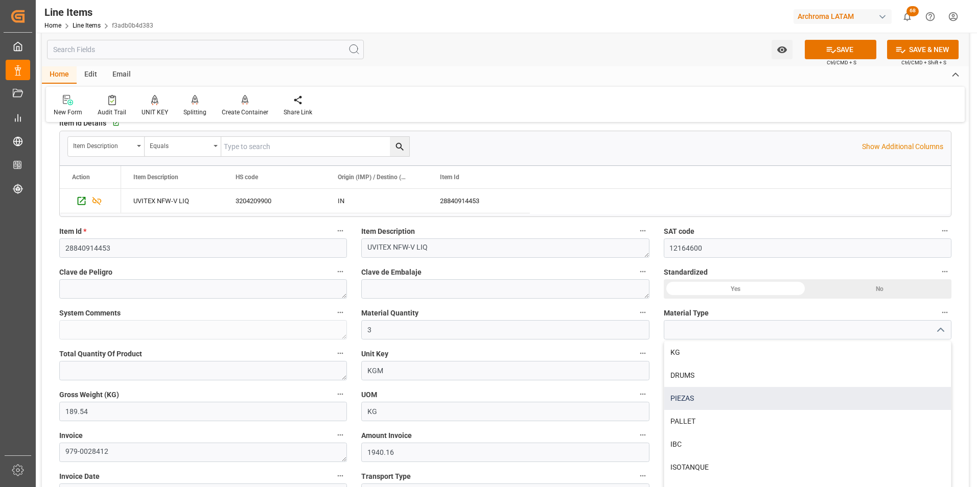
click at [770, 394] on div "PIEZAS" at bounding box center [807, 398] width 287 height 23
type input "PIEZAS"
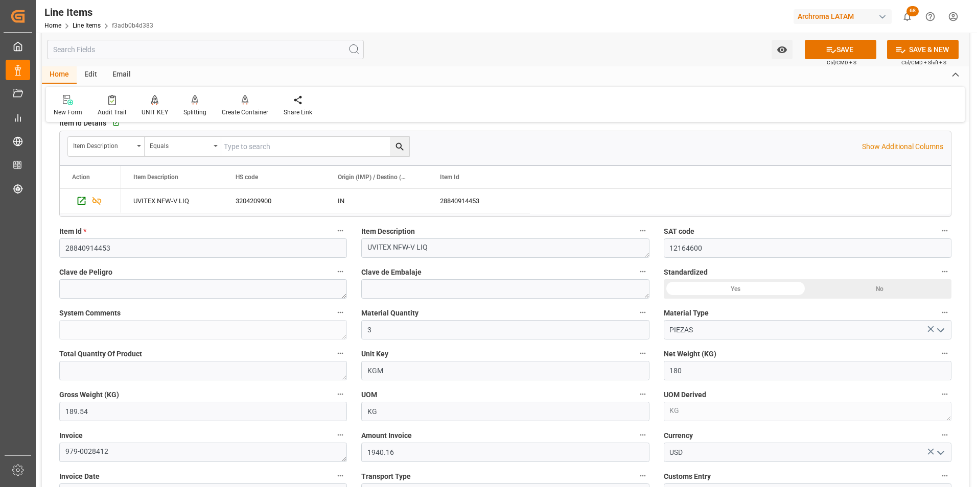
scroll to position [51, 0]
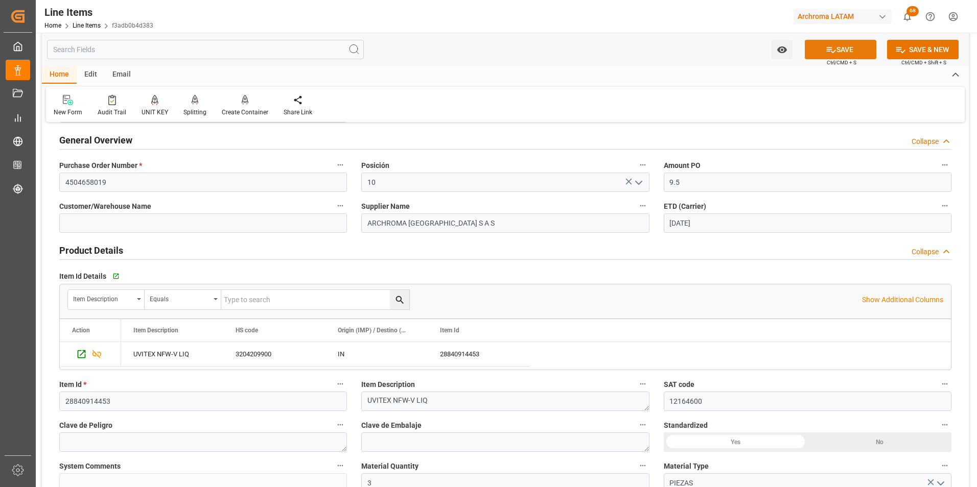
click at [835, 52] on button "SAVE" at bounding box center [841, 49] width 72 height 19
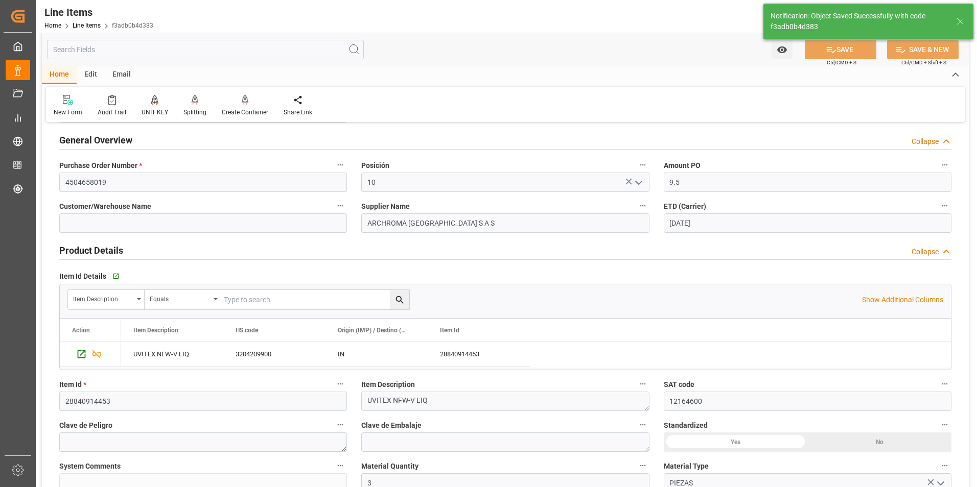
type textarea "3 PIEZAS"
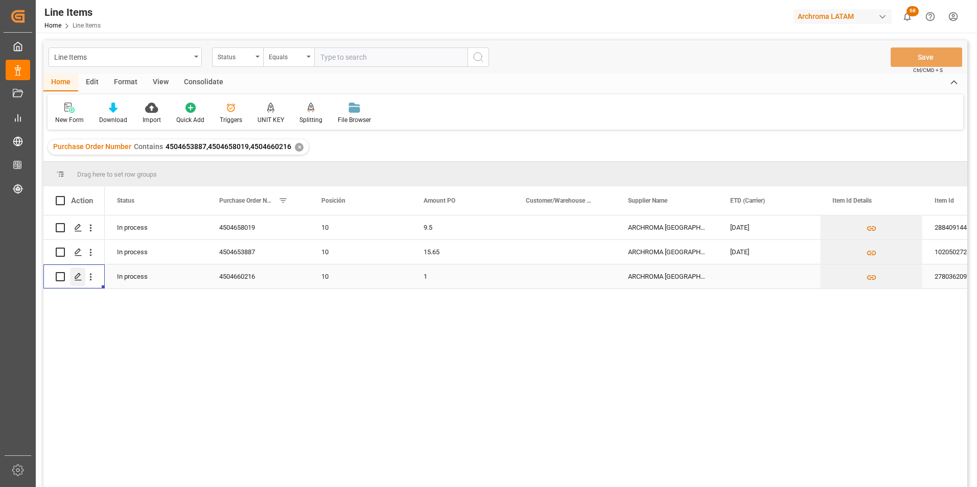
click at [82, 279] on icon "Press SPACE to select this row." at bounding box center [78, 277] width 8 height 8
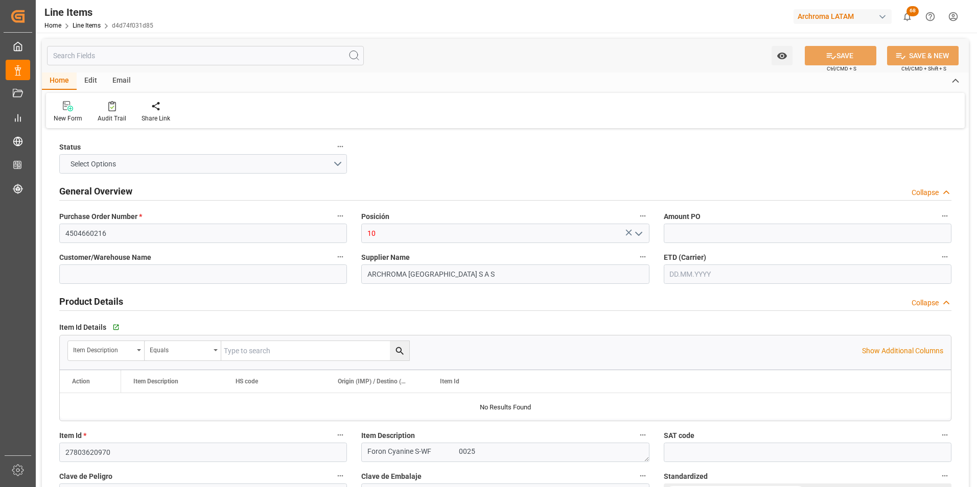
type input "1"
type input "12171700"
type input "25"
type input "3204119999"
type input "01.10.2025 14:10"
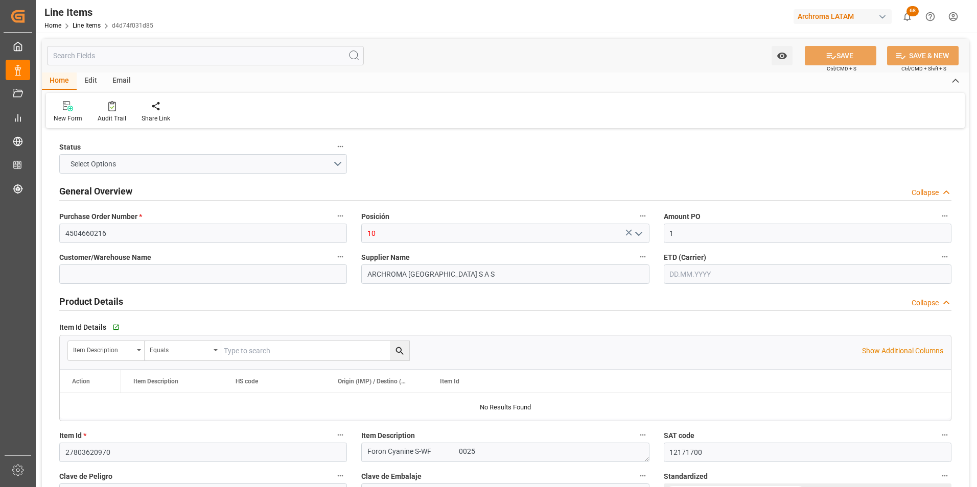
type input "30.09.2025 17:20"
type input "28.08.2025"
type input "[DATE]"
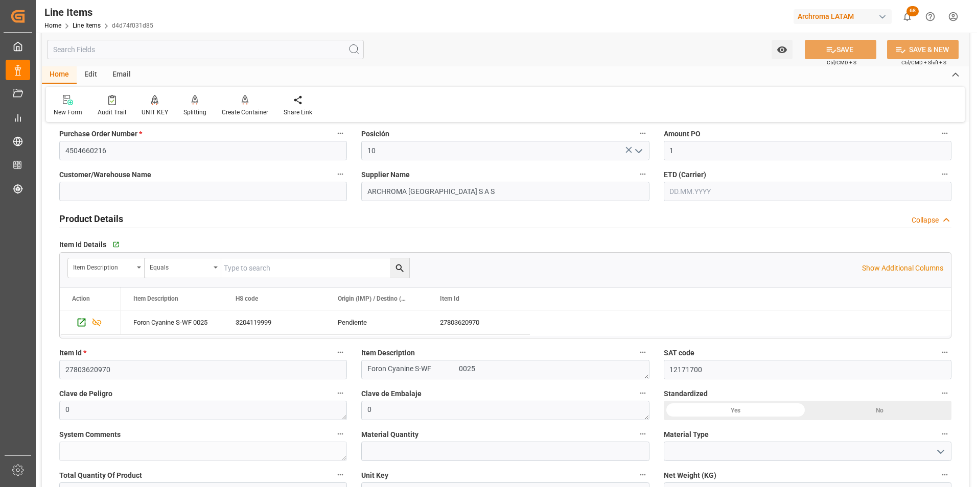
scroll to position [102, 0]
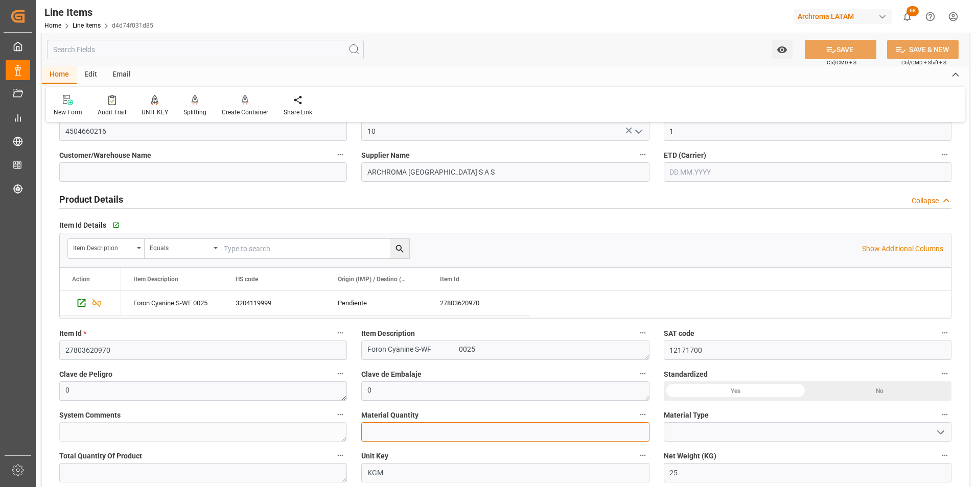
click at [413, 434] on input "text" at bounding box center [505, 432] width 288 height 19
type input "1"
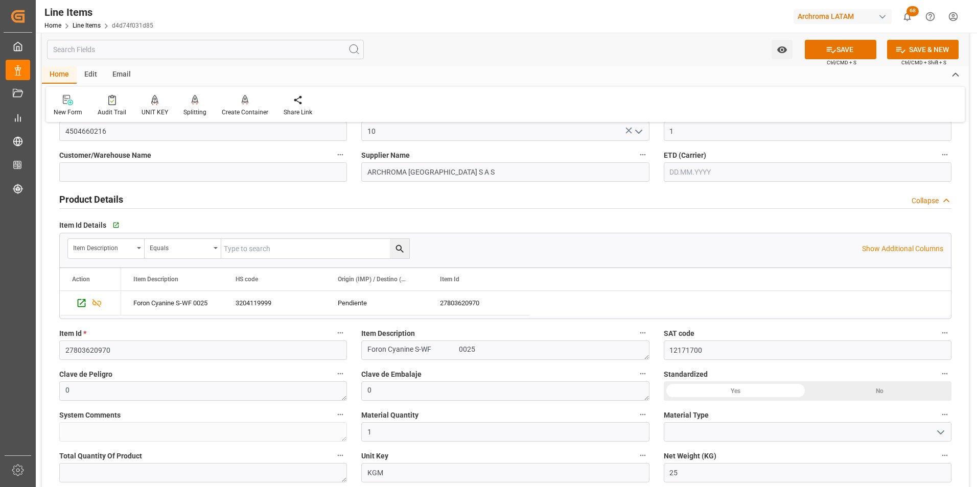
click at [932, 433] on button "open menu" at bounding box center [939, 433] width 15 height 16
click at [788, 461] on div "PIEZAS" at bounding box center [807, 465] width 287 height 23
type input "PIEZAS"
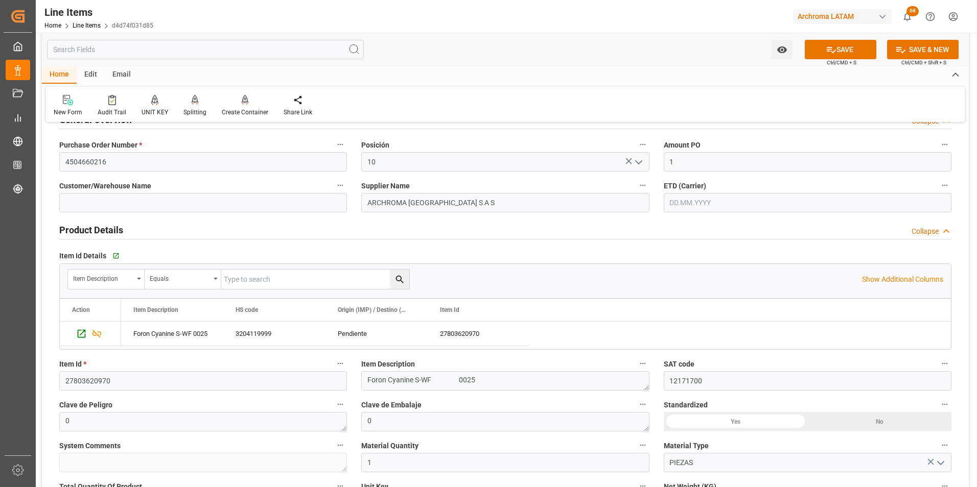
scroll to position [0, 0]
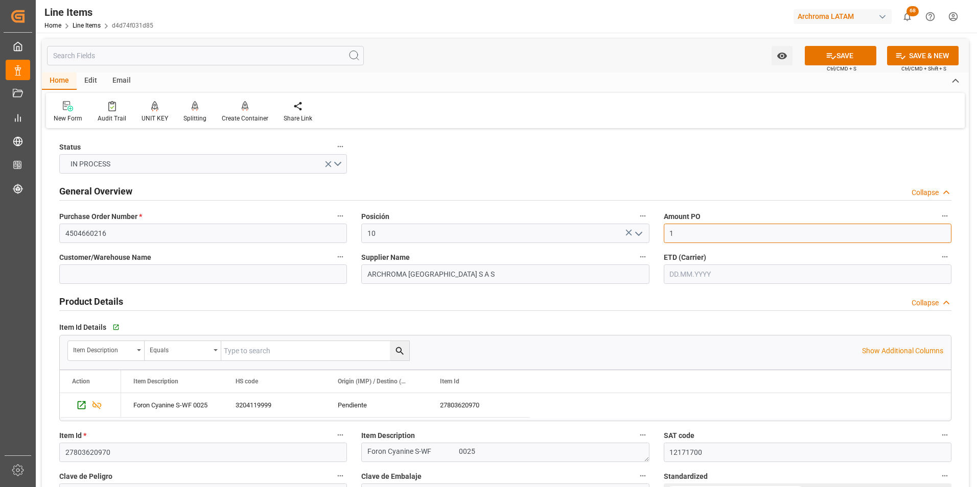
drag, startPoint x: 686, startPoint y: 237, endPoint x: 614, endPoint y: 237, distance: 71.5
type input "41.37"
click at [694, 274] on input "text" at bounding box center [808, 274] width 288 height 19
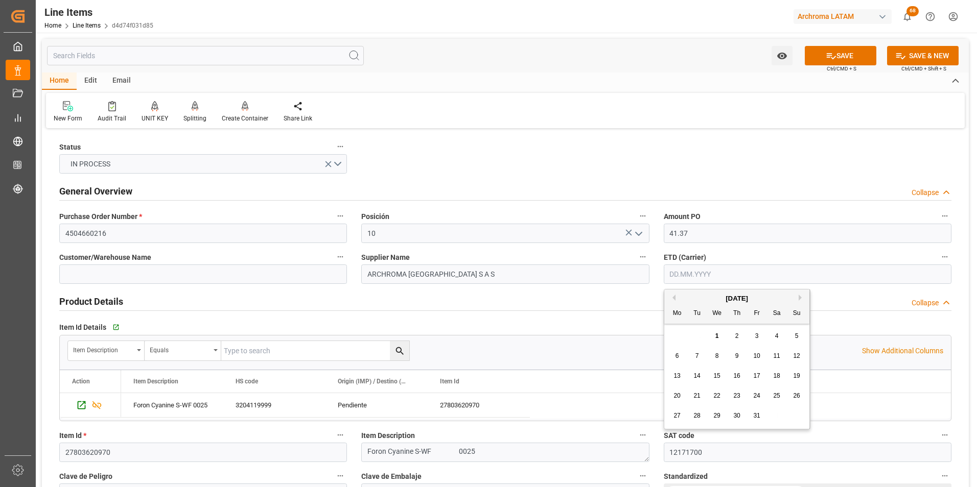
click at [678, 326] on div "October 2025 Mo Tu We Th Fr Sa Su 29 30 1 2 3 4 5 6 7 8 9 10 11 12 13 14 15 16 …" at bounding box center [737, 359] width 146 height 139
click at [713, 335] on div "1" at bounding box center [717, 337] width 13 height 12
type input "[DATE]"
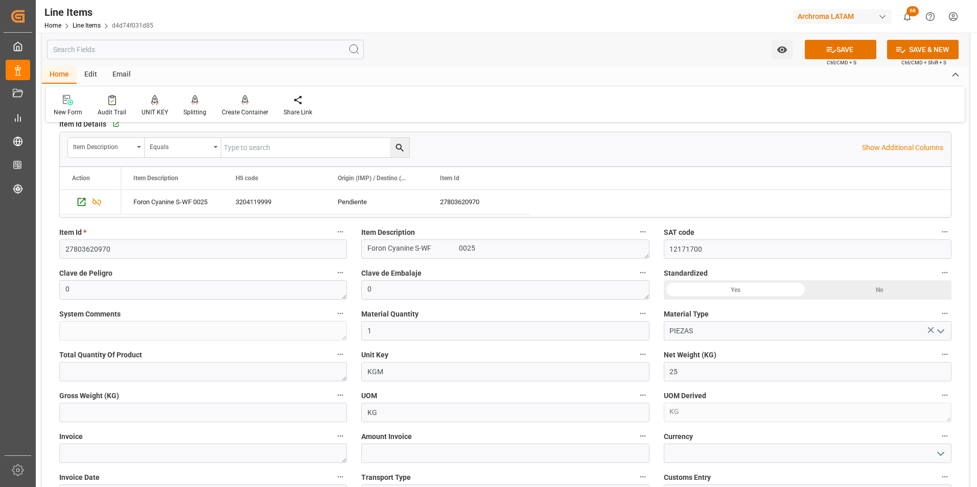
scroll to position [204, 0]
drag, startPoint x: 380, startPoint y: 330, endPoint x: 366, endPoint y: 333, distance: 14.5
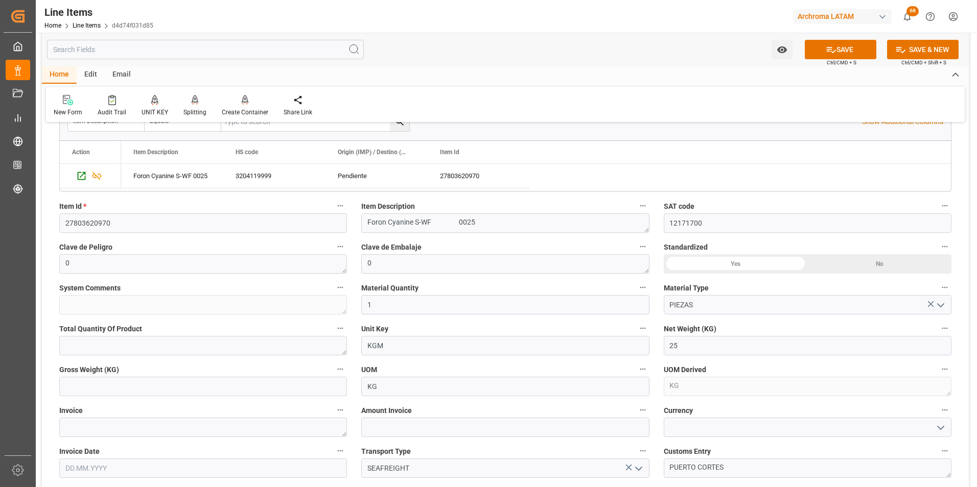
scroll to position [255, 0]
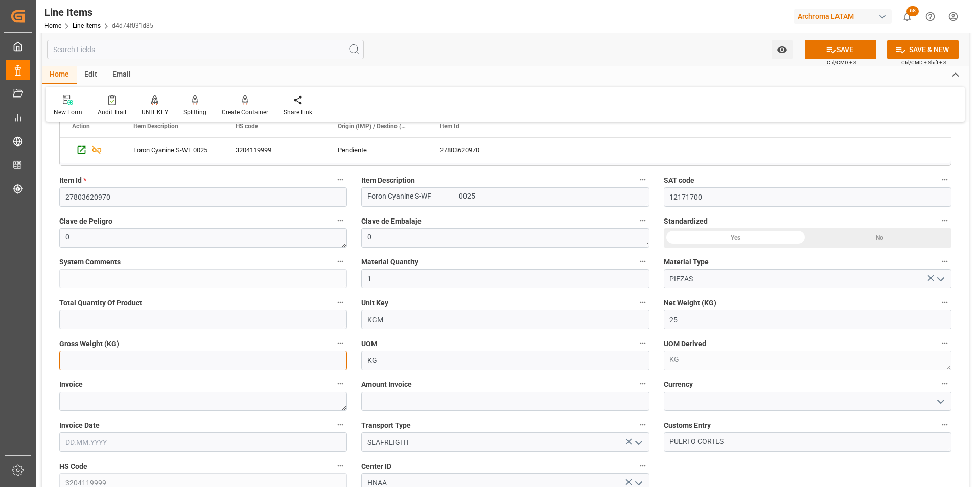
click at [146, 358] on input "text" at bounding box center [203, 360] width 288 height 19
type input "26.9"
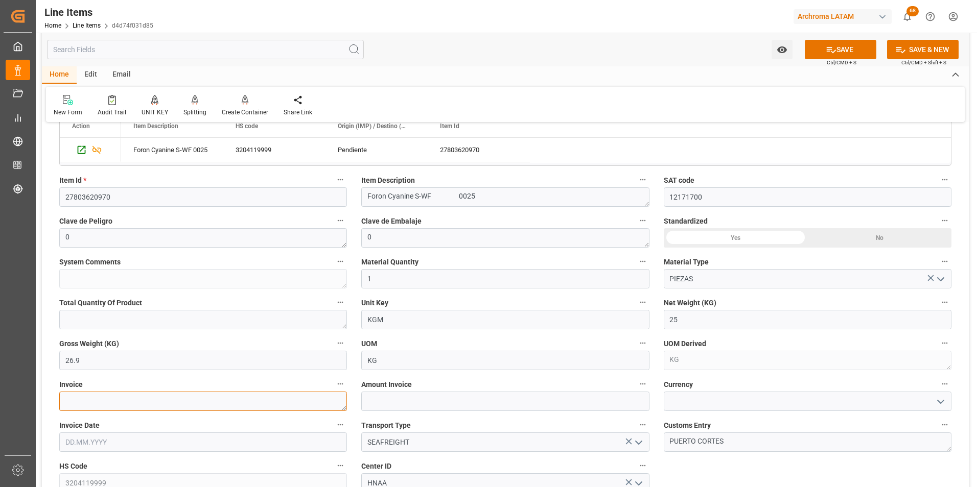
click at [228, 405] on textarea at bounding box center [203, 401] width 288 height 19
paste textarea "979-0028414"
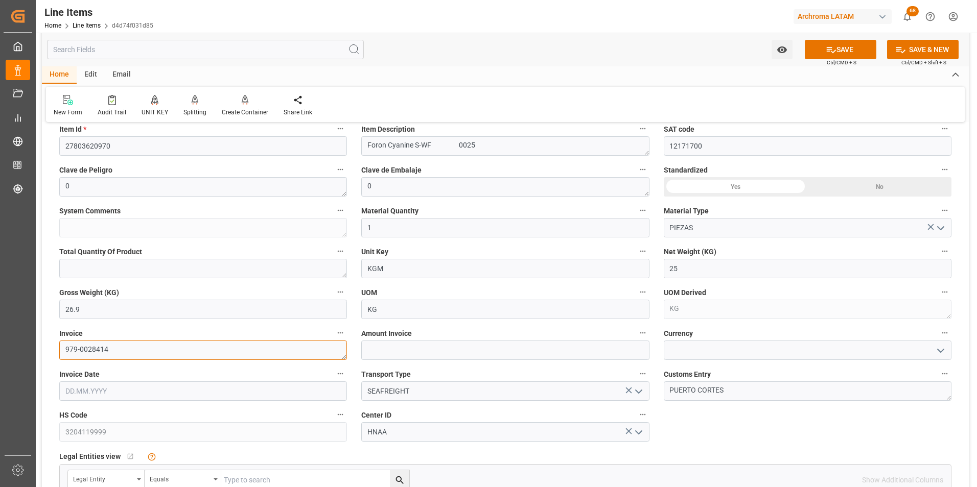
type textarea "979-0028414"
click at [456, 350] on input "text" at bounding box center [505, 350] width 288 height 19
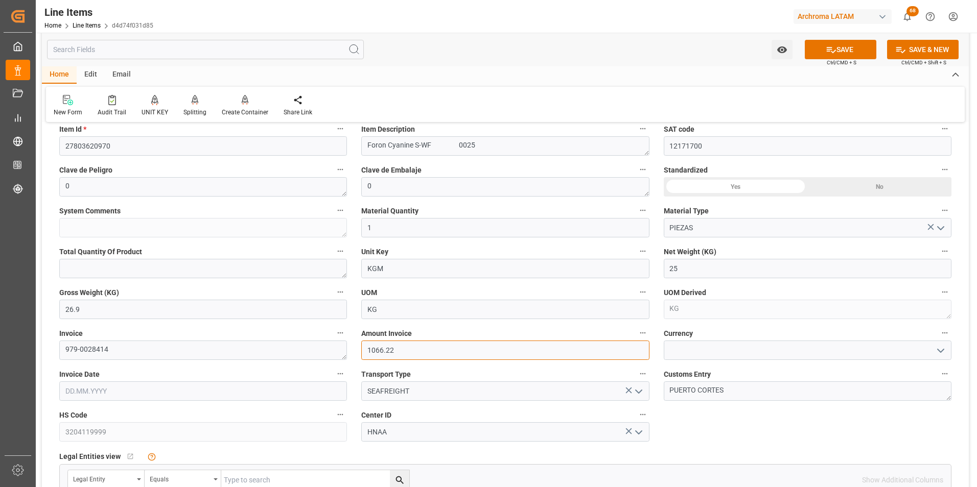
type input "1066.22"
click at [939, 348] on icon "open menu" at bounding box center [940, 351] width 12 height 12
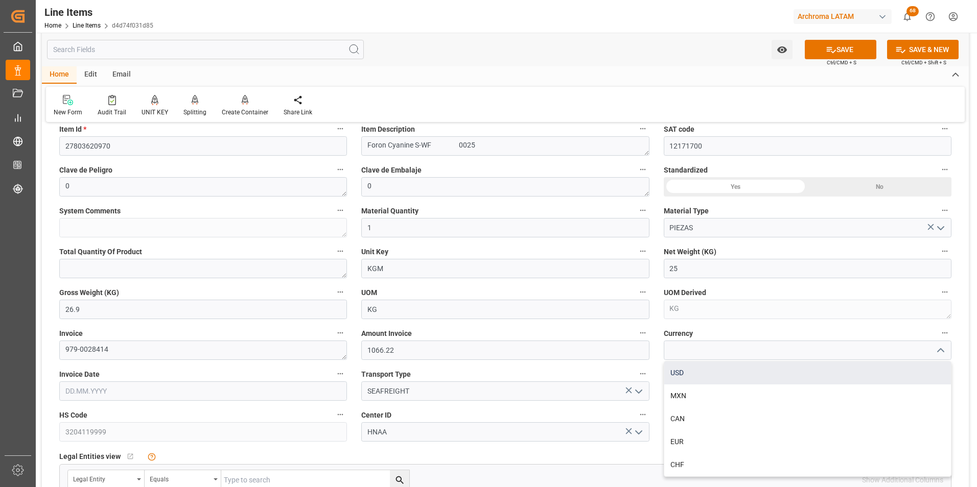
click at [866, 367] on div "USD" at bounding box center [807, 373] width 287 height 23
type input "USD"
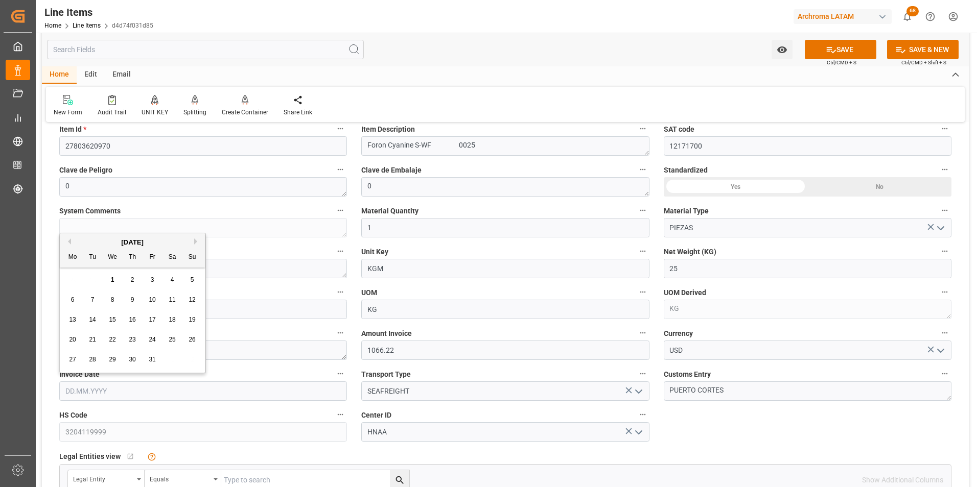
click at [120, 388] on input "text" at bounding box center [203, 391] width 288 height 19
click at [73, 275] on div "29 30 1 2 3 4 5" at bounding box center [132, 280] width 139 height 20
click at [67, 240] on button "Previous Month" at bounding box center [68, 242] width 6 height 6
click at [98, 320] on div "16" at bounding box center [92, 320] width 13 height 12
type input "16.09.2025"
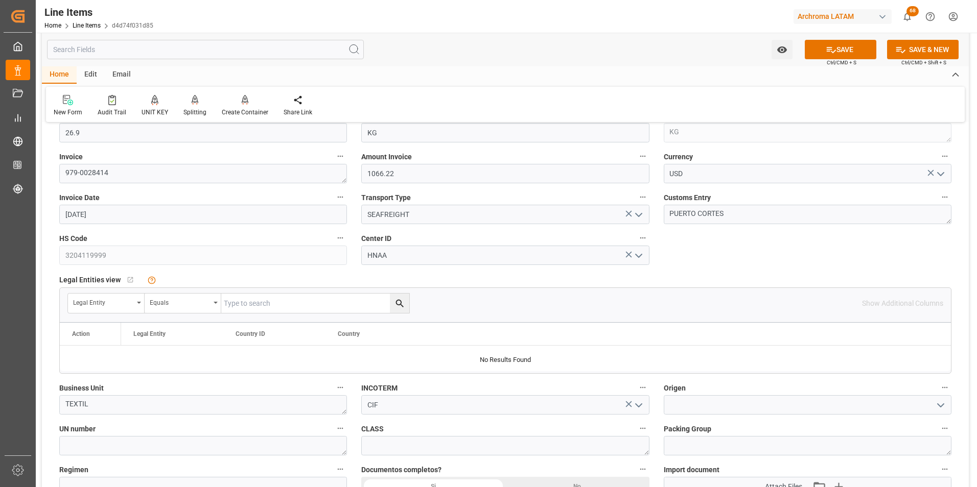
scroll to position [562, 0]
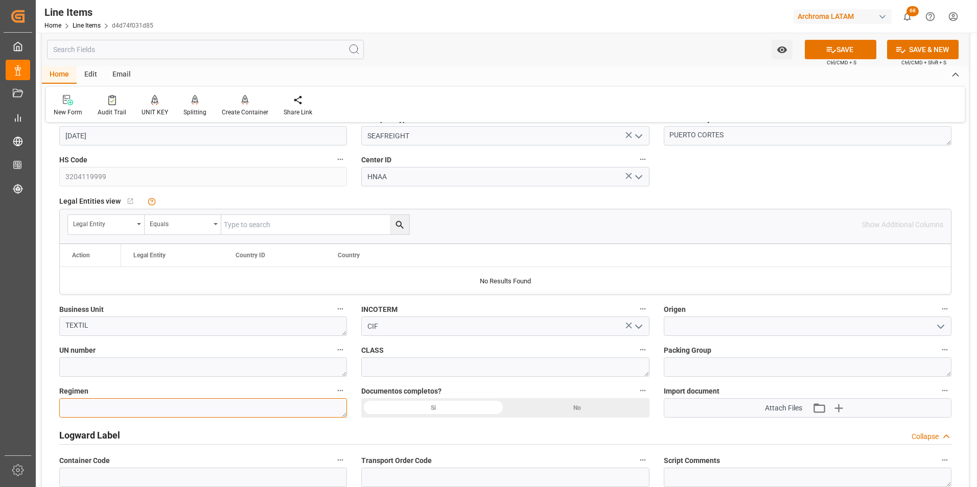
click at [228, 418] on textarea at bounding box center [203, 407] width 288 height 19
type textarea "Definitivo"
click at [480, 407] on div "Si" at bounding box center [433, 407] width 144 height 19
click at [837, 410] on icon "button" at bounding box center [838, 408] width 16 height 16
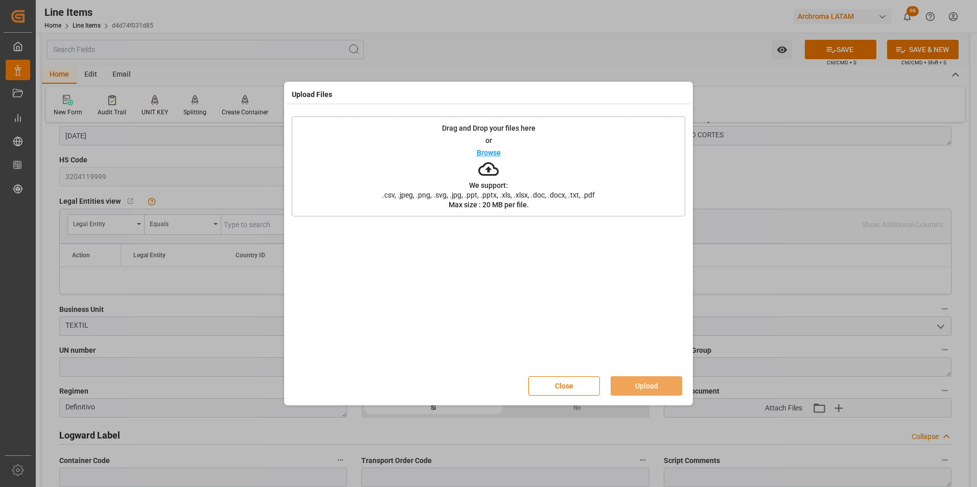
click at [541, 190] on div "Drag and Drop your files here or Browse We support: .csv, .jpeg, .png, .svg, .j…" at bounding box center [488, 166] width 393 height 100
click at [653, 380] on button "Upload" at bounding box center [647, 386] width 72 height 19
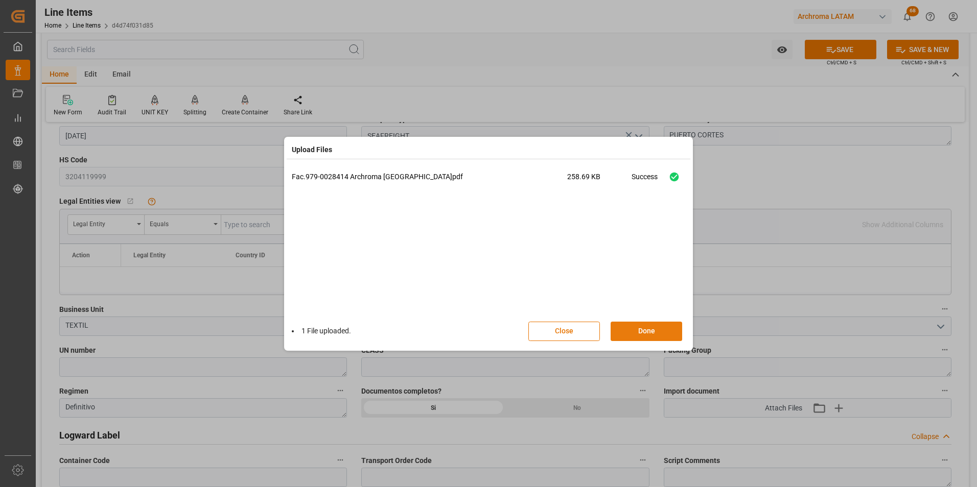
click at [650, 328] on button "Done" at bounding box center [647, 331] width 72 height 19
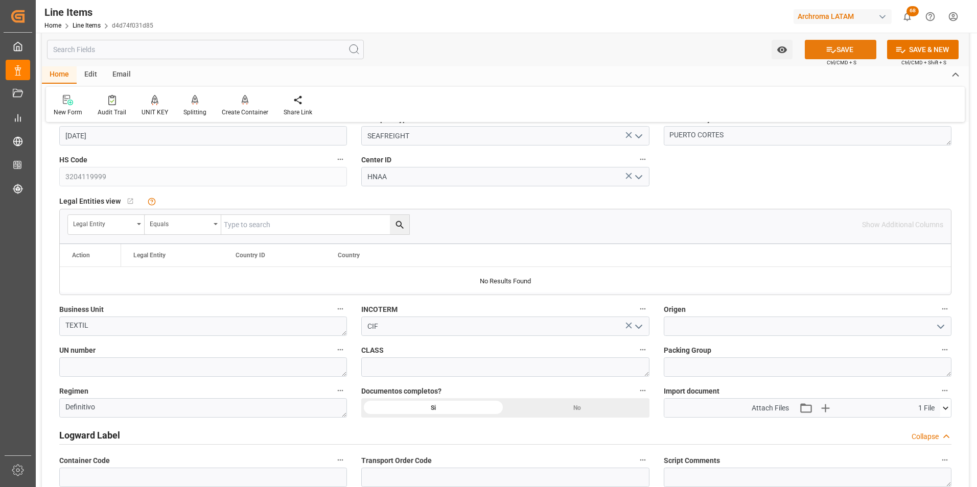
click at [834, 52] on button "SAVE" at bounding box center [841, 49] width 72 height 19
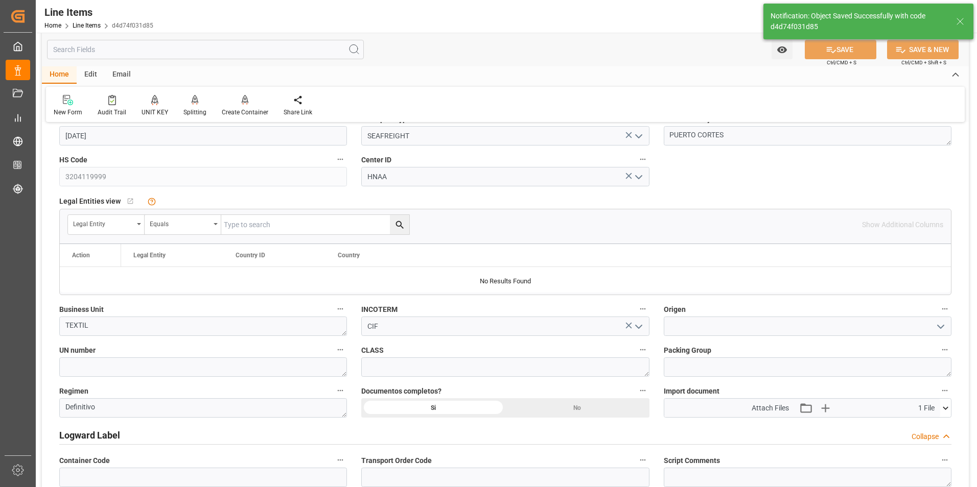
type textarea "1 PIEZAS"
type input "01.10.2025 14:28"
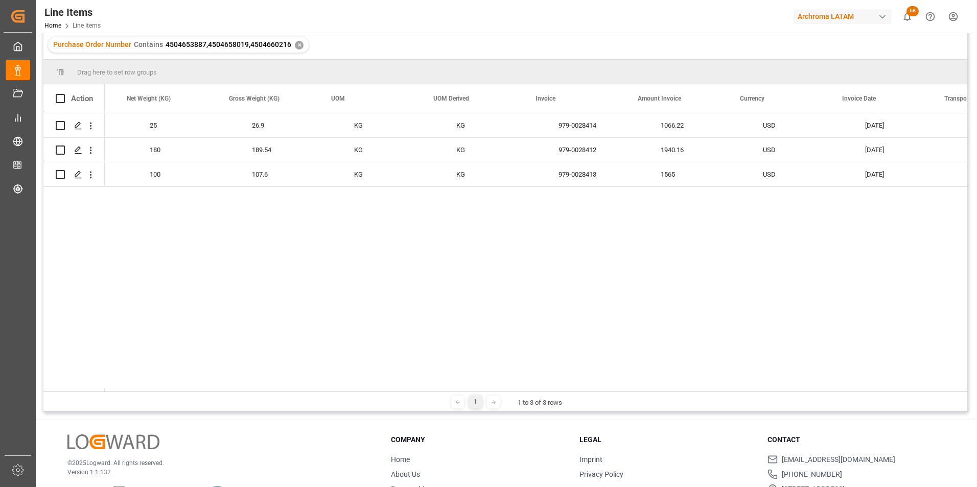
scroll to position [0, 1955]
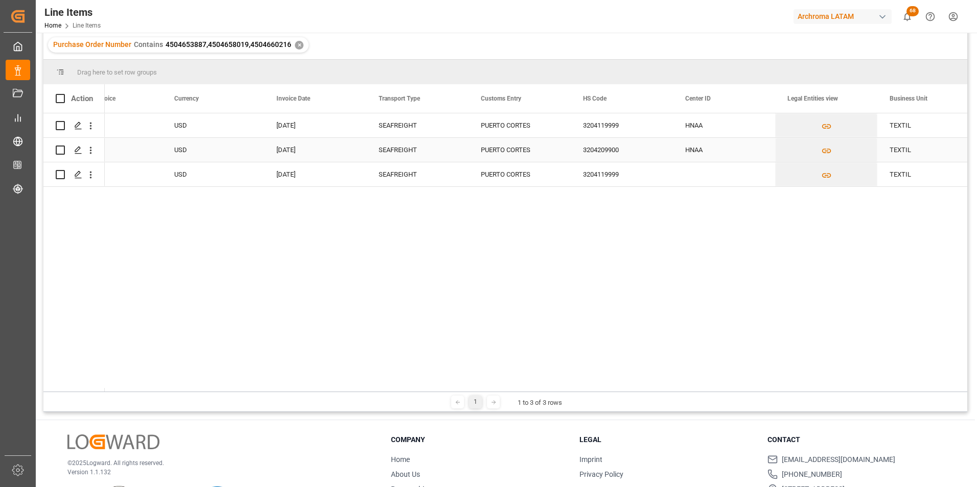
click at [726, 153] on div "HNAA" at bounding box center [724, 150] width 102 height 24
drag, startPoint x: 773, startPoint y: 161, endPoint x: 771, endPoint y: 173, distance: 11.5
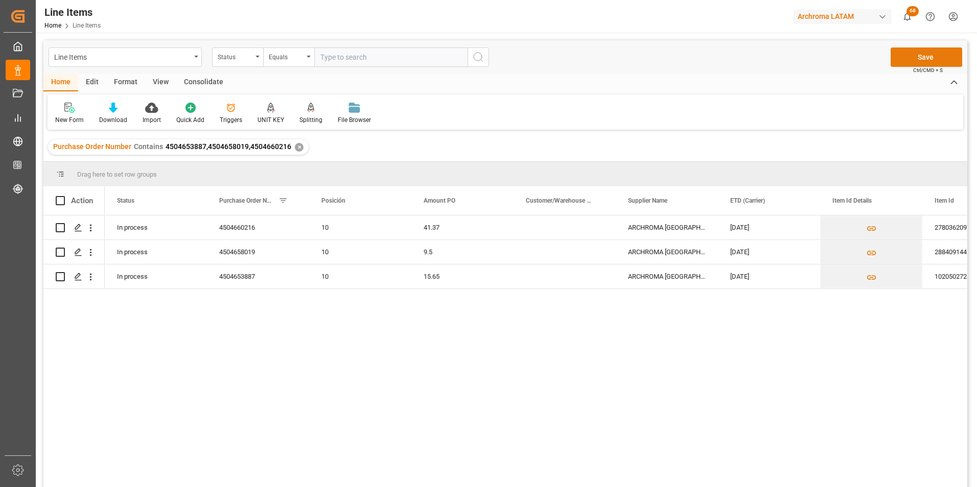
click at [919, 63] on button "Save" at bounding box center [926, 57] width 72 height 19
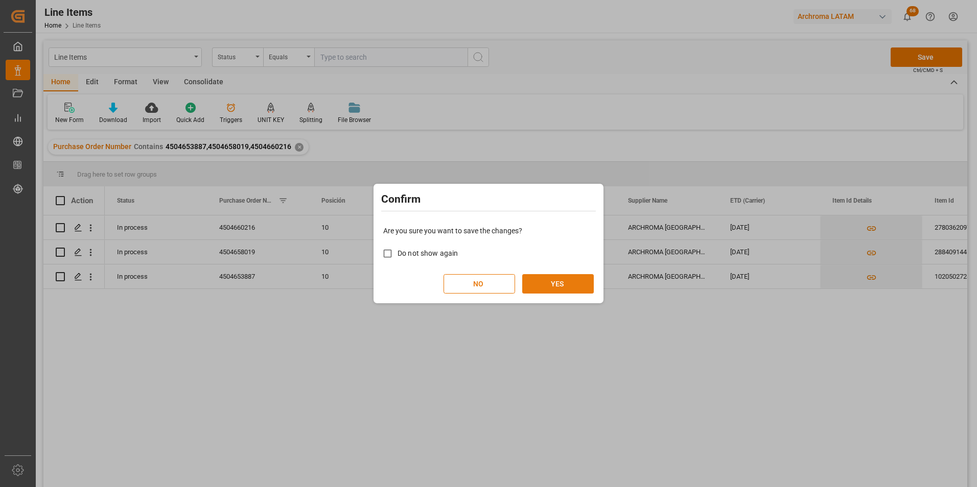
click at [562, 284] on button "YES" at bounding box center [558, 283] width 72 height 19
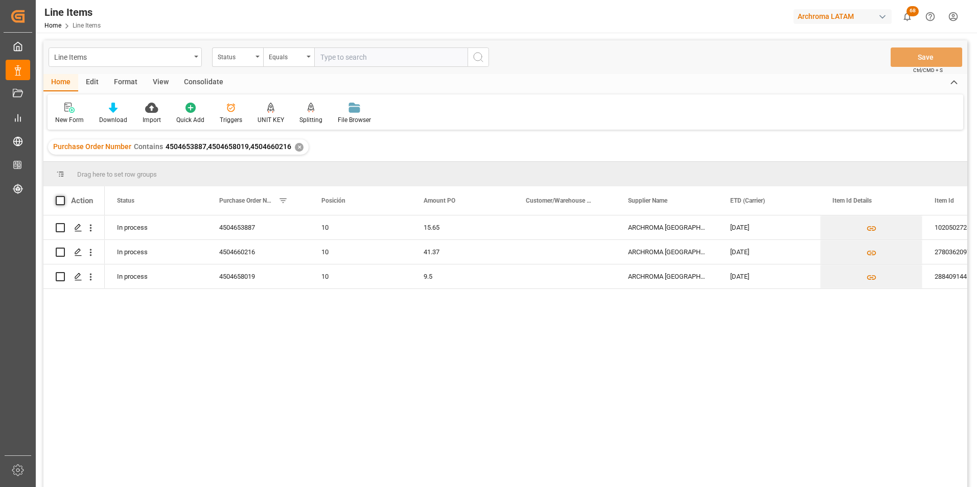
click at [57, 201] on span at bounding box center [60, 200] width 9 height 9
click at [63, 196] on input "checkbox" at bounding box center [63, 196] width 0 height 0
checkbox input "true"
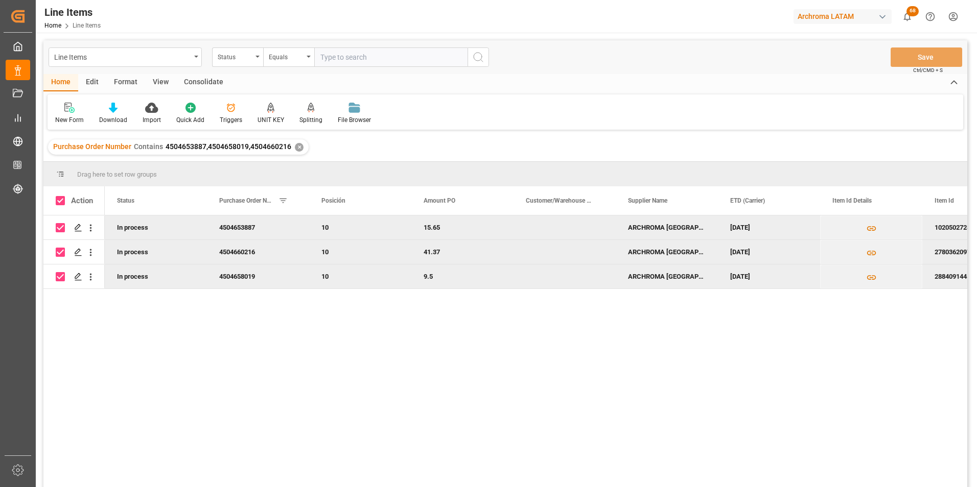
click at [222, 80] on div "Consolidate" at bounding box center [203, 82] width 55 height 17
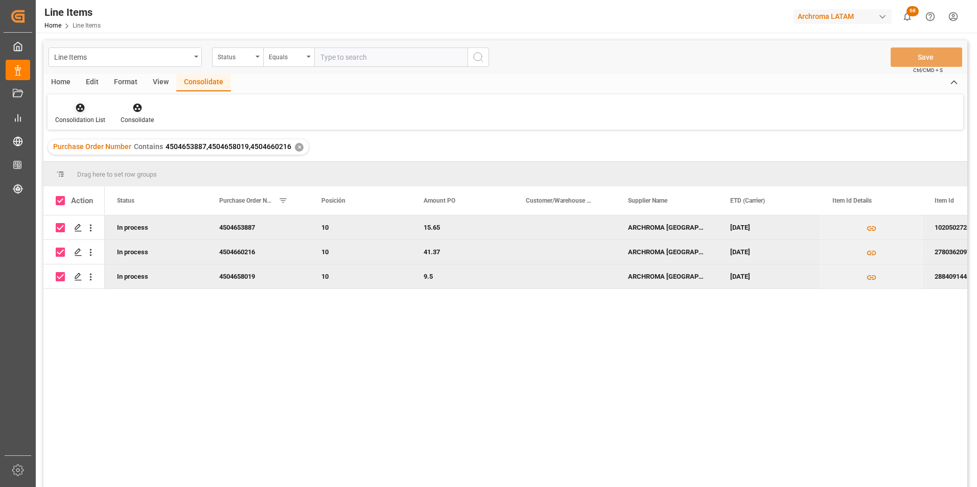
click at [84, 107] on icon at bounding box center [80, 108] width 10 height 10
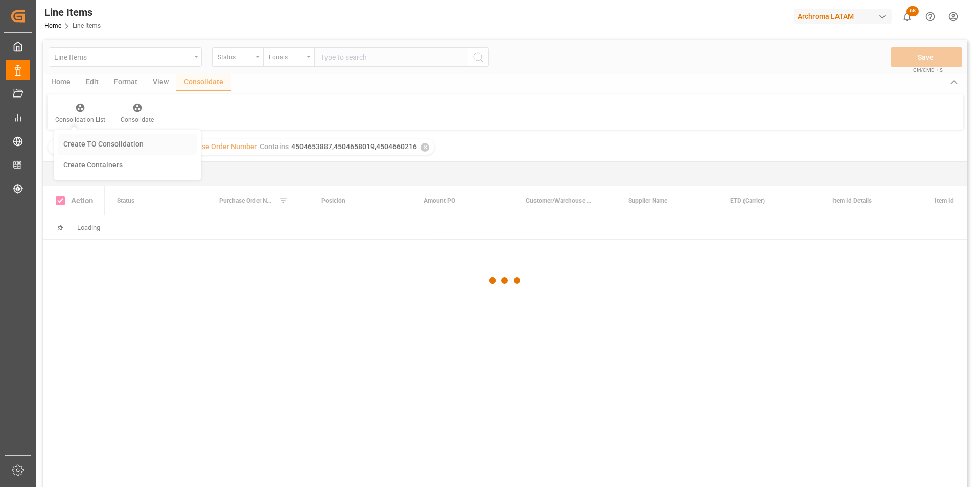
click at [87, 137] on div "Line Items Status Equals Save Ctrl/CMD + S Home Edit Format View Consolidate Co…" at bounding box center [505, 277] width 924 height 474
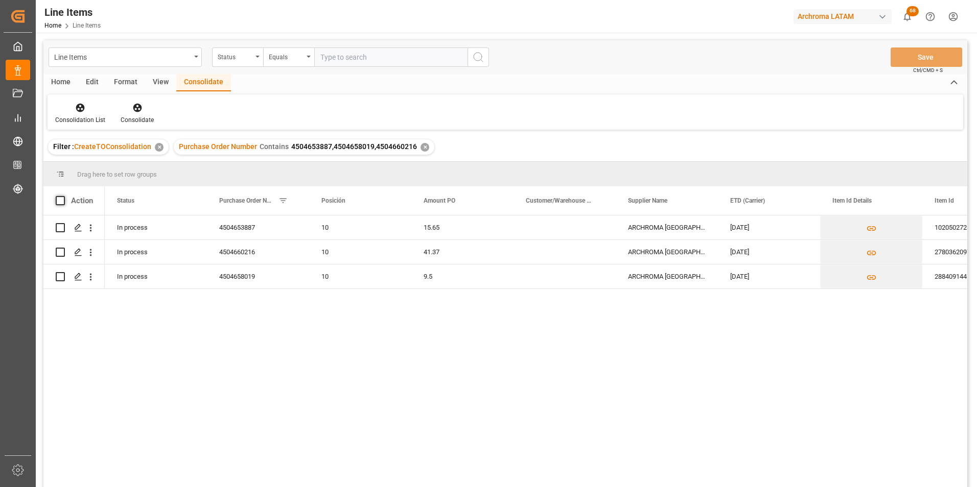
click at [63, 202] on span at bounding box center [60, 200] width 9 height 9
click at [63, 196] on input "checkbox" at bounding box center [63, 196] width 0 height 0
checkbox input "true"
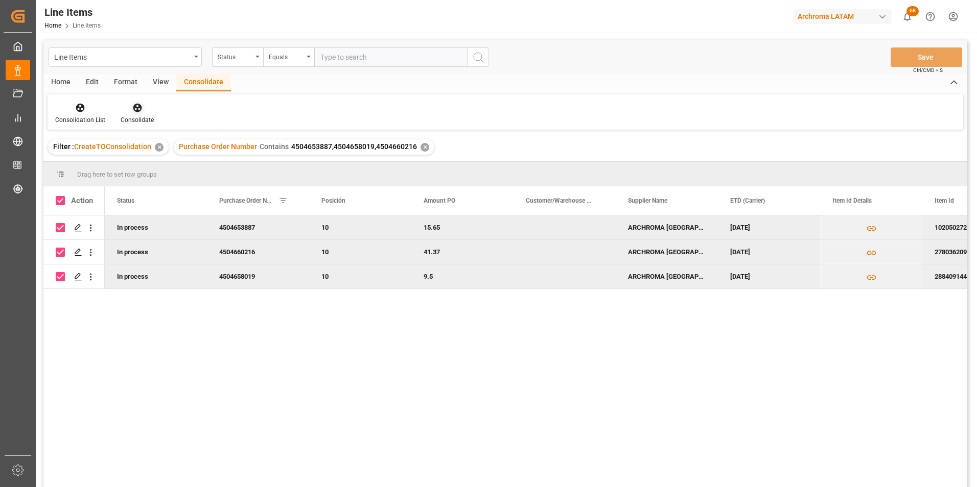
click at [133, 124] on div "Consolidate" at bounding box center [137, 119] width 33 height 9
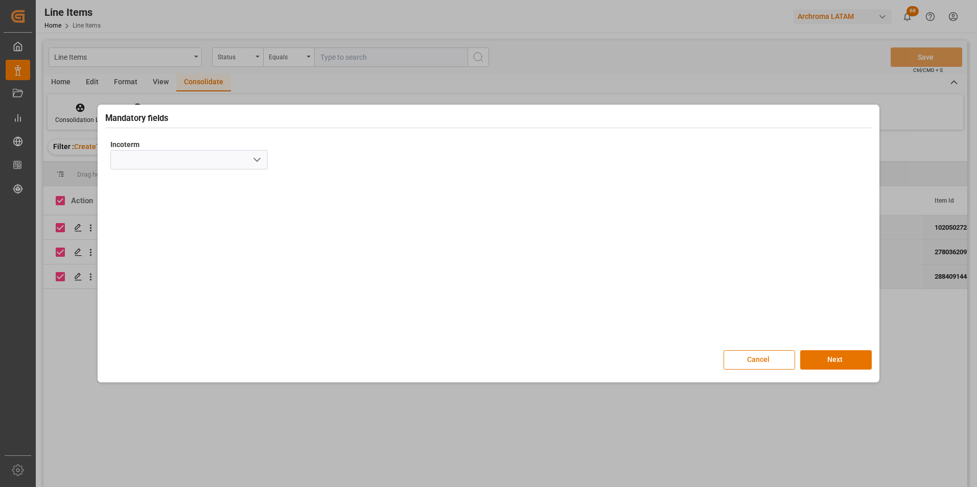
click at [251, 156] on button "open menu" at bounding box center [256, 160] width 15 height 16
click at [162, 293] on div "CIF" at bounding box center [189, 297] width 156 height 23
type input "CIF"
click at [839, 363] on button "Next" at bounding box center [836, 359] width 72 height 19
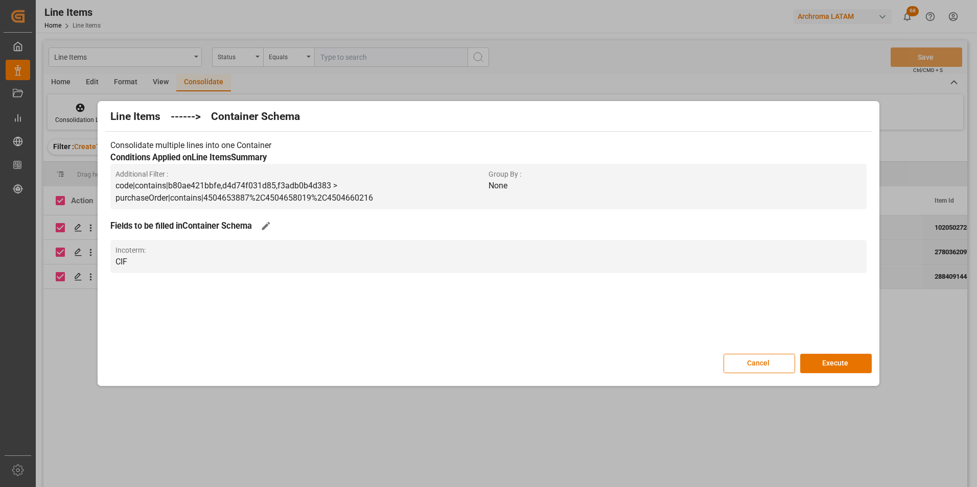
click at [839, 363] on button "Execute" at bounding box center [836, 363] width 72 height 19
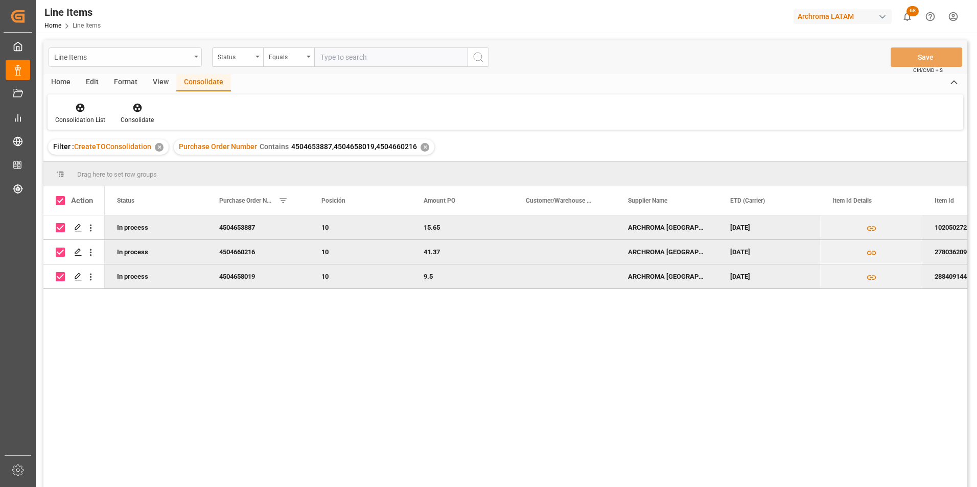
click at [197, 58] on div "Line Items" at bounding box center [125, 57] width 153 height 19
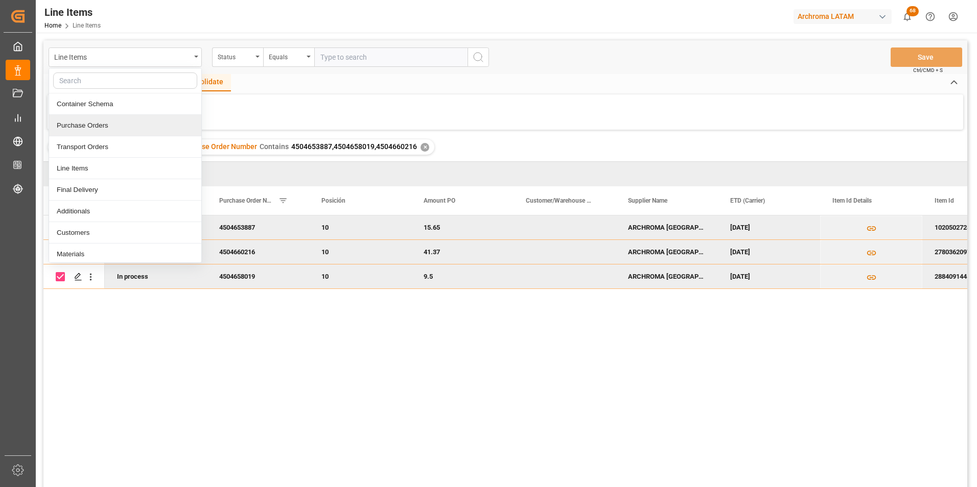
click at [131, 123] on div "Purchase Orders" at bounding box center [125, 125] width 152 height 21
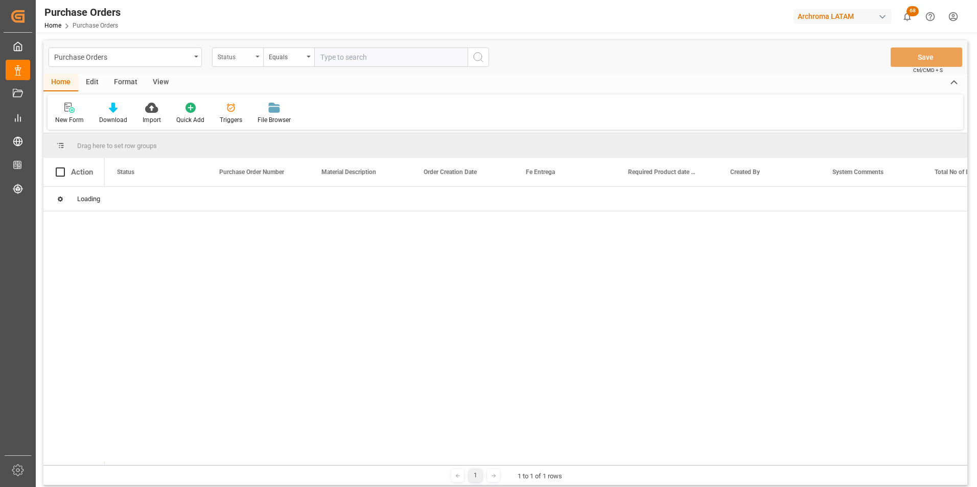
click at [249, 53] on div "Status" at bounding box center [235, 56] width 35 height 12
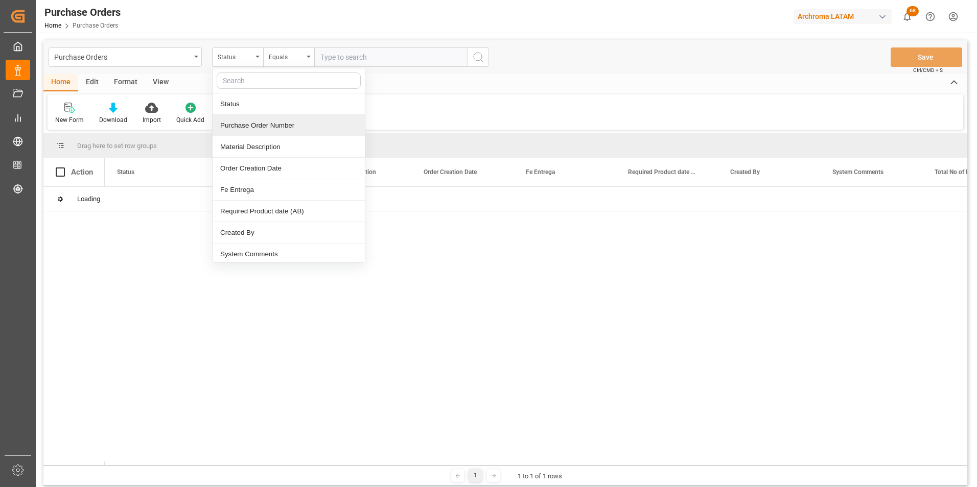
click at [265, 118] on div "Purchase Order Number" at bounding box center [289, 125] width 152 height 21
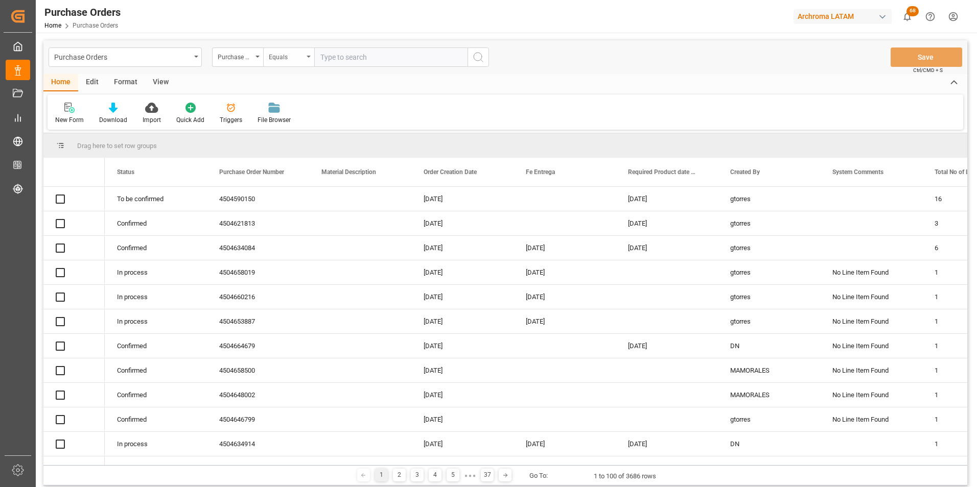
click at [287, 58] on div "Equals" at bounding box center [286, 56] width 35 height 12
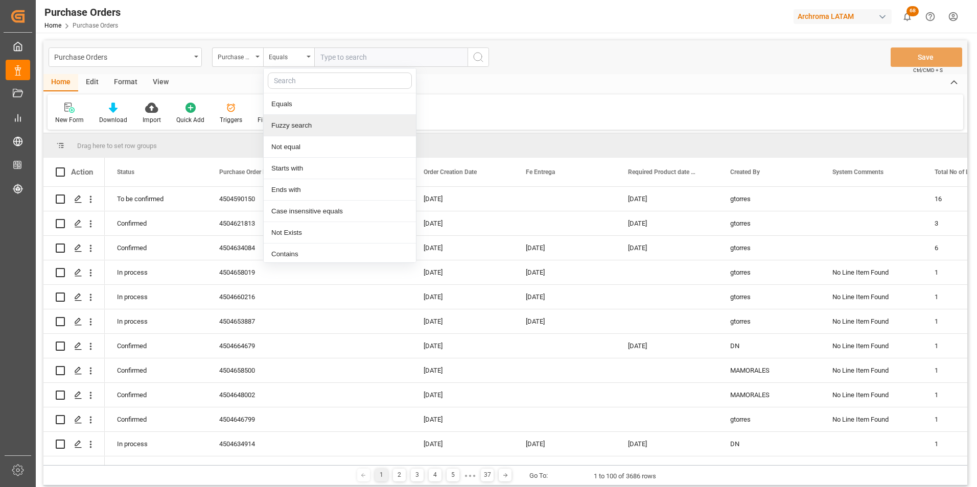
click at [300, 125] on div "Fuzzy search" at bounding box center [340, 125] width 152 height 21
paste input "4504662229"
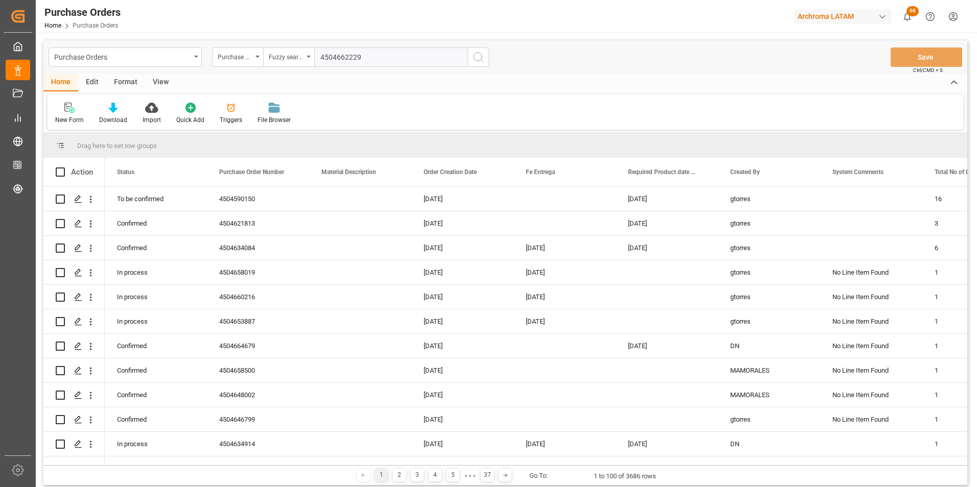
type input "4504662229"
click at [475, 59] on icon "search button" at bounding box center [478, 57] width 12 height 12
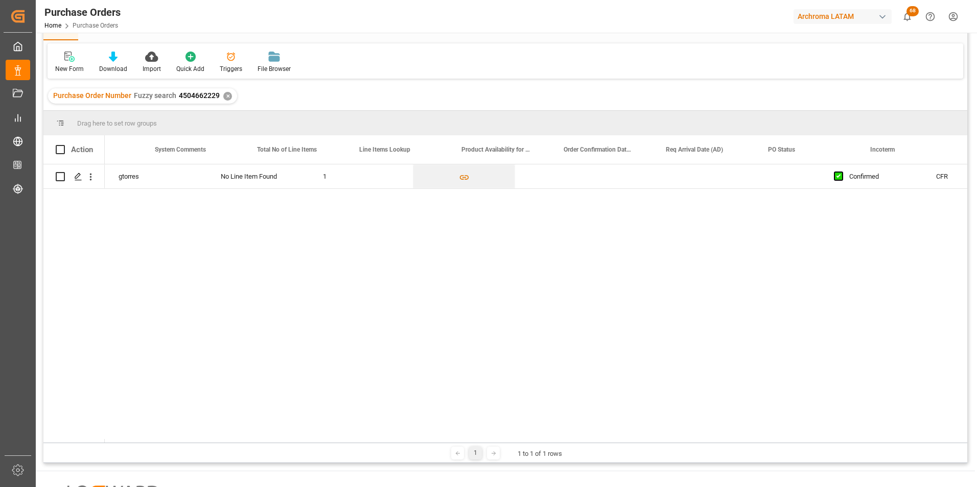
scroll to position [0, 800]
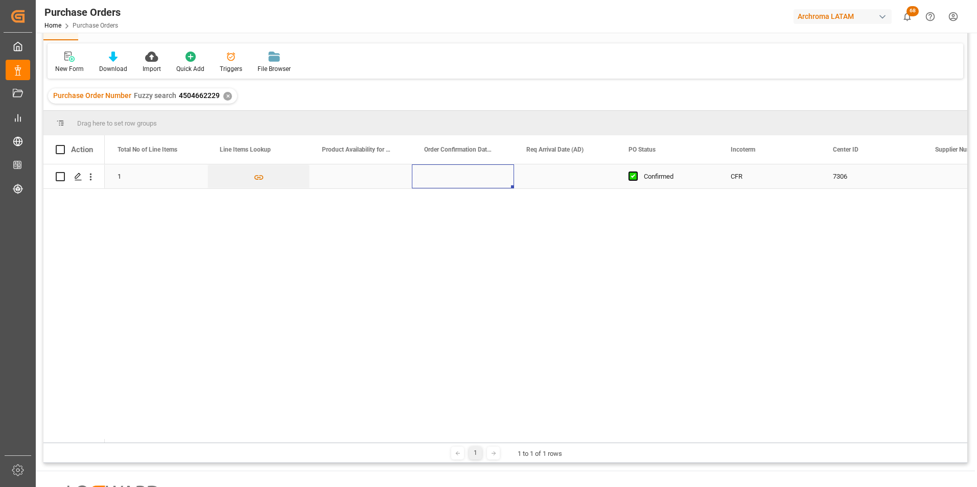
click at [438, 177] on div "Press SPACE to select this row." at bounding box center [463, 177] width 102 height 24
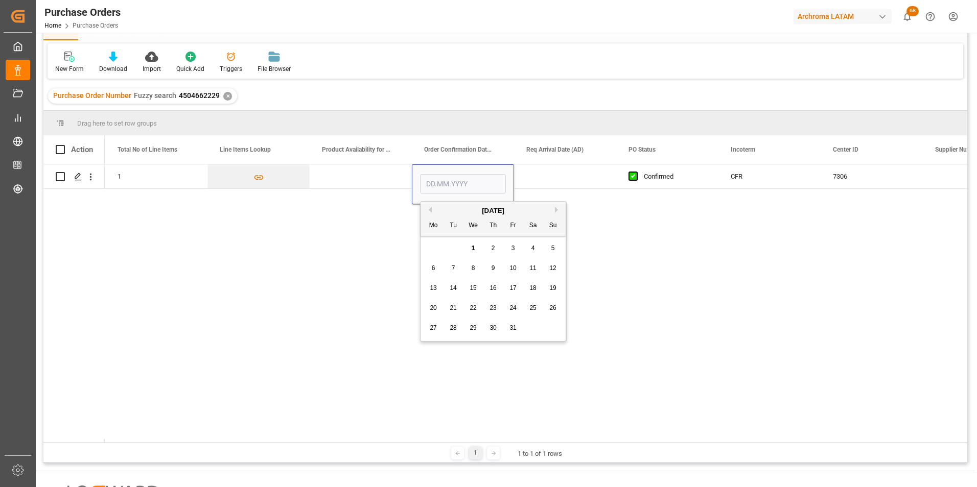
click at [549, 248] on div "5" at bounding box center [553, 249] width 13 height 12
type input "05.10.2025"
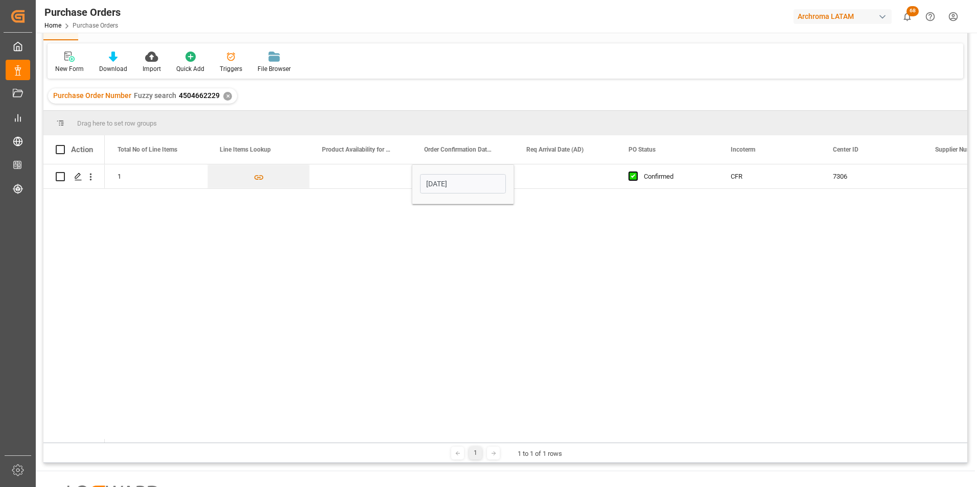
click at [541, 184] on div "Press SPACE to select this row." at bounding box center [565, 177] width 102 height 24
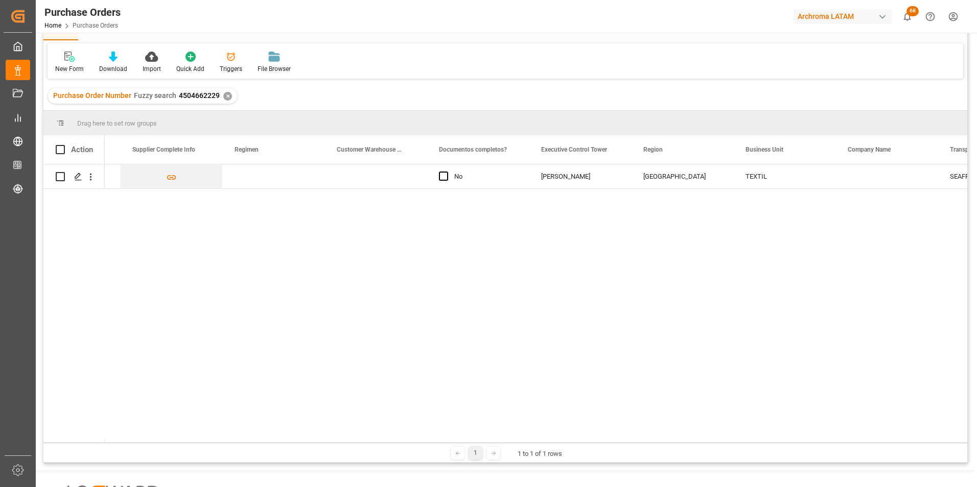
scroll to position [0, 1933]
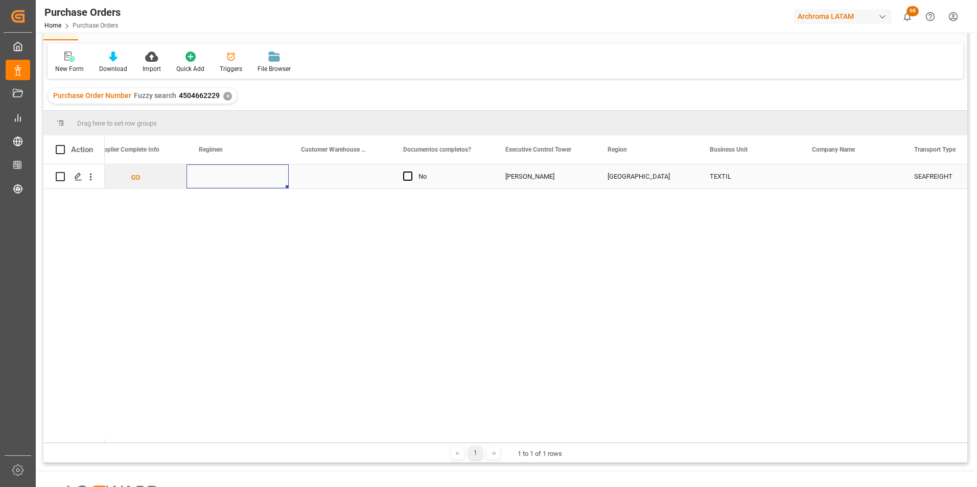
click at [242, 179] on div "Press SPACE to select this row." at bounding box center [237, 177] width 102 height 24
drag, startPoint x: 242, startPoint y: 179, endPoint x: 291, endPoint y: 181, distance: 49.1
click at [246, 180] on div "Press SPACE to select this row." at bounding box center [237, 177] width 102 height 24
click at [270, 182] on icon "open menu" at bounding box center [270, 183] width 12 height 12
click at [236, 251] on div "Definitivo" at bounding box center [237, 247] width 85 height 36
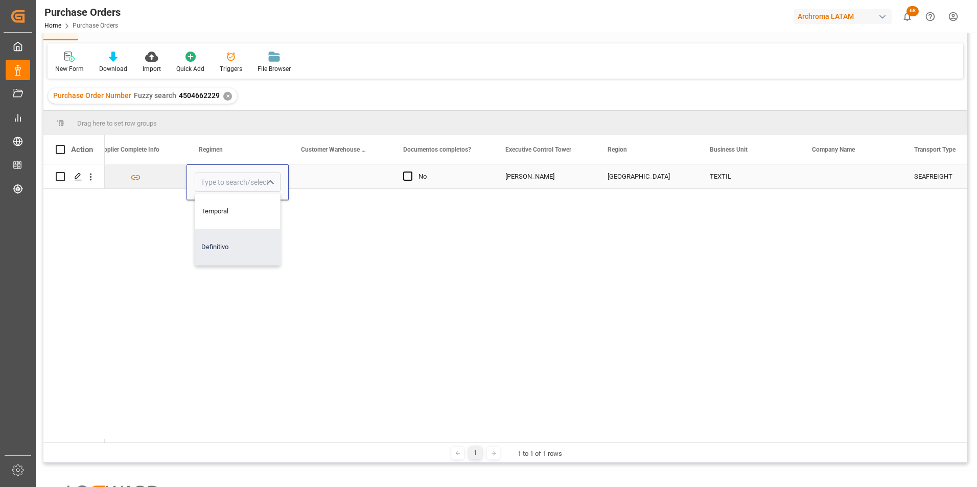
type input "Definitivo"
click at [561, 341] on div "Definitivo No Valeria Hurtado PANAMA TEXTIL SEAFREIGHT 0" at bounding box center [536, 304] width 862 height 278
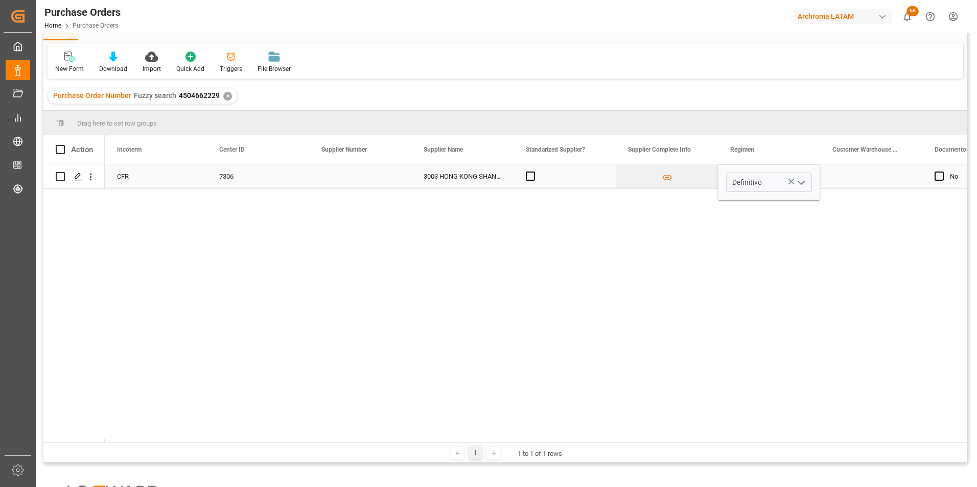
click at [848, 176] on div "Press SPACE to select this row." at bounding box center [871, 177] width 102 height 24
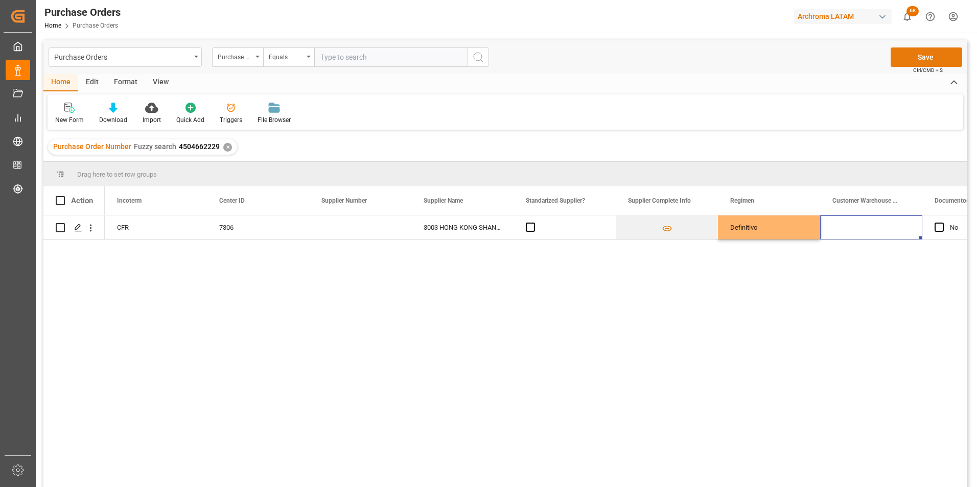
click at [944, 58] on button "Save" at bounding box center [926, 57] width 72 height 19
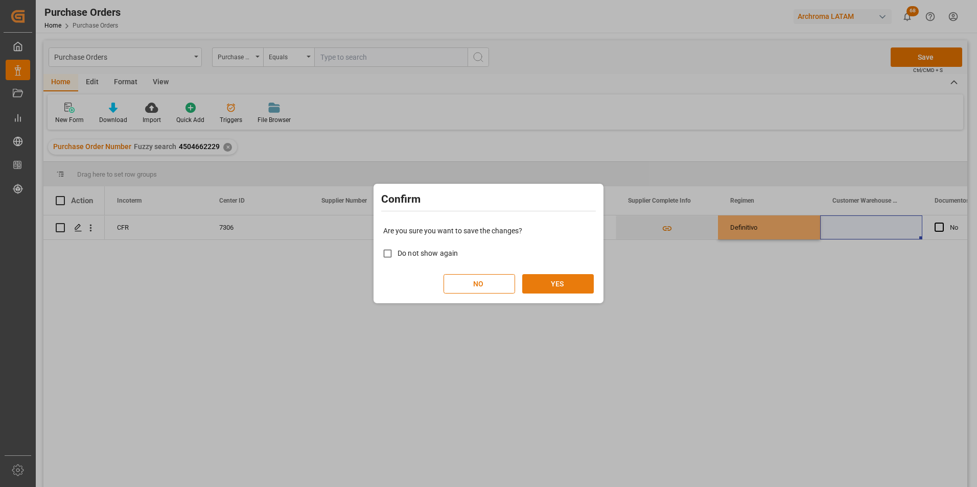
click at [553, 281] on button "YES" at bounding box center [558, 283] width 72 height 19
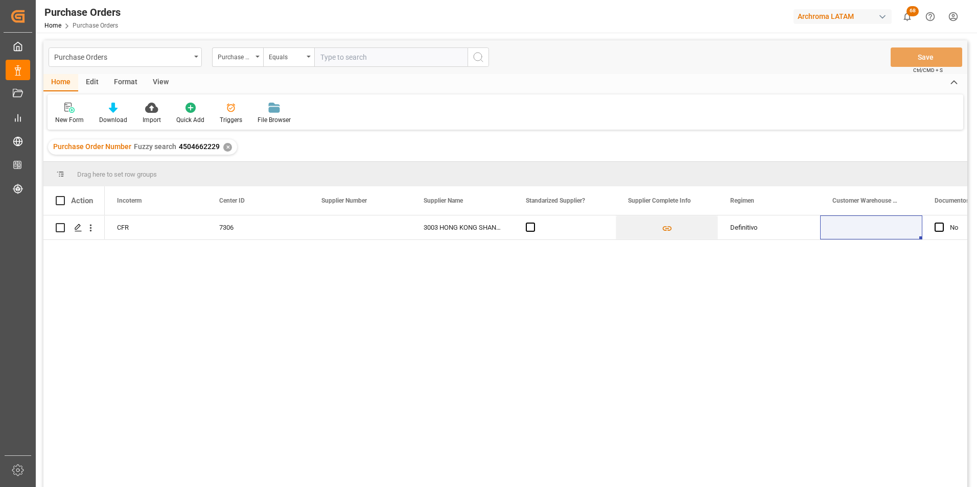
click at [223, 146] on div "✕" at bounding box center [227, 147] width 9 height 9
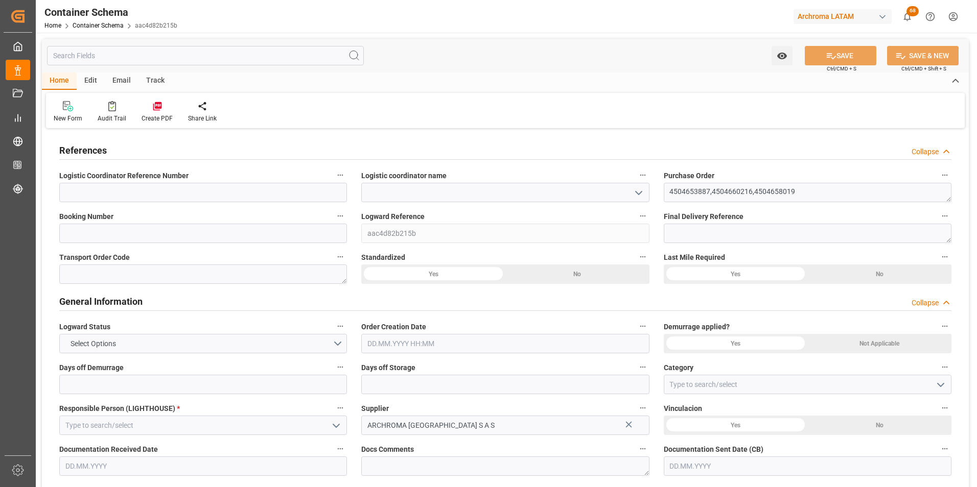
type input "0"
type input "3"
type input "9"
type input "305"
type input "324.04"
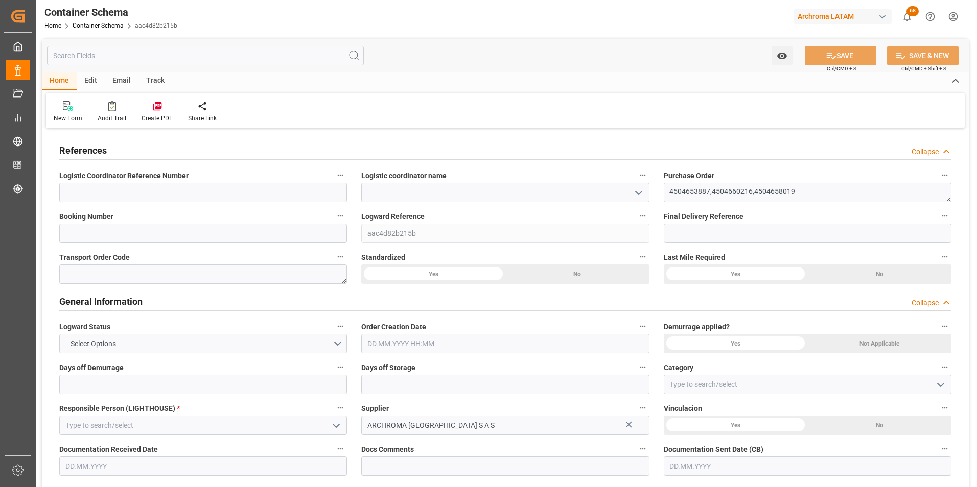
type input "0"
type input "[DATE]"
type input "[DATE] 14:30"
type input "[DATE]"
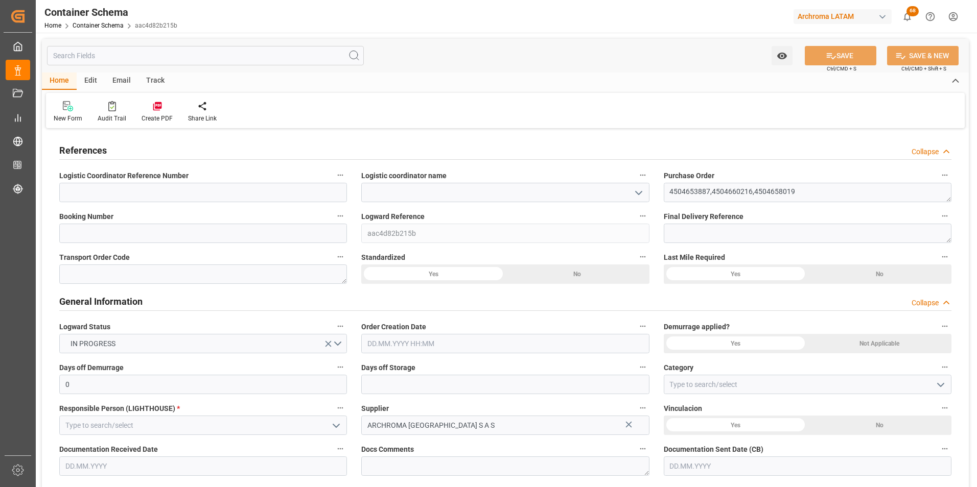
click at [643, 192] on icon "open menu" at bounding box center [638, 193] width 12 height 12
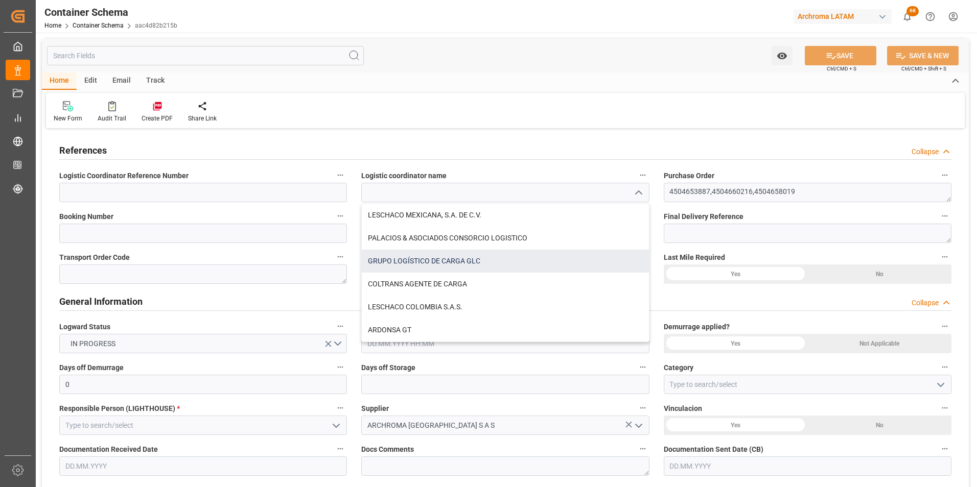
click at [464, 263] on div "GRUPO LOGÍSTICO DE CARGA GLC" at bounding box center [505, 261] width 287 height 23
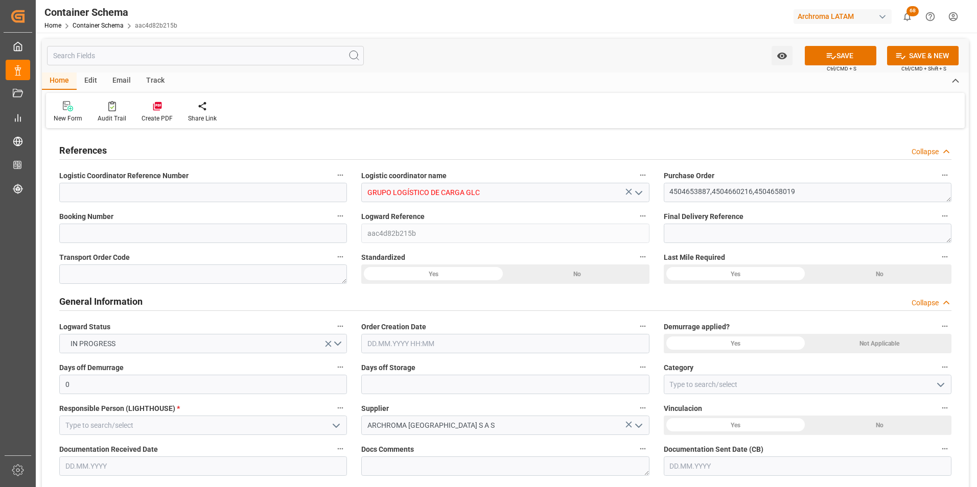
type input "GRUPO LOGÍSTICO DE CARGA GLC"
click at [143, 233] on input at bounding box center [203, 233] width 288 height 19
paste input "SMDE030115"
click at [74, 231] on input "SMDE030115" at bounding box center [203, 233] width 288 height 19
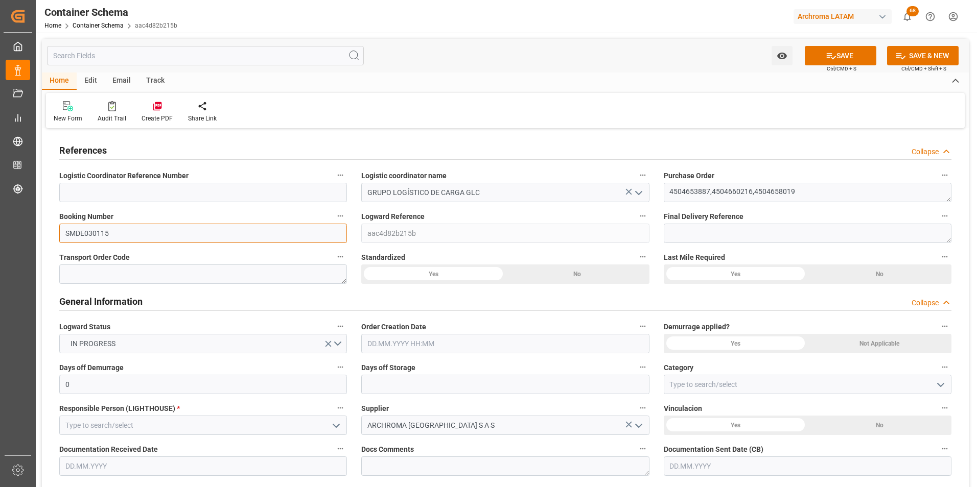
paste input "MDE0"
type input "MDE0030115"
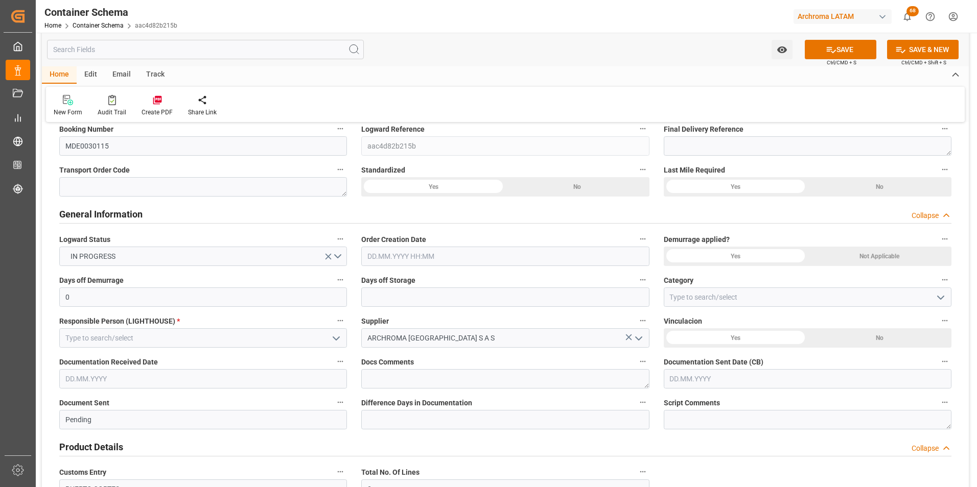
scroll to position [102, 0]
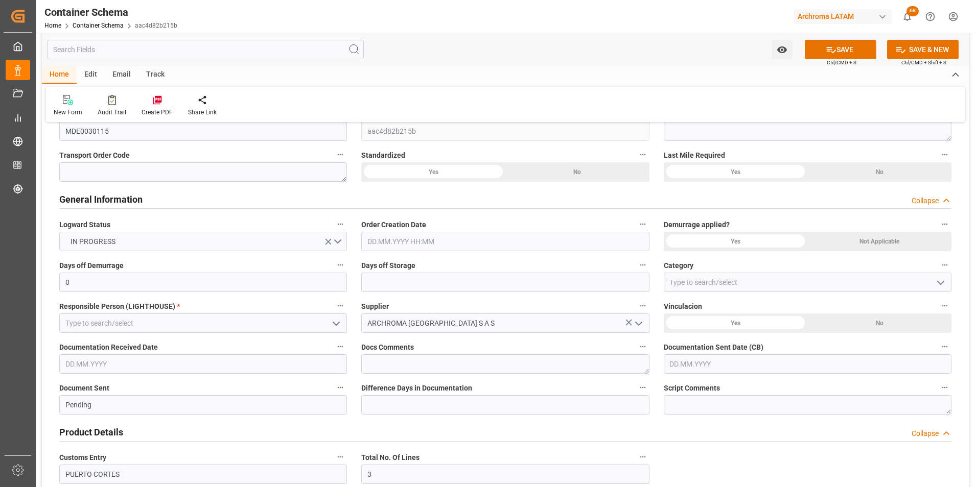
drag, startPoint x: 377, startPoint y: 236, endPoint x: 376, endPoint y: 248, distance: 12.3
click at [377, 236] on input "text" at bounding box center [505, 241] width 288 height 19
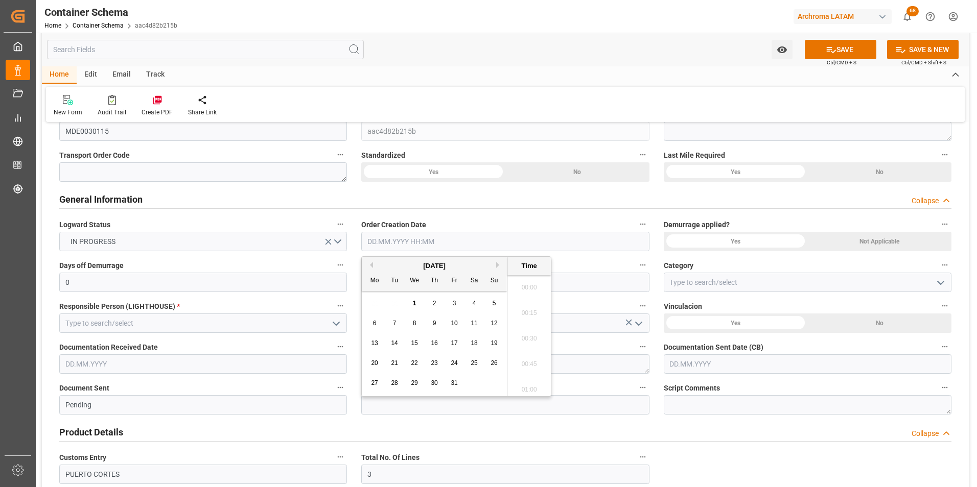
scroll to position [923, 0]
drag, startPoint x: 366, startPoint y: 312, endPoint x: 372, endPoint y: 311, distance: 6.7
click at [366, 312] on div "29 30 1 2 3 4 5" at bounding box center [434, 304] width 139 height 20
click at [416, 306] on span "1" at bounding box center [415, 303] width 4 height 7
click at [531, 331] on li "09:30" at bounding box center [528, 336] width 43 height 26
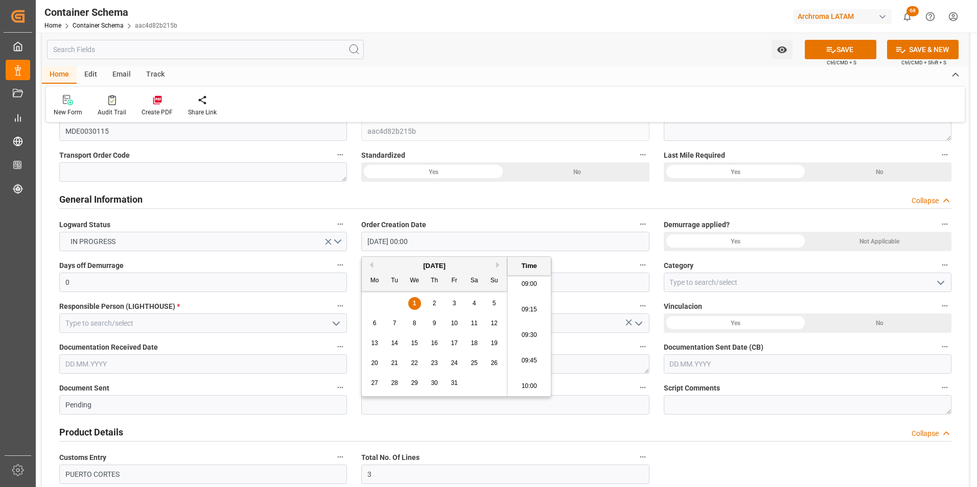
type input "[DATE] 09:30"
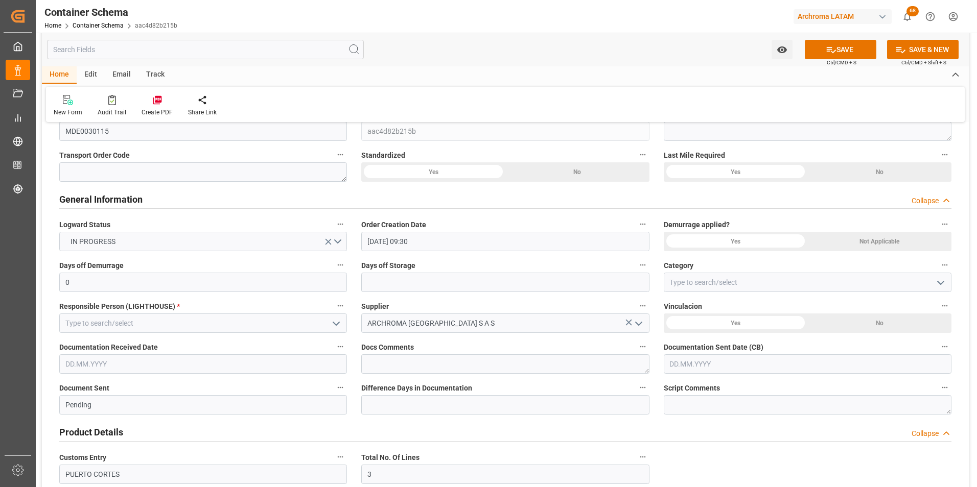
click at [938, 290] on button "open menu" at bounding box center [939, 283] width 15 height 16
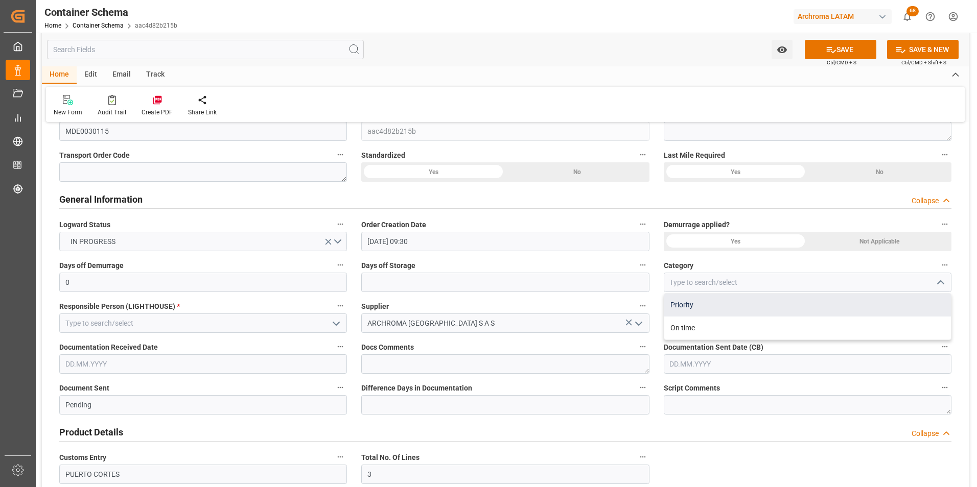
click at [744, 307] on div "Priority" at bounding box center [807, 305] width 287 height 23
type input "Priority"
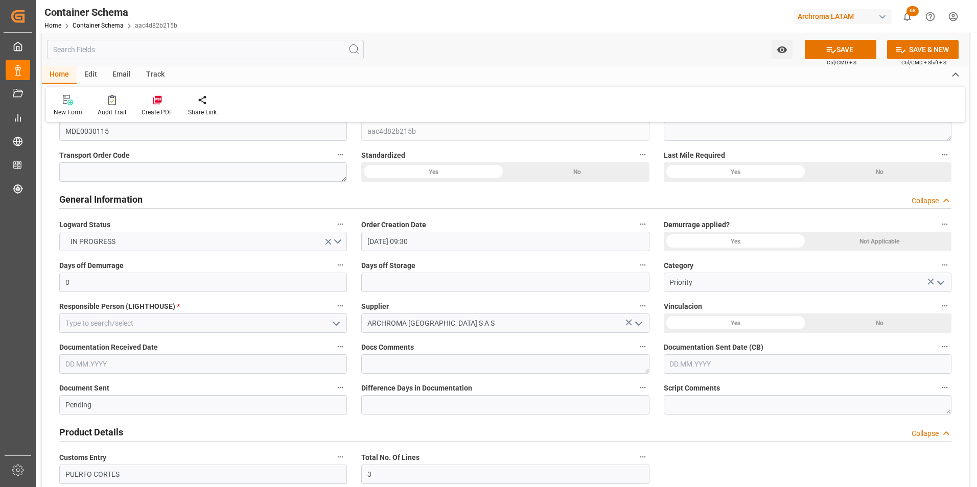
click at [336, 325] on polyline "open menu" at bounding box center [336, 323] width 6 height 3
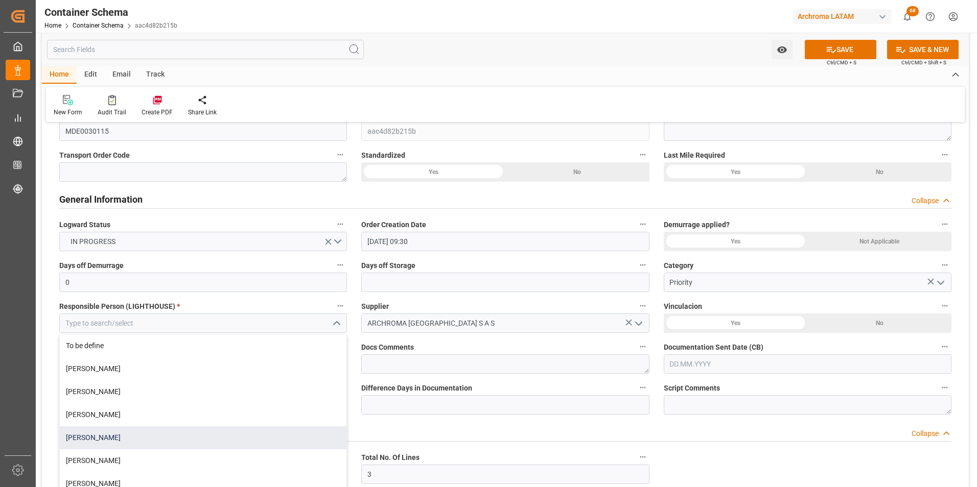
click at [157, 437] on div "[PERSON_NAME]" at bounding box center [203, 438] width 287 height 23
type input "[PERSON_NAME]"
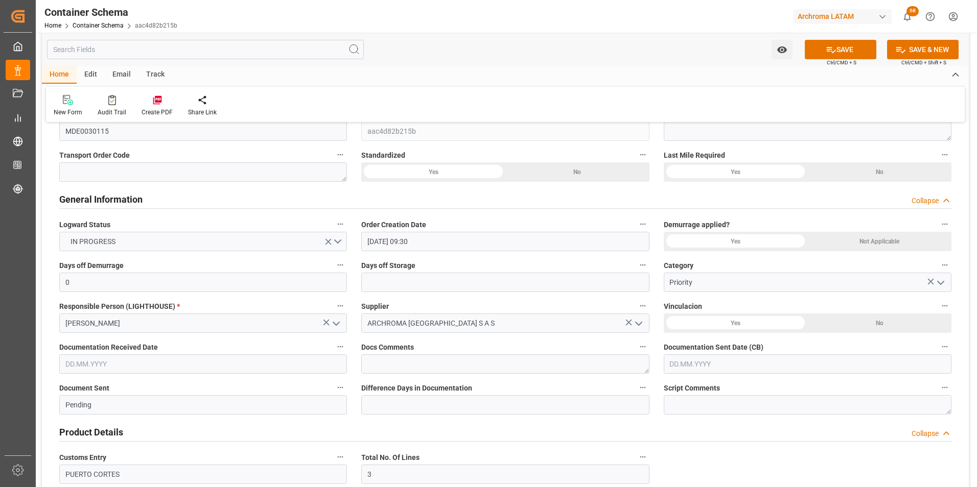
click at [212, 369] on input "text" at bounding box center [203, 364] width 288 height 19
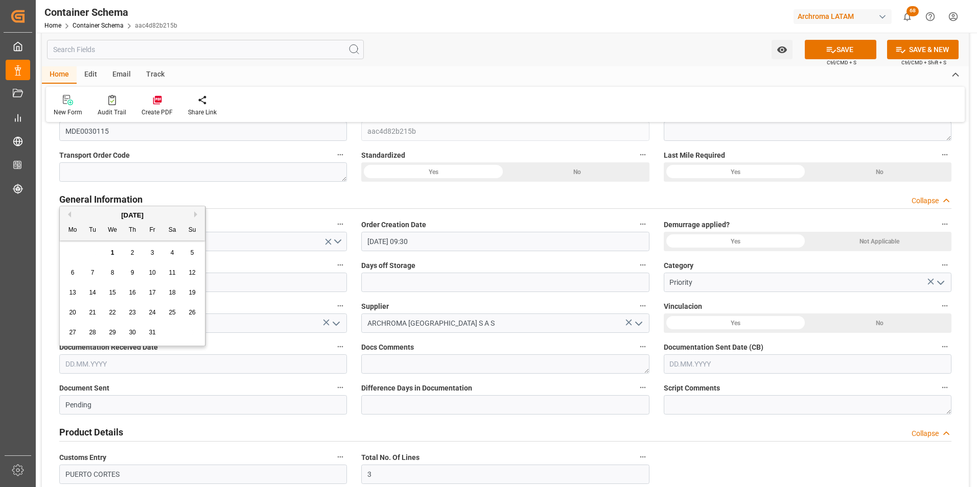
click at [65, 251] on div "29 30 1 2 3 4 5" at bounding box center [132, 253] width 139 height 20
click at [114, 253] on span "1" at bounding box center [113, 252] width 4 height 7
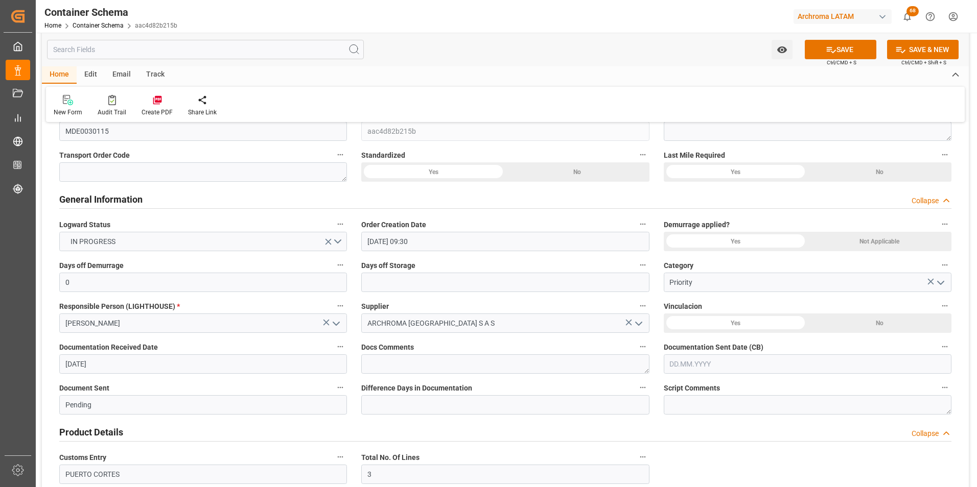
click at [86, 364] on input "[DATE]" at bounding box center [203, 364] width 288 height 19
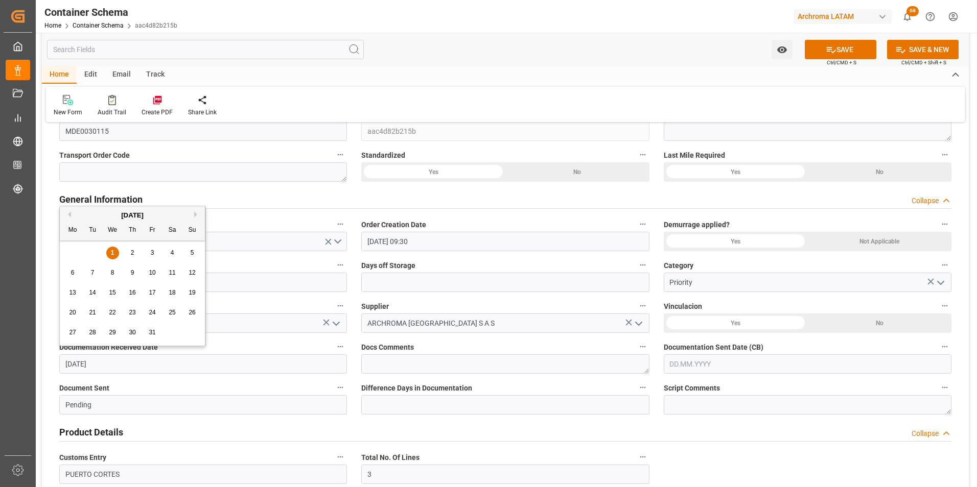
click at [69, 213] on button "Previous Month" at bounding box center [68, 215] width 6 height 6
click at [116, 311] on div "24" at bounding box center [112, 313] width 13 height 12
type input "[DATE]"
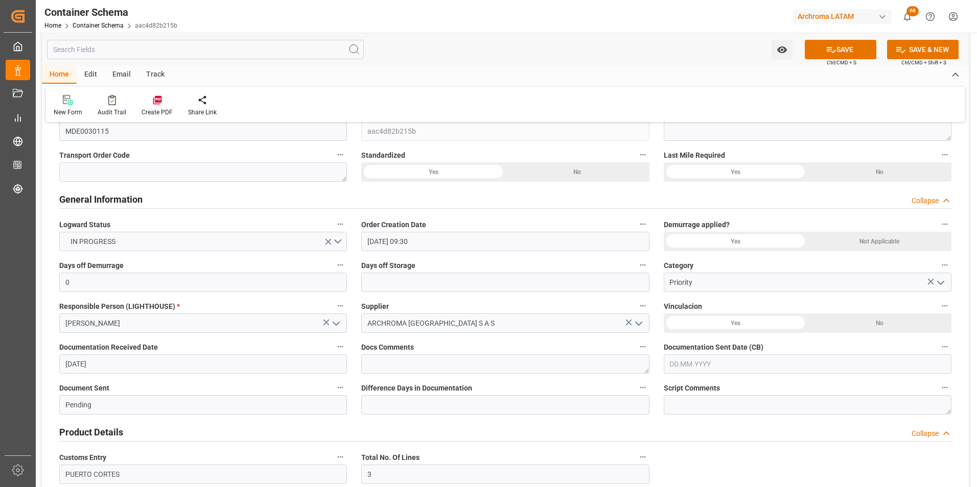
click at [696, 359] on input "text" at bounding box center [808, 364] width 288 height 19
click at [669, 254] on div "29 30 1 2 3 4 5" at bounding box center [736, 253] width 139 height 20
click at [673, 212] on button "Previous Month" at bounding box center [672, 215] width 6 height 6
click at [720, 314] on div "24" at bounding box center [717, 313] width 13 height 12
type input "[DATE]"
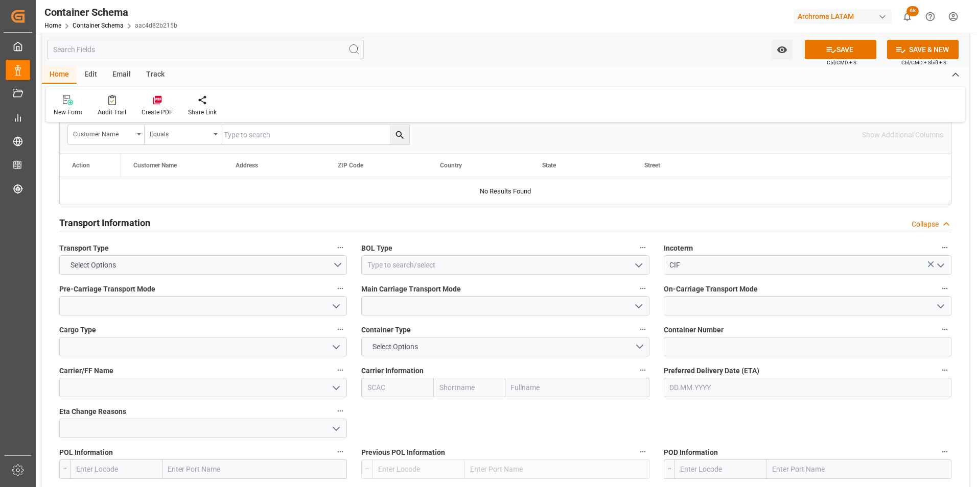
scroll to position [817, 0]
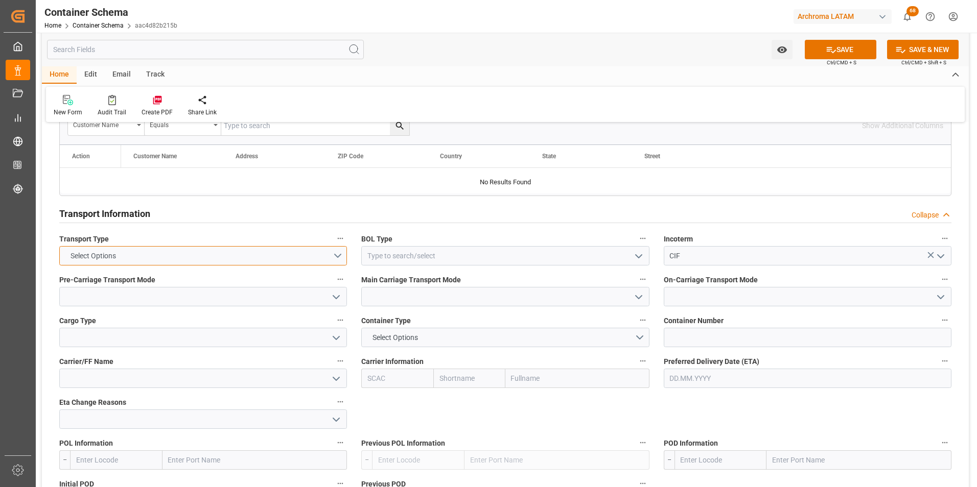
click at [337, 256] on button "Select Options" at bounding box center [203, 255] width 288 height 19
click at [267, 266] on div "SEAFREIGHT" at bounding box center [203, 258] width 287 height 21
click at [643, 256] on icon "open menu" at bounding box center [638, 256] width 12 height 12
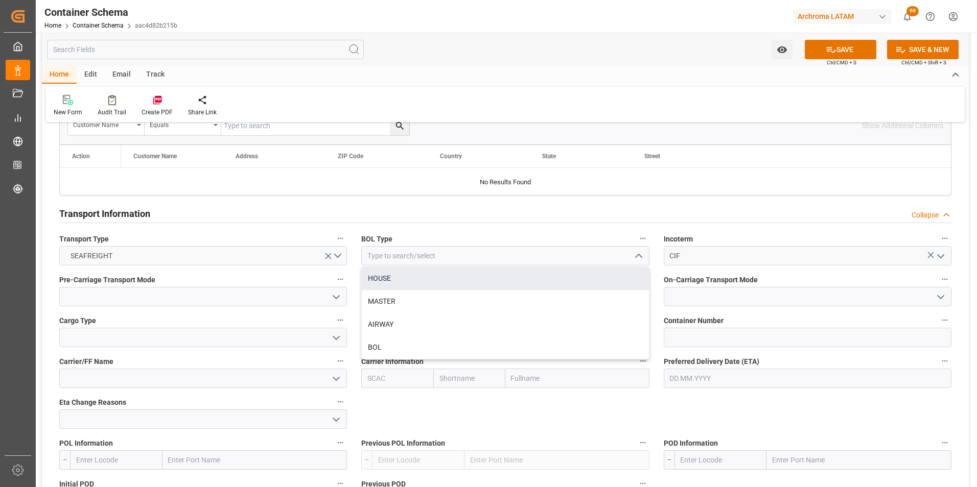
click at [525, 286] on div "HOUSE" at bounding box center [505, 278] width 287 height 23
type input "HOUSE"
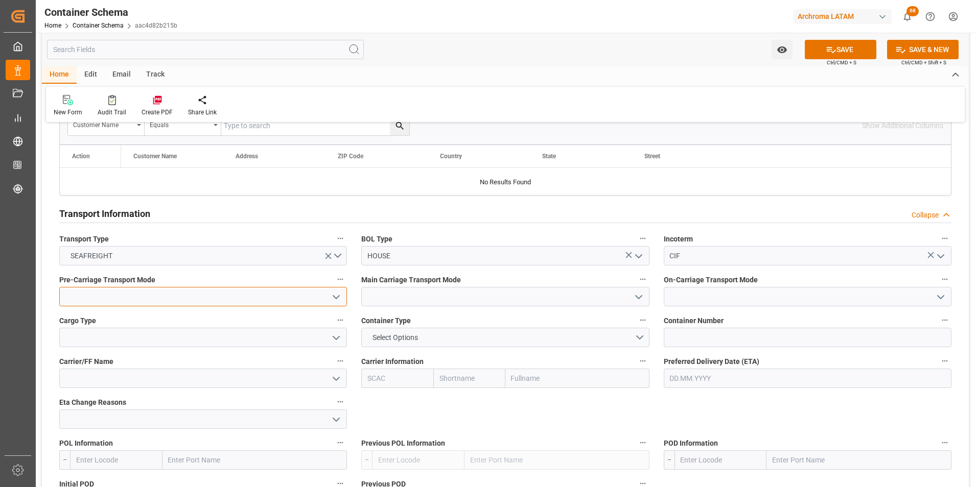
click at [188, 302] on input at bounding box center [203, 296] width 288 height 19
click at [326, 299] on input at bounding box center [203, 296] width 288 height 19
click at [334, 302] on icon "open menu" at bounding box center [336, 297] width 12 height 12
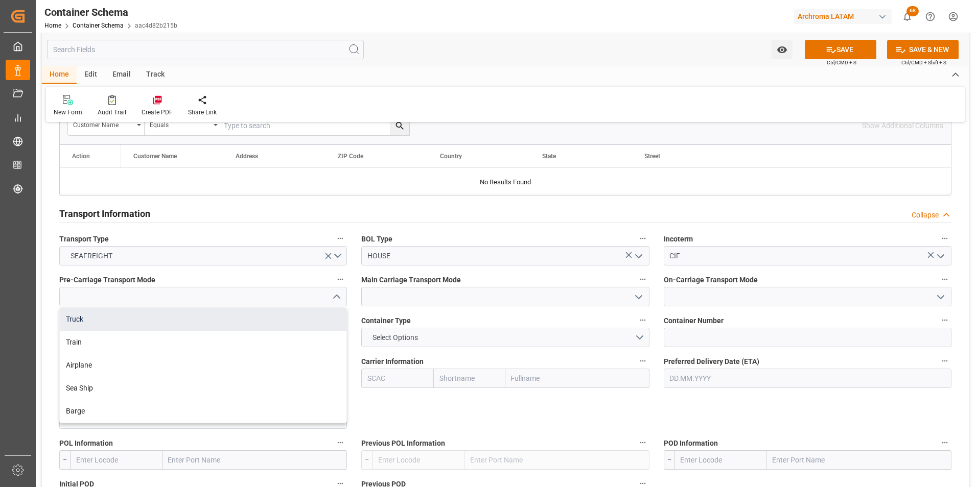
click at [293, 323] on div "Truck" at bounding box center [203, 319] width 287 height 23
type input "Truck"
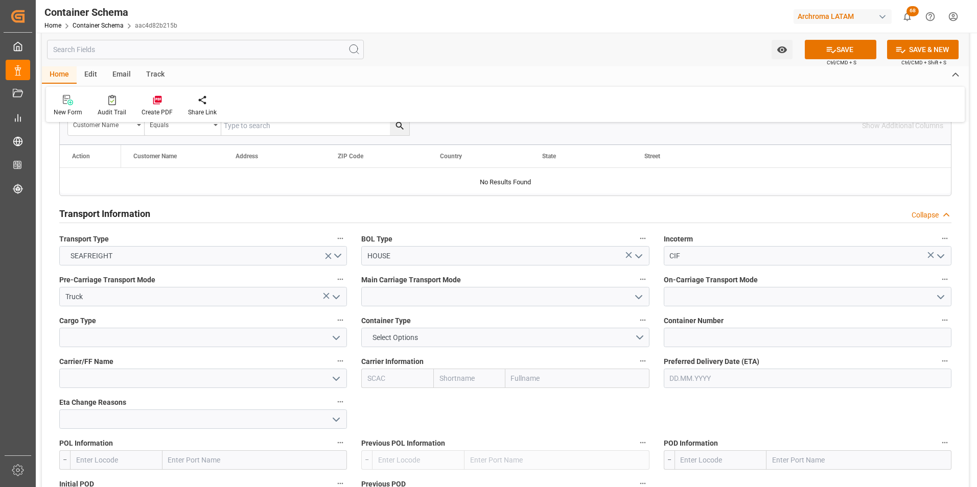
click at [643, 304] on button "open menu" at bounding box center [637, 297] width 15 height 16
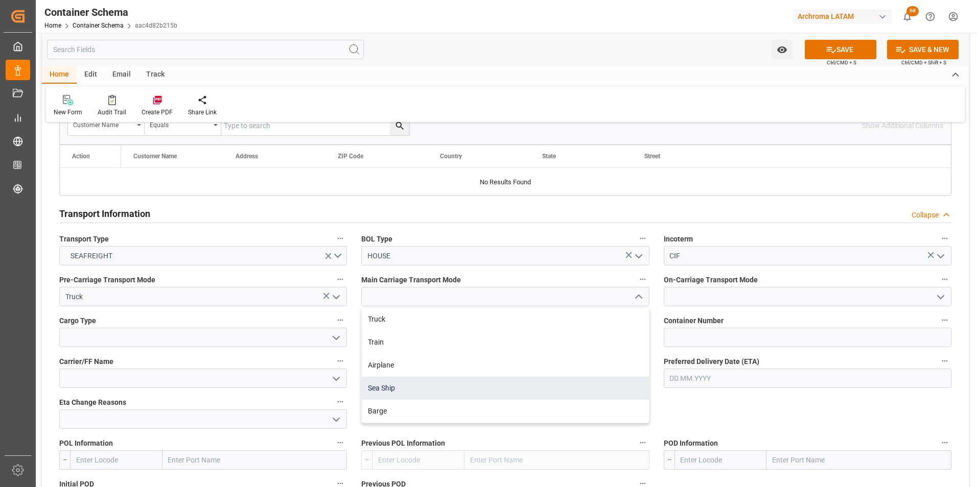
click at [508, 389] on div "Sea Ship" at bounding box center [505, 388] width 287 height 23
type input "Sea Ship"
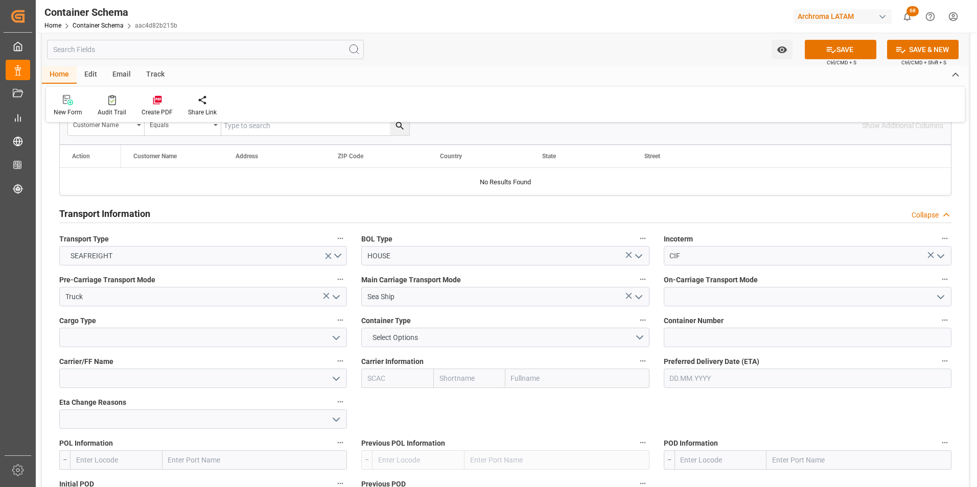
click at [938, 300] on icon "open menu" at bounding box center [940, 297] width 12 height 12
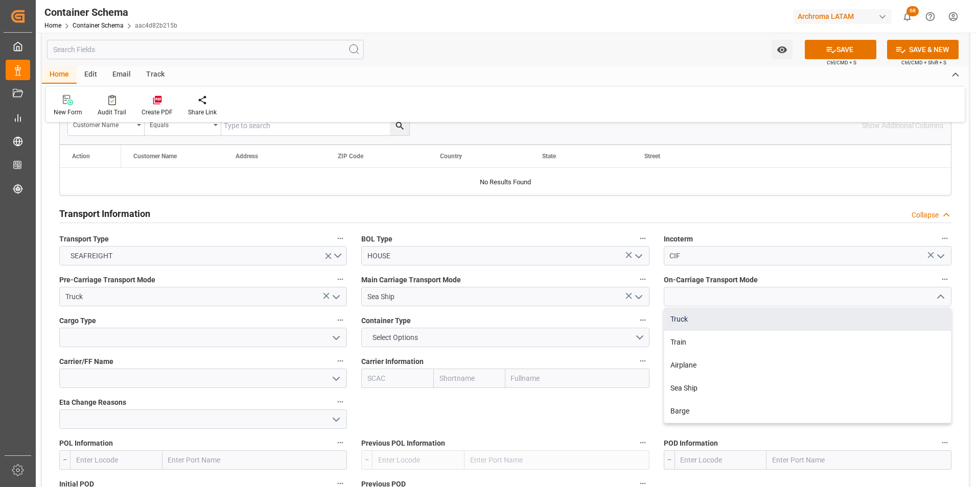
click at [904, 318] on div "Truck" at bounding box center [807, 319] width 287 height 23
type input "Truck"
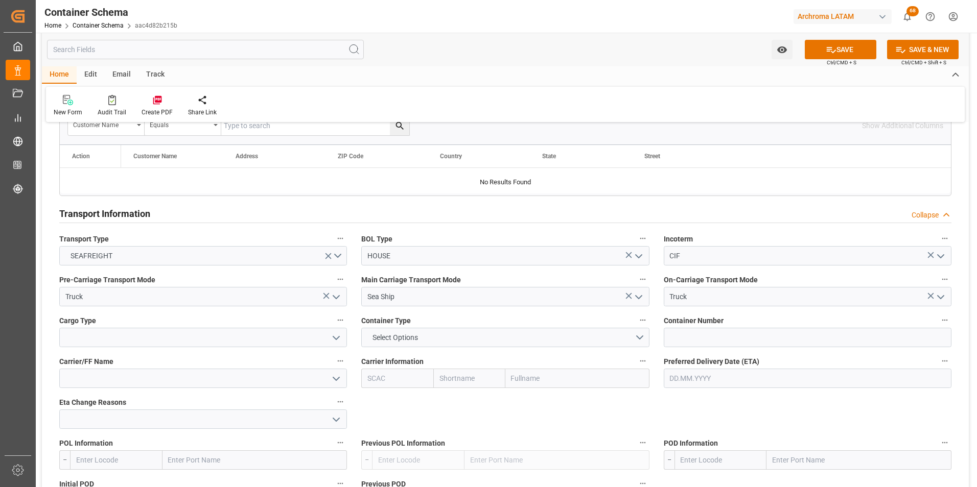
click at [336, 339] on icon "open menu" at bounding box center [336, 338] width 12 height 12
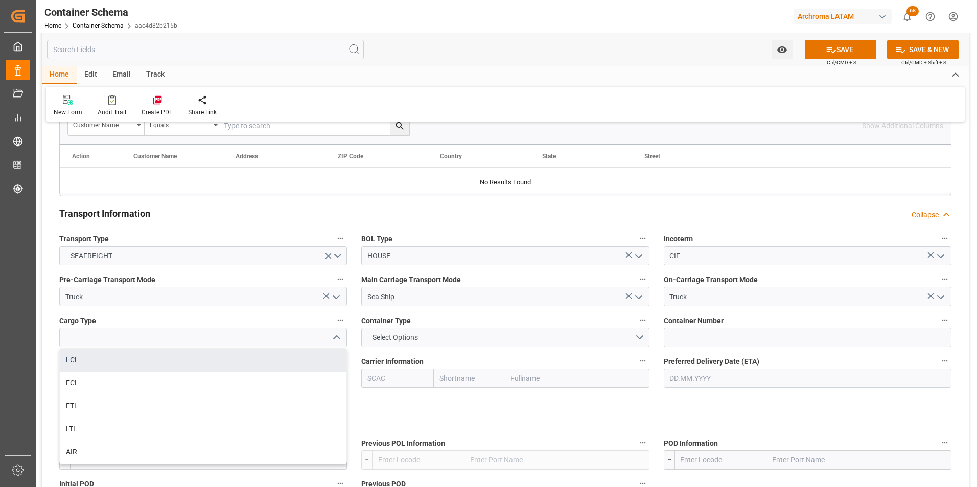
click at [244, 366] on div "LCL" at bounding box center [203, 360] width 287 height 23
type input "LCL"
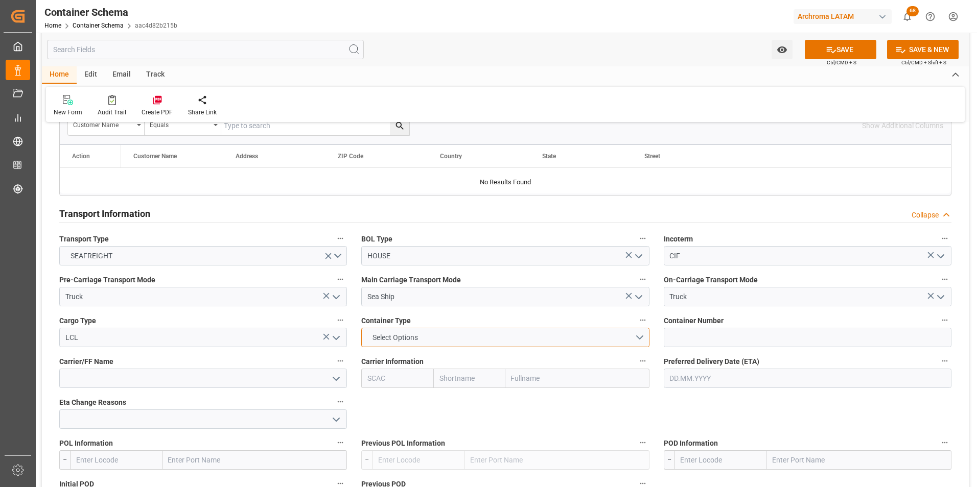
click at [644, 338] on button "Select Options" at bounding box center [505, 337] width 288 height 19
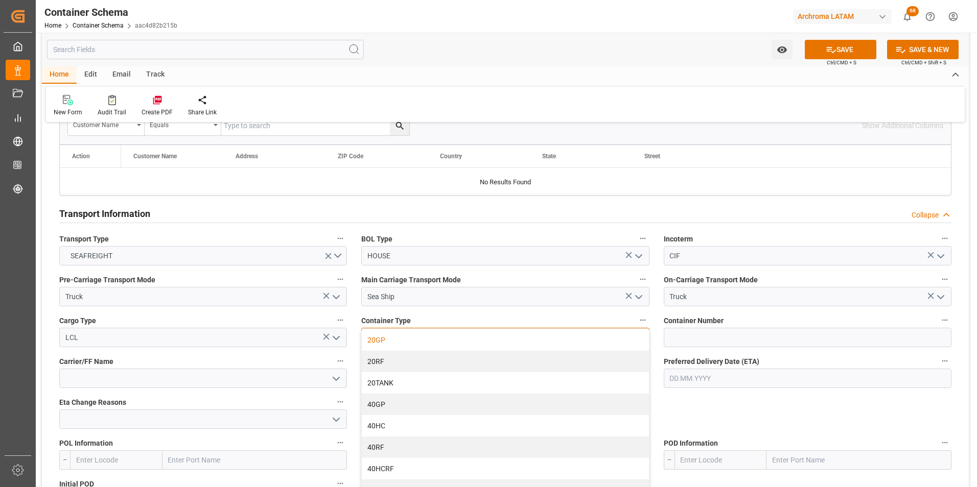
click at [618, 345] on div "20GP" at bounding box center [505, 340] width 287 height 21
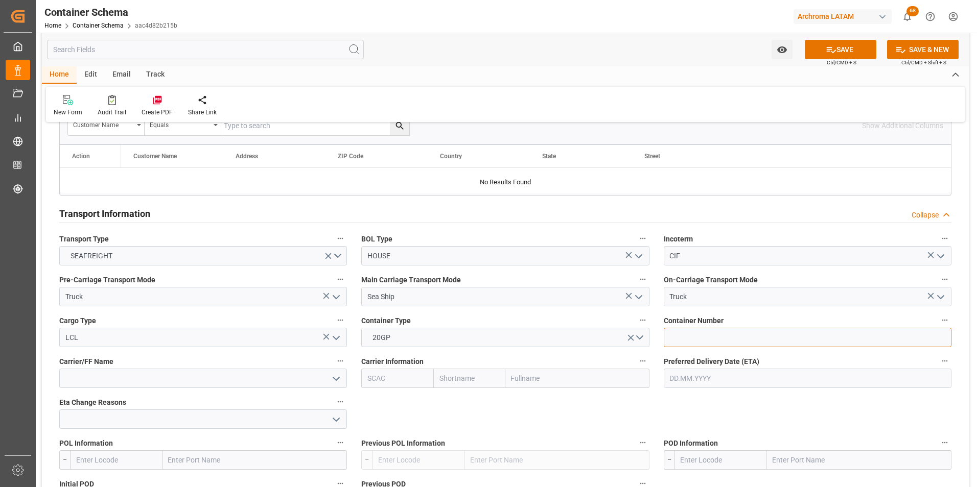
click at [717, 343] on input at bounding box center [808, 337] width 288 height 19
paste input "UACU 3875180"
click at [695, 342] on input "UACU 3875180" at bounding box center [808, 337] width 288 height 19
click at [693, 340] on input "UACU 3875180" at bounding box center [808, 337] width 288 height 19
type input "UACU 3875180"
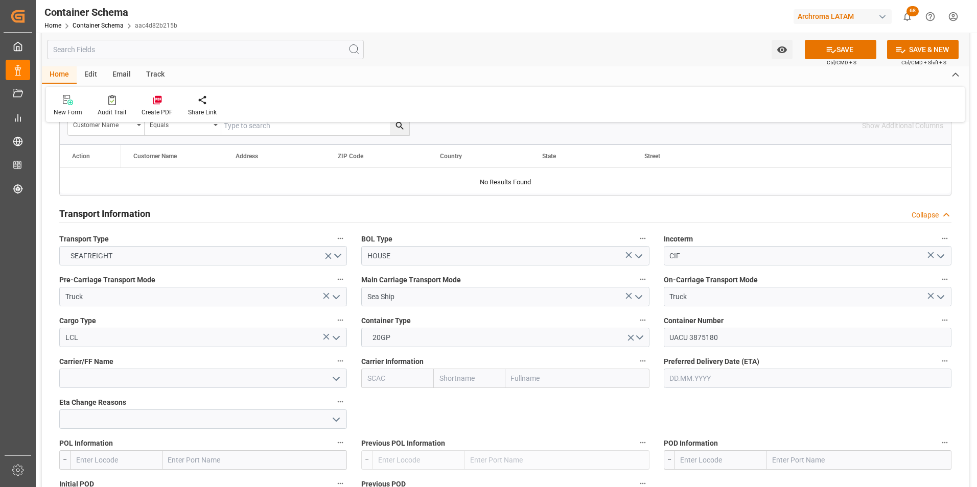
click at [593, 372] on input "text" at bounding box center [577, 378] width 144 height 19
type input "hapag"
click at [566, 401] on b "Hapag [PERSON_NAME] Aktiengesellschaft" at bounding box center [551, 406] width 78 height 19
type input "HLCU"
type input "Hapag [PERSON_NAME]"
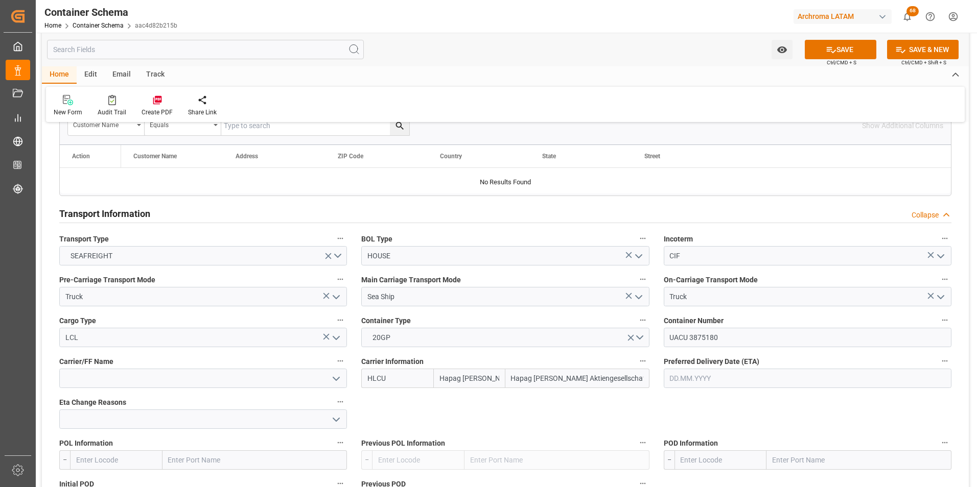
type input "Hapag [PERSON_NAME] Aktiengesellschaft"
click at [320, 378] on input at bounding box center [203, 378] width 288 height 19
click at [311, 378] on input at bounding box center [203, 378] width 288 height 19
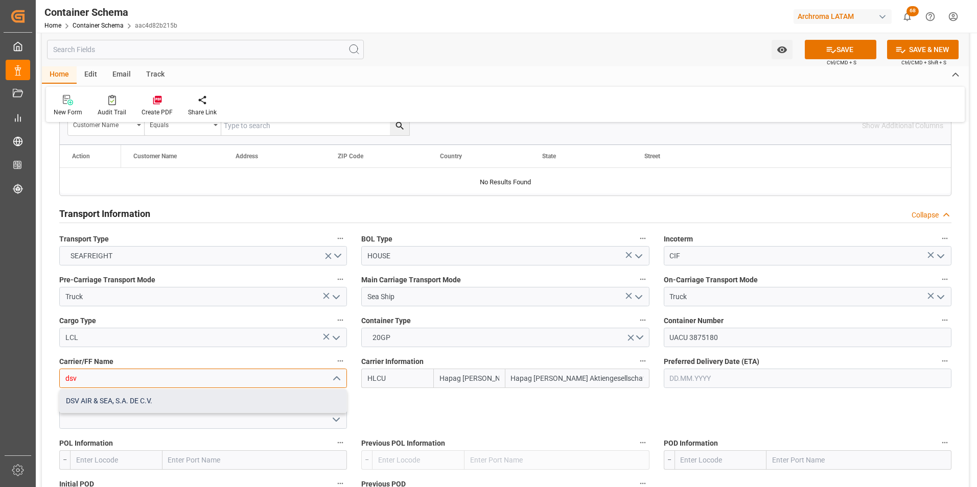
click at [216, 402] on div "DSV AIR & SEA, S.A. DE C.V." at bounding box center [203, 401] width 287 height 23
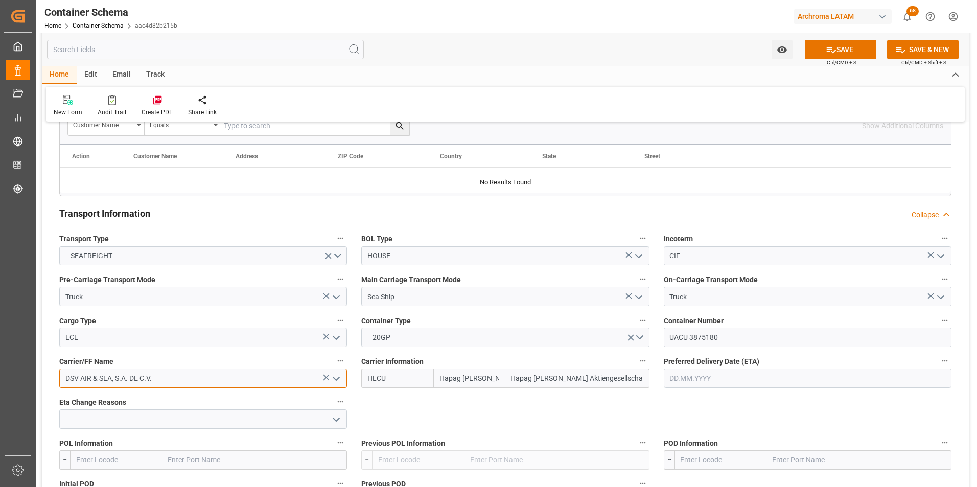
type input "DSV AIR & SEA, S.A. DE C.V."
click at [709, 379] on input "text" at bounding box center [808, 378] width 288 height 19
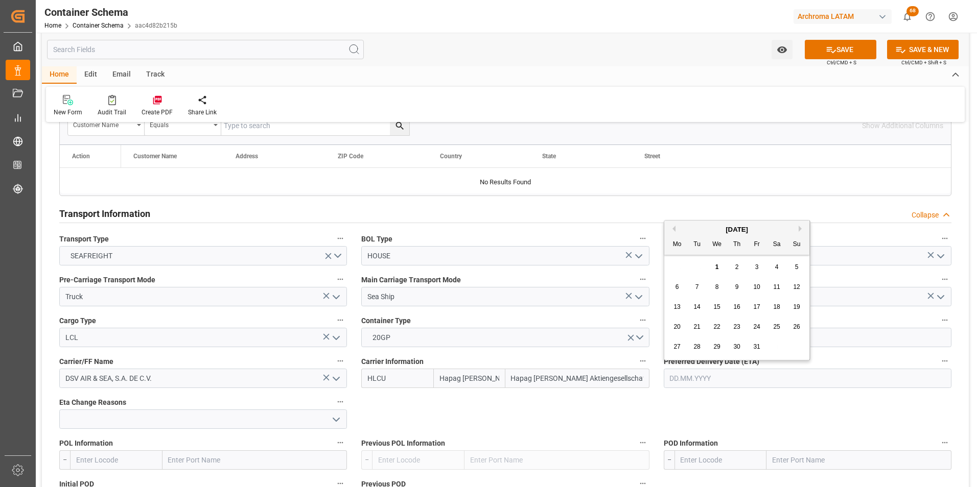
click at [774, 286] on span "11" at bounding box center [776, 287] width 7 height 7
type input "[DATE]"
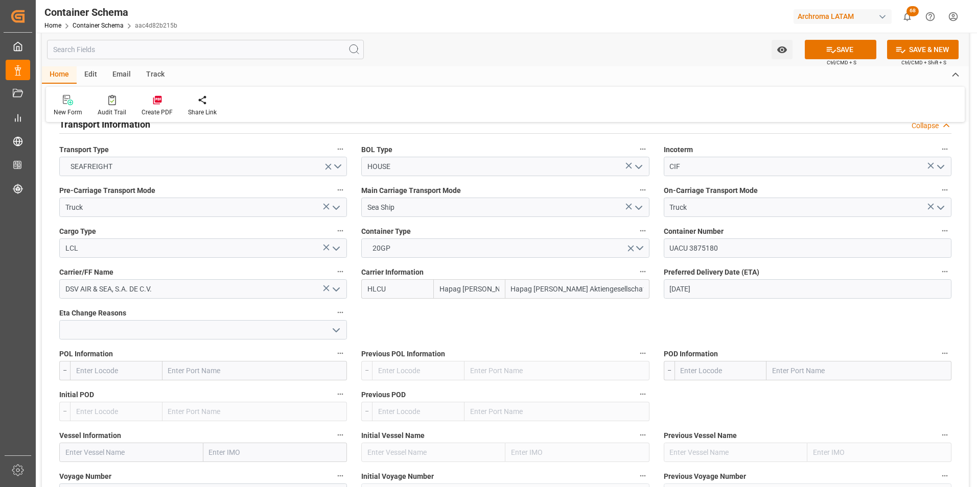
scroll to position [920, 0]
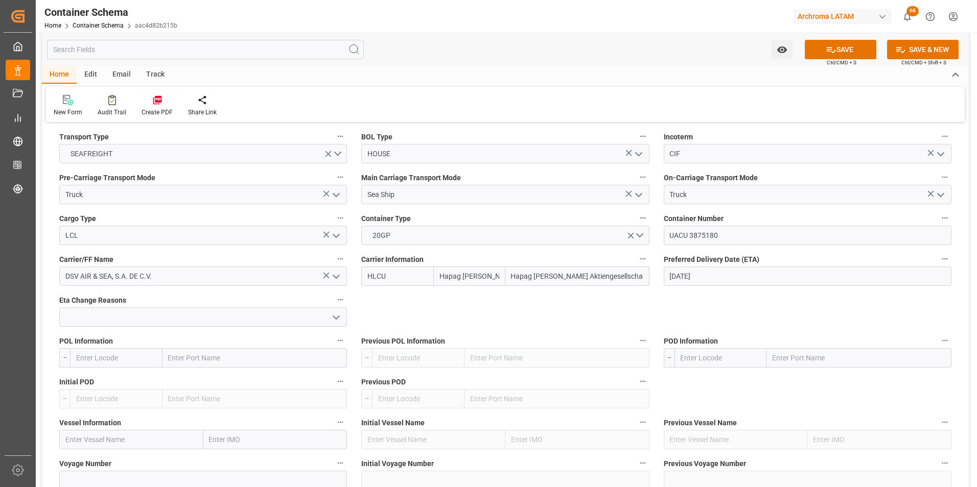
click at [254, 357] on input "text" at bounding box center [254, 357] width 185 height 19
type input "C"
type input "CARTAGE"
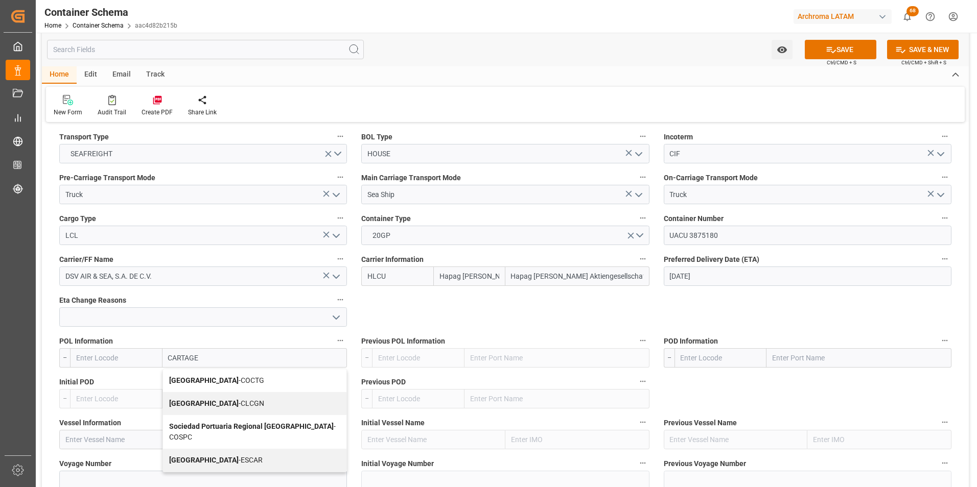
click at [197, 378] on b "[GEOGRAPHIC_DATA]" at bounding box center [203, 381] width 69 height 8
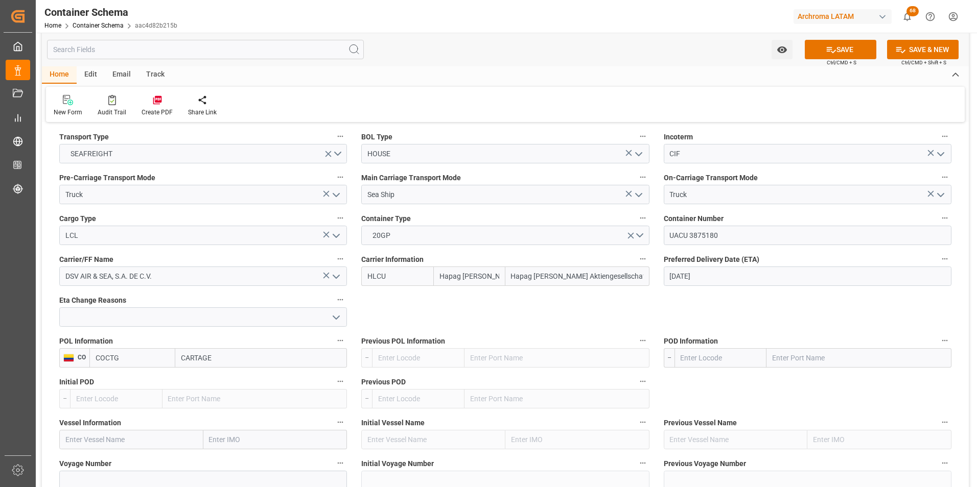
type input "COCTG"
type input "[GEOGRAPHIC_DATA]"
click at [782, 361] on input "text" at bounding box center [858, 357] width 185 height 19
type input "PUERTO CORT"
click at [829, 376] on div "Puerto [PERSON_NAME] - HNPCR" at bounding box center [825, 380] width 117 height 23
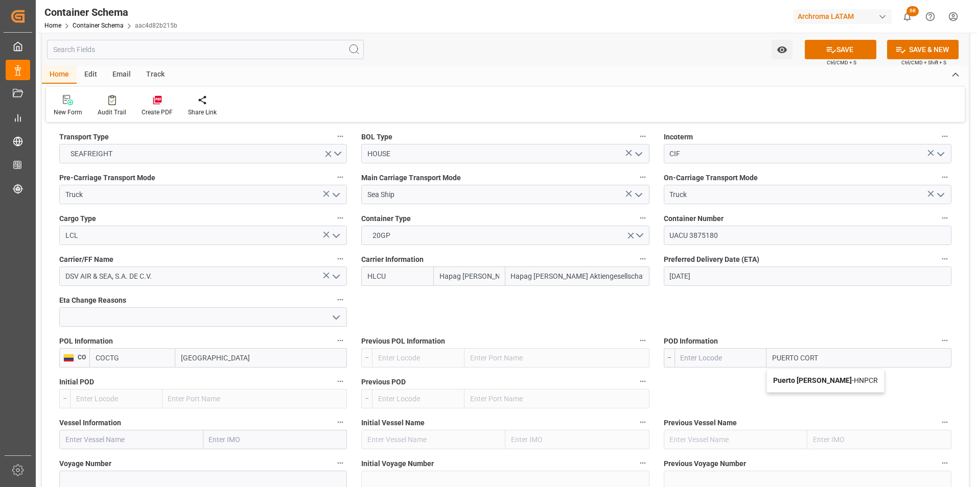
type input "HNPCR"
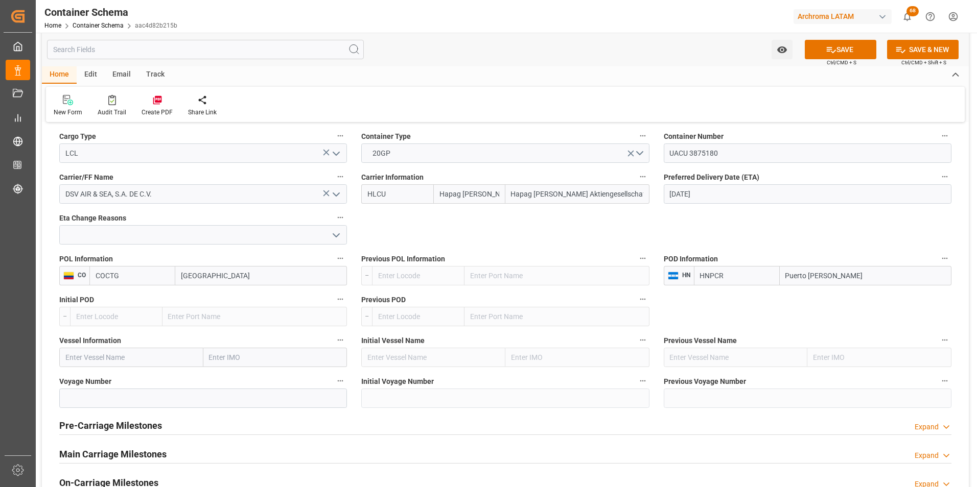
scroll to position [1022, 0]
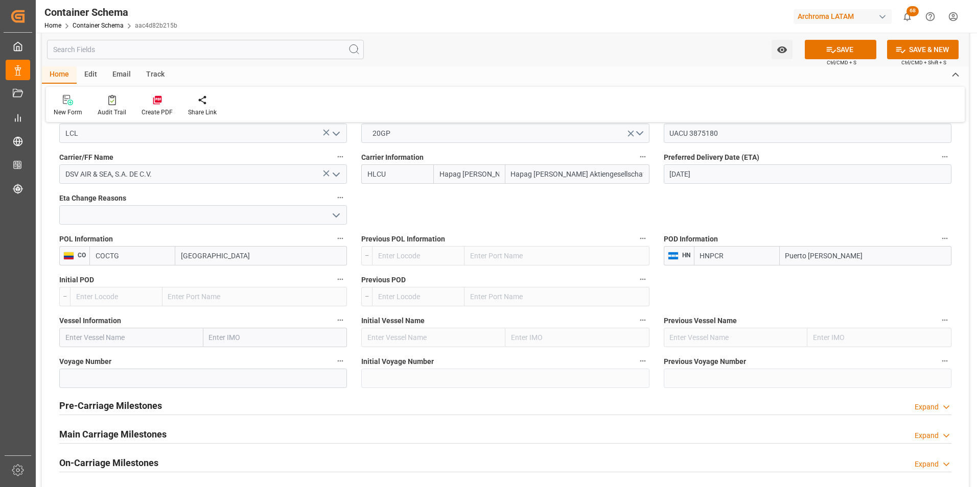
type input "Puerto [PERSON_NAME]"
click at [101, 342] on input "text" at bounding box center [131, 337] width 144 height 19
paste input "SCORPIUS"
type input "SCORPIUS"
click at [110, 362] on span "SCORPIUS - 9307279" at bounding box center [98, 360] width 65 height 8
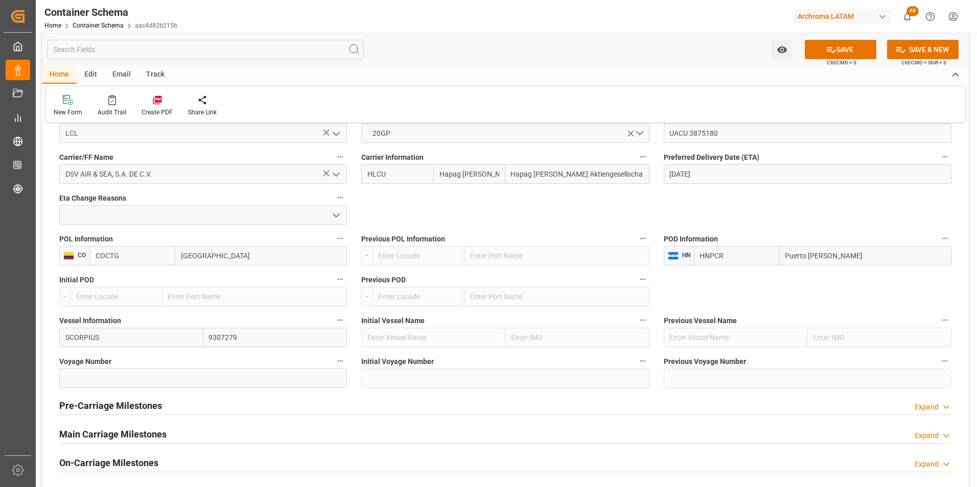
type input "9307279"
type input "SCORPIUS"
click at [100, 377] on input at bounding box center [203, 378] width 288 height 19
paste input "2540N"
type input "2540N"
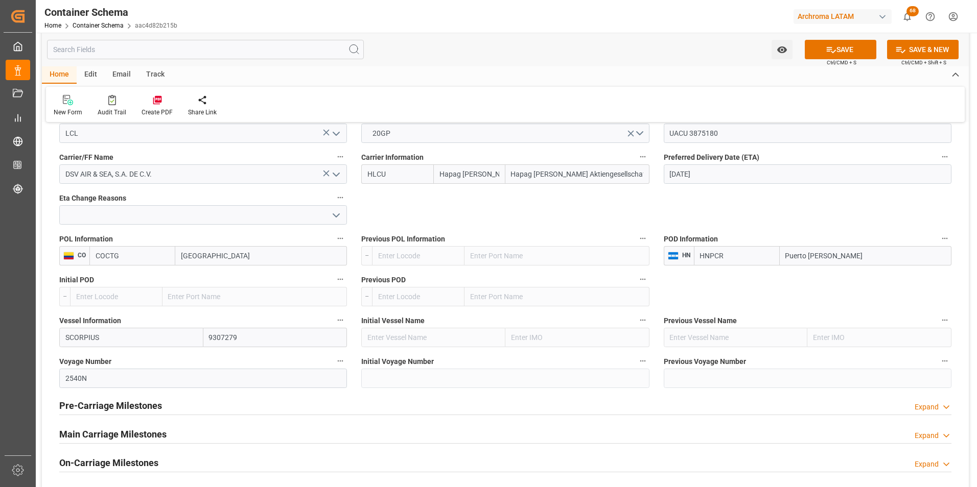
click at [106, 432] on h2 "Main Carriage Milestones" at bounding box center [112, 435] width 107 height 14
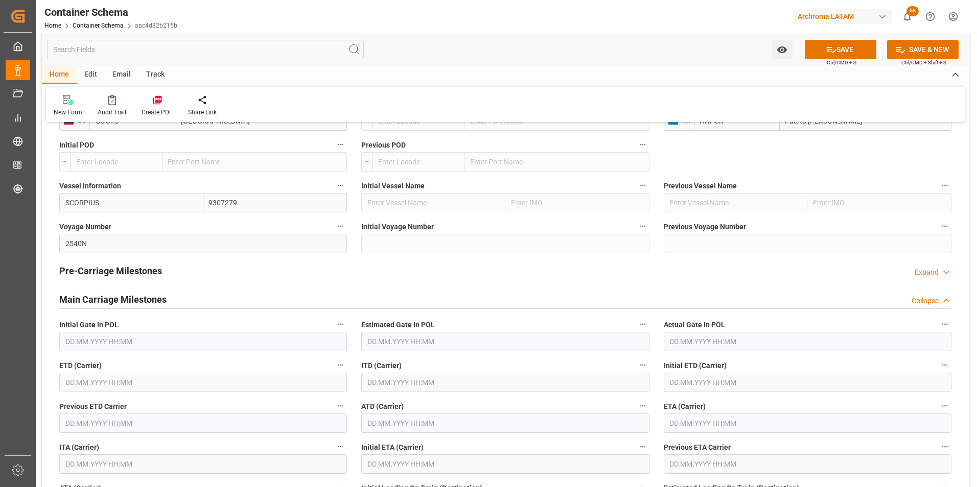
scroll to position [1175, 0]
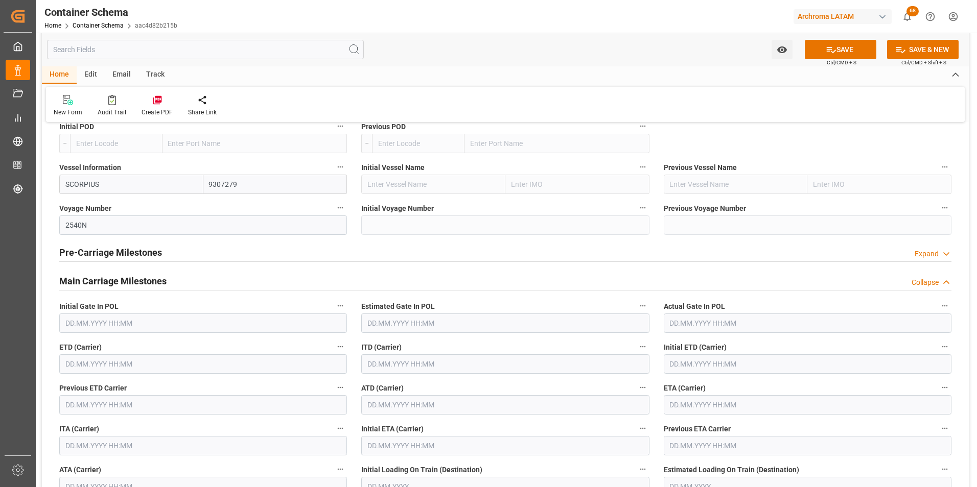
click at [101, 359] on input "text" at bounding box center [203, 364] width 288 height 19
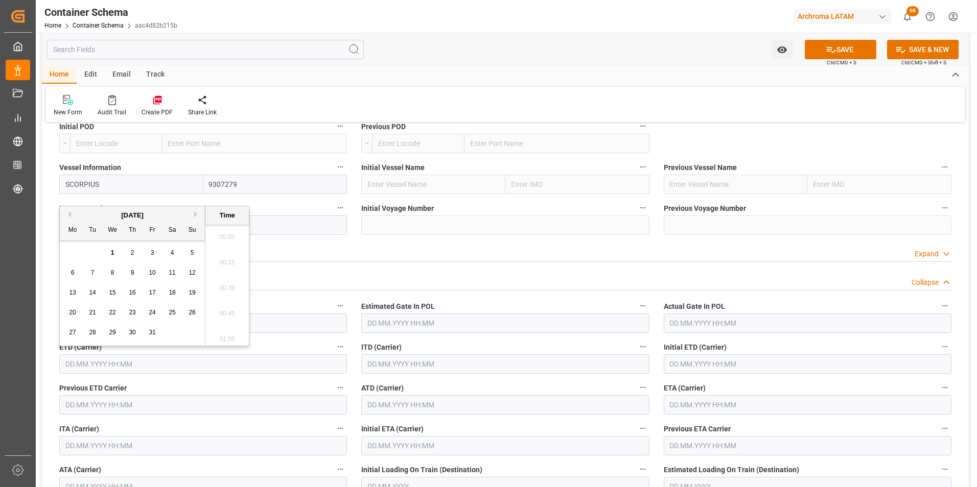
scroll to position [923, 0]
click at [112, 253] on span "1" at bounding box center [113, 252] width 4 height 7
click at [228, 237] on li "03:00" at bounding box center [226, 234] width 43 height 26
type input "[DATE] 03:00"
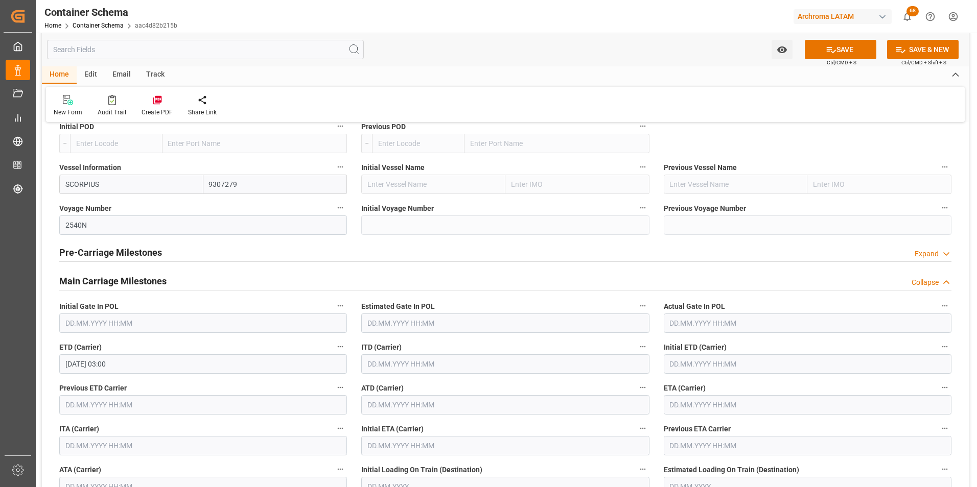
click at [715, 405] on input "text" at bounding box center [808, 404] width 288 height 19
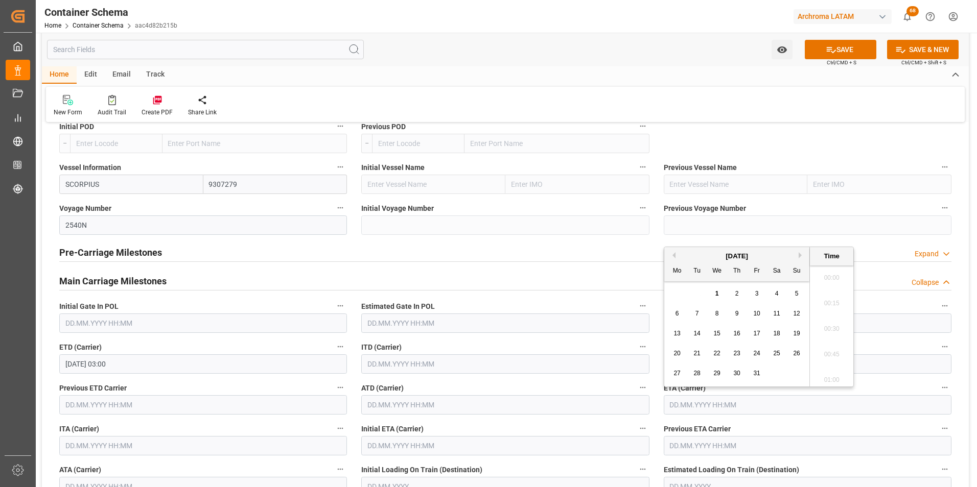
scroll to position [923, 0]
click at [773, 314] on span "11" at bounding box center [776, 313] width 7 height 7
click at [832, 277] on li "04:00" at bounding box center [831, 275] width 43 height 26
type input "[DATE] 04:00"
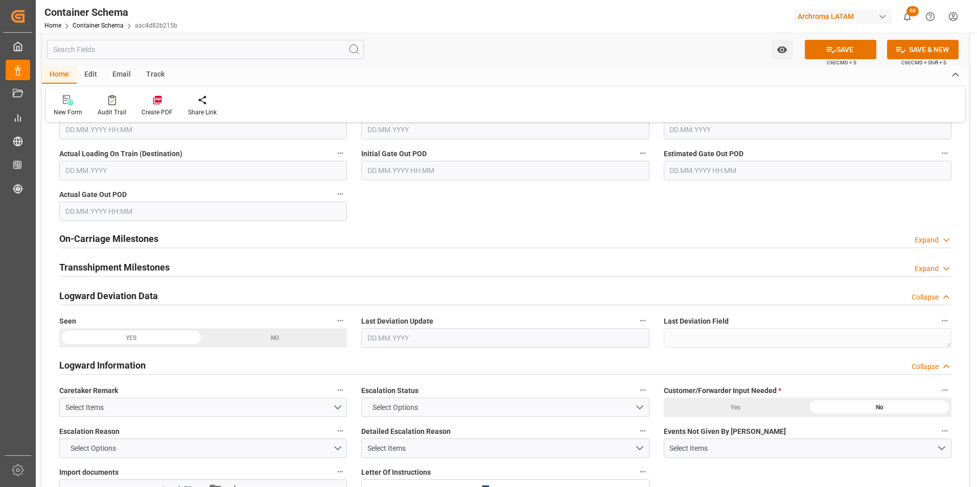
scroll to position [1533, 0]
click at [844, 52] on button "SAVE" at bounding box center [841, 49] width 72 height 19
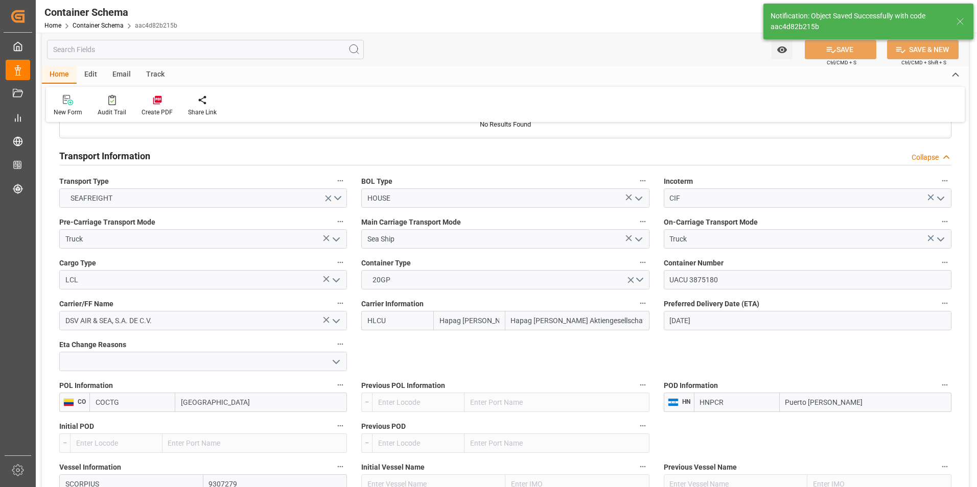
type input "Document Sent"
type input "HNPCR"
type input "Puerto [PERSON_NAME]"
type input "SCORPIUS"
type input "9307279"
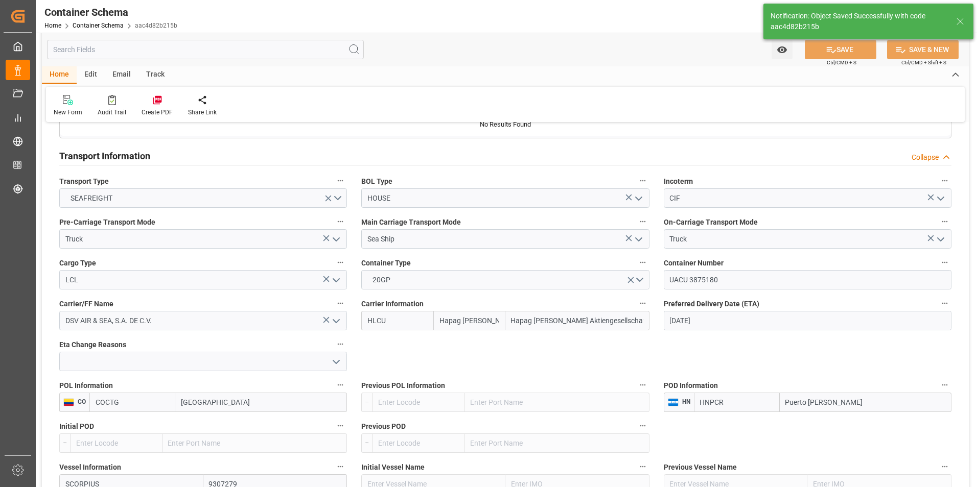
type input "2540N"
type textarea "pod"
type input "[DATE]"
type input "[DATE] 14:34"
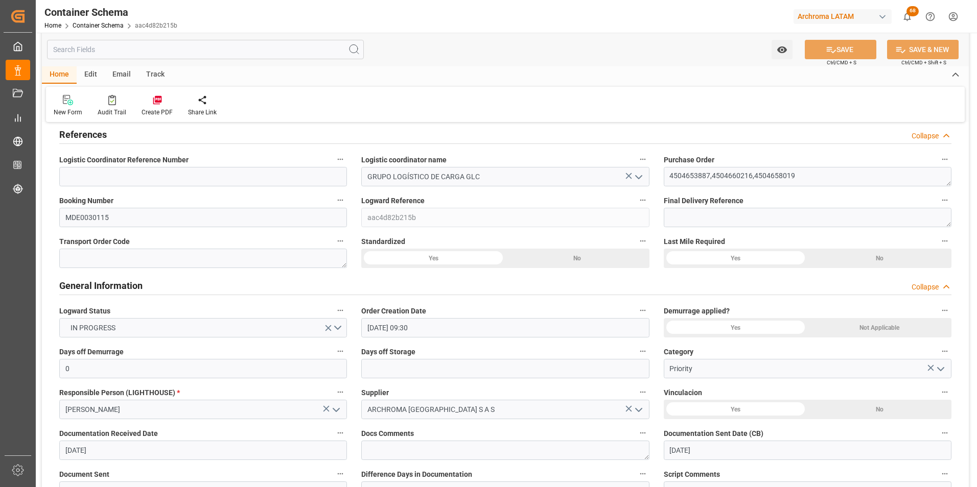
scroll to position [0, 0]
